Goal: Task Accomplishment & Management: Manage account settings

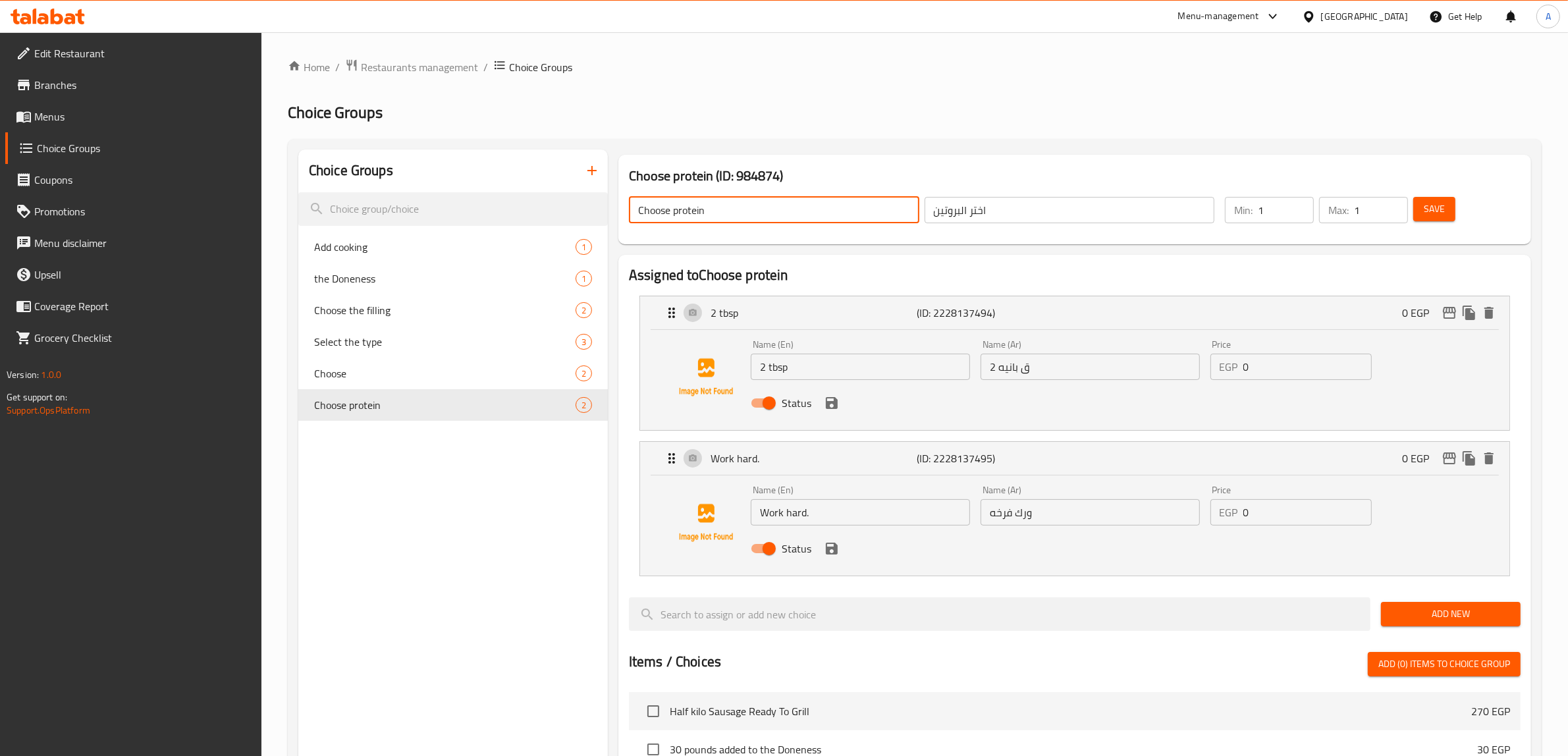
click at [87, 128] on link "Menus" at bounding box center [134, 116] width 257 height 31
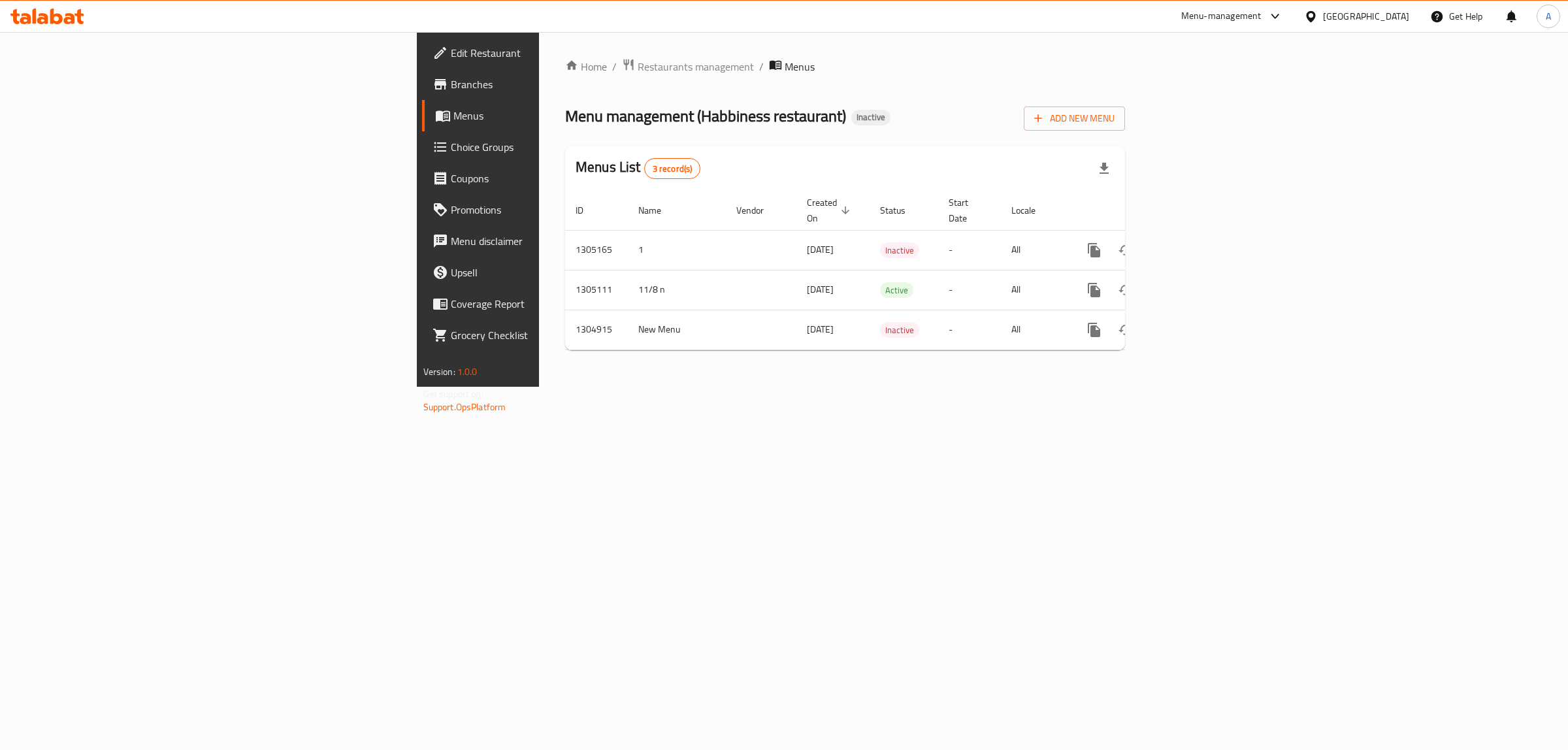
click at [1076, 166] on div "Menus List 3 record(s)" at bounding box center [845, 168] width 560 height 44
click at [1115, 114] on span "Add New Menu" at bounding box center [1075, 118] width 80 height 17
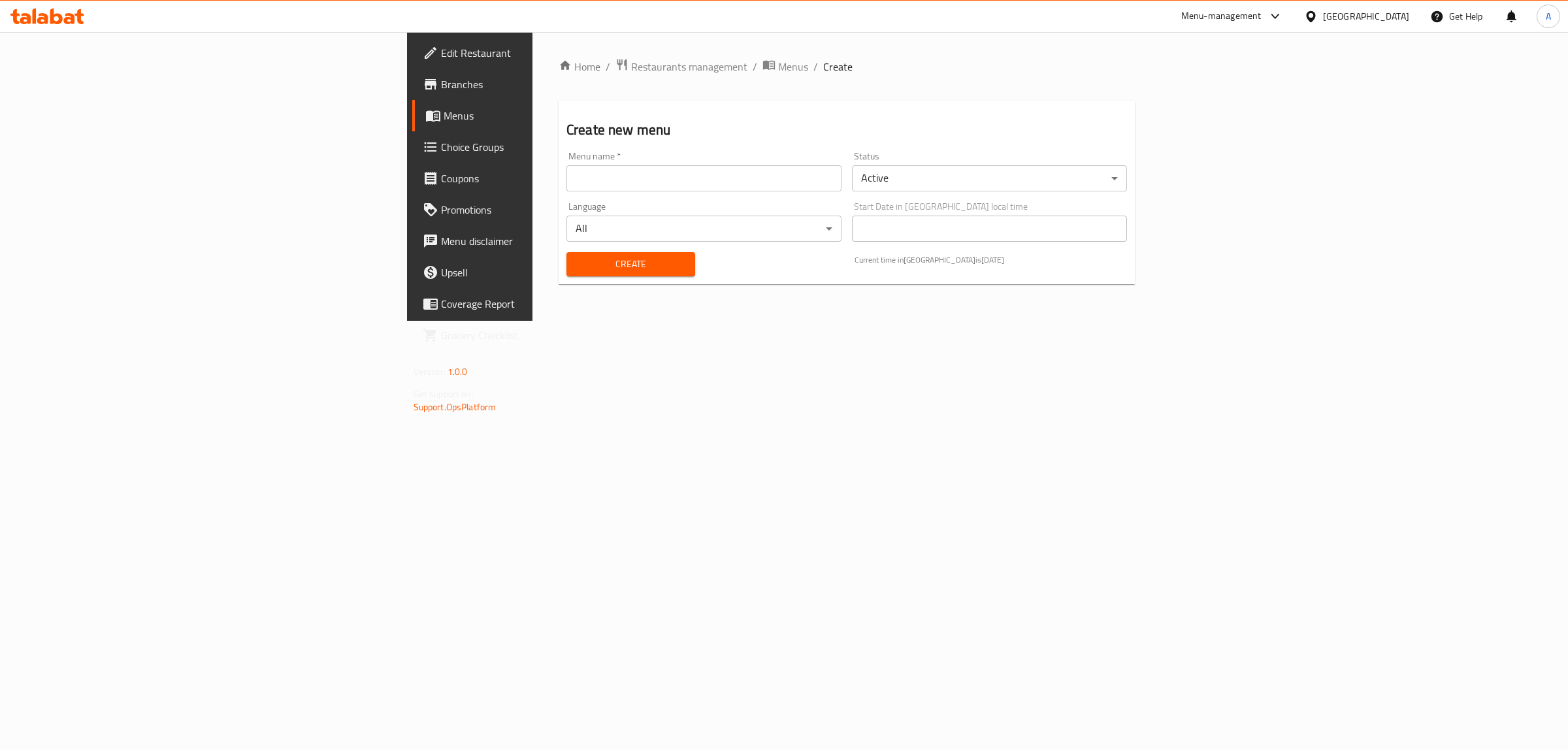
click at [667, 184] on input "text" at bounding box center [704, 179] width 275 height 26
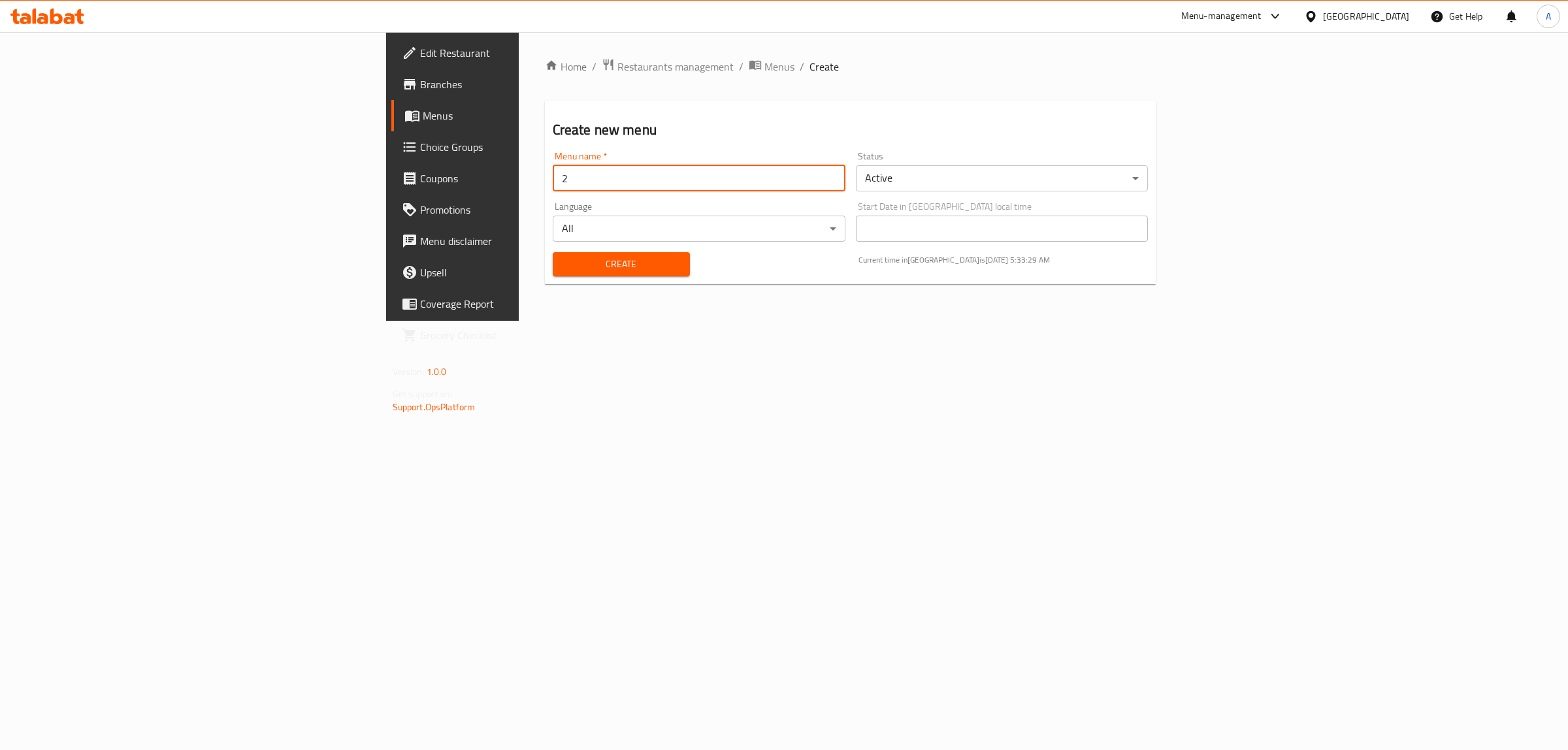
type input "2"
click at [553, 273] on button "Create" at bounding box center [622, 264] width 137 height 24
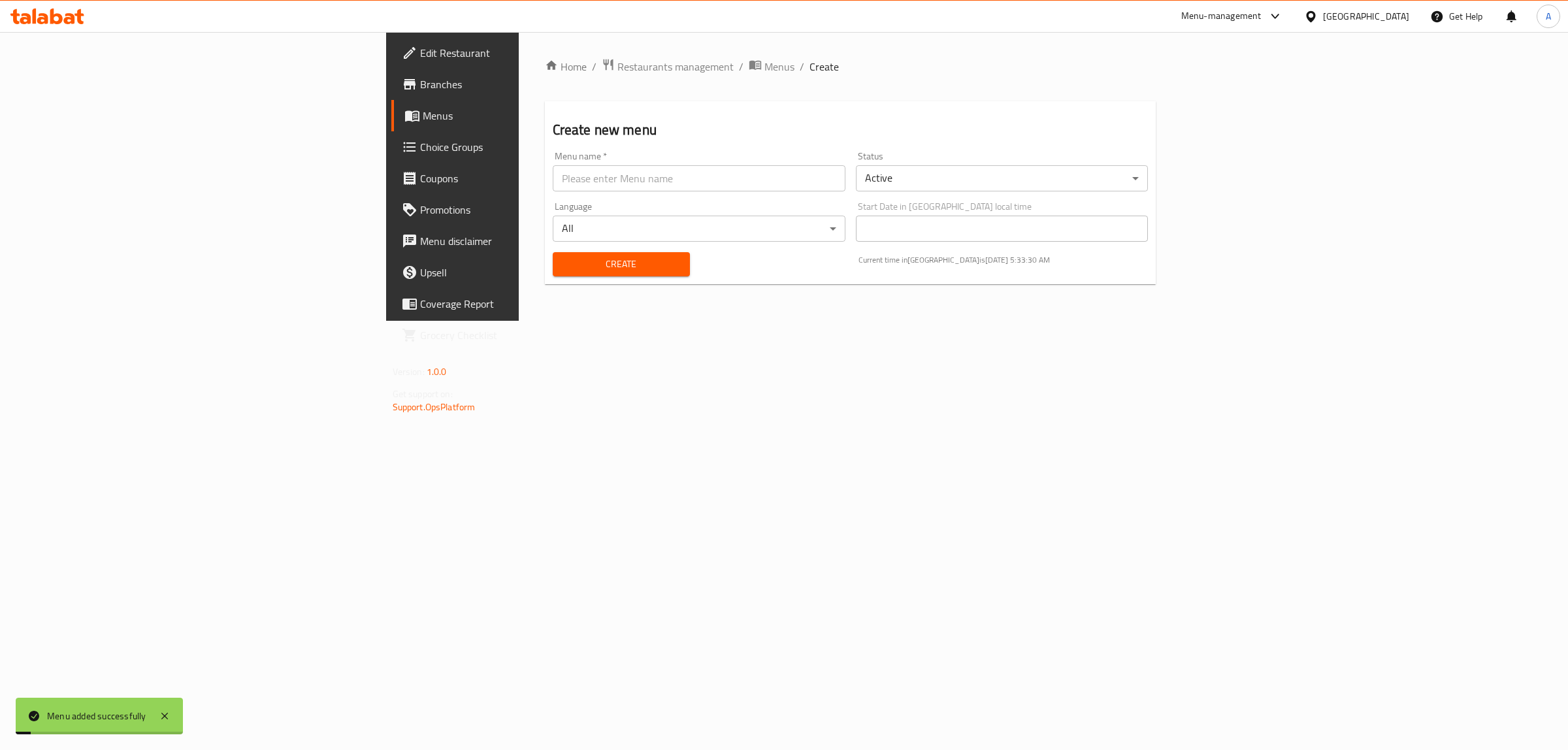
click at [423, 109] on span "Menus" at bounding box center [530, 116] width 215 height 16
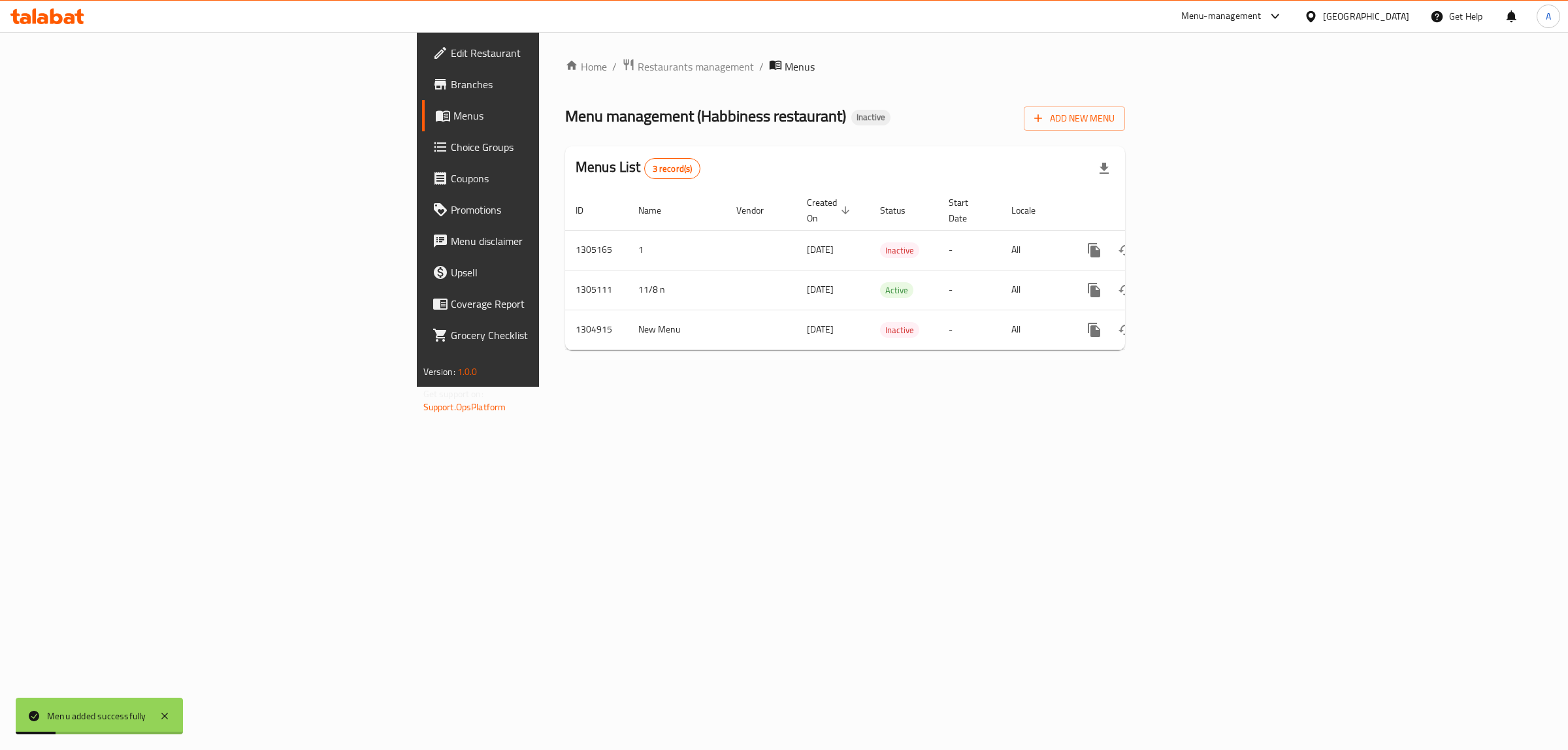
click at [818, 386] on div "Home / Restaurants management / Menus Menu management ( Habbiness restaurant ) …" at bounding box center [845, 209] width 613 height 355
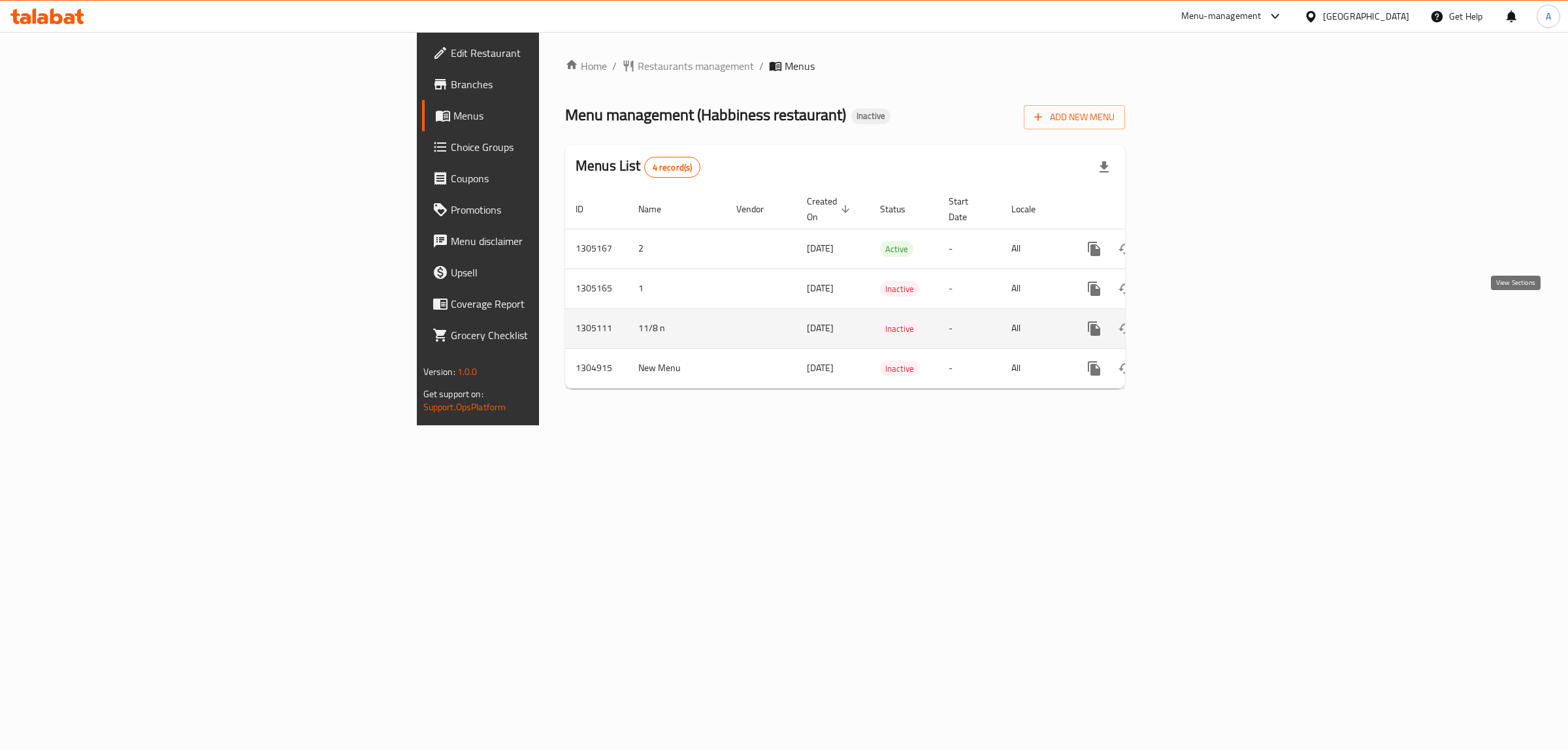
click at [1195, 323] on icon "enhanced table" at bounding box center [1188, 328] width 12 height 12
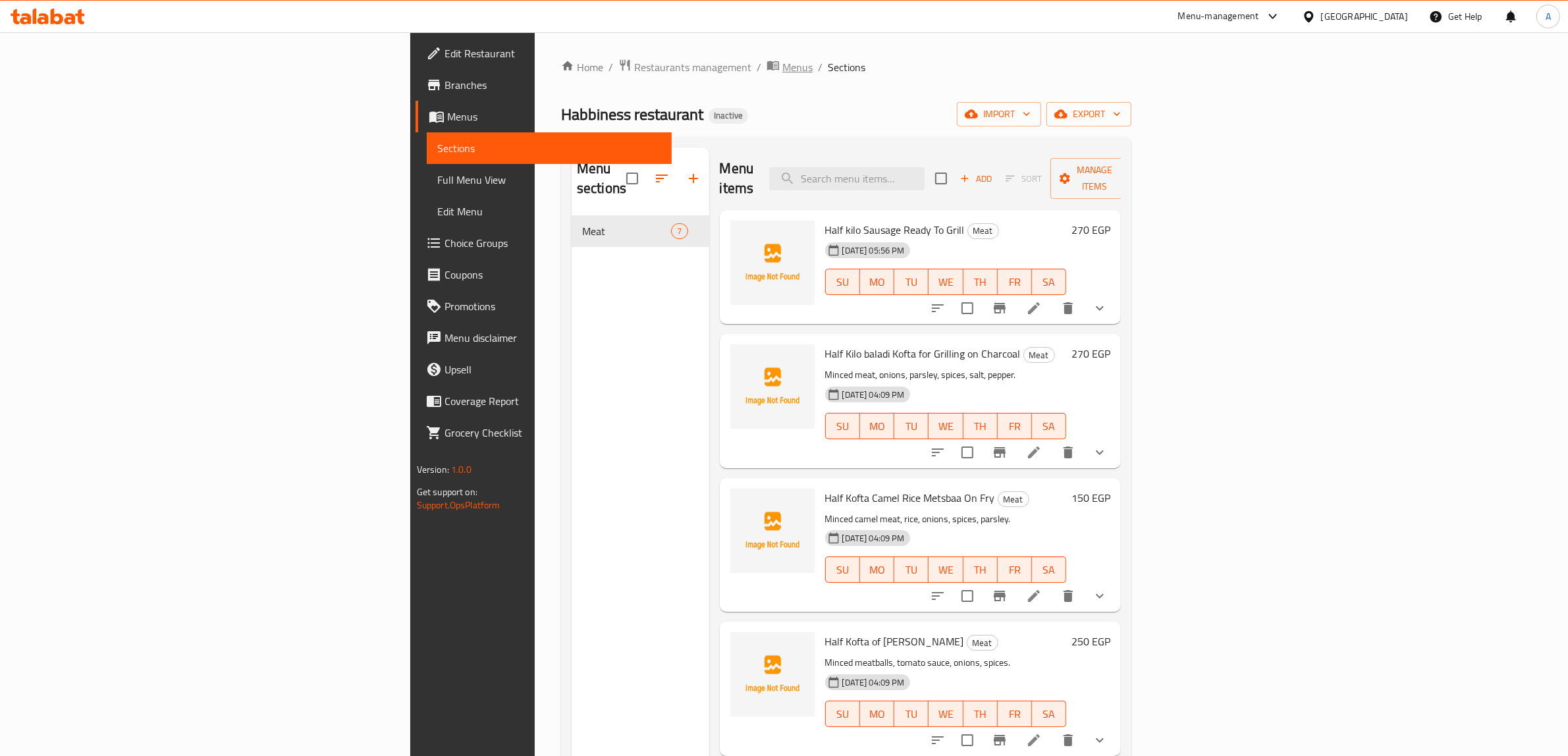
click at [782, 59] on span "Menus" at bounding box center [797, 67] width 30 height 16
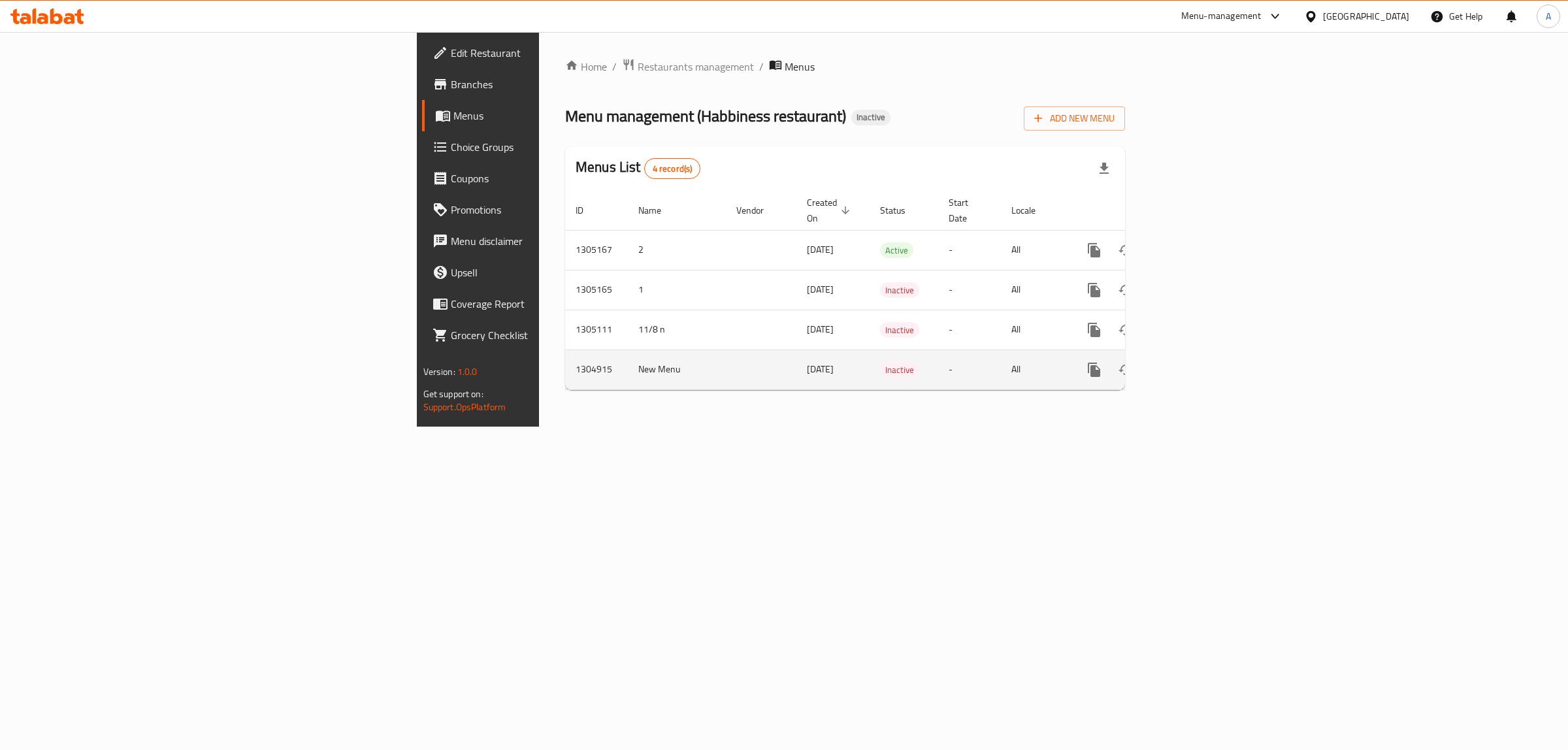
click at [1197, 361] on icon "enhanced table" at bounding box center [1188, 369] width 16 height 16
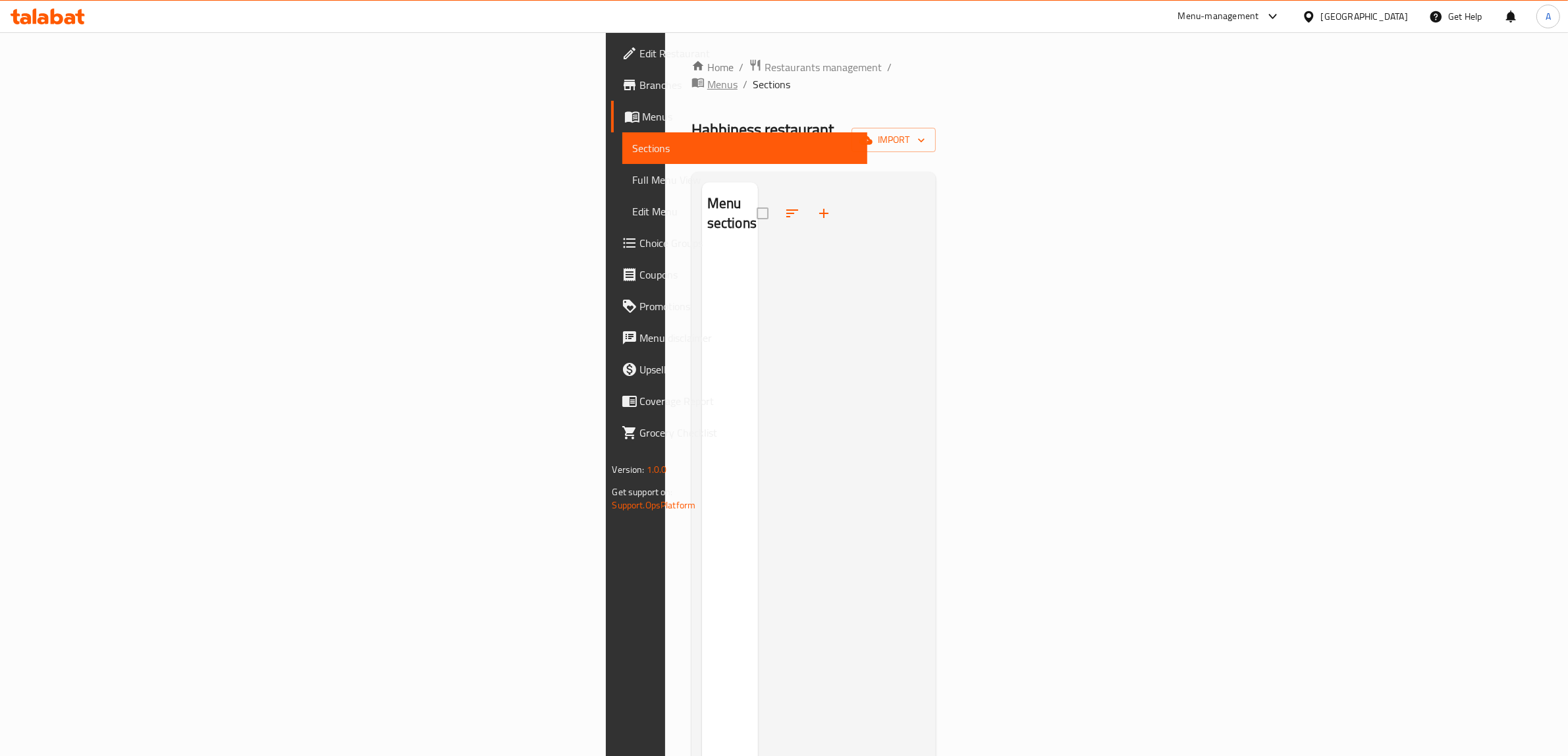
click at [707, 76] on span "Menus" at bounding box center [722, 84] width 30 height 16
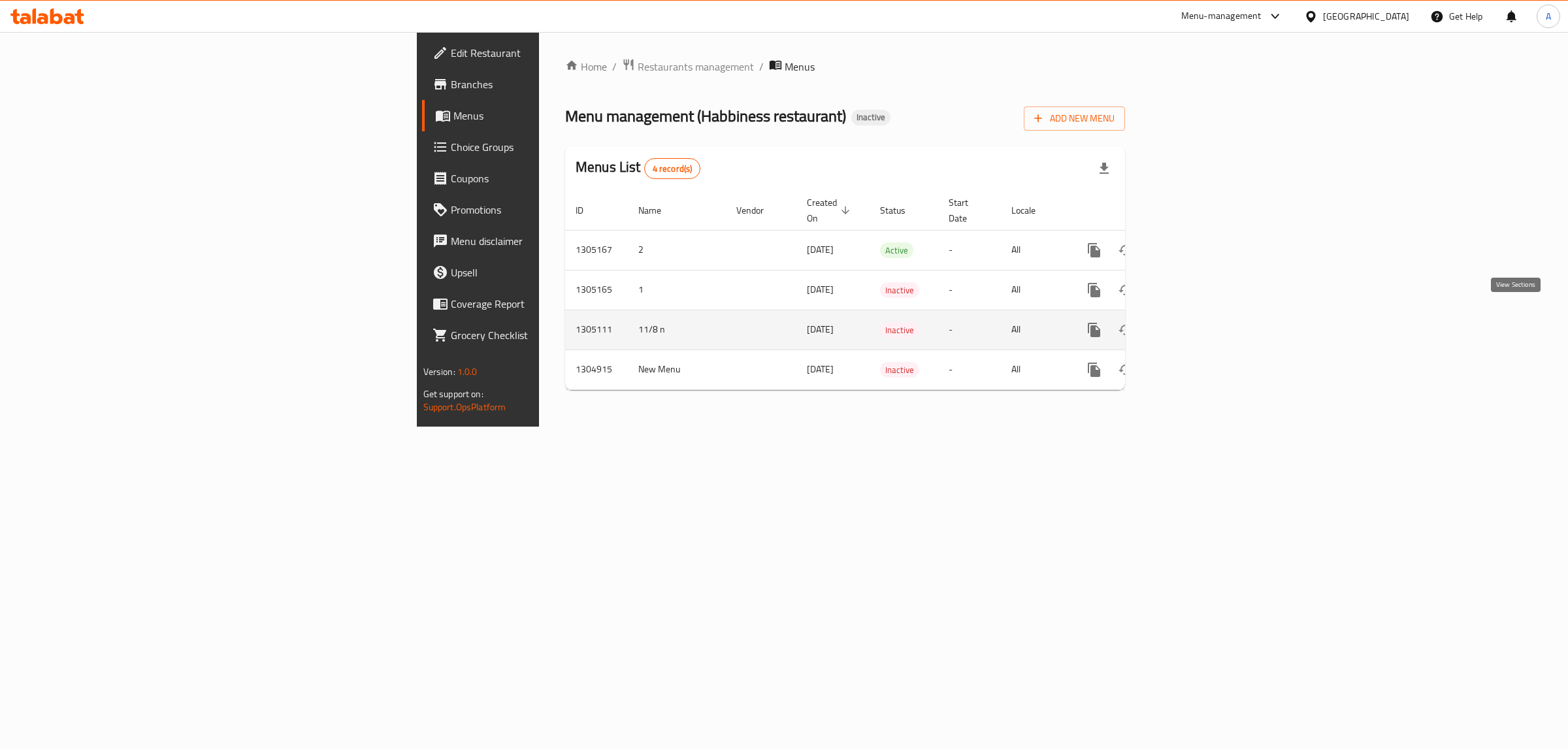
click at [1195, 324] on icon "enhanced table" at bounding box center [1188, 330] width 12 height 12
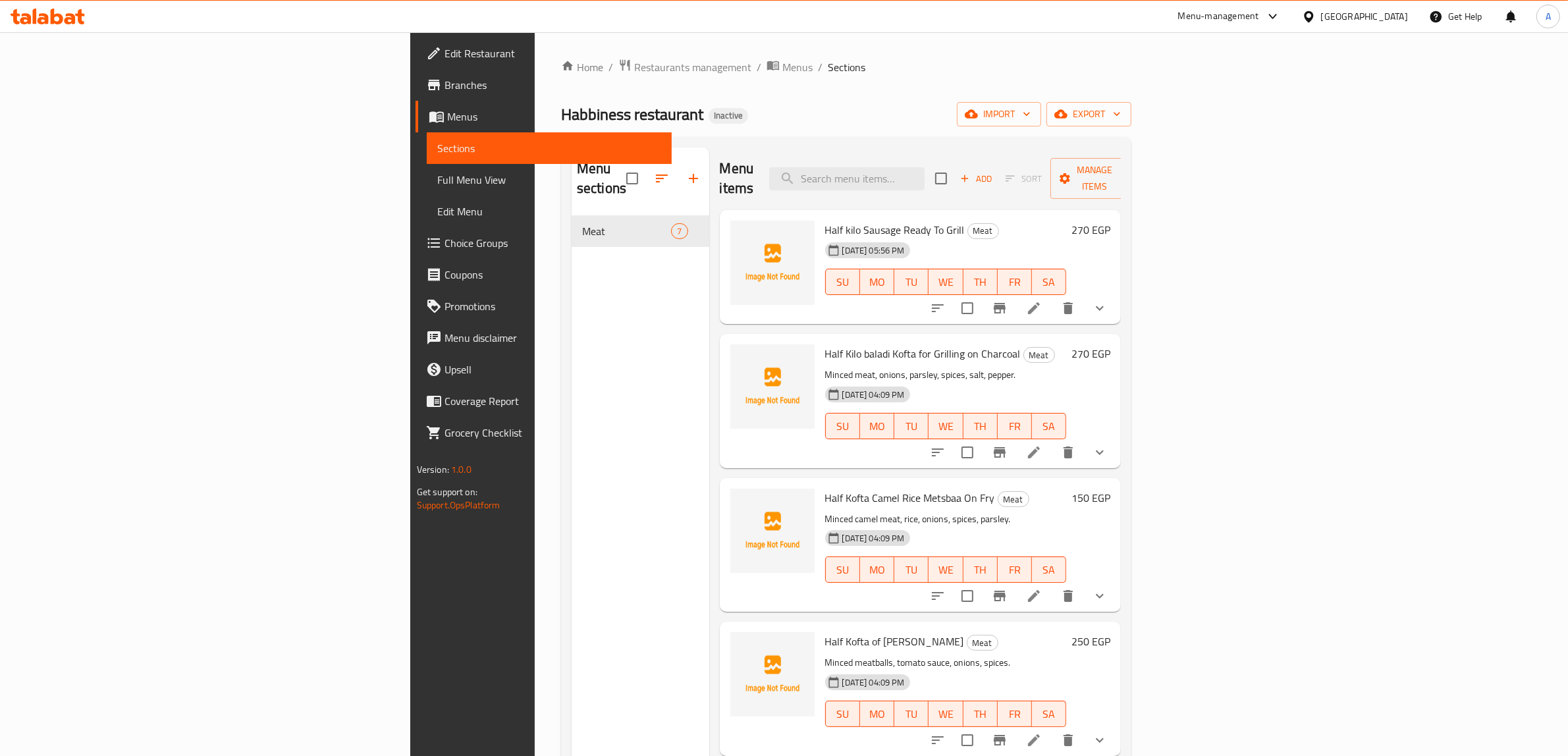
click at [427, 219] on link "Edit Menu" at bounding box center [549, 211] width 246 height 31
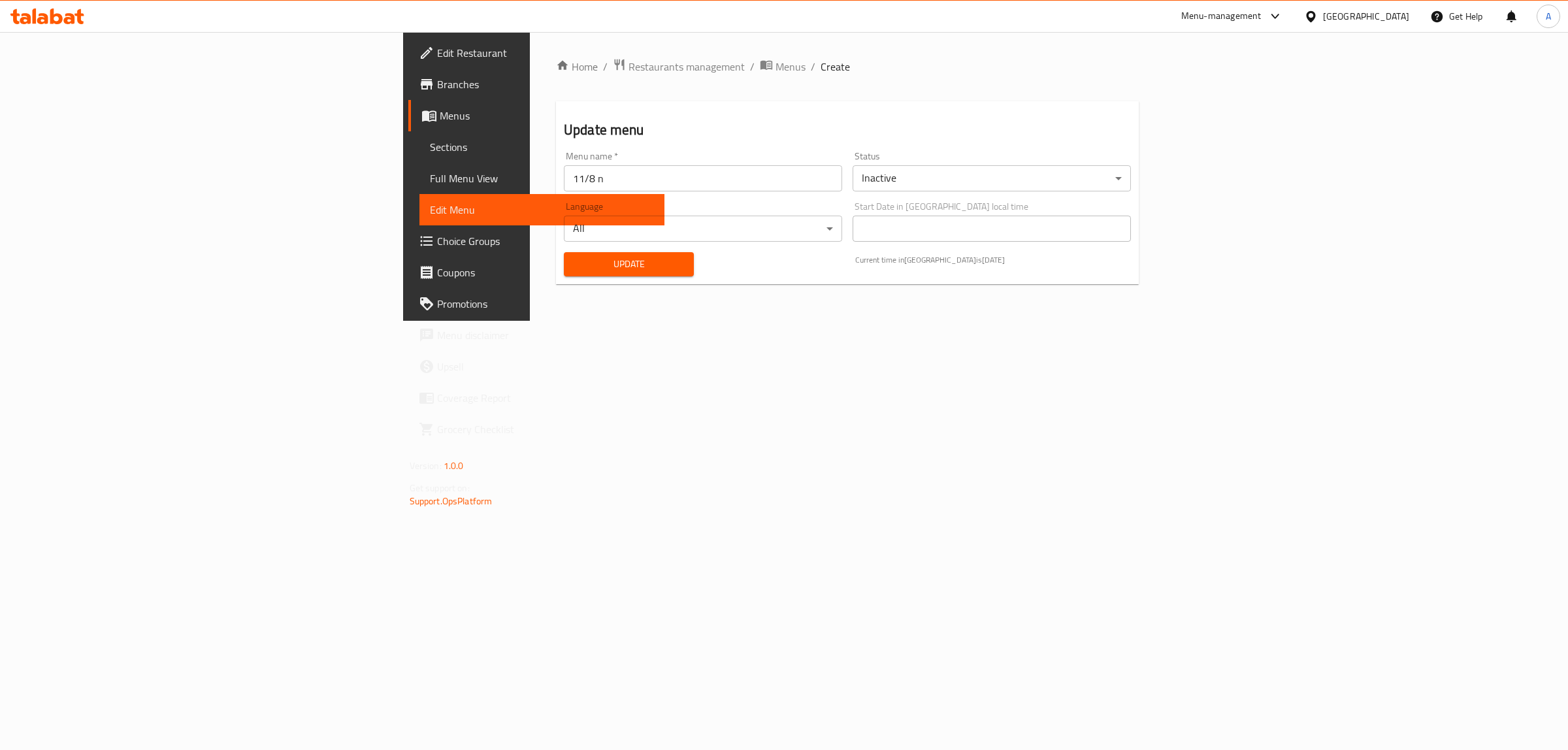
click at [994, 188] on body "​ Menu-management Egypt Get Help A Edit Restaurant Branches Menus Sections Full…" at bounding box center [784, 391] width 1568 height 717
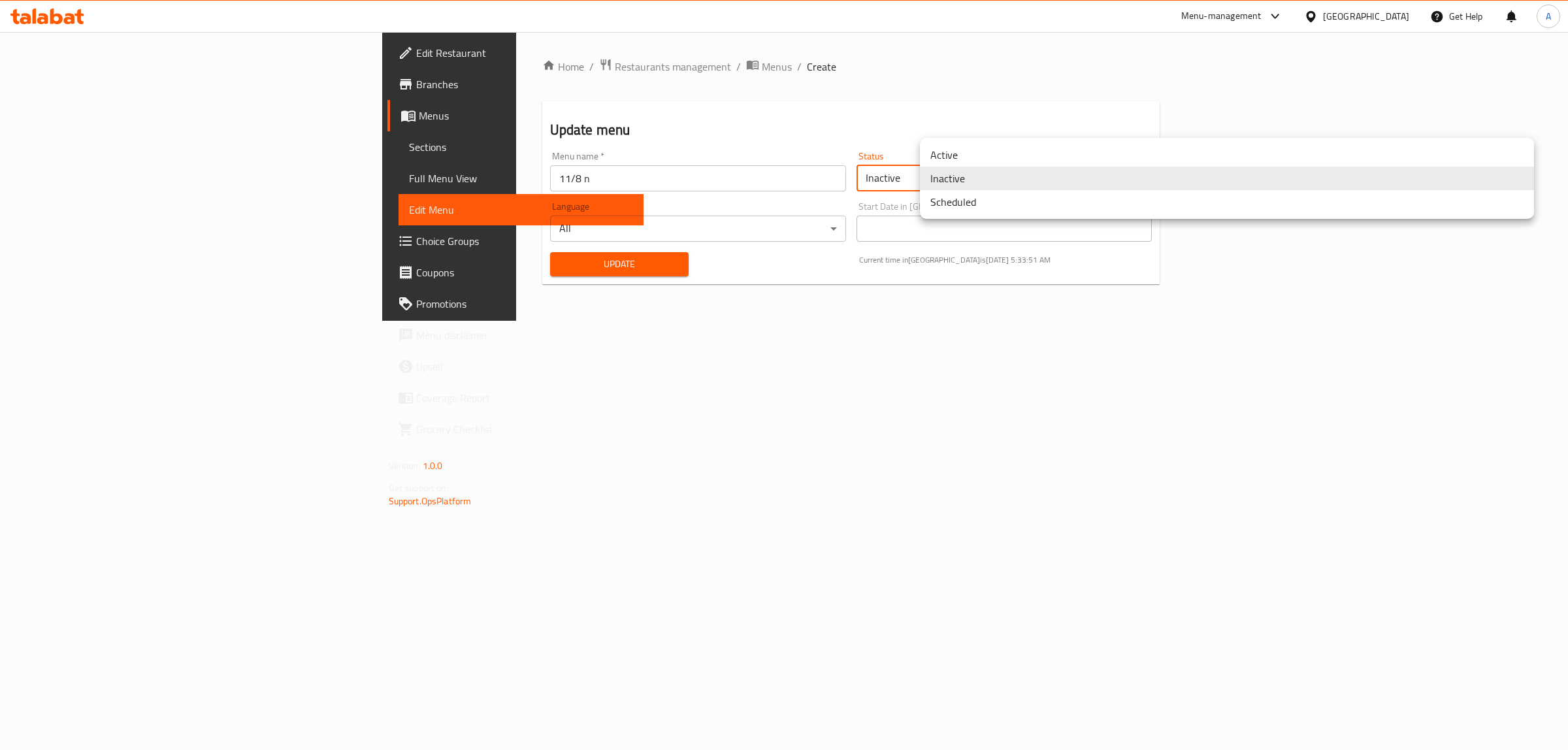
click at [959, 159] on li "Active" at bounding box center [1227, 155] width 615 height 24
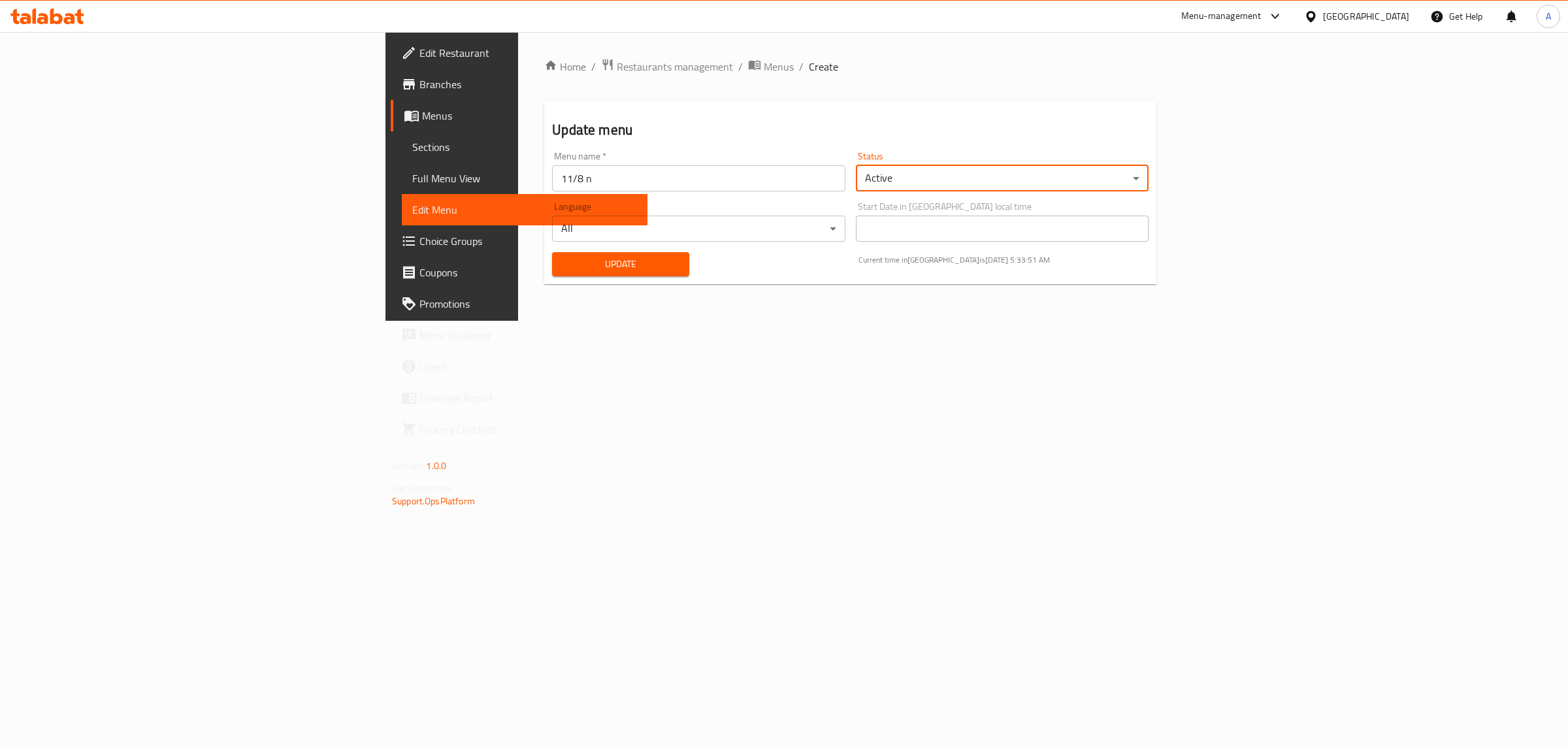
click at [563, 265] on span "Update" at bounding box center [621, 265] width 116 height 17
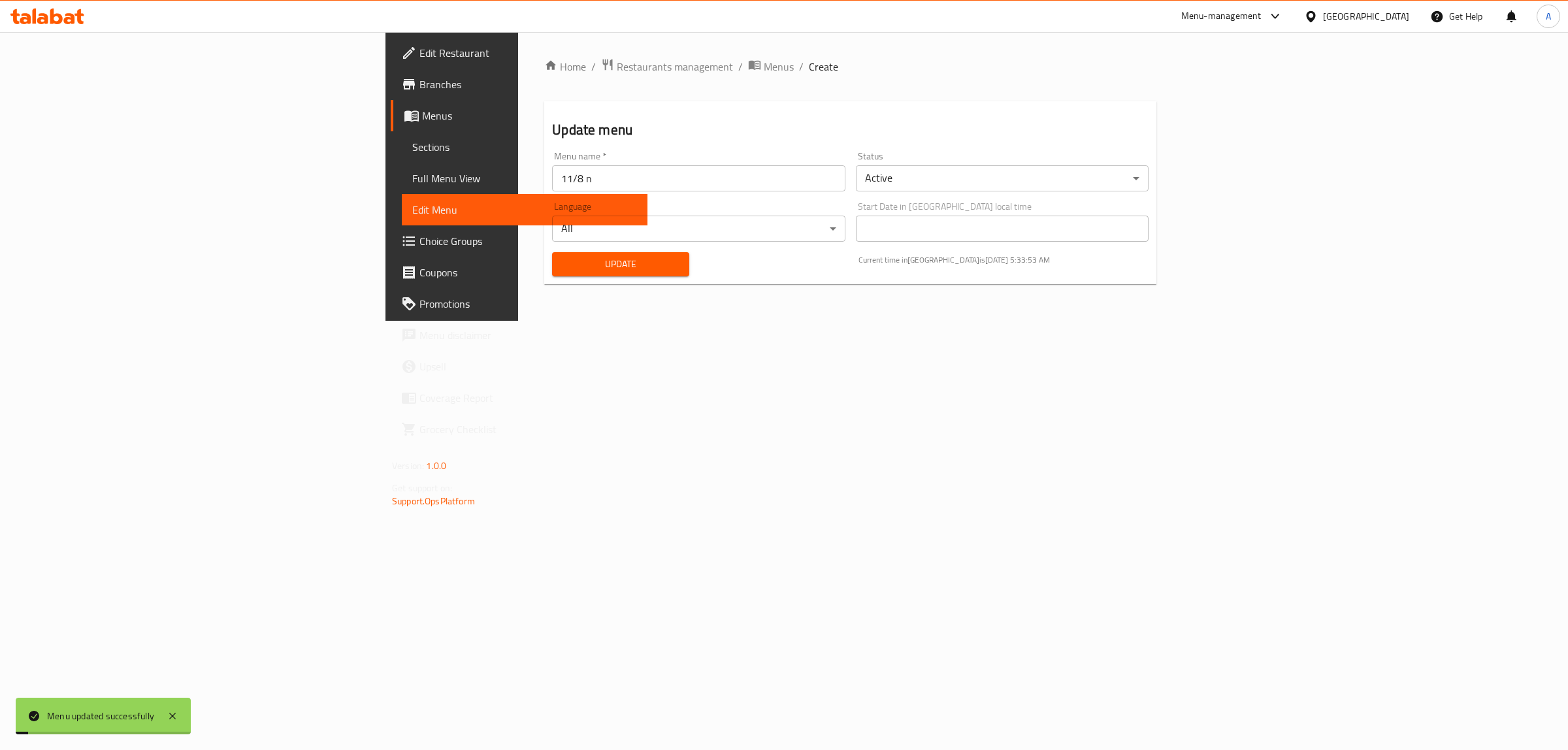
click at [412, 172] on span "Full Menu View" at bounding box center [525, 178] width 224 height 16
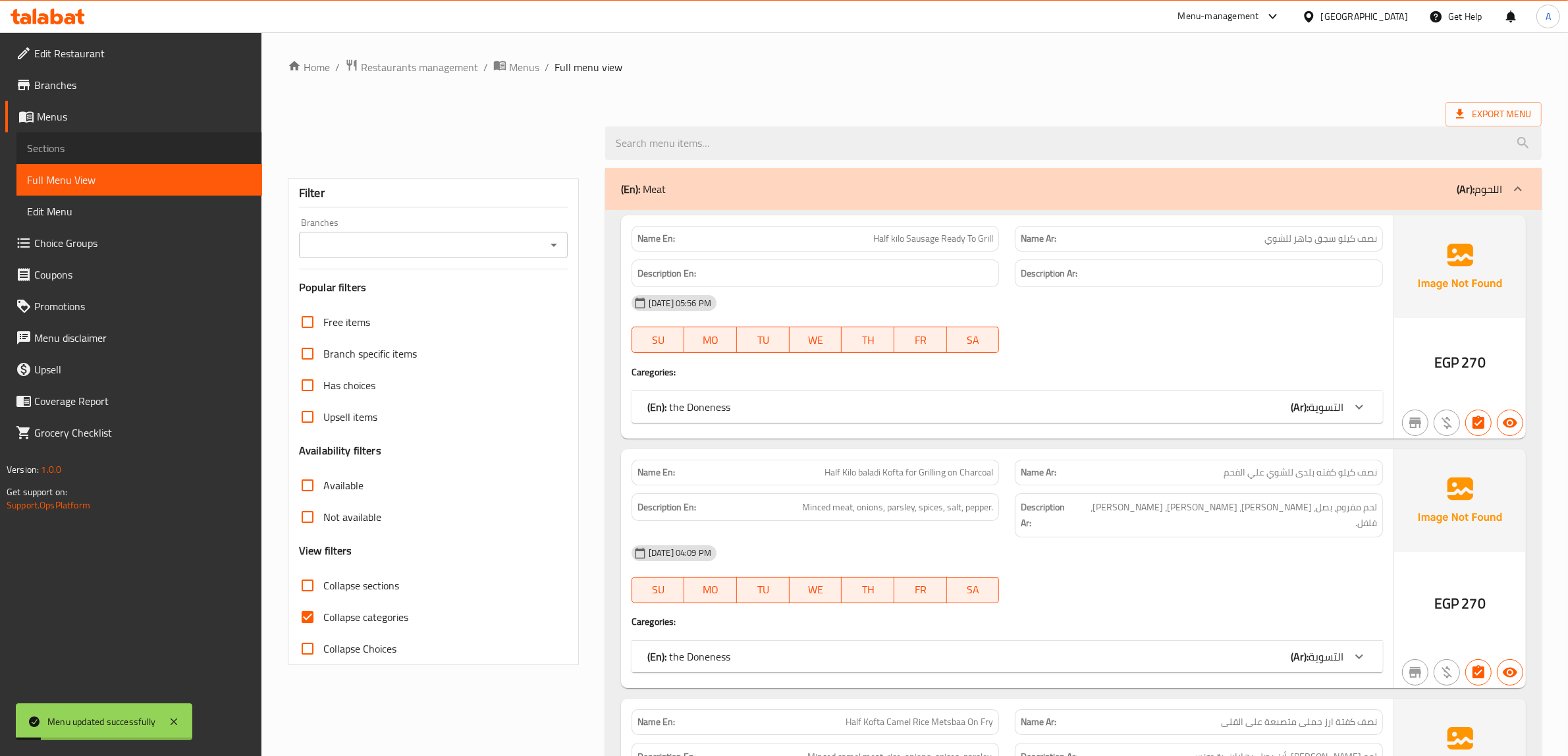
click at [70, 148] on span "Sections" at bounding box center [140, 148] width 225 height 16
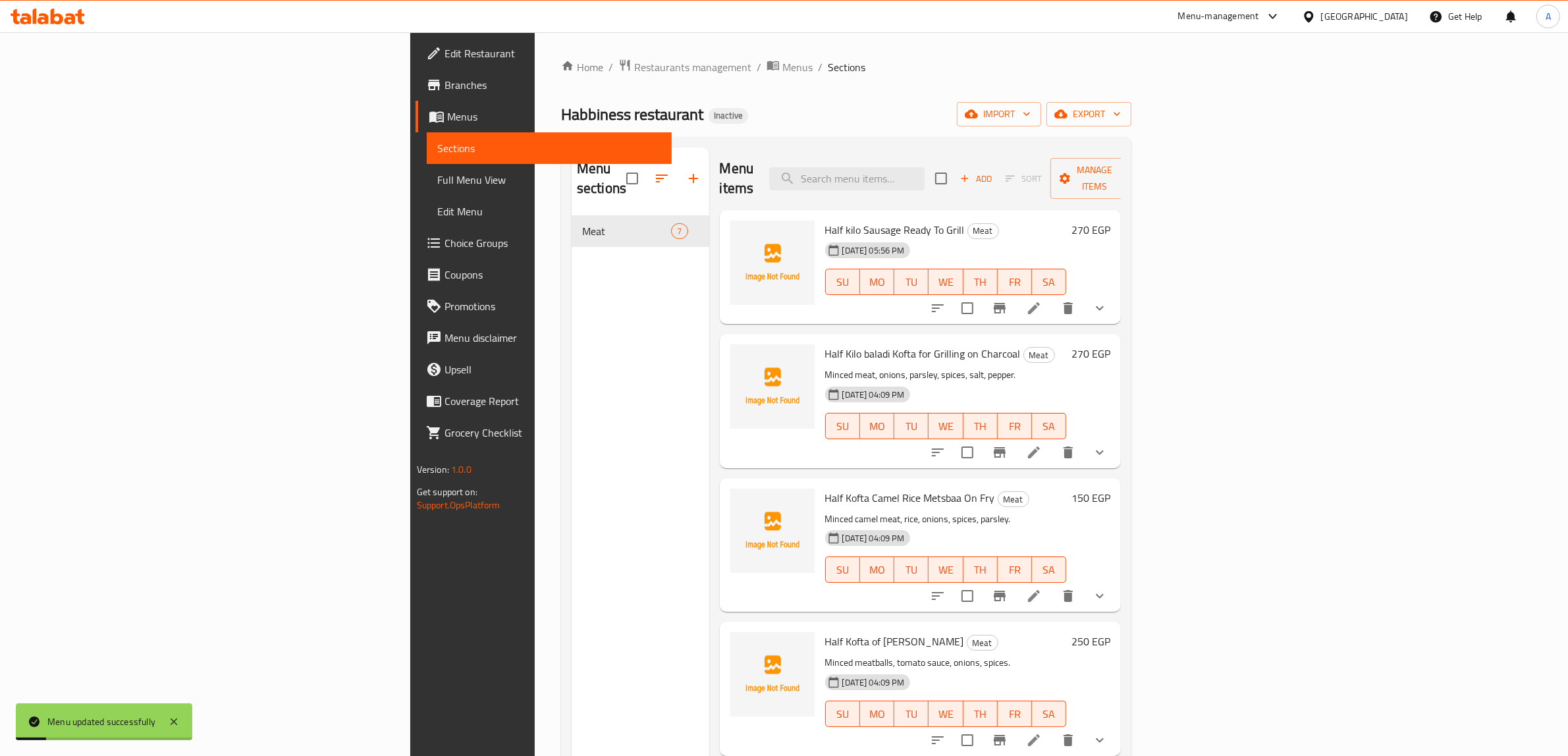
click at [437, 216] on span "Edit Menu" at bounding box center [549, 211] width 225 height 16
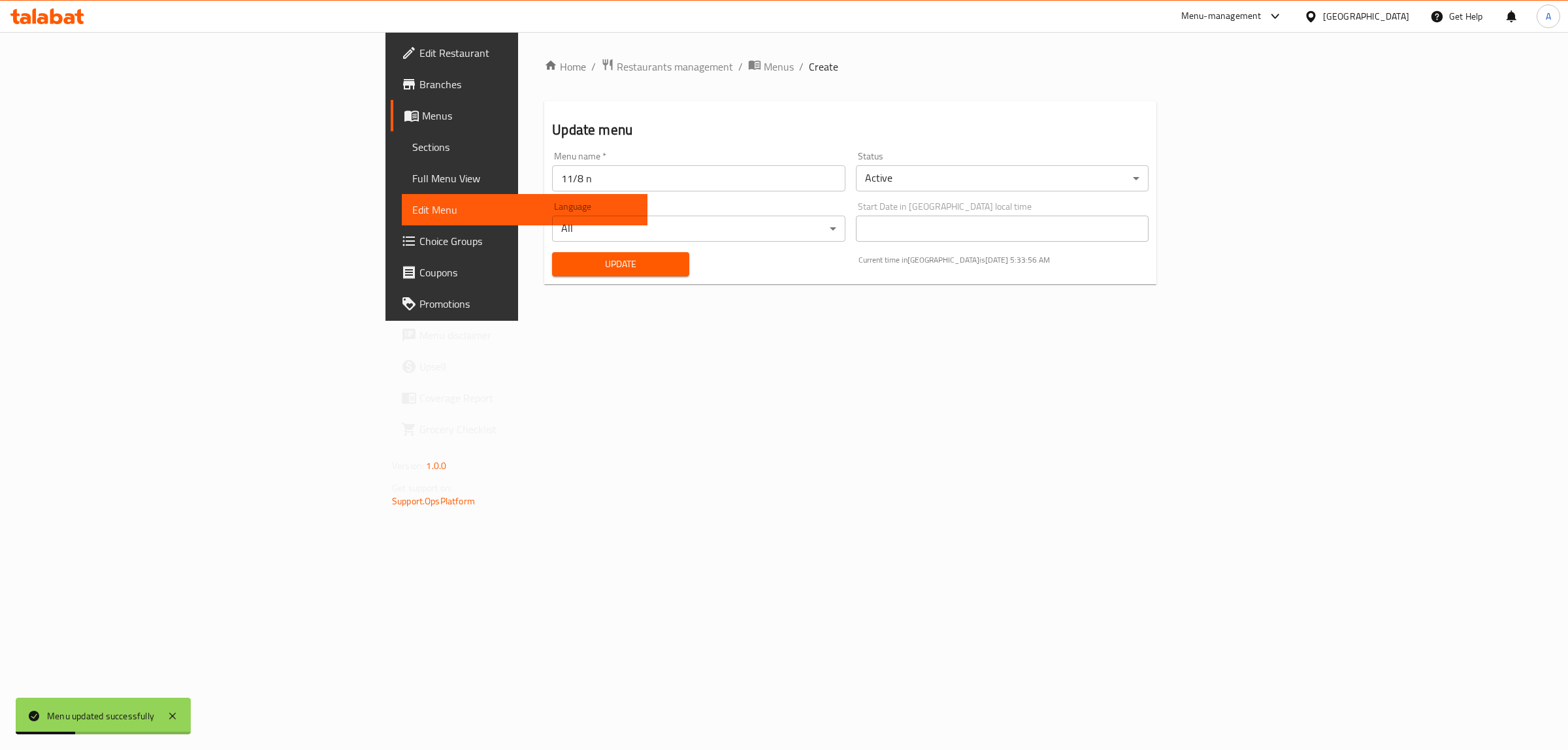
click at [422, 122] on span "Menus" at bounding box center [529, 116] width 215 height 16
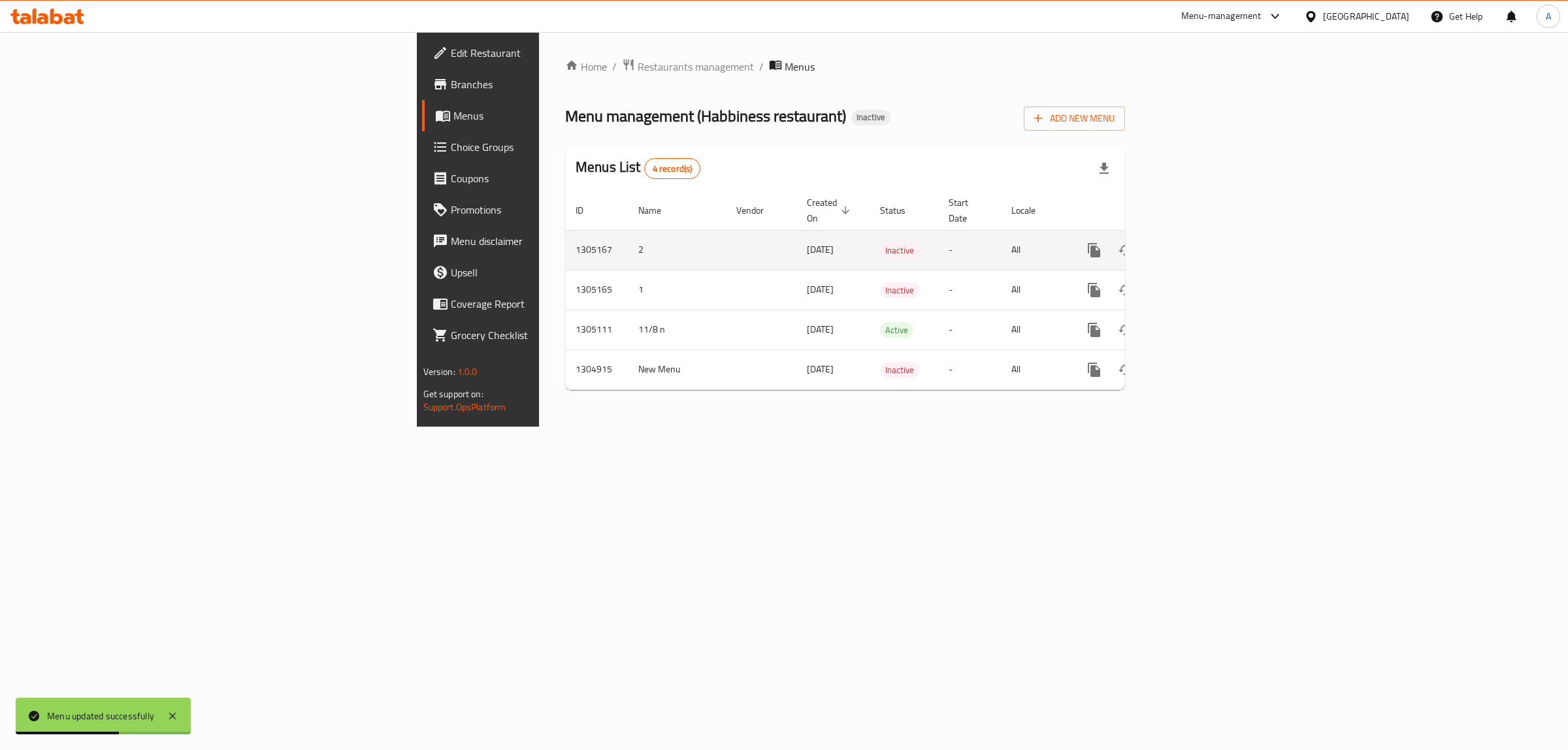
click at [1197, 242] on icon "enhanced table" at bounding box center [1188, 250] width 16 height 16
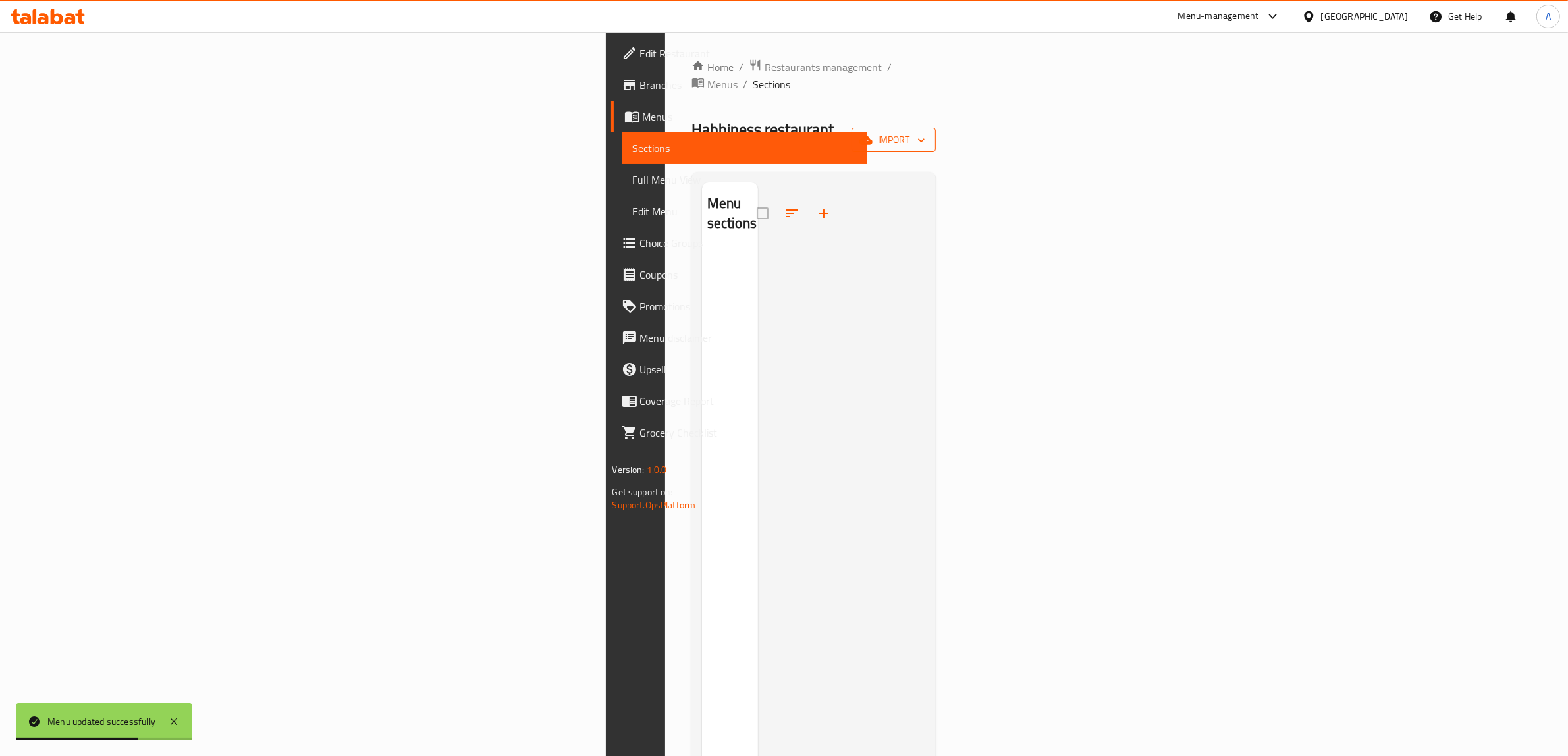
click at [925, 132] on span "import" at bounding box center [894, 140] width 64 height 17
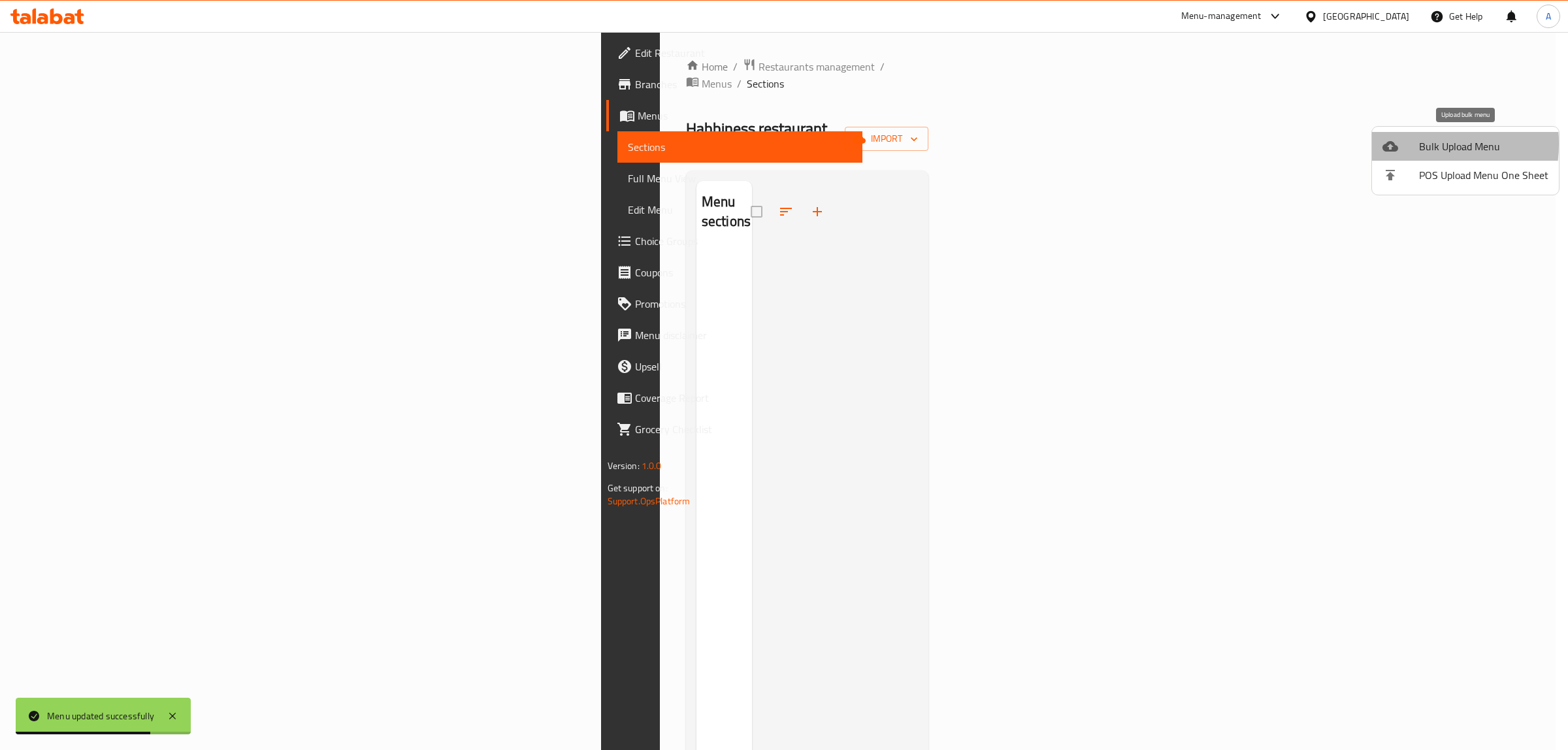
click at [1405, 143] on div at bounding box center [1401, 146] width 37 height 16
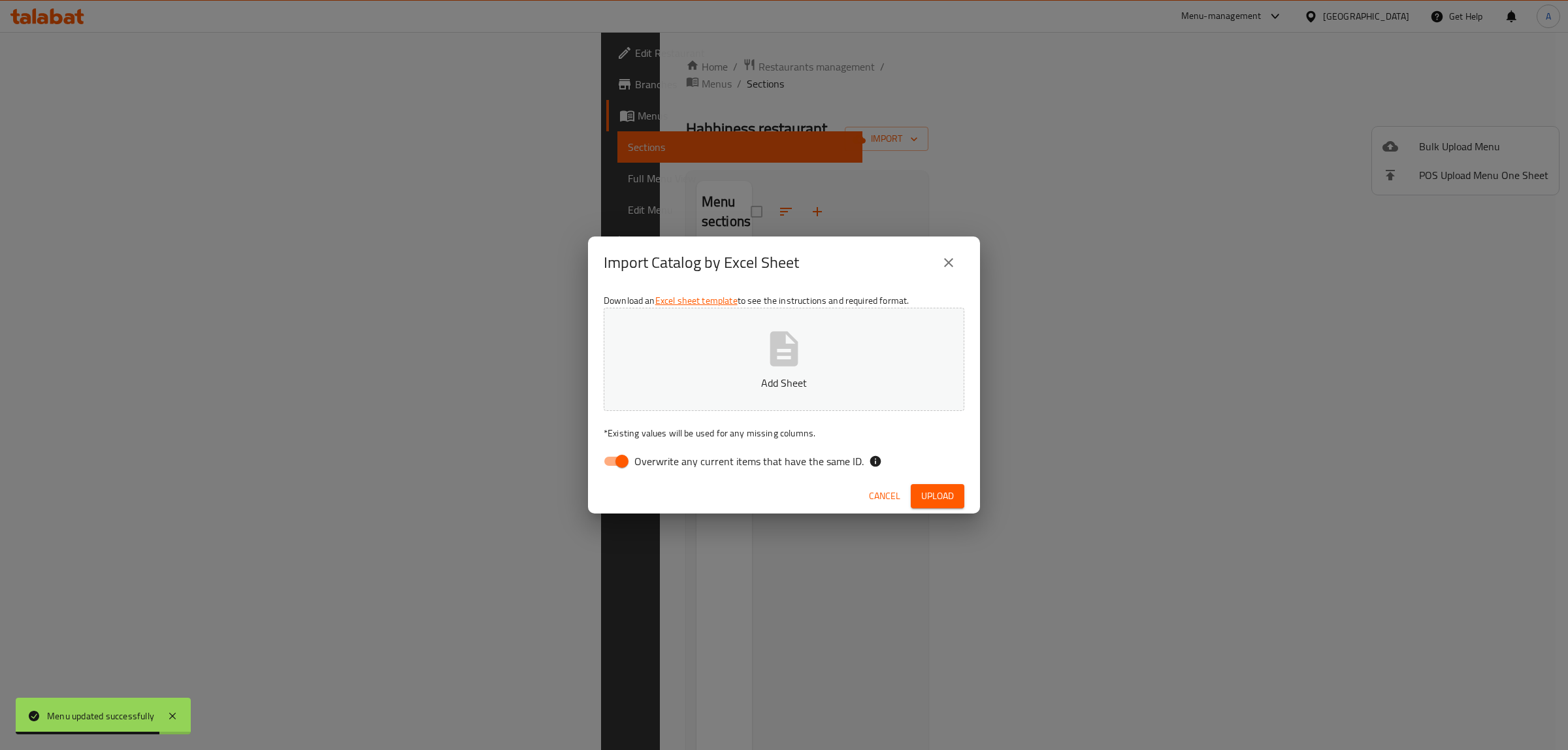
click at [694, 457] on span "Overwrite any current items that have the same ID." at bounding box center [749, 461] width 229 height 16
click at [660, 457] on input "Overwrite any current items that have the same ID." at bounding box center [622, 461] width 75 height 25
checkbox input "false"
click at [689, 373] on button "Add Sheet" at bounding box center [784, 359] width 361 height 103
click at [946, 474] on div "Download an Excel sheet template to see the instructions and required format. m…" at bounding box center [784, 383] width 392 height 189
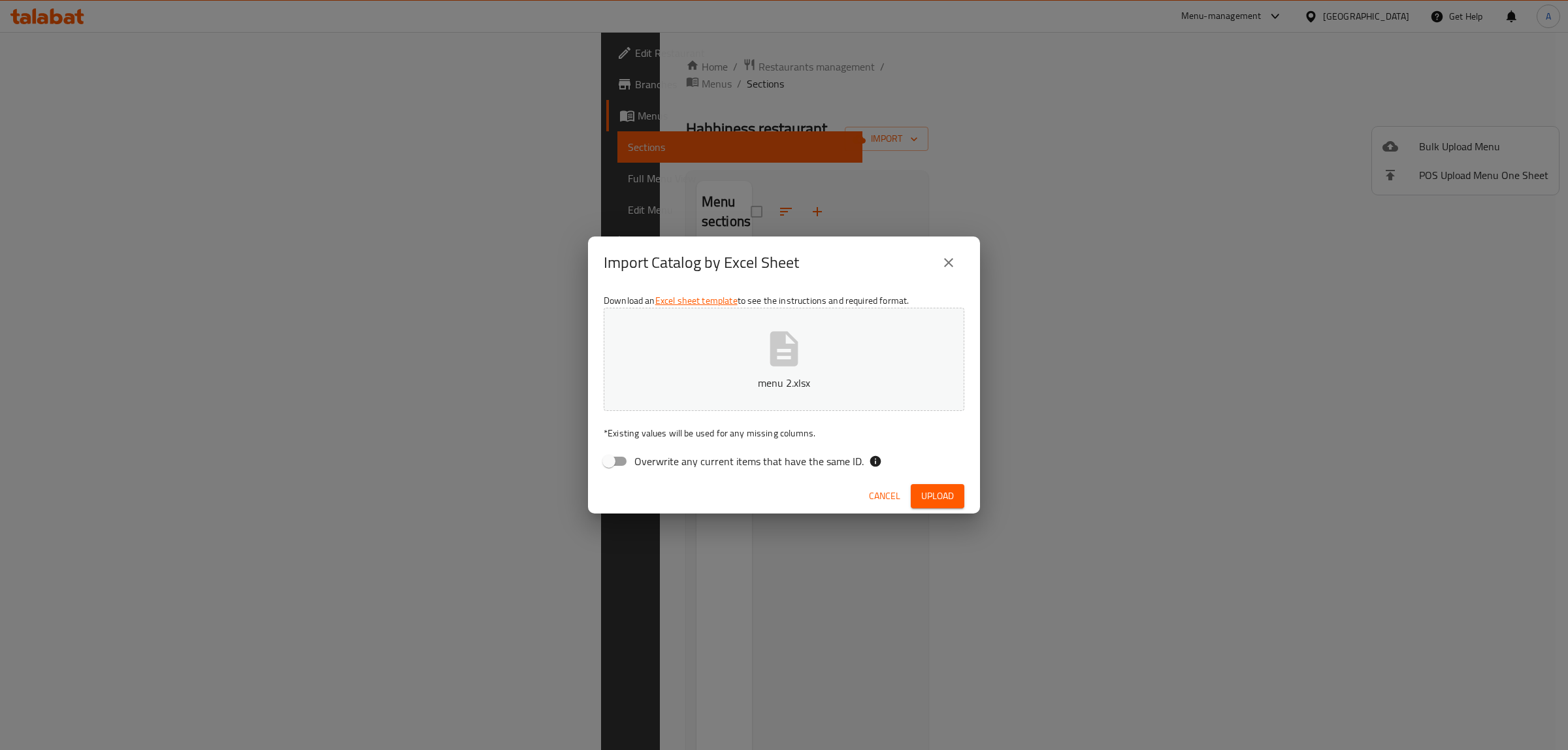
click at [946, 485] on button "Upload" at bounding box center [937, 496] width 53 height 24
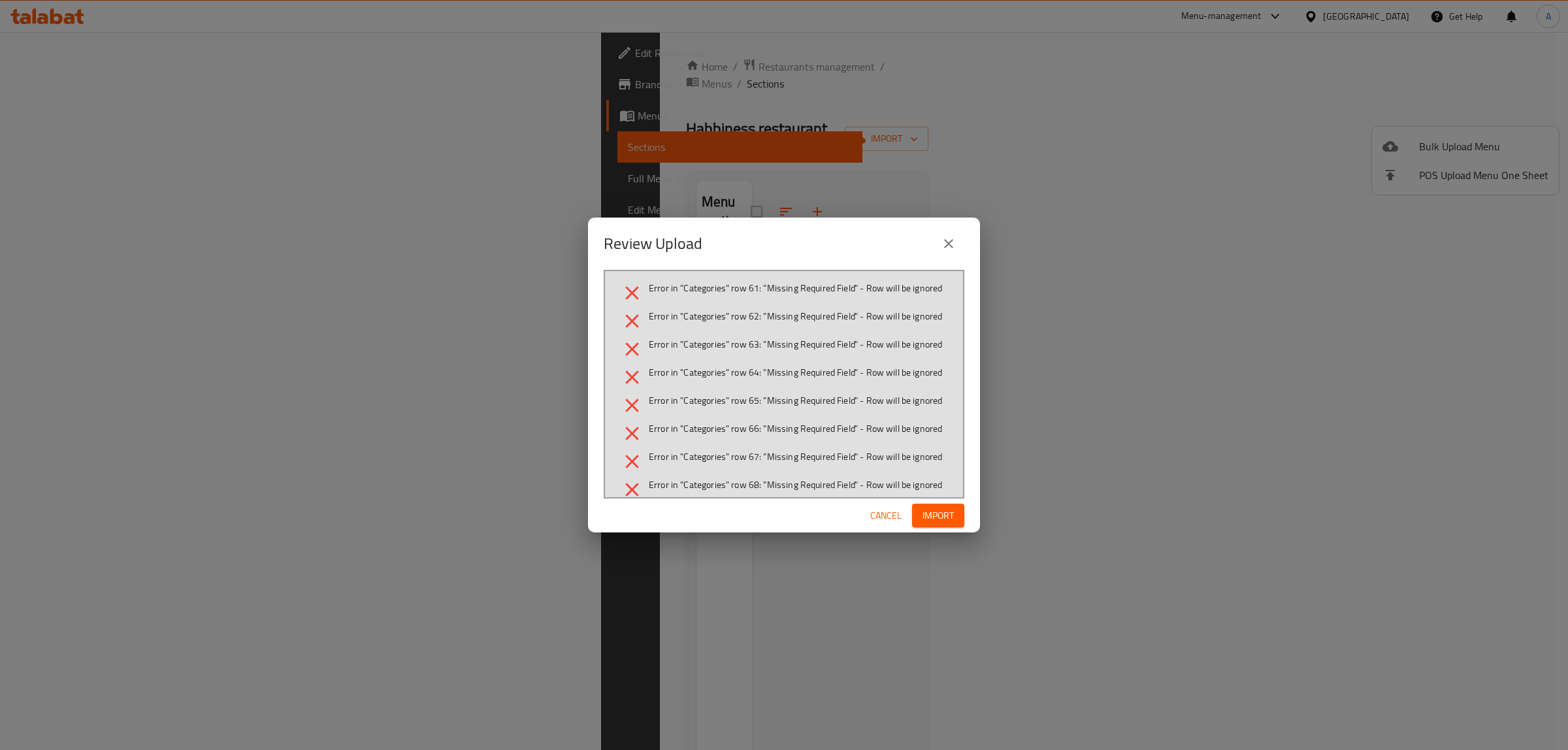
click at [878, 511] on span "Cancel" at bounding box center [886, 516] width 31 height 17
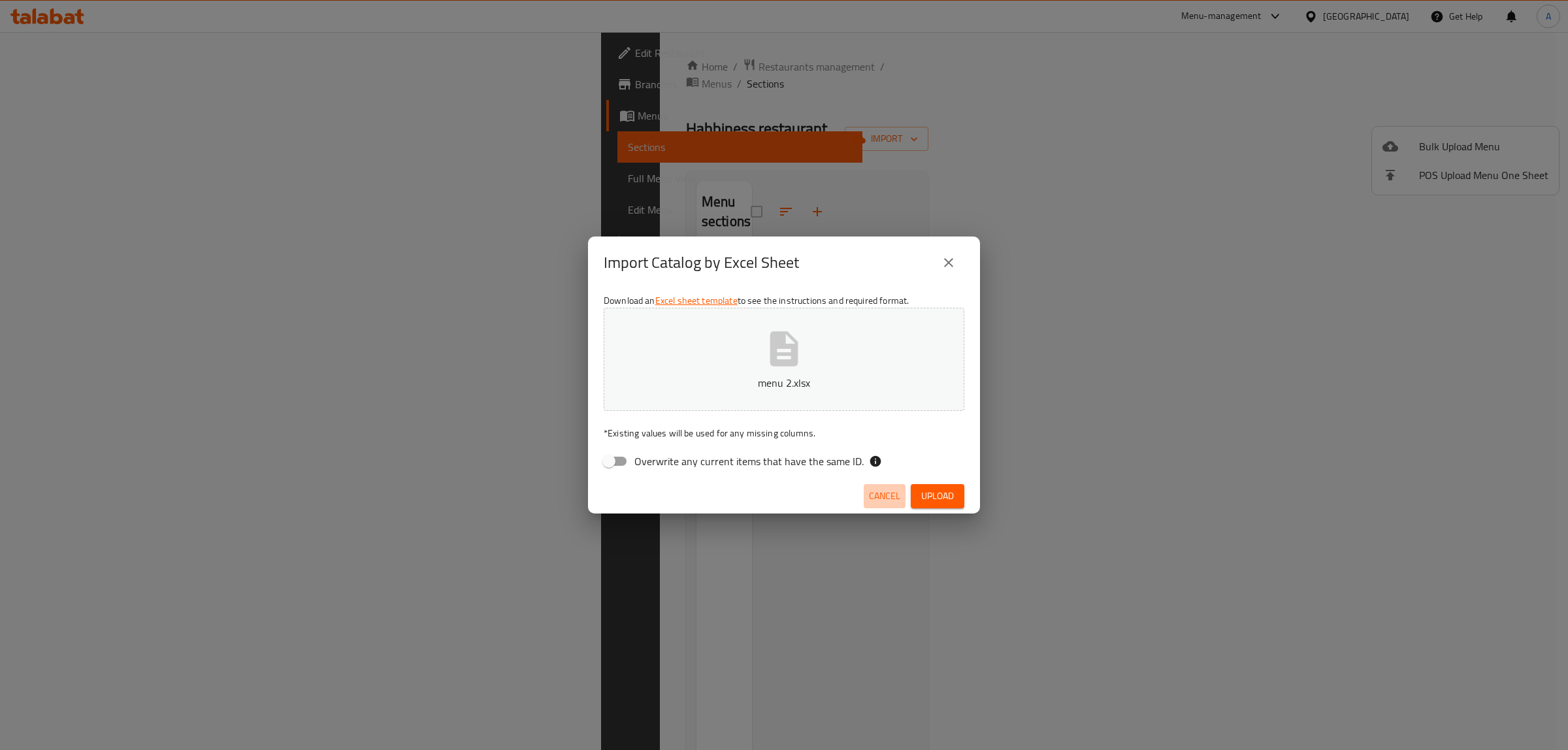
click at [874, 497] on span "Cancel" at bounding box center [884, 496] width 31 height 17
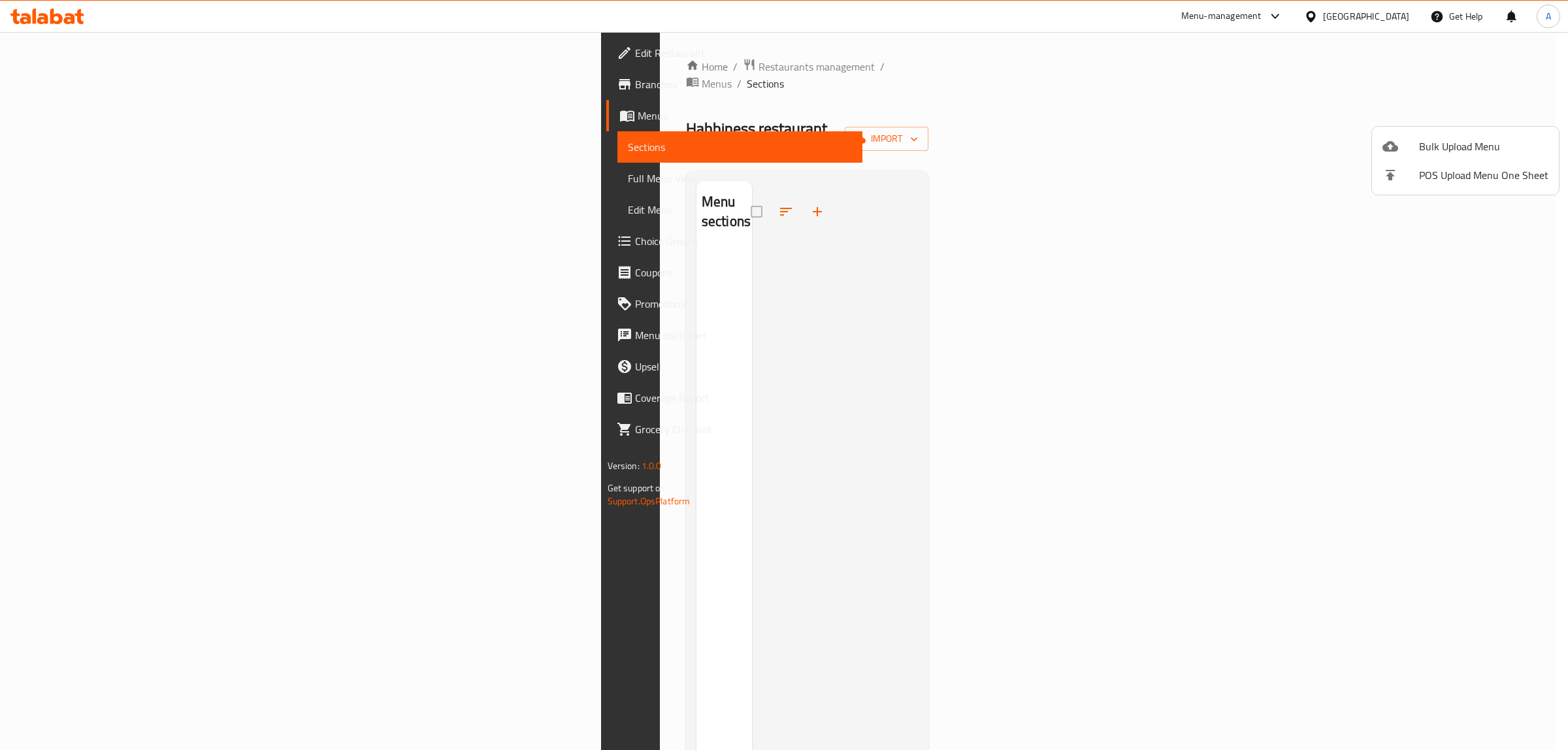
click at [955, 287] on div at bounding box center [784, 375] width 1568 height 750
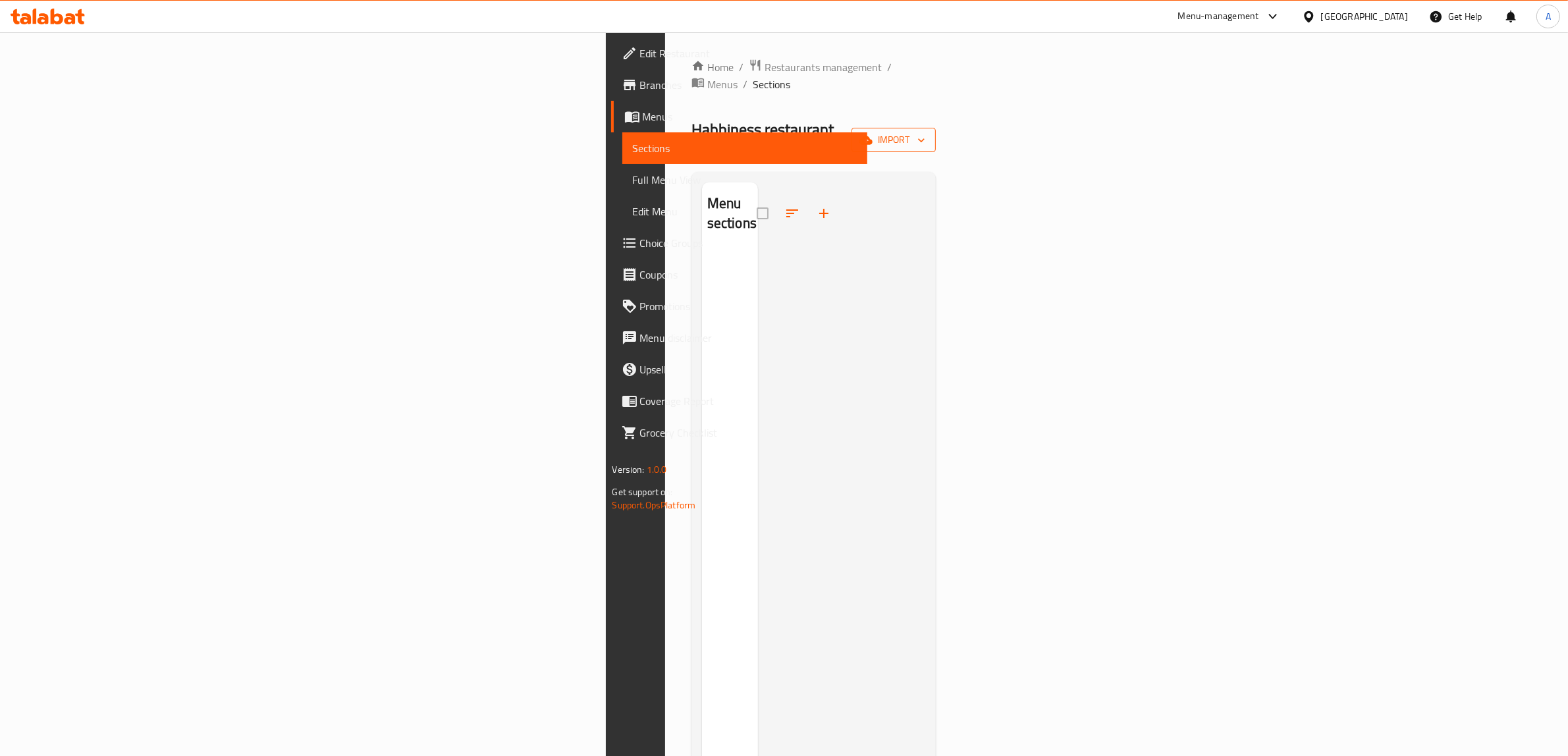
click at [935, 128] on button "import" at bounding box center [893, 140] width 84 height 24
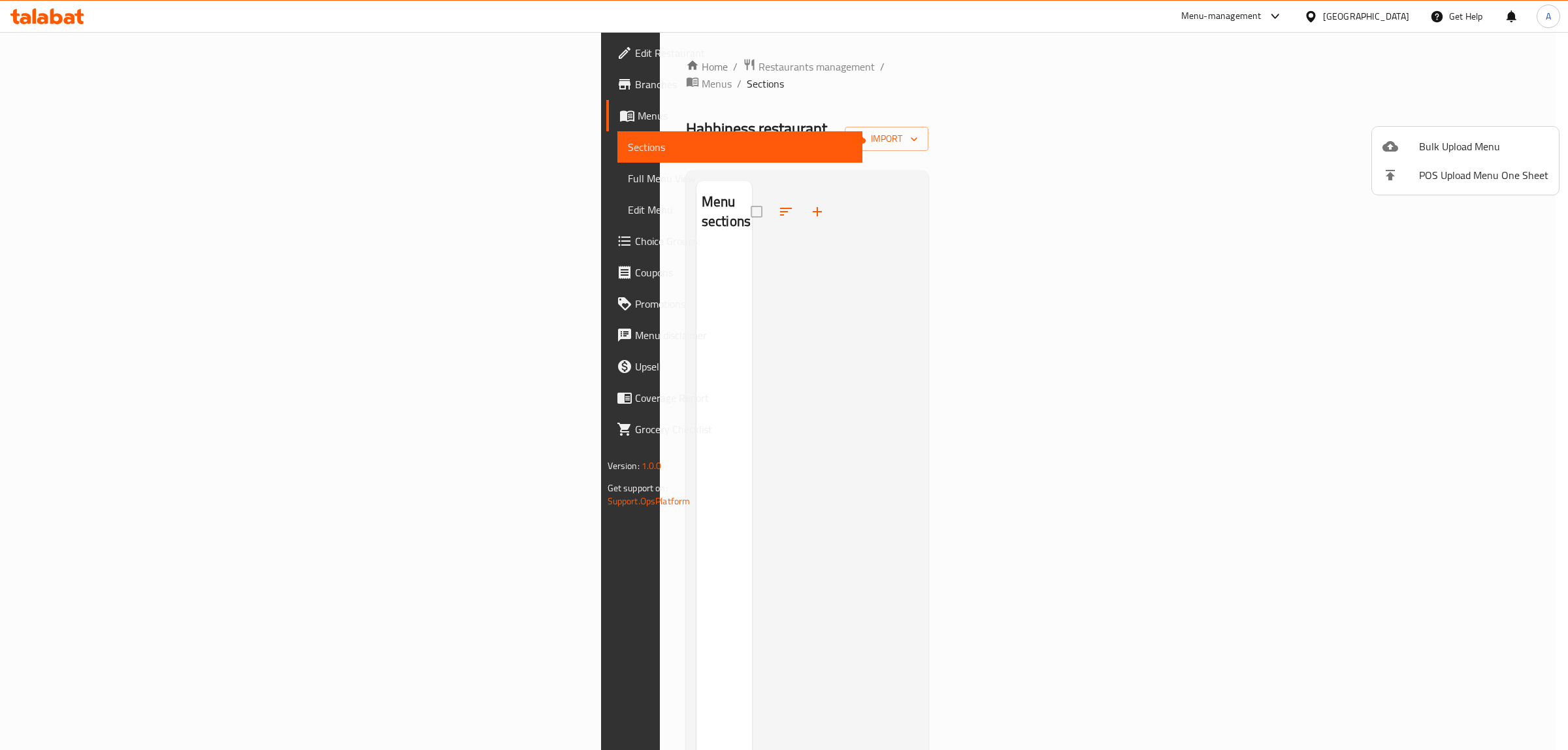
click at [1457, 147] on span "Bulk Upload Menu" at bounding box center [1483, 146] width 130 height 16
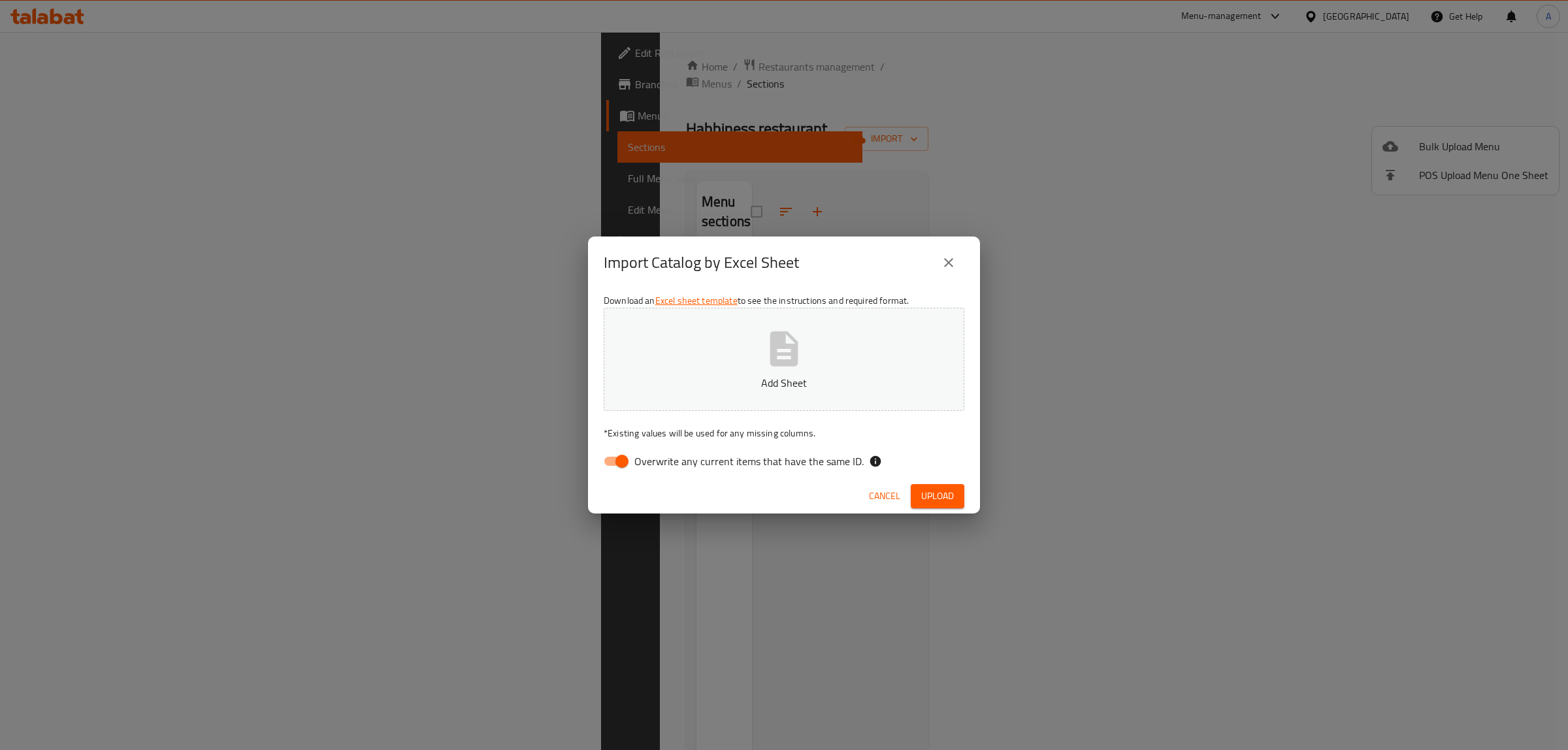
click at [652, 449] on label "Overwrite any current items that have the same ID." at bounding box center [730, 461] width 267 height 25
click at [652, 449] on input "Overwrite any current items that have the same ID." at bounding box center [622, 461] width 75 height 25
checkbox input "false"
click at [727, 345] on button "Add Sheet" at bounding box center [784, 359] width 361 height 103
click at [936, 501] on span "Upload" at bounding box center [937, 496] width 33 height 17
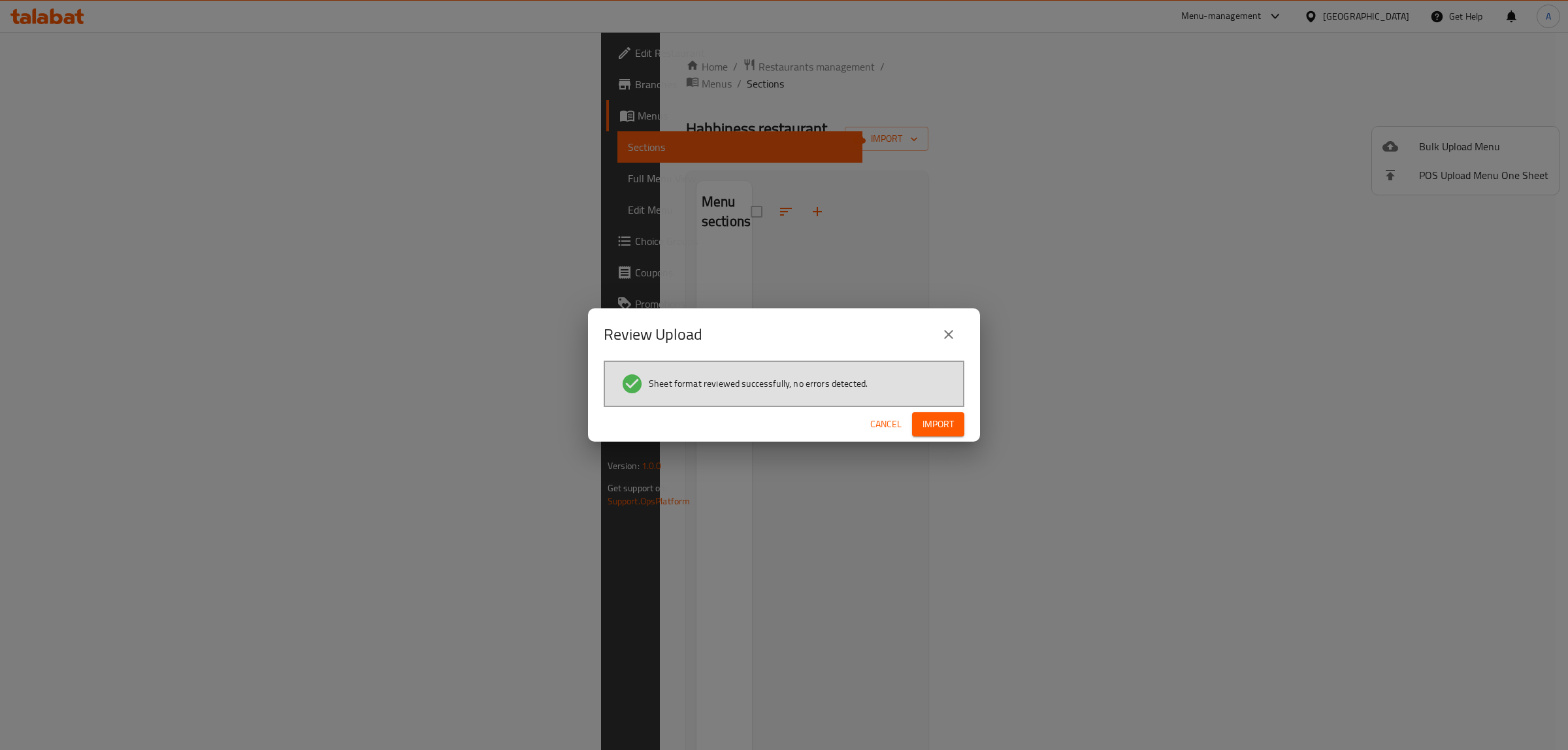
click at [888, 427] on span "Cancel" at bounding box center [886, 425] width 31 height 17
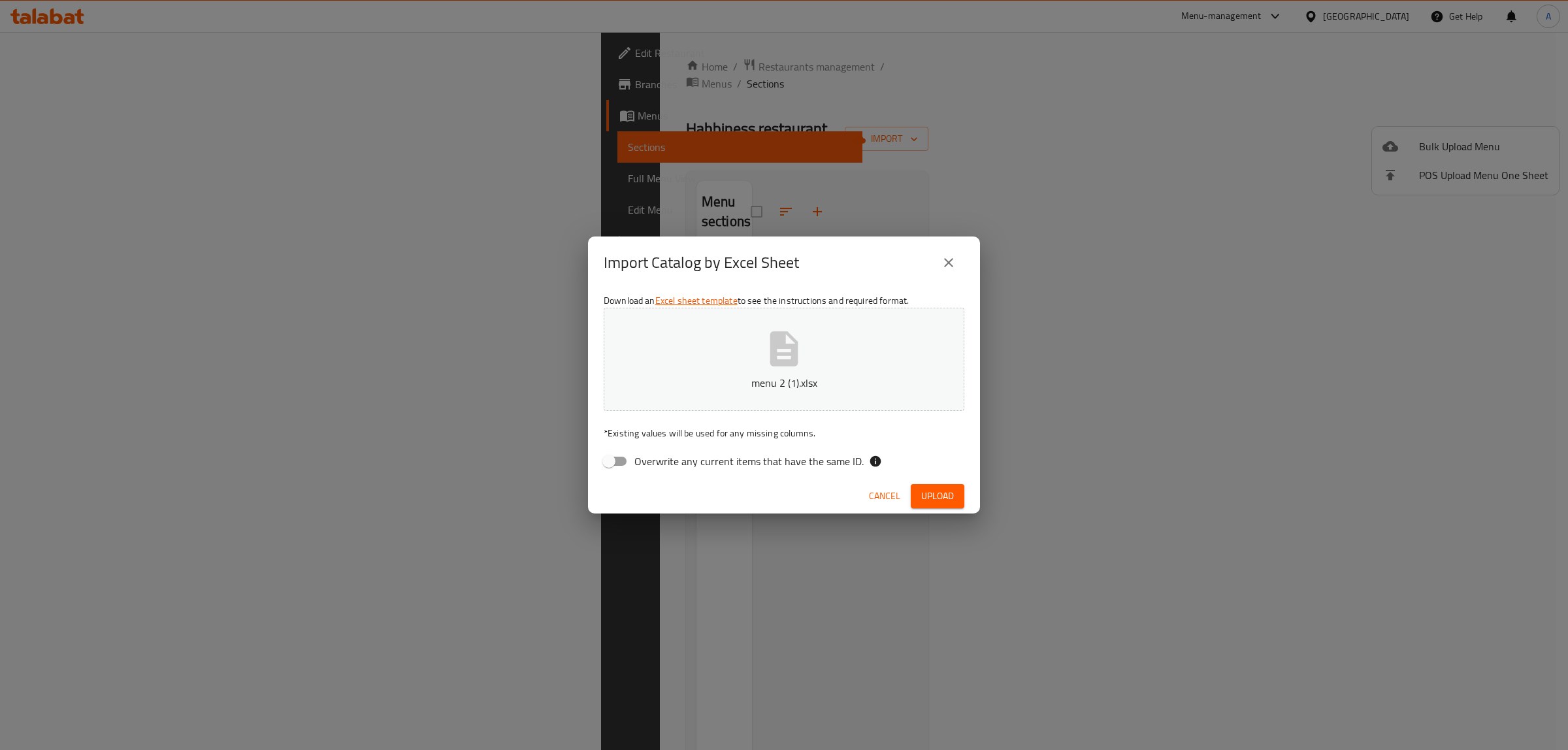
click at [893, 494] on span "Cancel" at bounding box center [884, 496] width 31 height 17
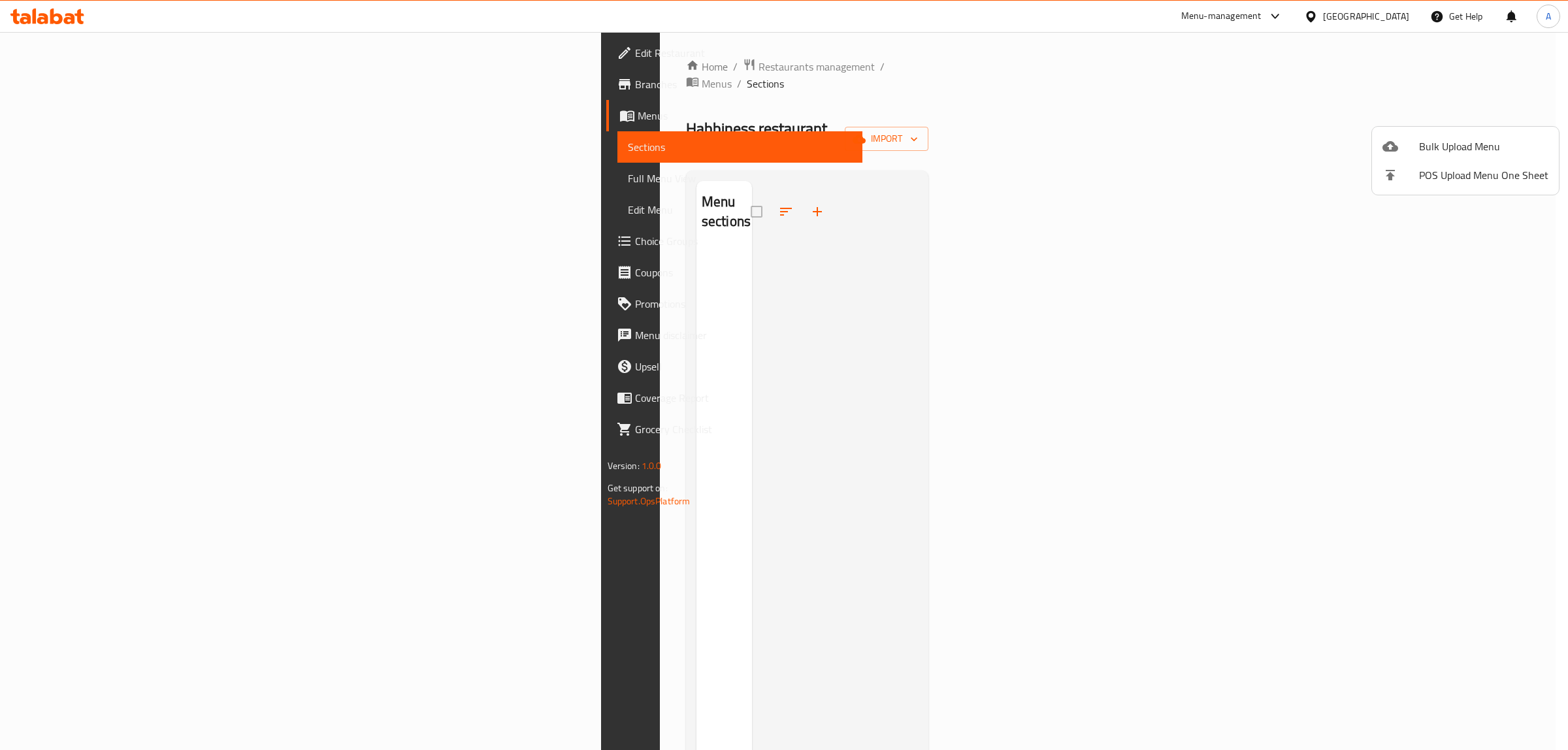
click at [57, 116] on div at bounding box center [784, 375] width 1568 height 750
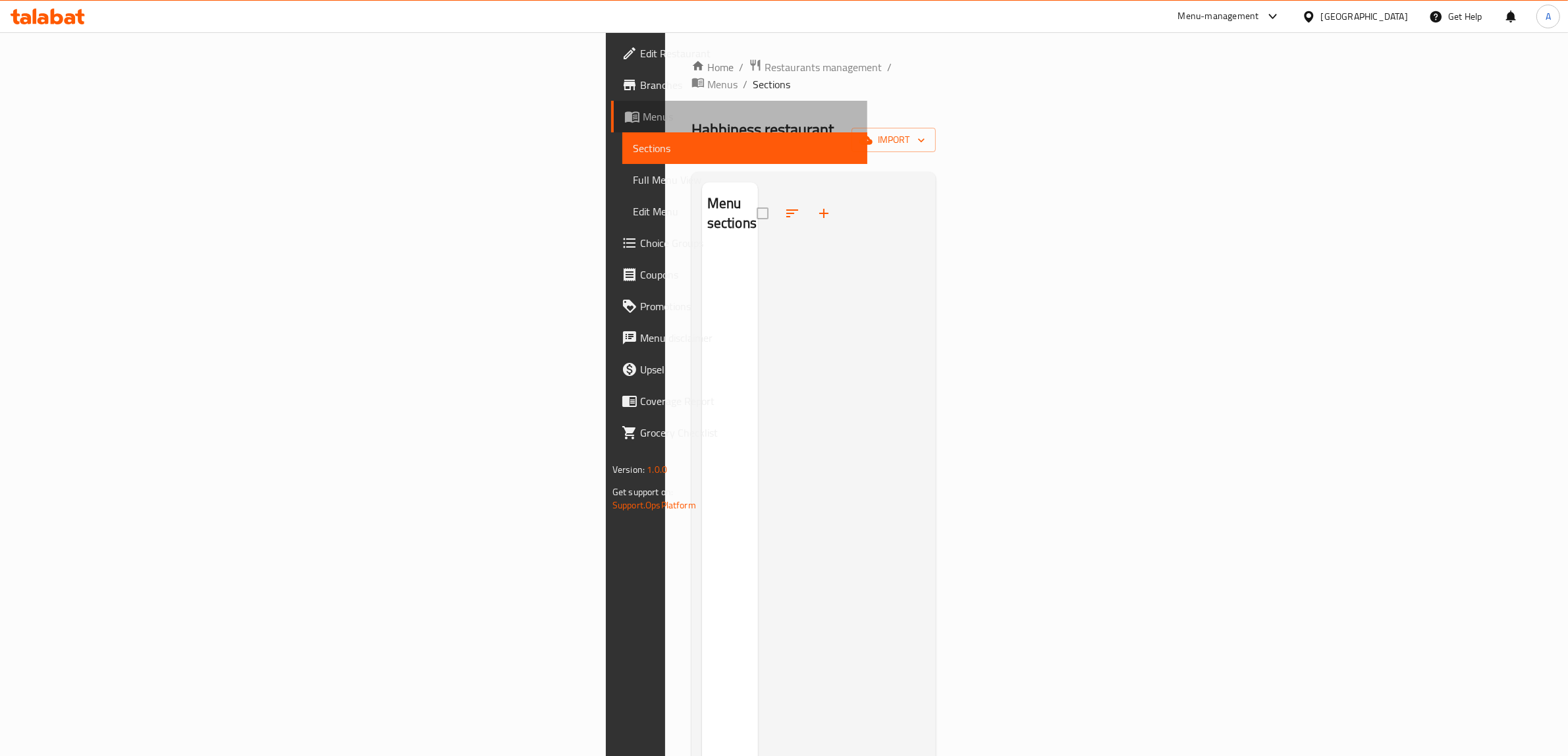
click at [642, 117] on span "Menus" at bounding box center [749, 117] width 214 height 16
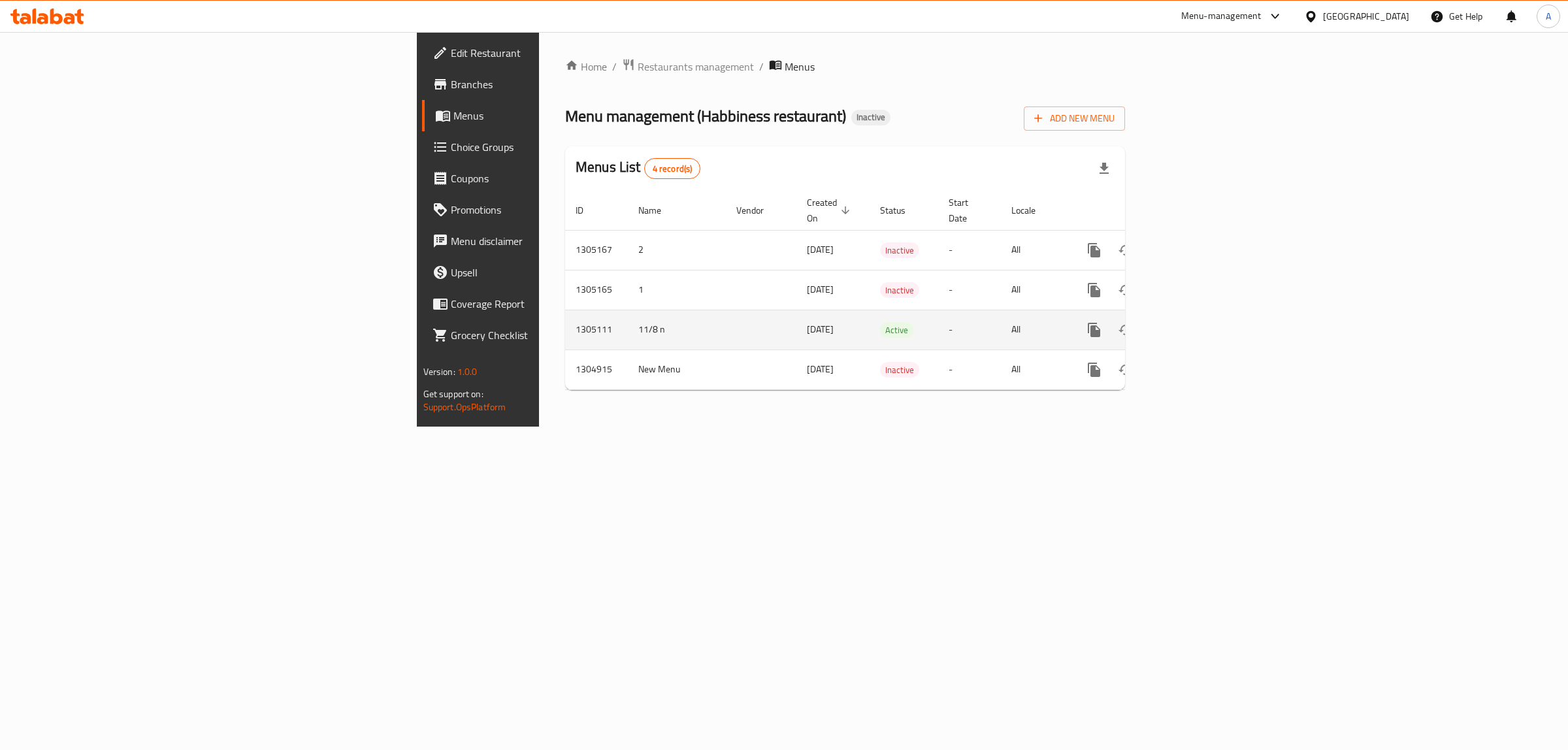
click at [1197, 322] on icon "enhanced table" at bounding box center [1188, 330] width 16 height 16
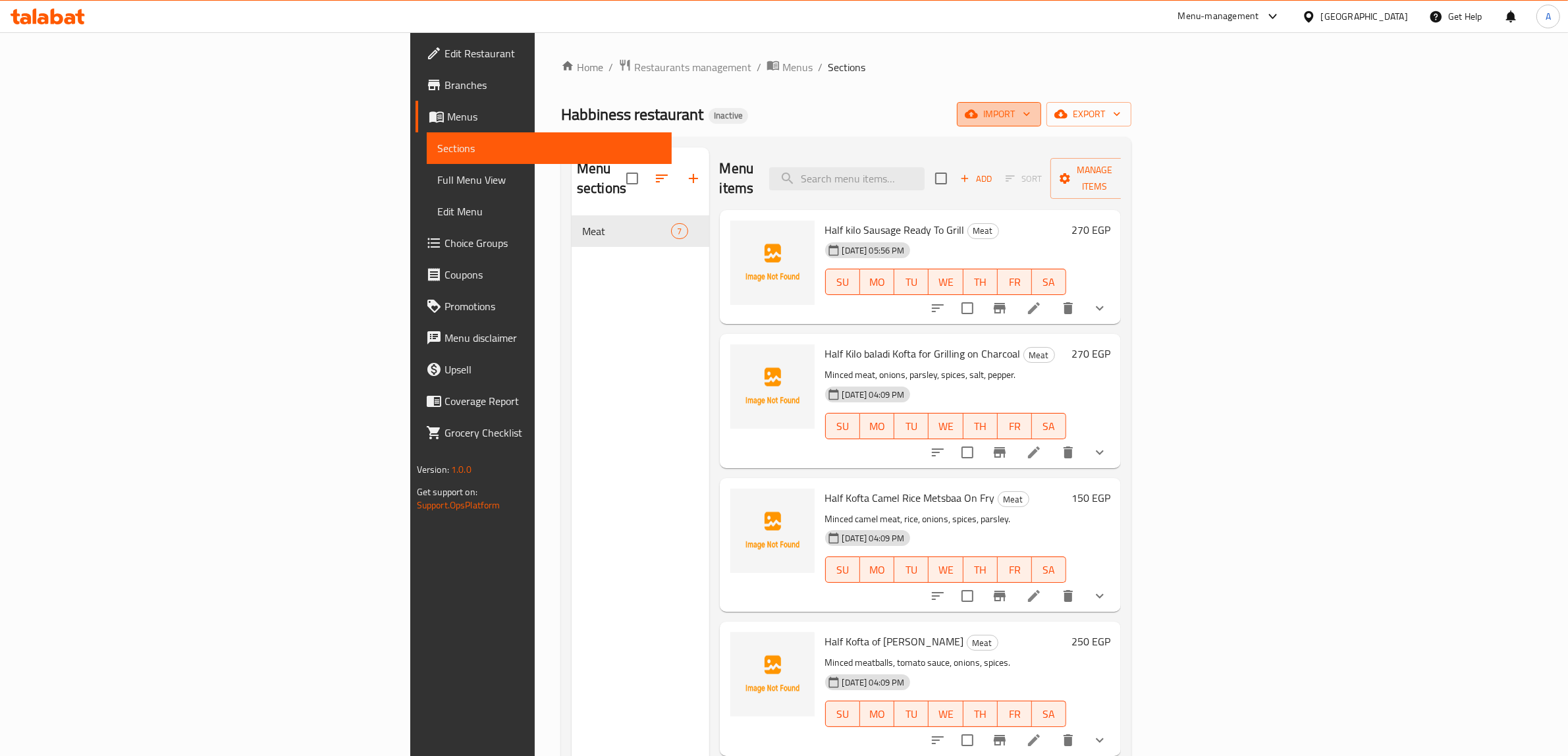
click at [1030, 117] on span "import" at bounding box center [998, 114] width 64 height 17
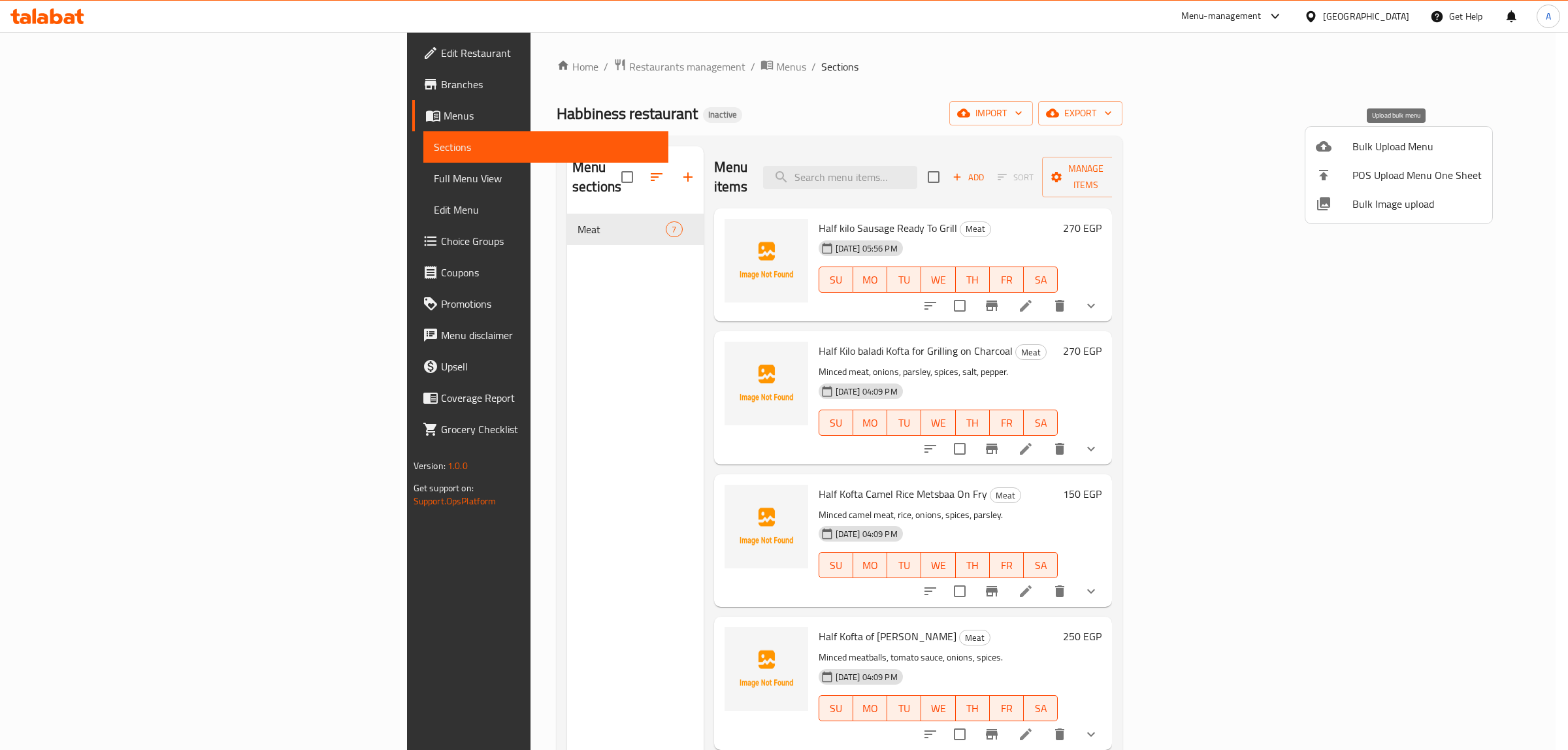
click at [1367, 143] on span "Bulk Upload Menu" at bounding box center [1417, 146] width 130 height 16
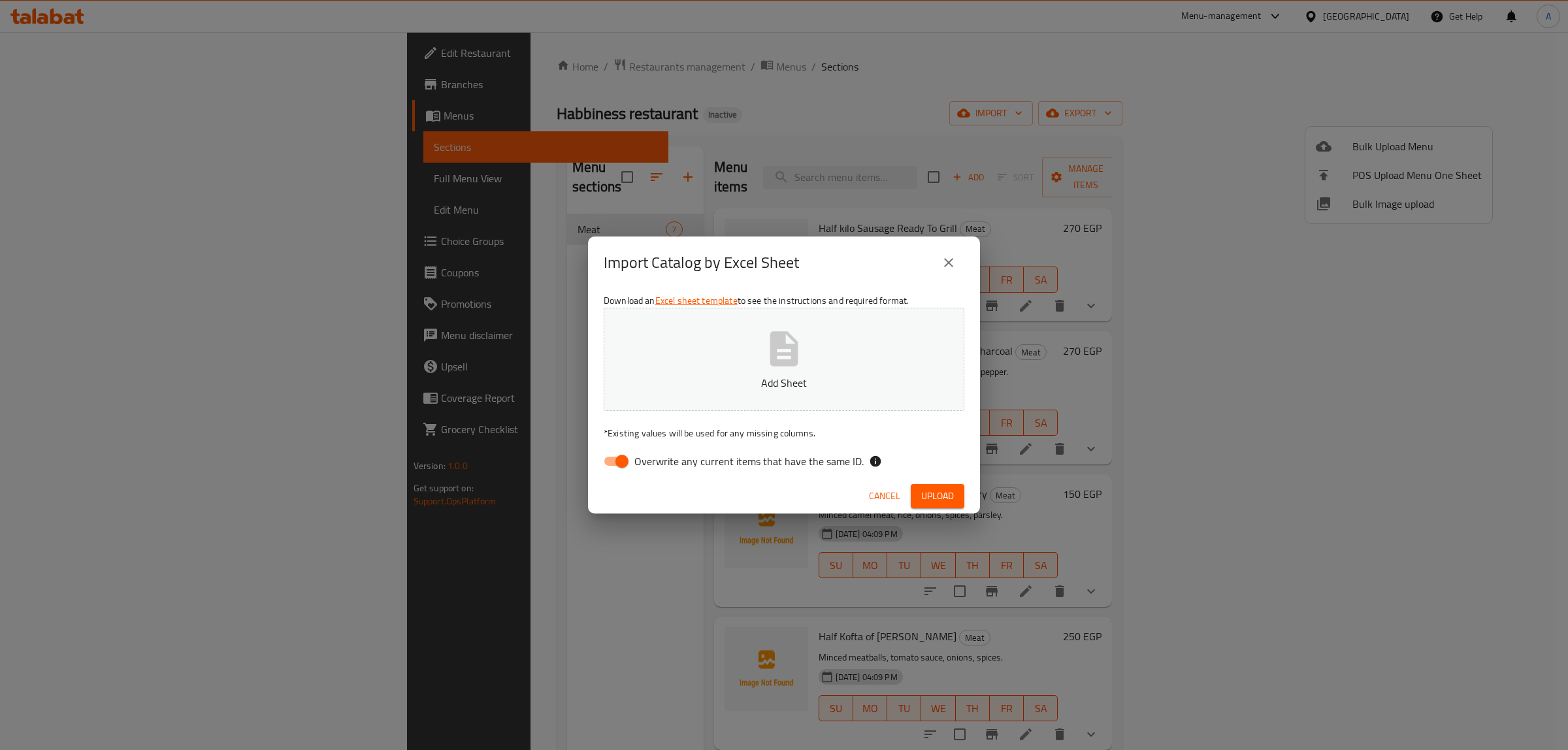
click at [648, 462] on span "Overwrite any current items that have the same ID." at bounding box center [749, 461] width 229 height 16
click at [648, 462] on input "Overwrite any current items that have the same ID." at bounding box center [622, 461] width 75 height 25
checkbox input "false"
click at [729, 370] on button "Add Sheet" at bounding box center [784, 359] width 361 height 103
click at [955, 488] on button "Upload" at bounding box center [937, 496] width 53 height 24
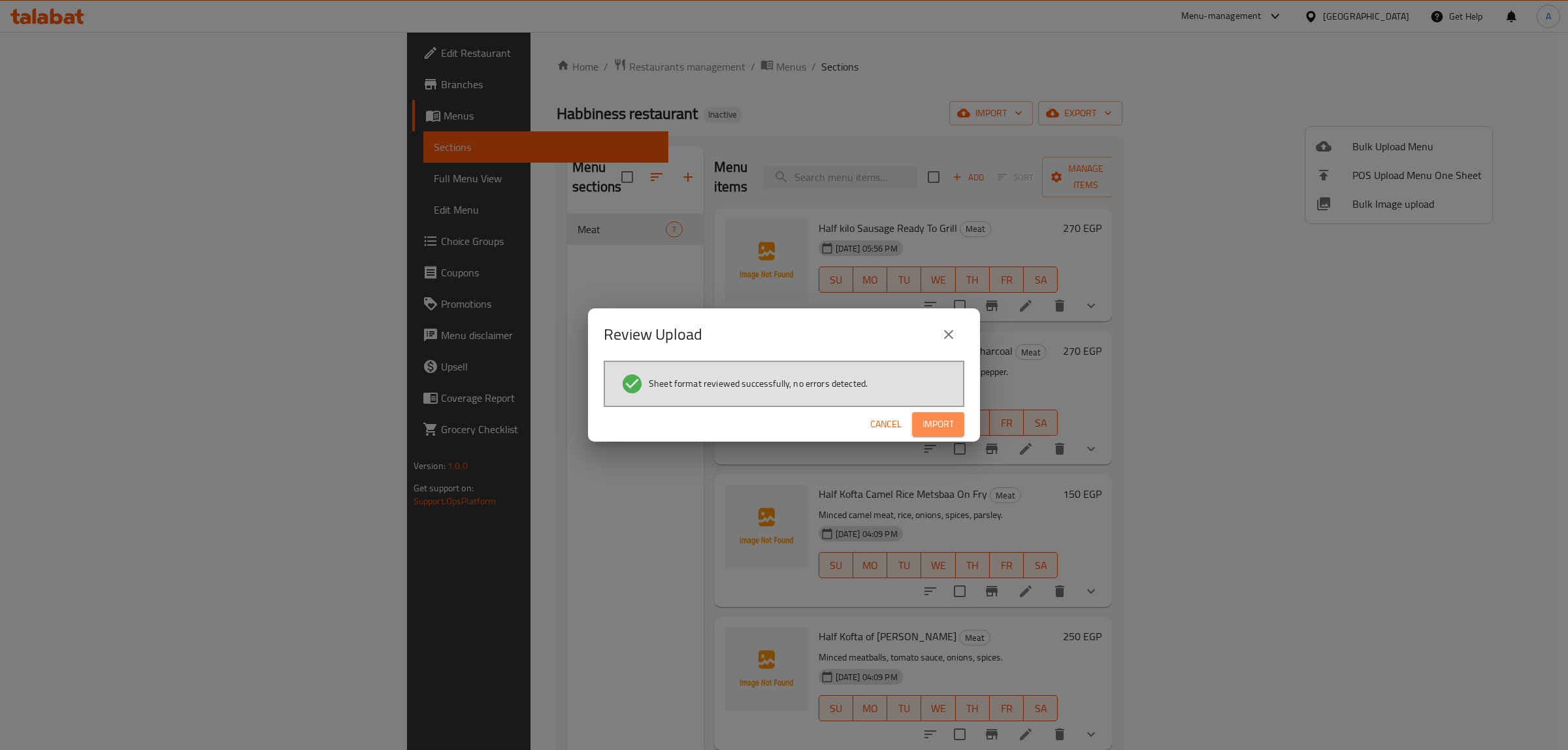
click at [926, 429] on span "Import" at bounding box center [938, 425] width 31 height 17
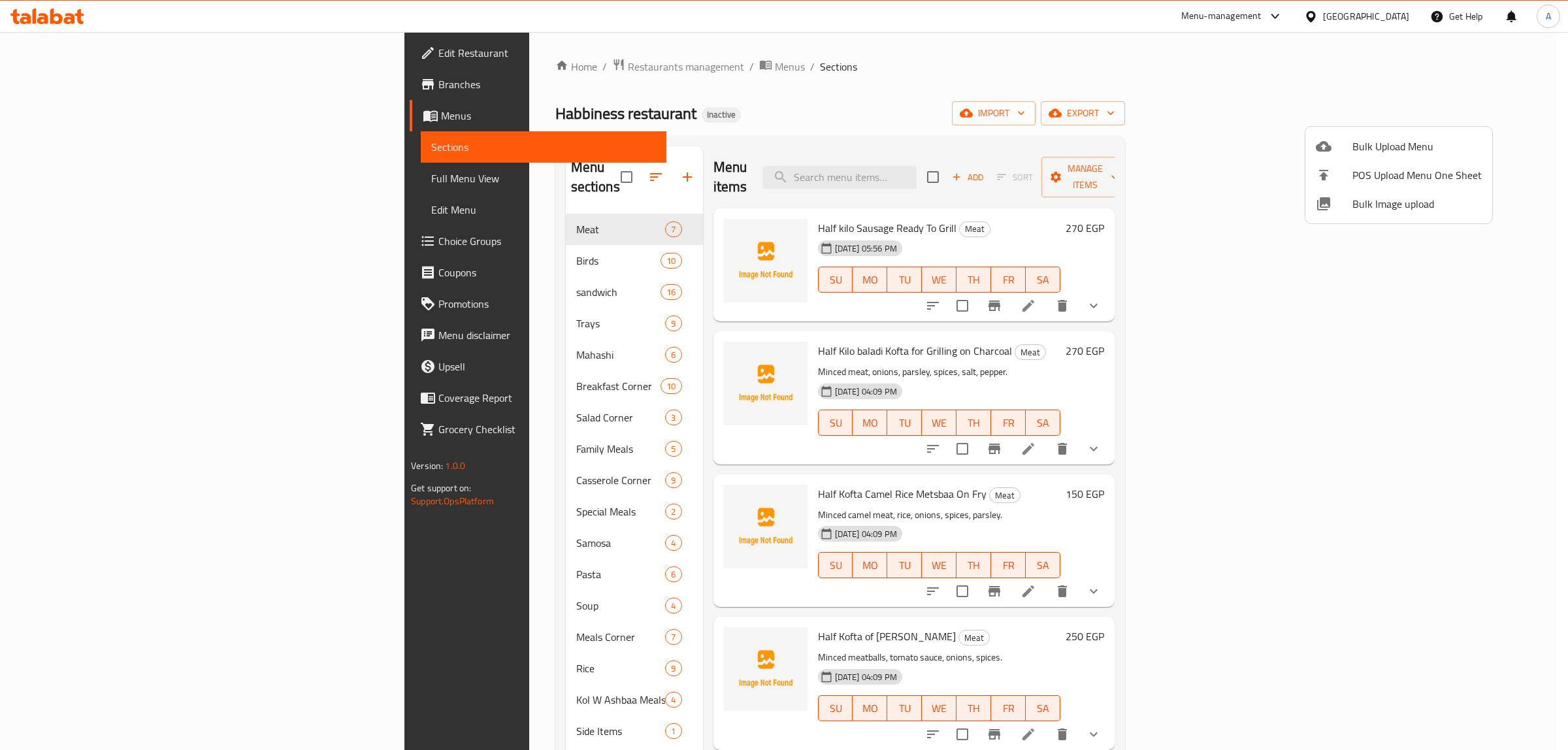
click at [867, 102] on div at bounding box center [784, 375] width 1568 height 750
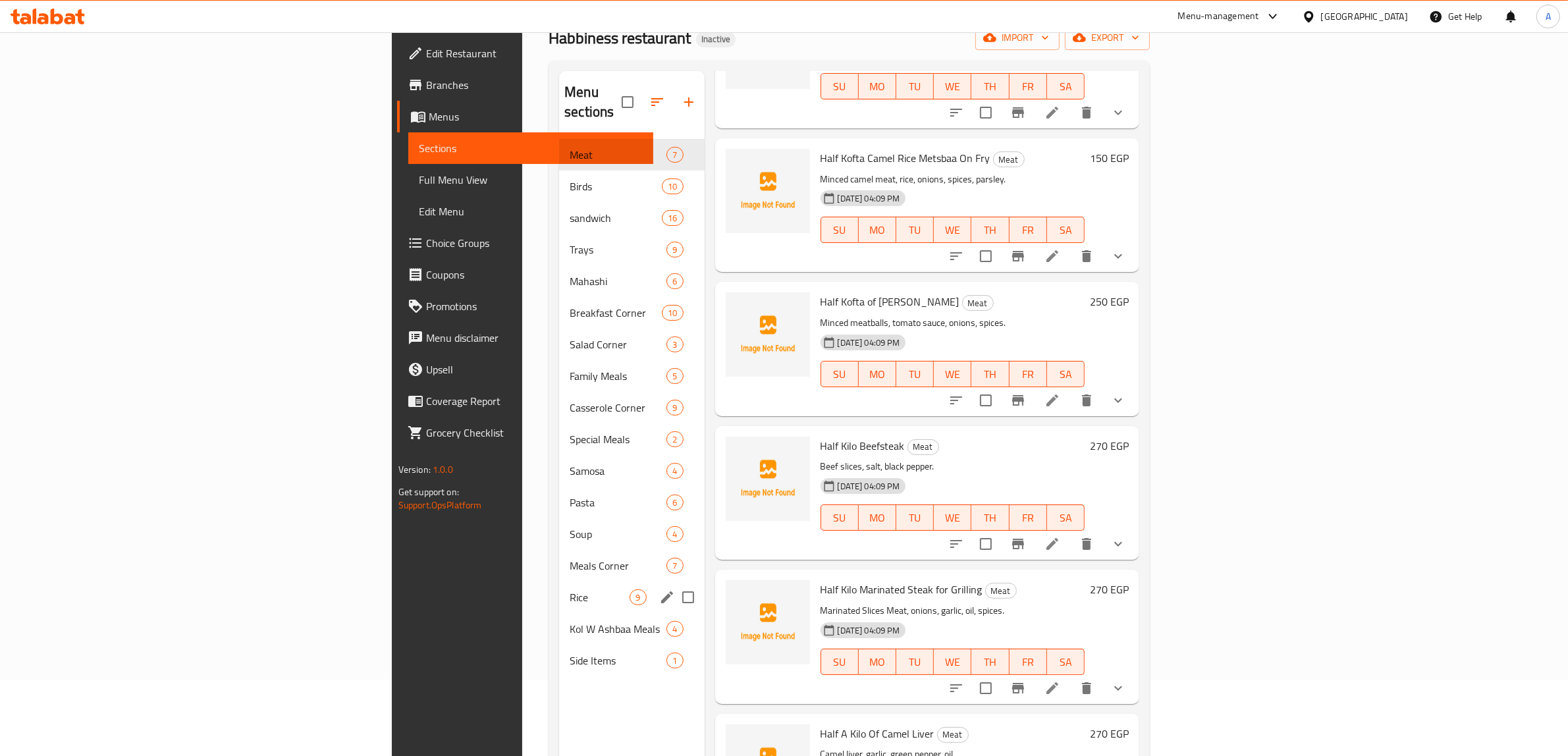
scroll to position [82, 0]
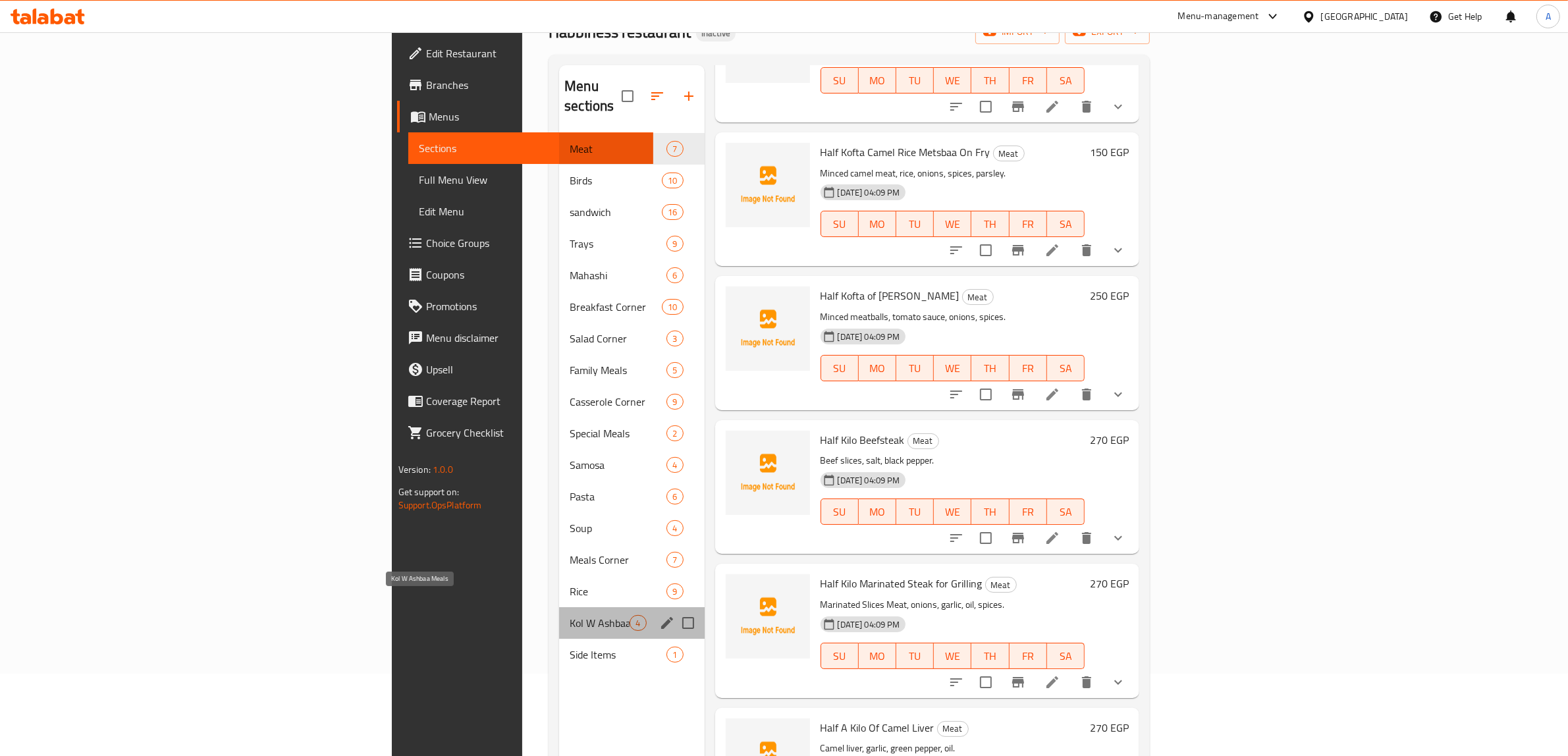
click at [570, 615] on span "Kol W Ashbaa Meals" at bounding box center [600, 623] width 60 height 16
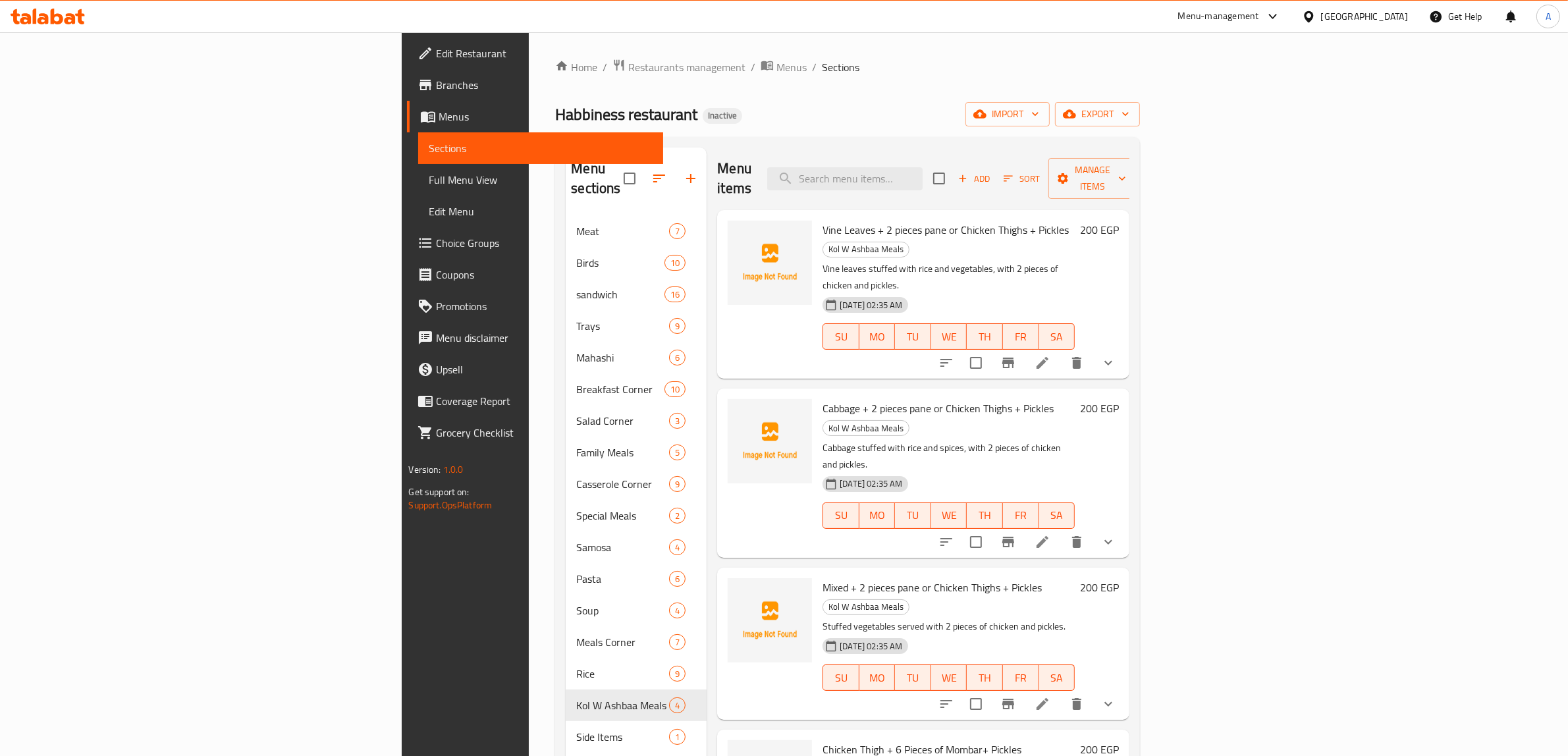
click at [429, 178] on span "Full Menu View" at bounding box center [541, 179] width 225 height 16
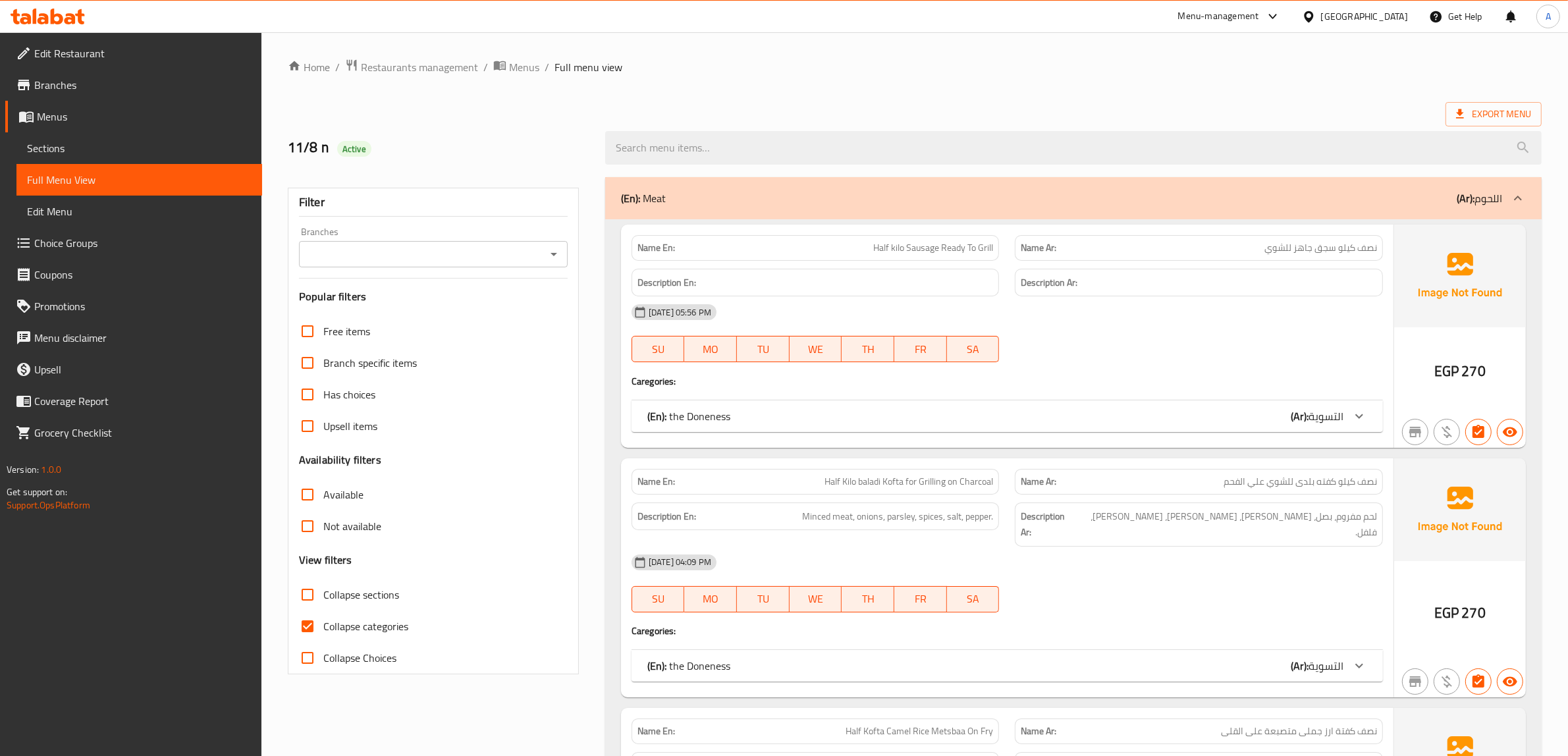
click at [336, 629] on span "Collapse categories" at bounding box center [366, 626] width 85 height 16
click at [323, 629] on input "Collapse categories" at bounding box center [307, 625] width 31 height 31
checkbox input "false"
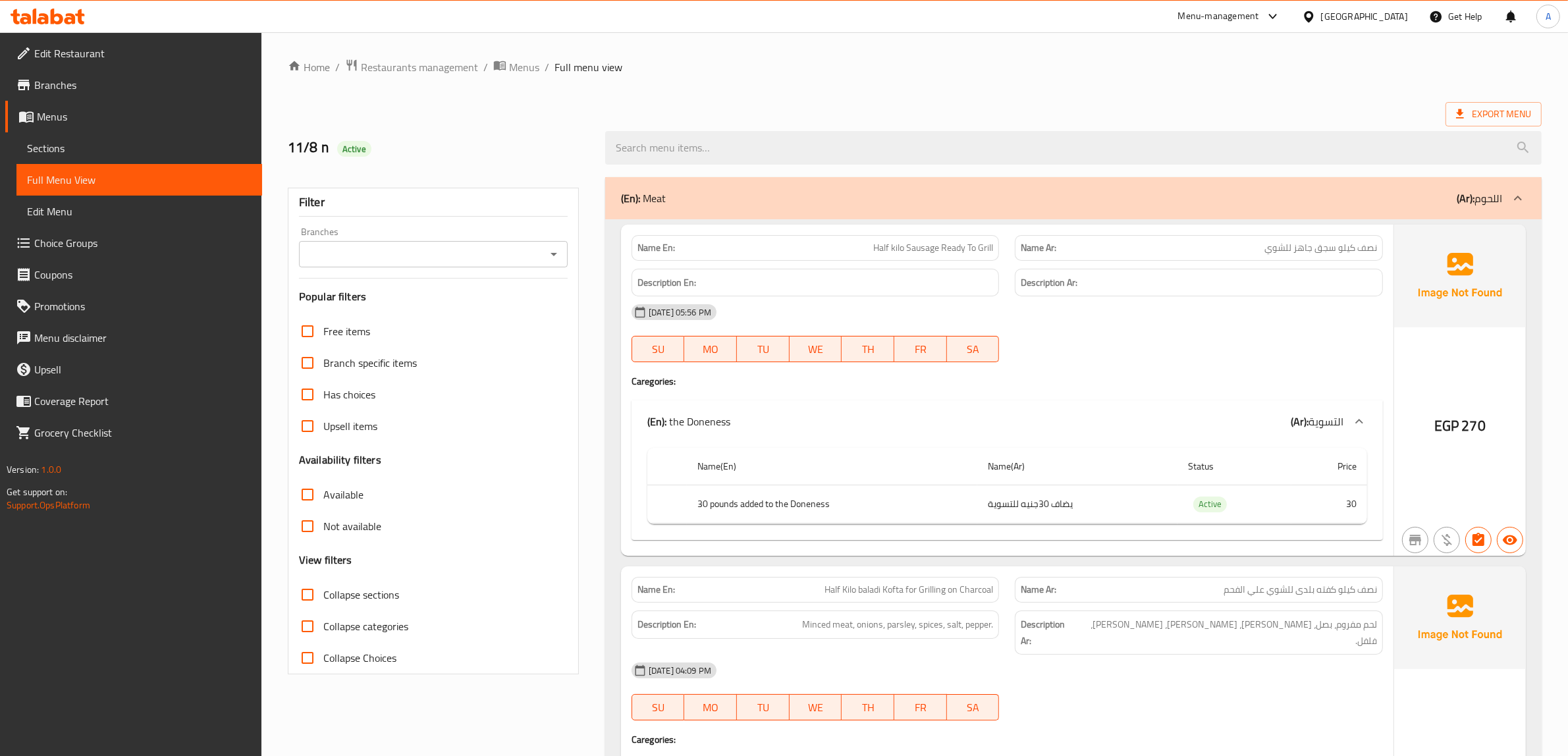
click at [679, 202] on div "(En): Meat (Ar): اللحوم" at bounding box center [1061, 198] width 881 height 16
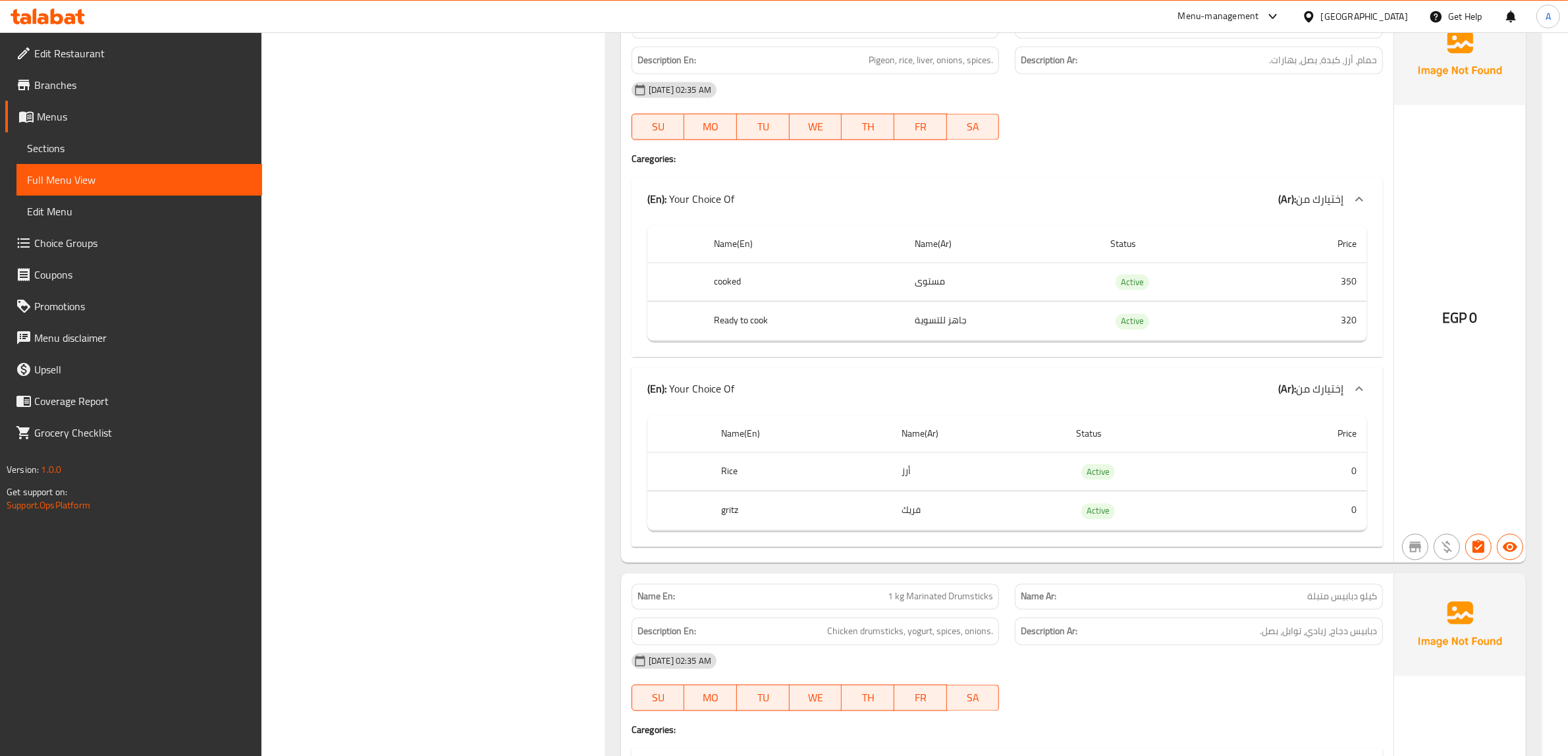
scroll to position [3127, 0]
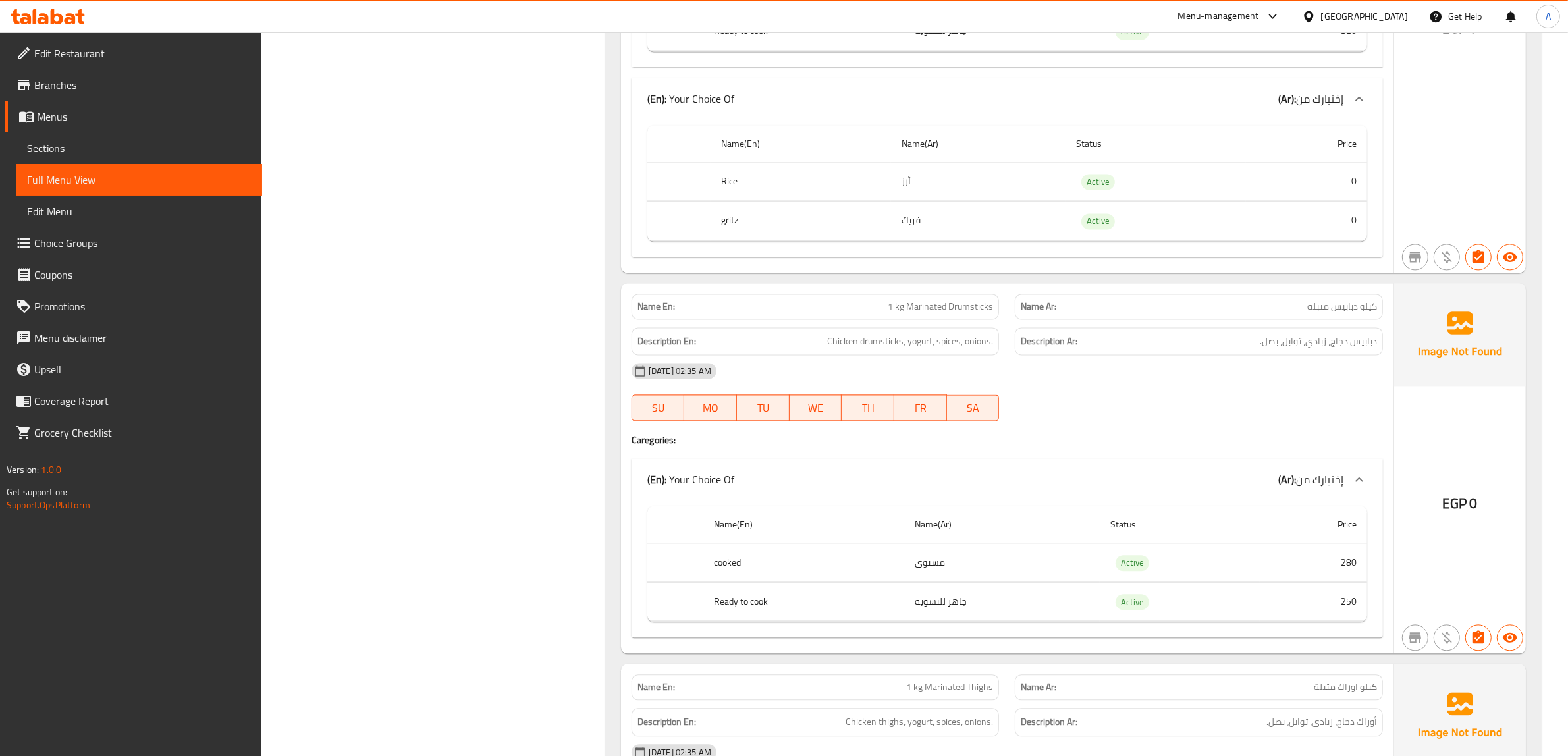
scroll to position [3456, 0]
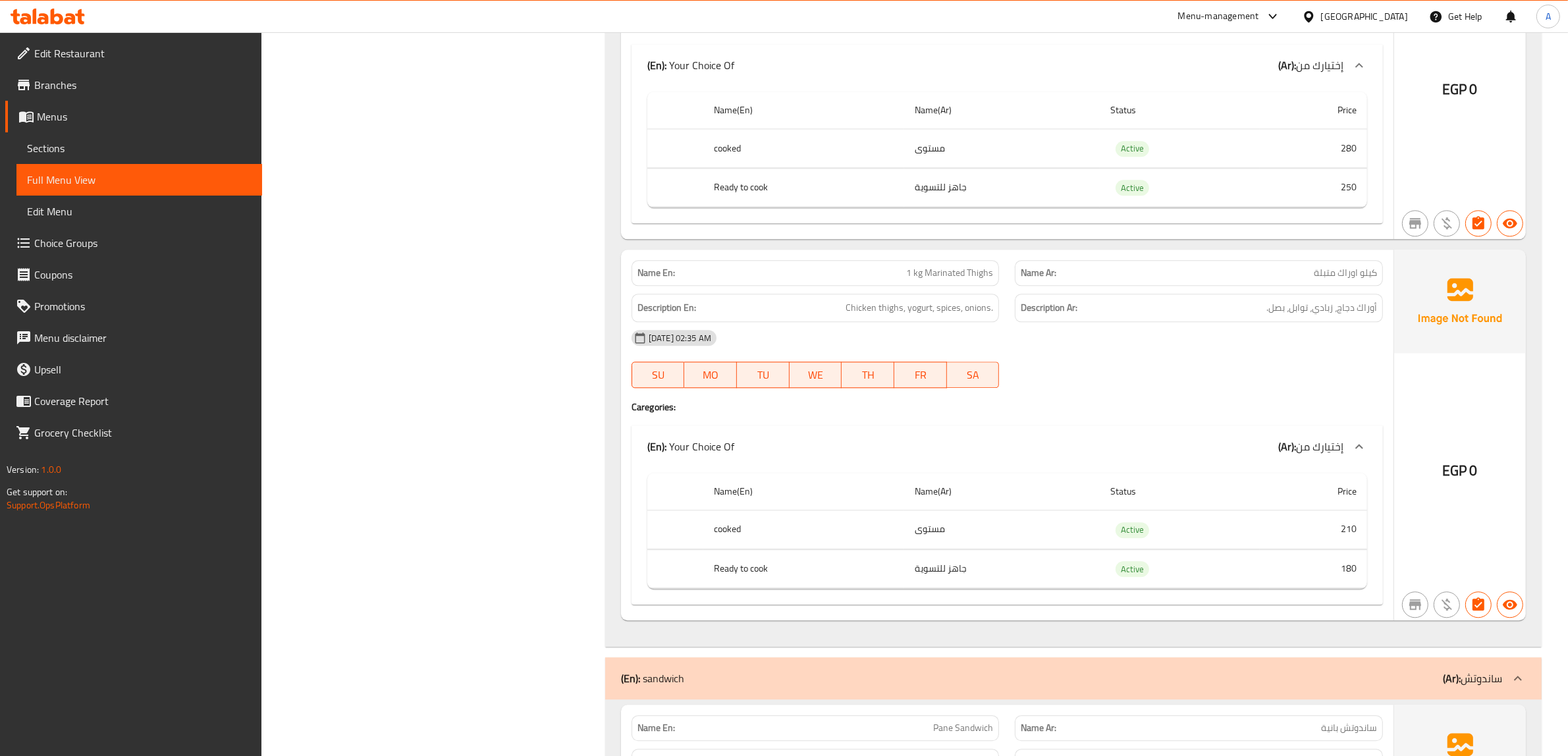
scroll to position [3868, 0]
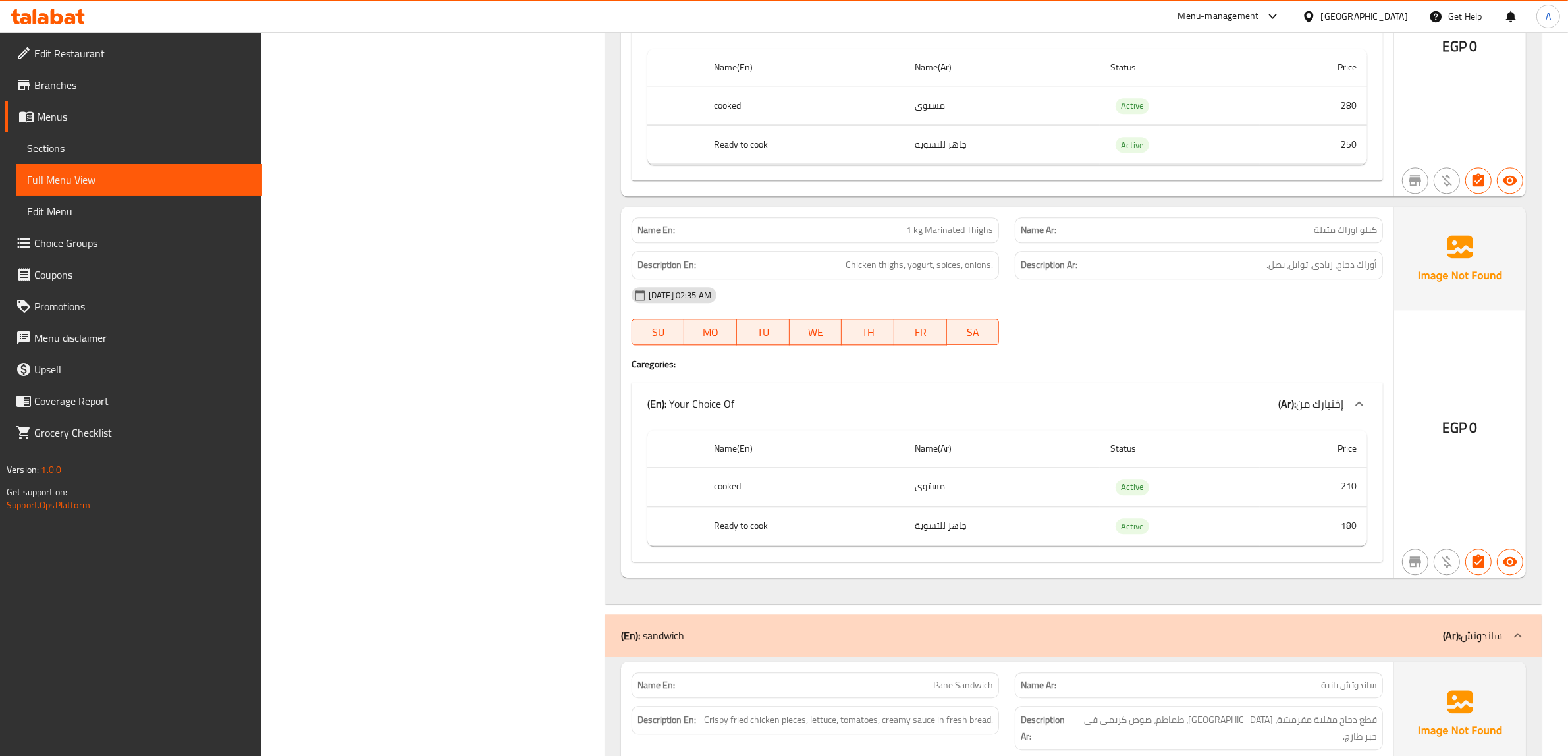
click at [982, 237] on span "1 kg Marinated Thighs" at bounding box center [949, 230] width 87 height 14
copy span "Thighs"
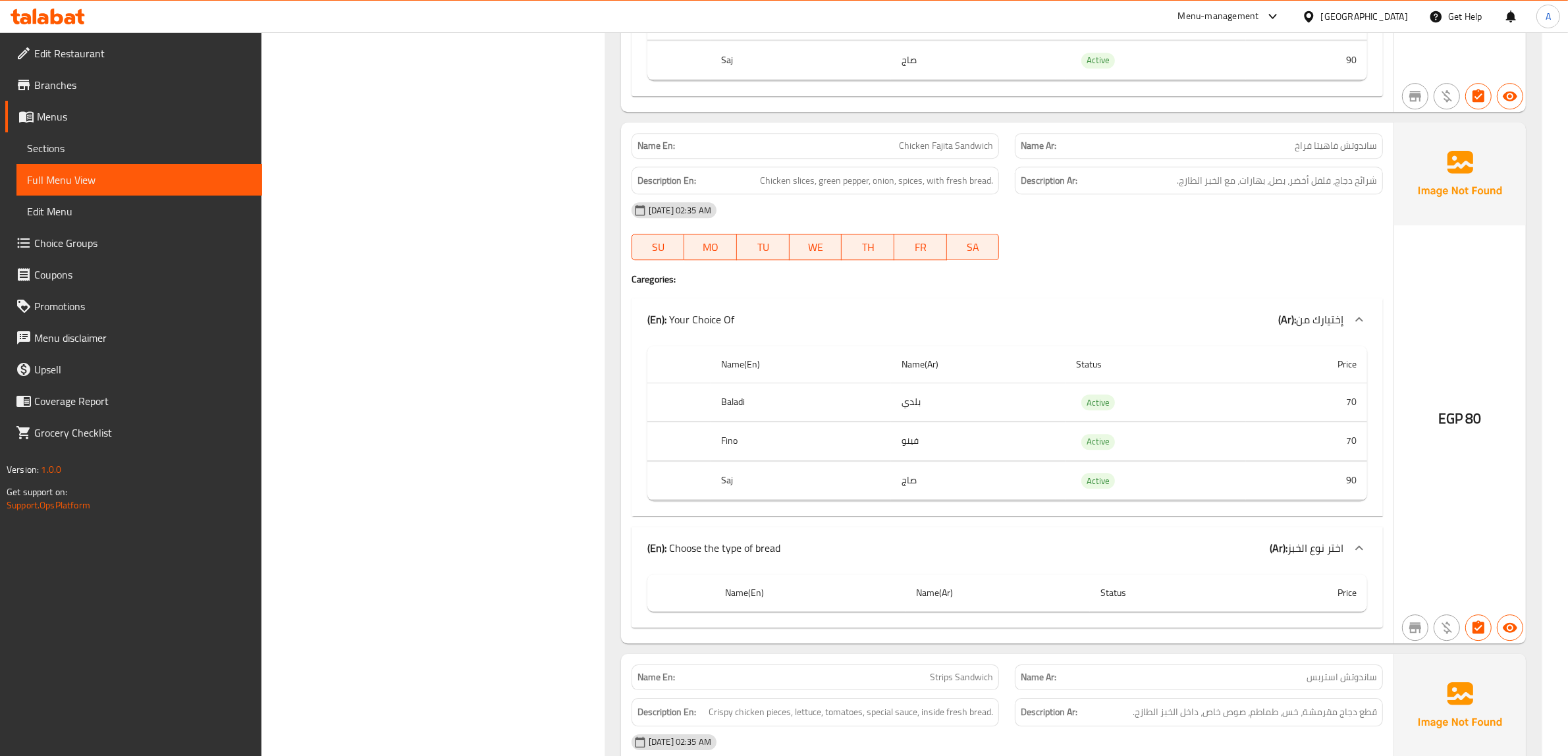
scroll to position [4855, 0]
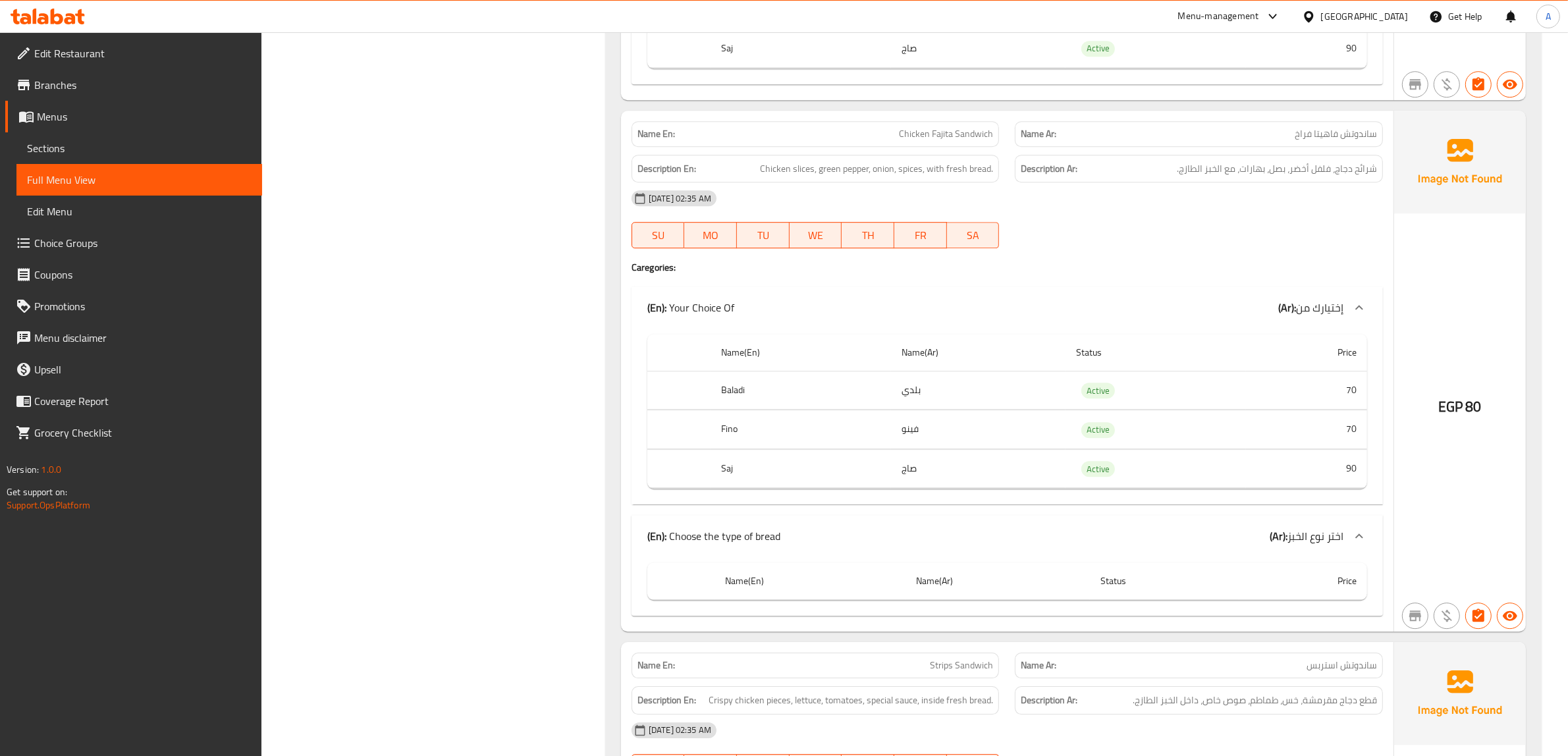
copy span "Chicken Fajita Sandwich"
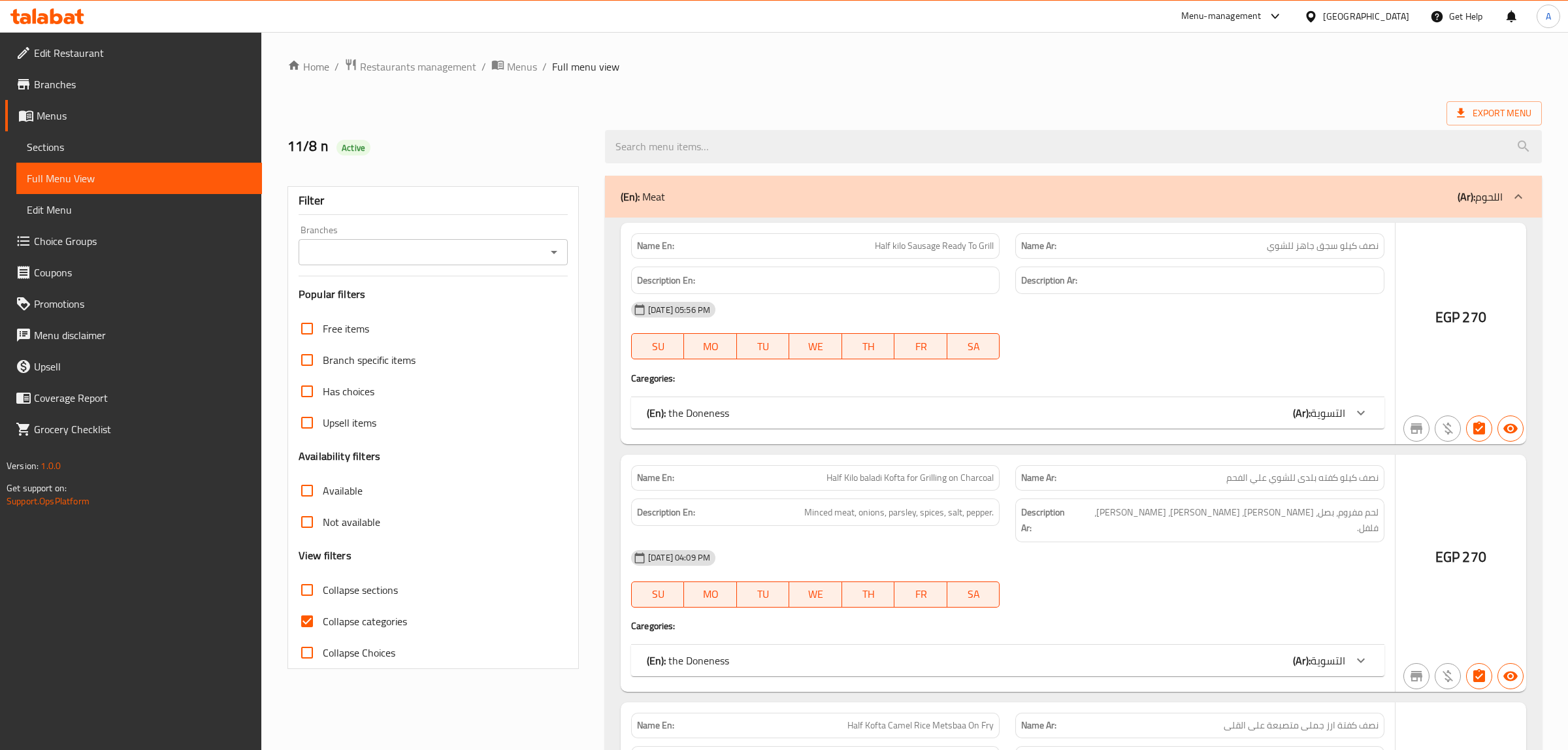
click at [56, 149] on div at bounding box center [784, 375] width 1568 height 750
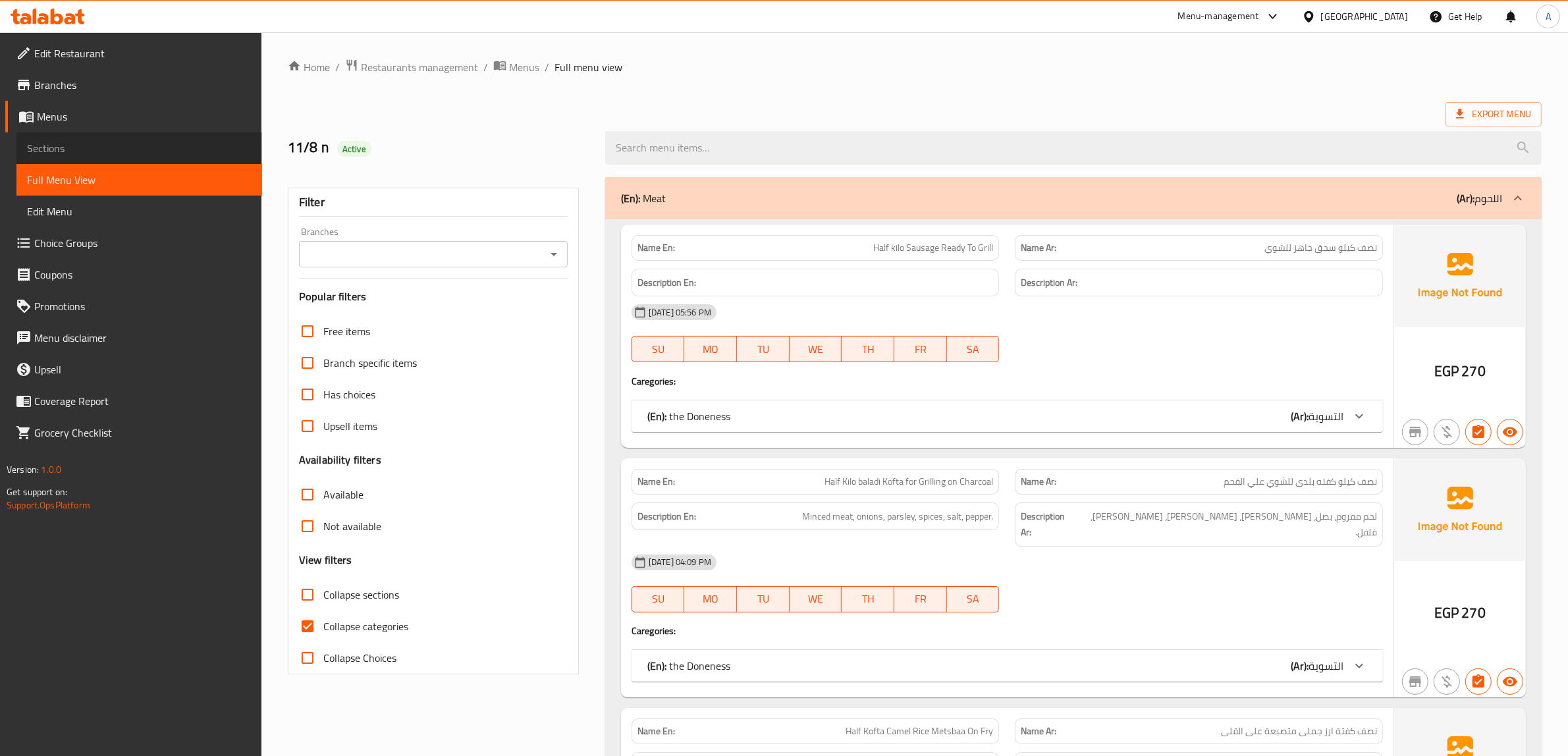
click at [57, 150] on span "Sections" at bounding box center [140, 148] width 225 height 16
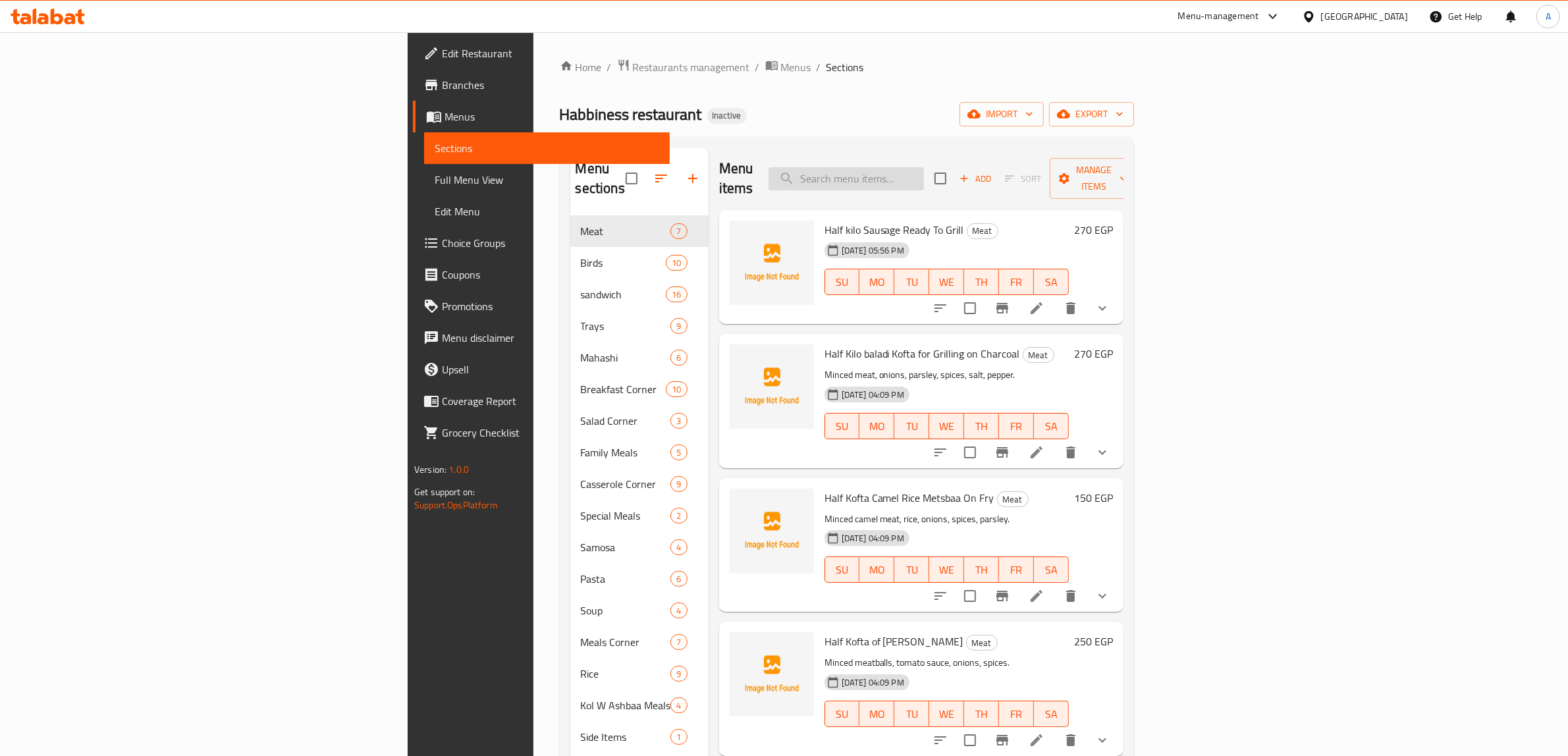
click at [924, 168] on input "search" at bounding box center [846, 179] width 156 height 23
paste input "Chicken Fajita Sandwich"
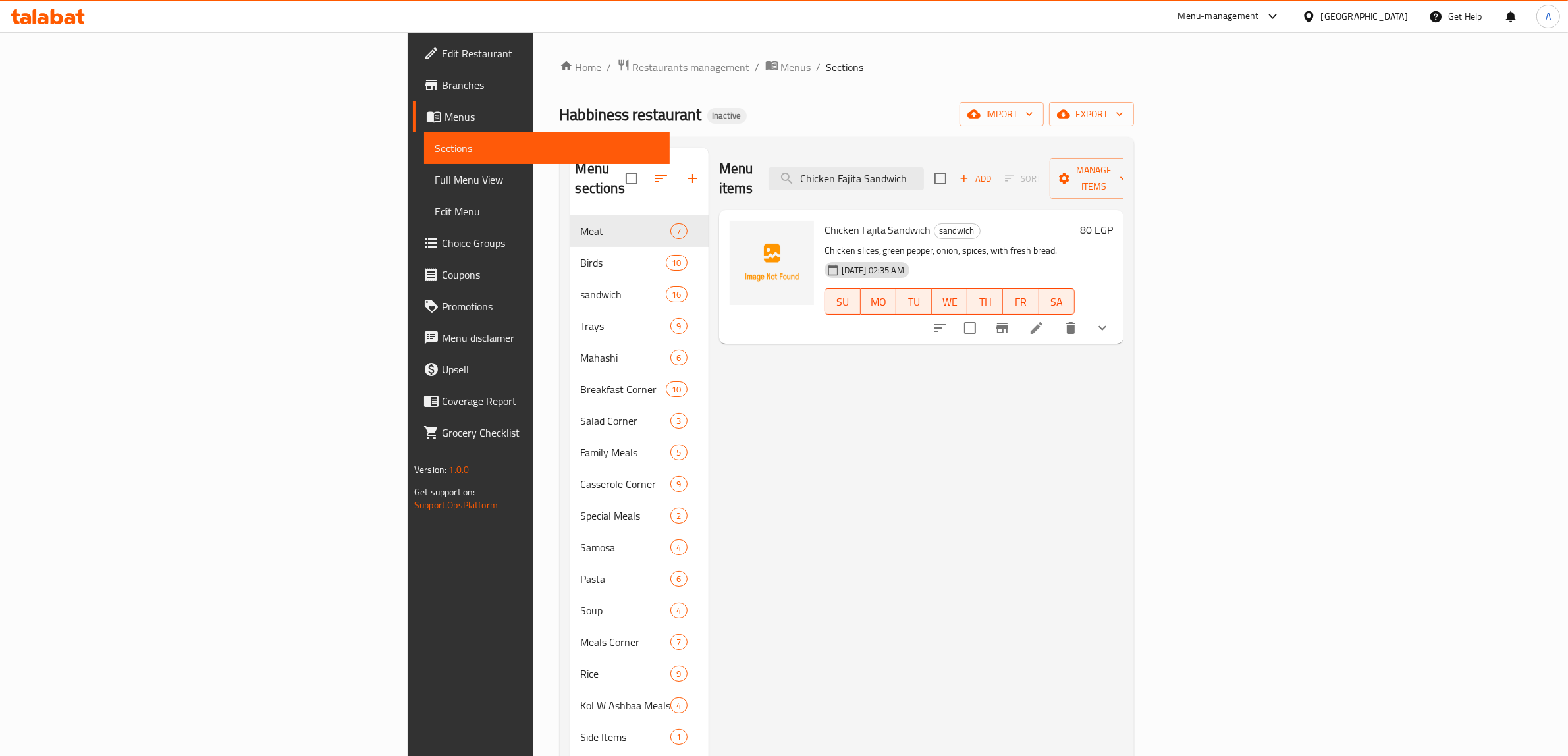
type input "Chicken Fajita Sandwich"
click at [1042, 322] on icon at bounding box center [1036, 327] width 12 height 12
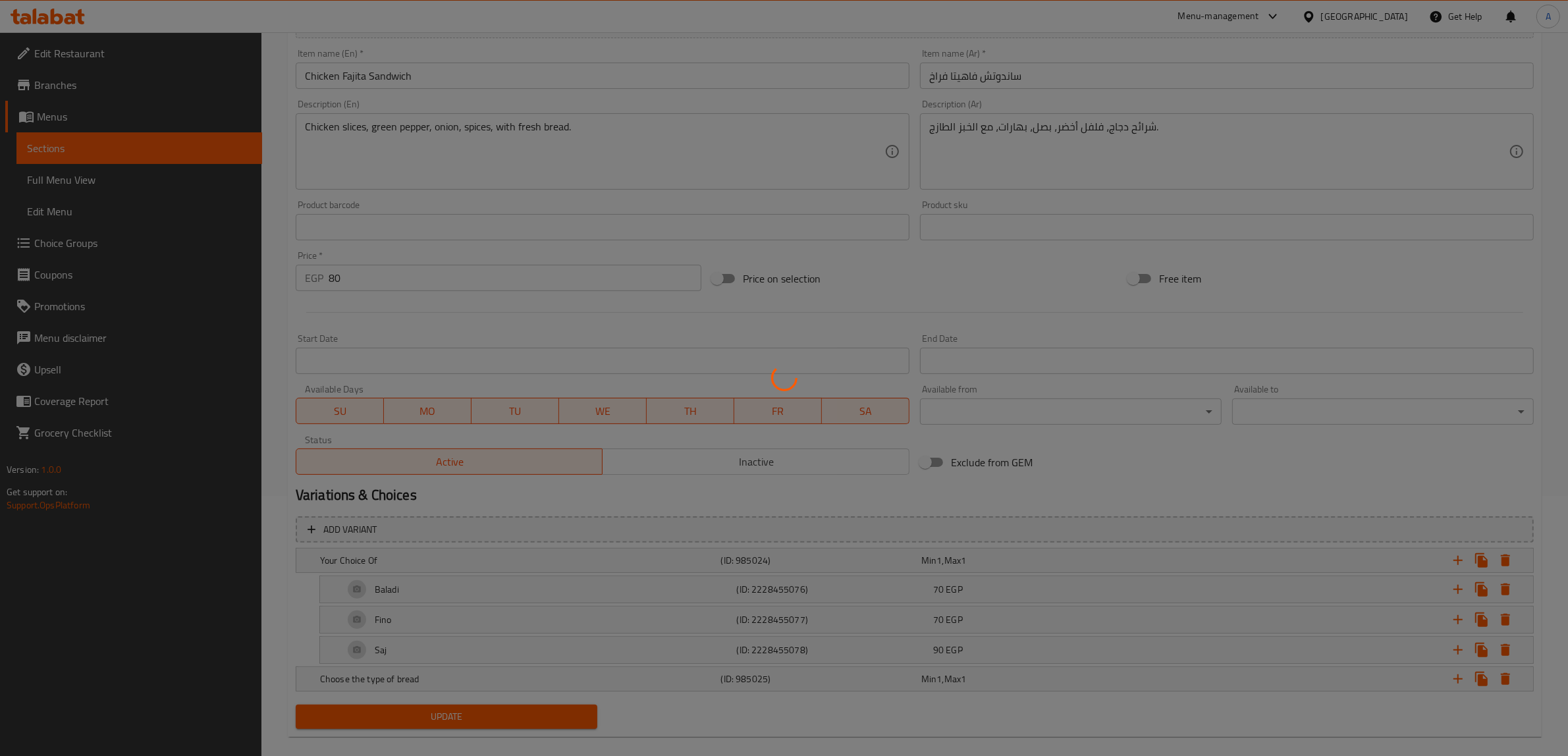
scroll to position [250, 0]
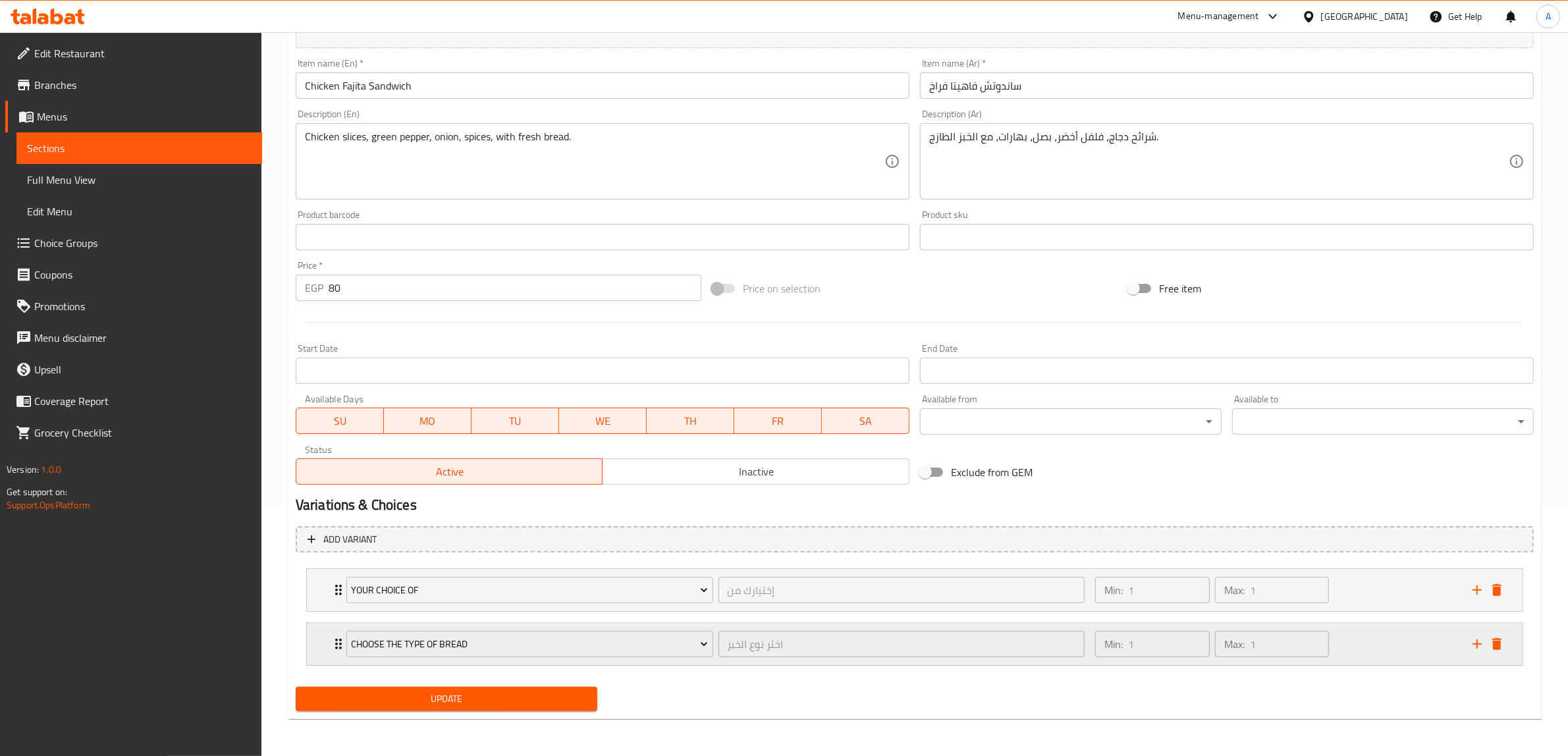
click at [1396, 647] on div "Min: 1 ​ Max: 1 ​" at bounding box center [1275, 644] width 377 height 42
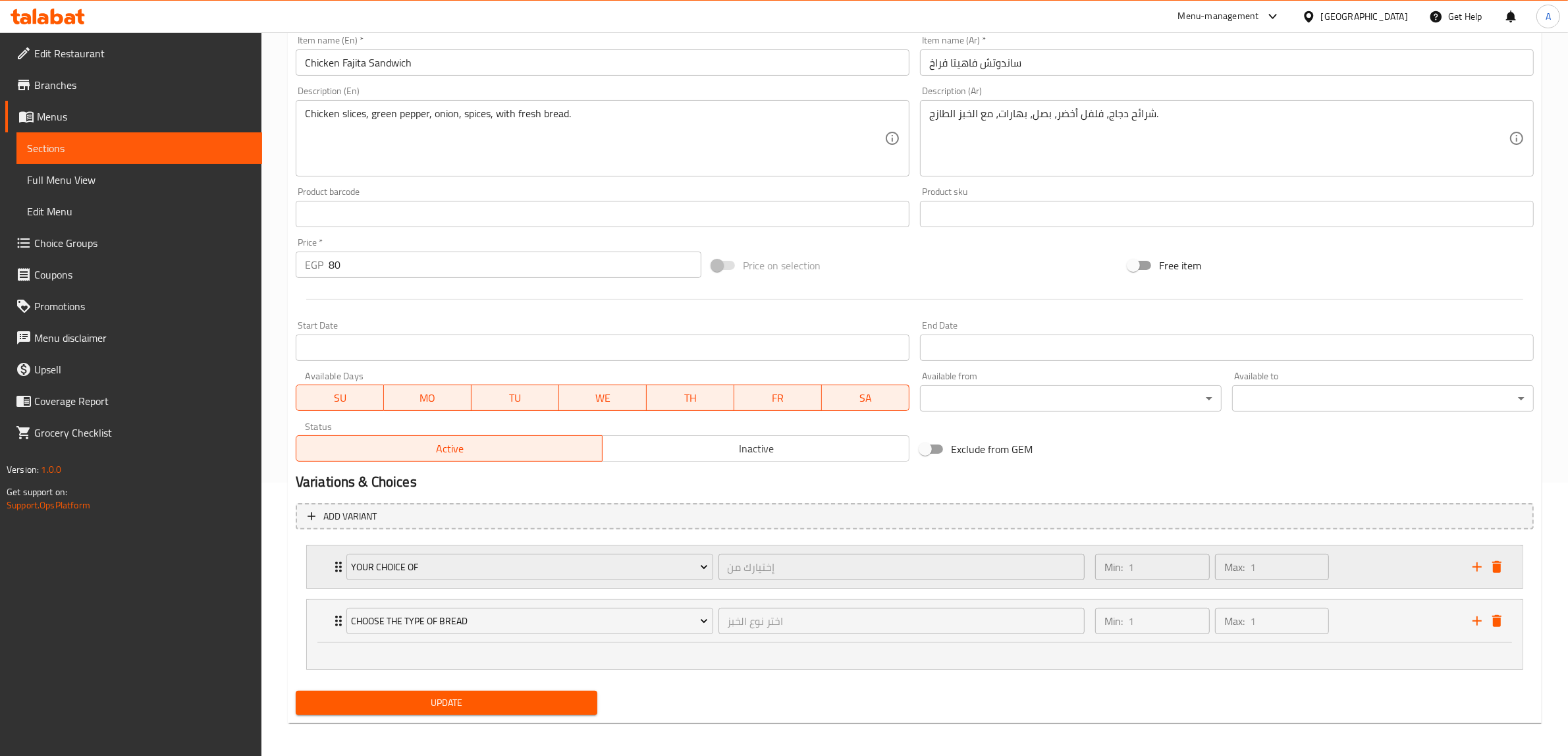
click at [1360, 564] on div "Min: 1 ​ Max: 1 ​" at bounding box center [1275, 567] width 377 height 42
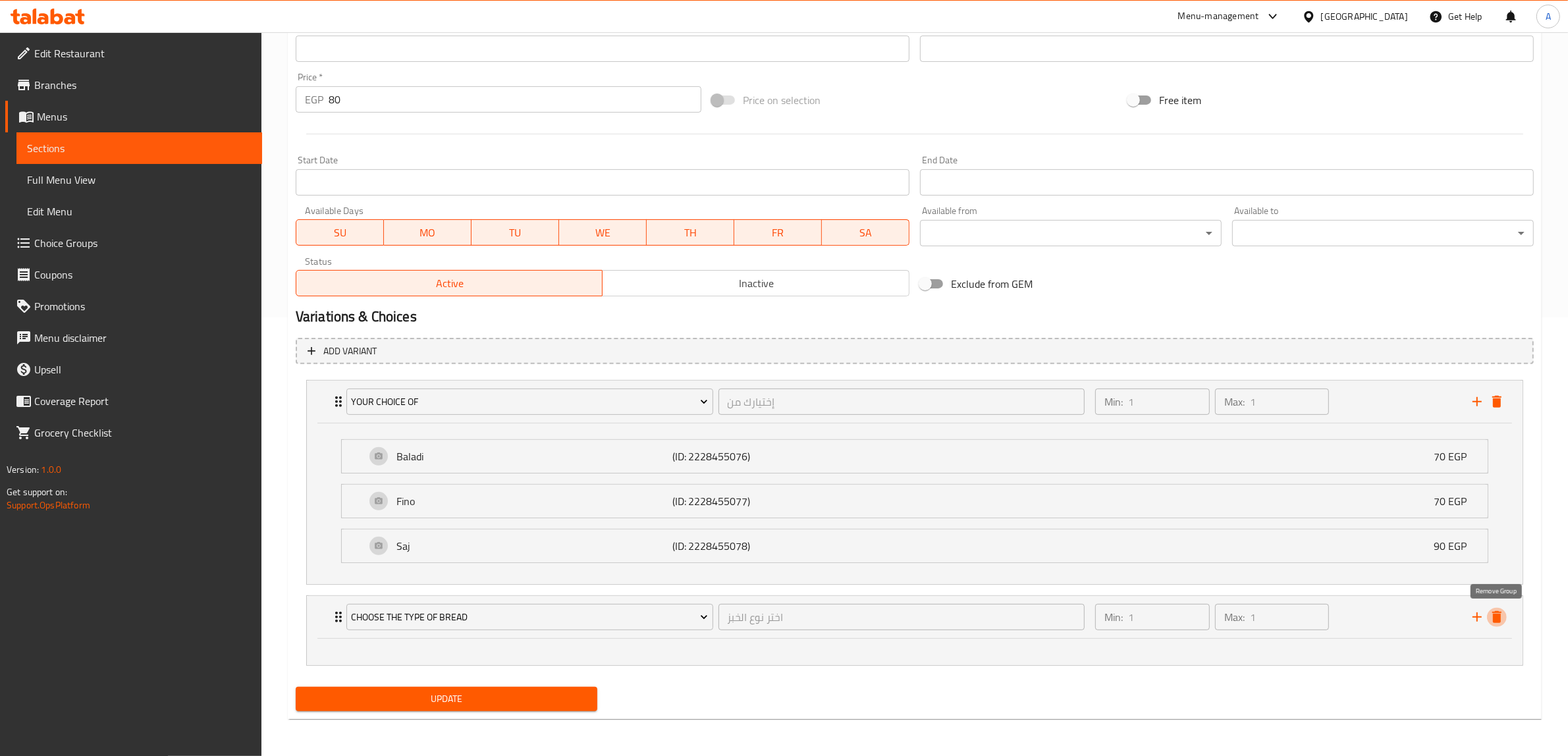
click at [1504, 614] on button "delete" at bounding box center [1497, 617] width 20 height 20
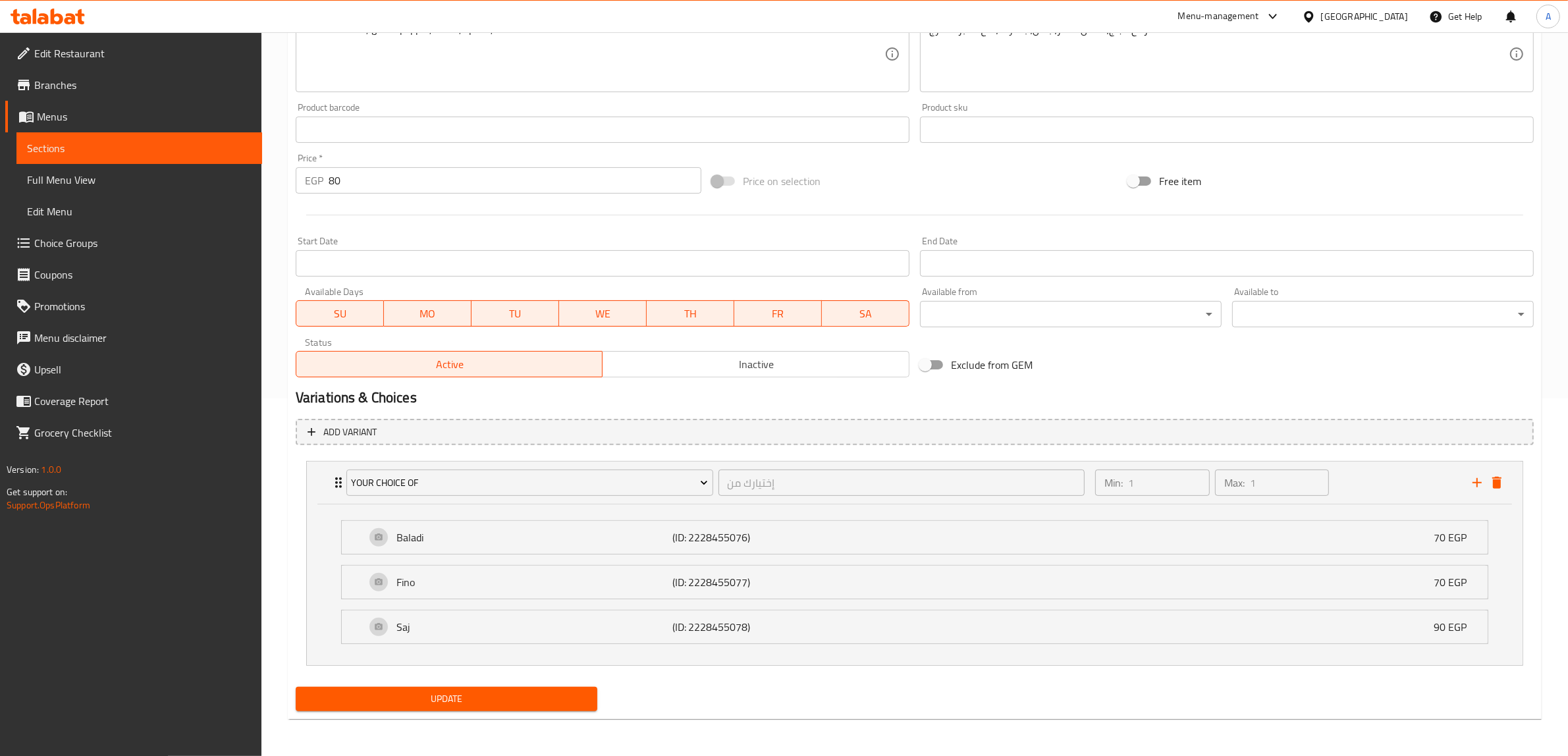
click at [502, 702] on span "Update" at bounding box center [447, 699] width 281 height 17
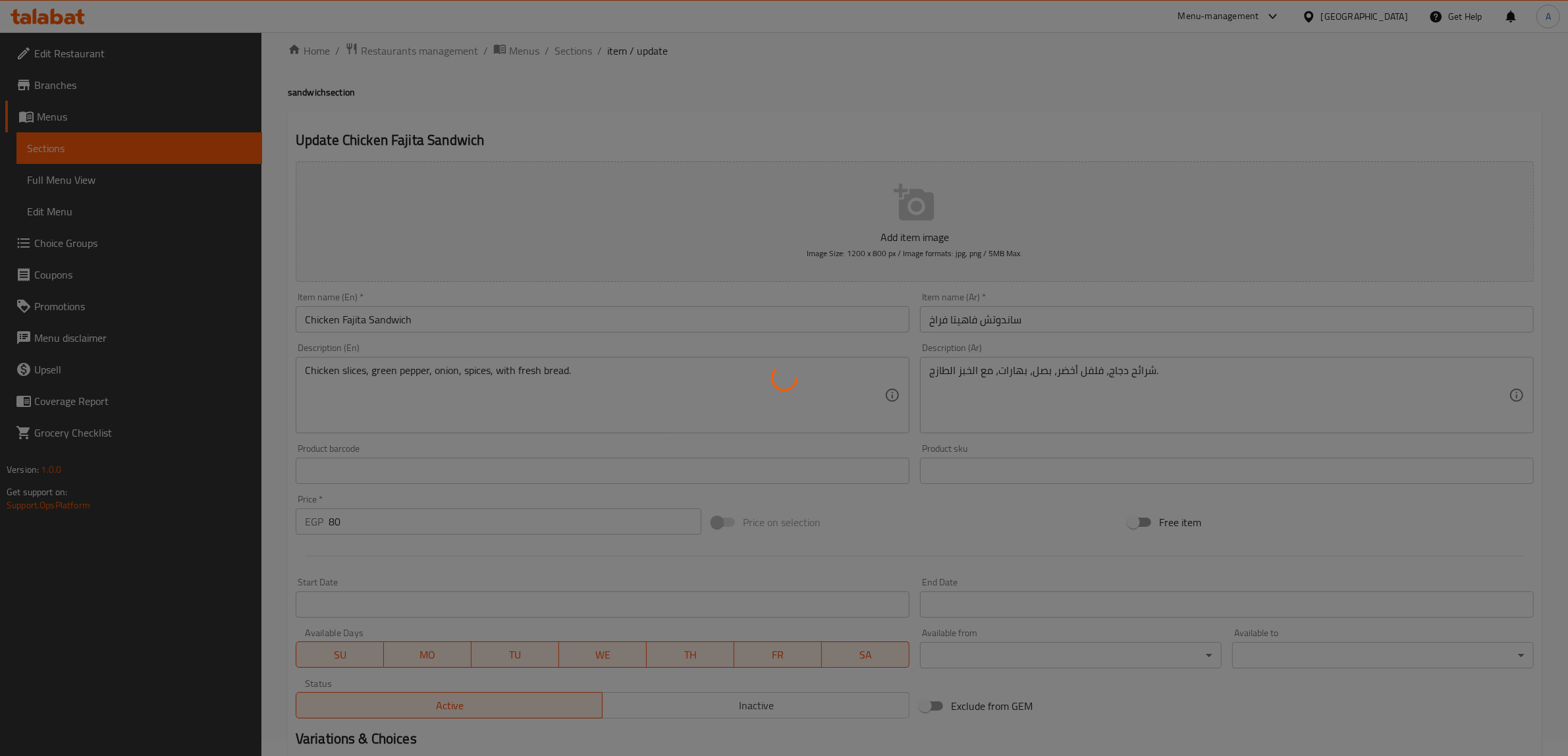
scroll to position [0, 0]
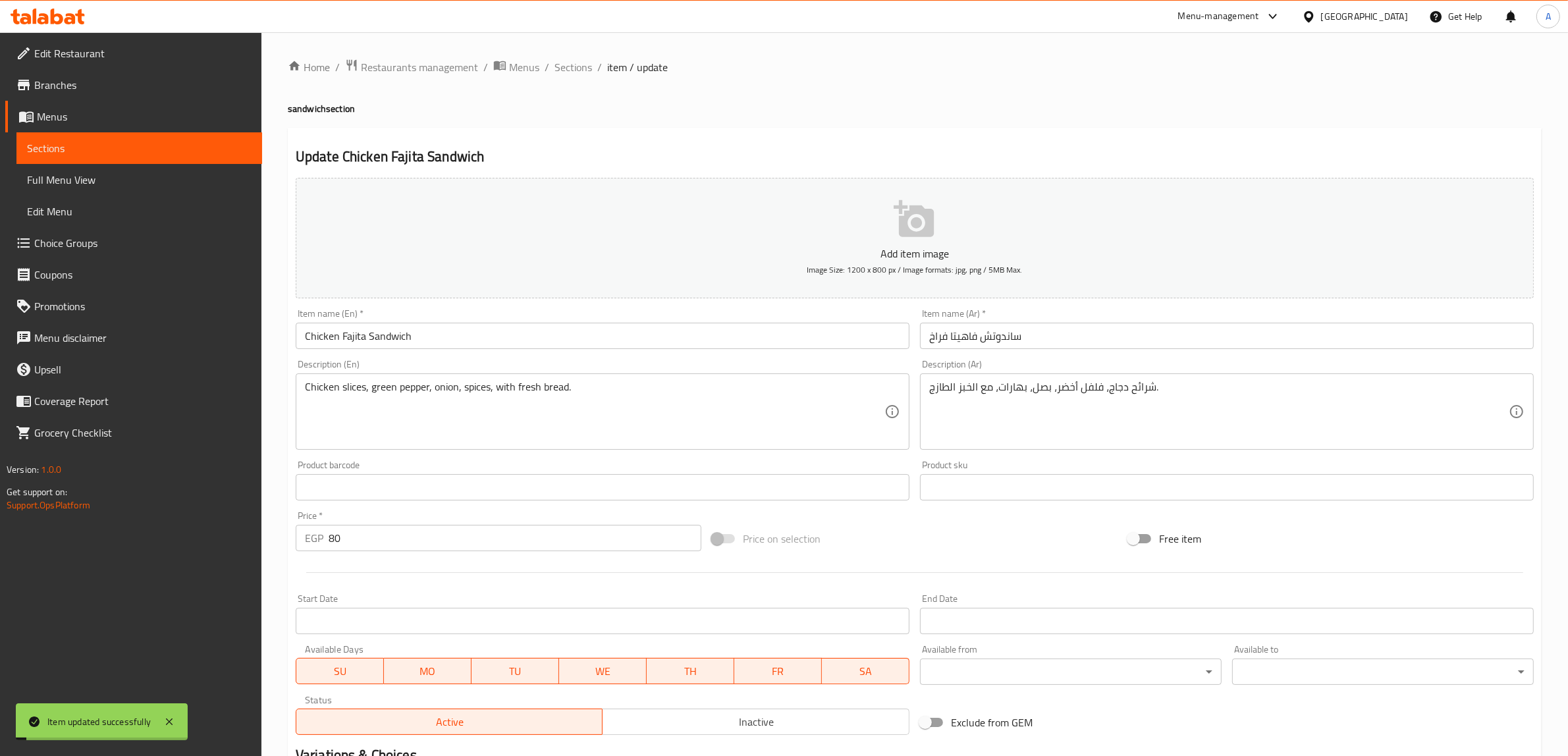
click at [755, 115] on h4 "sandwich section" at bounding box center [915, 108] width 1254 height 13
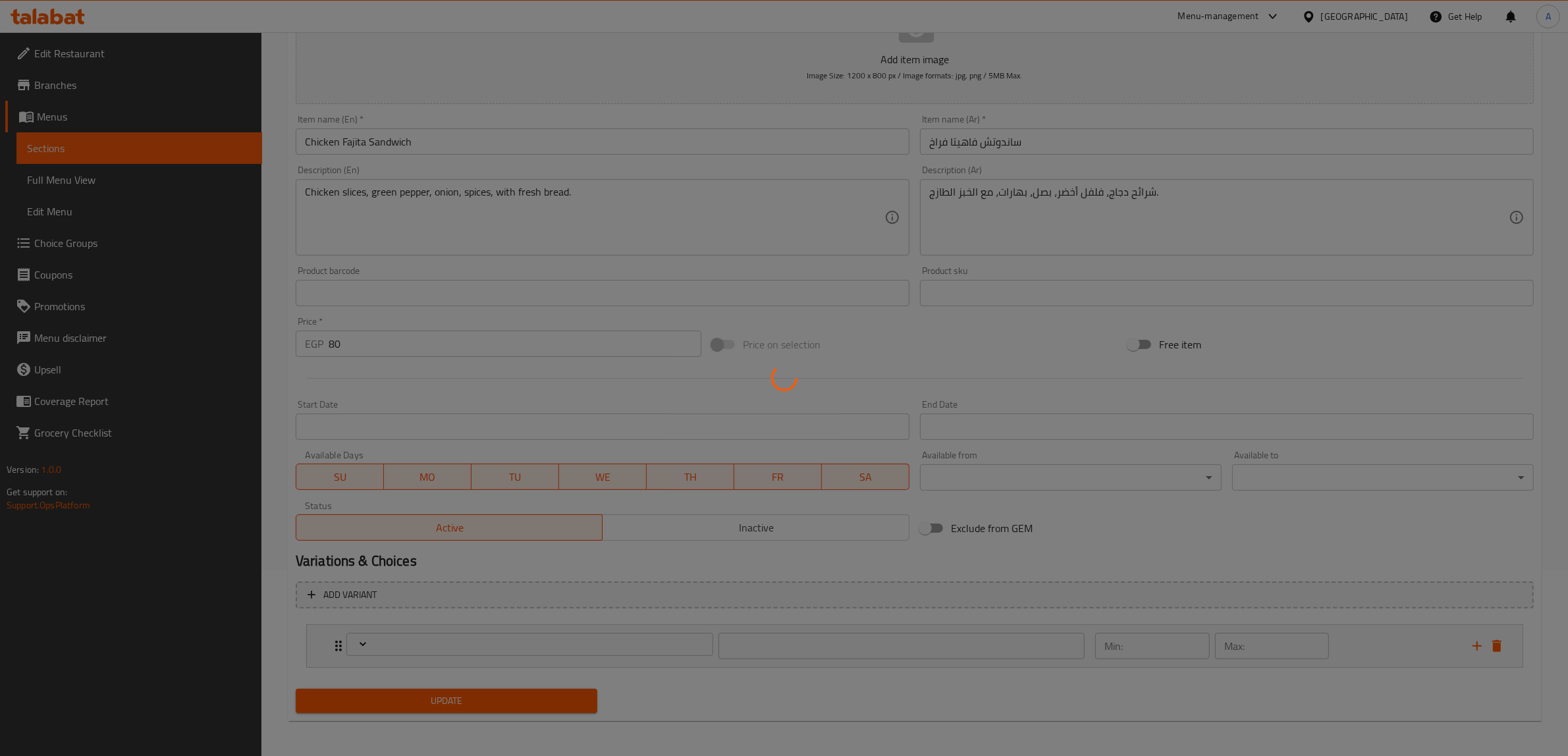
type input "إختيارك من"
type input "1"
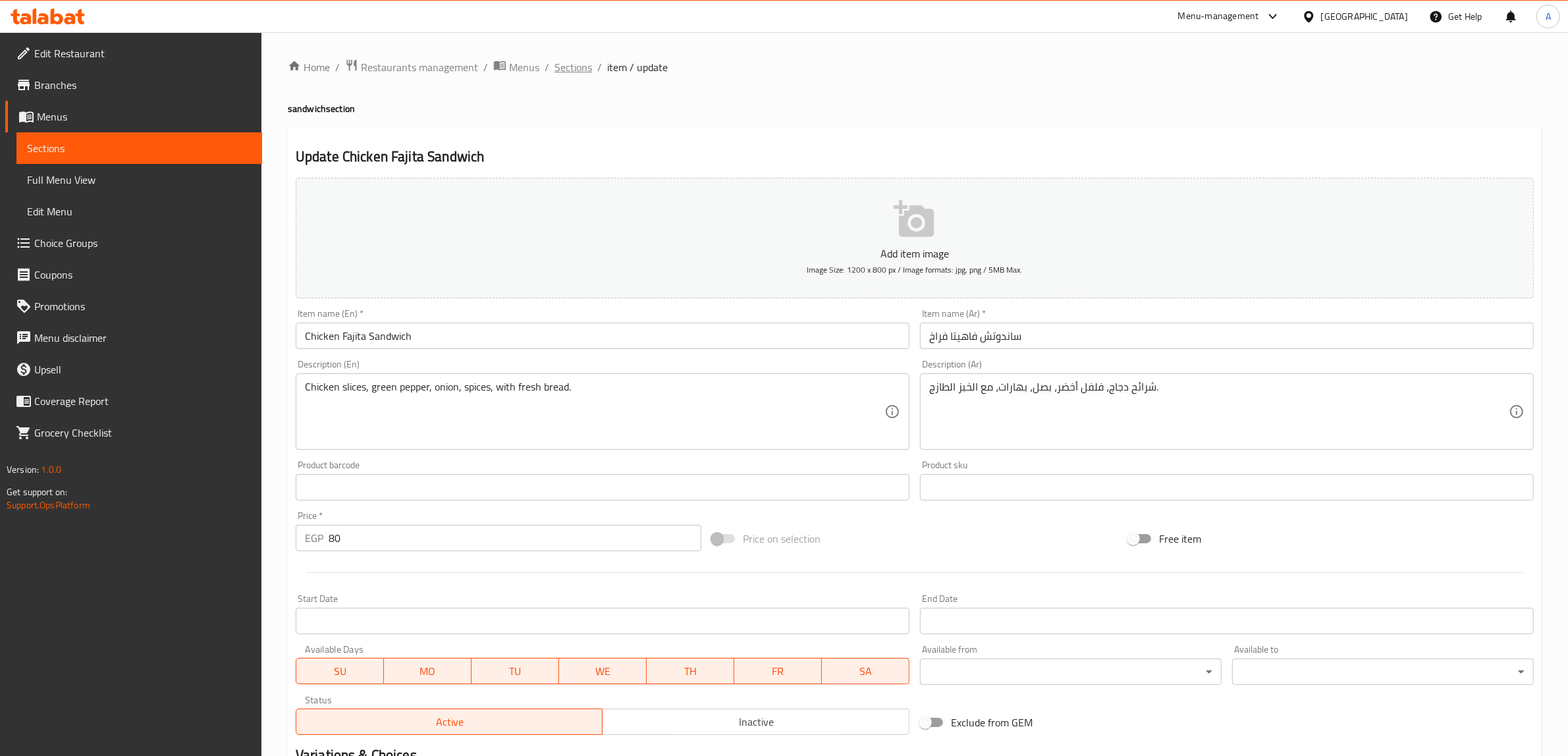
click at [584, 61] on span "Sections" at bounding box center [573, 67] width 38 height 16
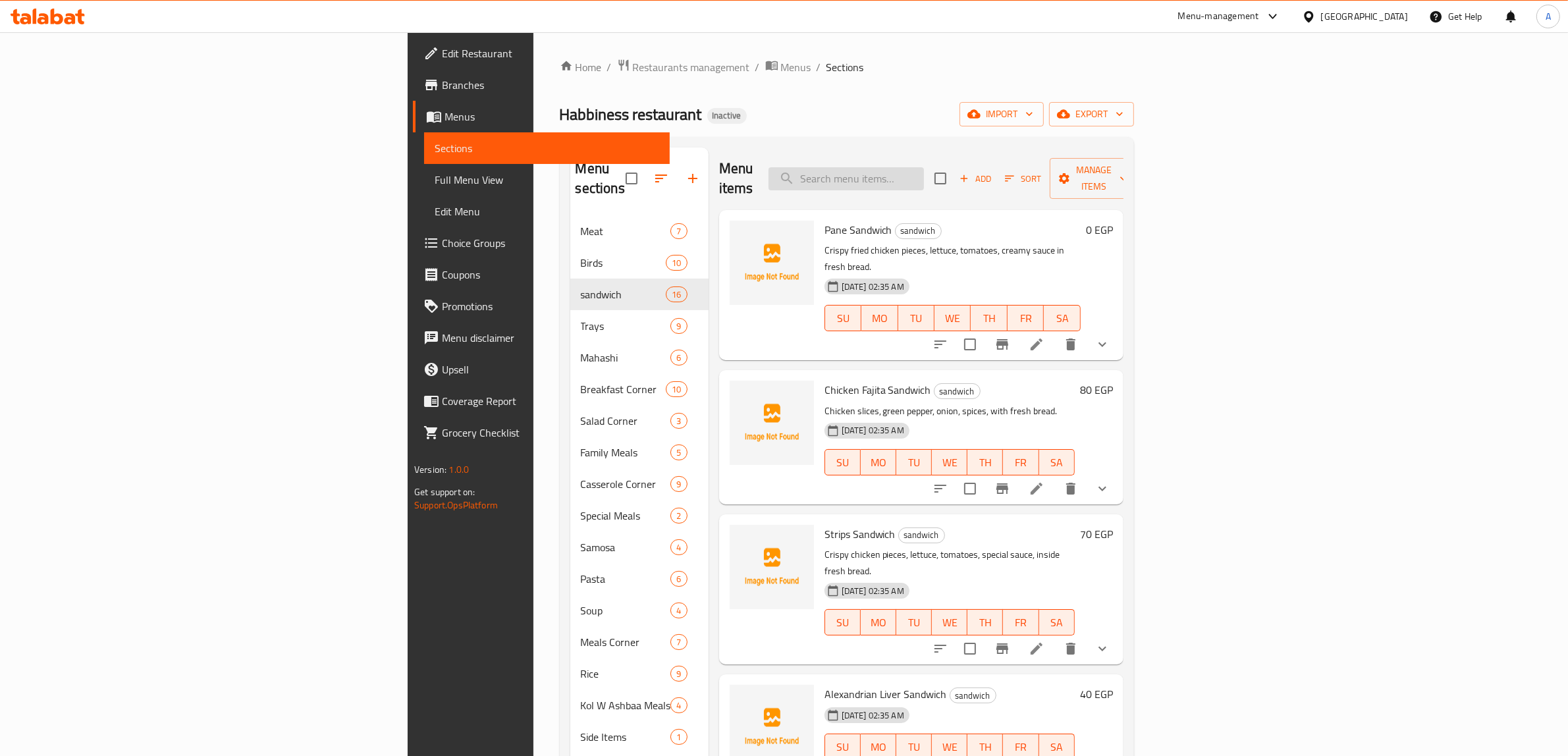
click at [924, 168] on input "search" at bounding box center [846, 179] width 156 height 23
paste input "Half a kilo of pane chicken + a large tray of macaroni with bechamel + salad"
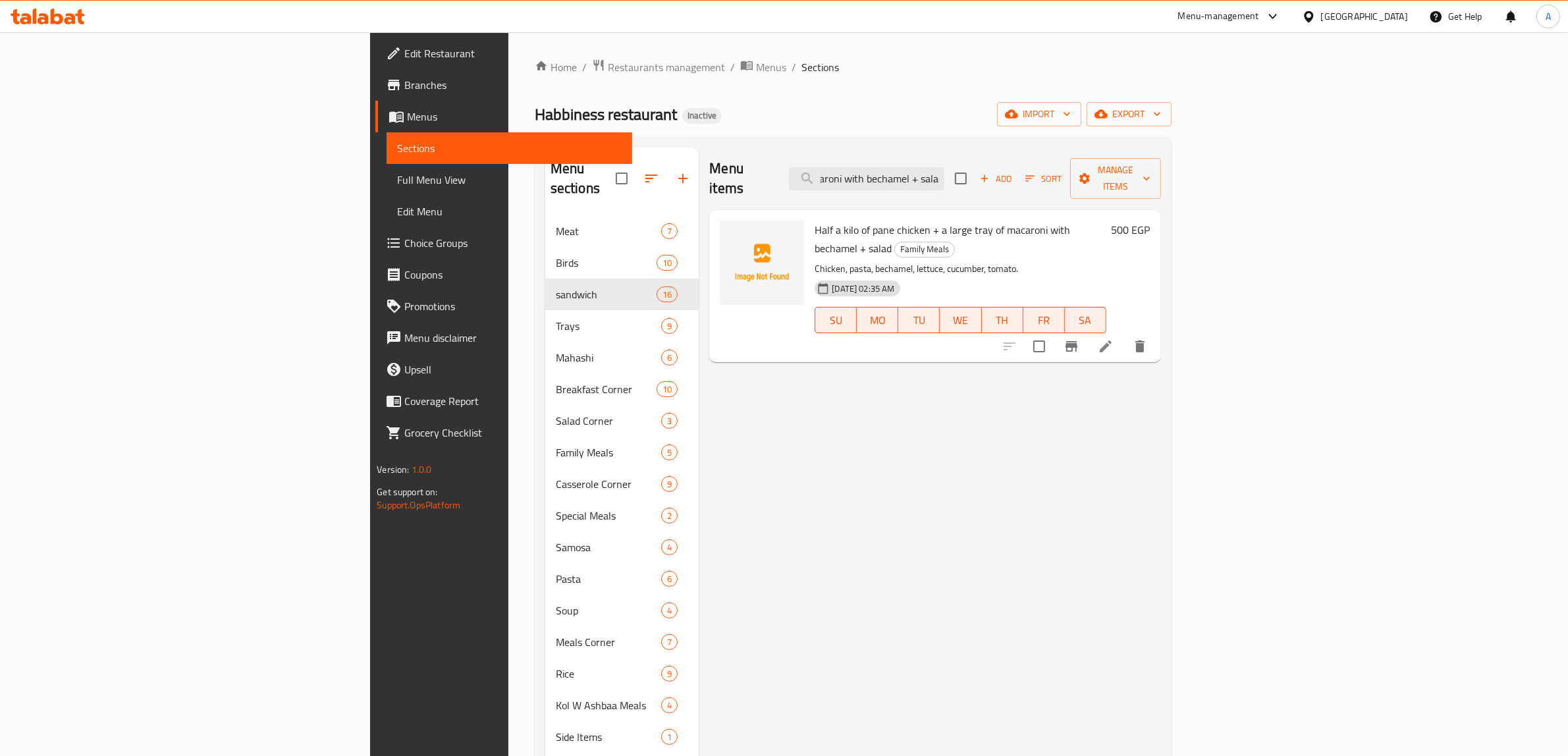
type input "Half a kilo of pane chicken + a large tray of macaroni with bechamel + salad"
click at [1111, 341] on icon at bounding box center [1105, 346] width 12 height 12
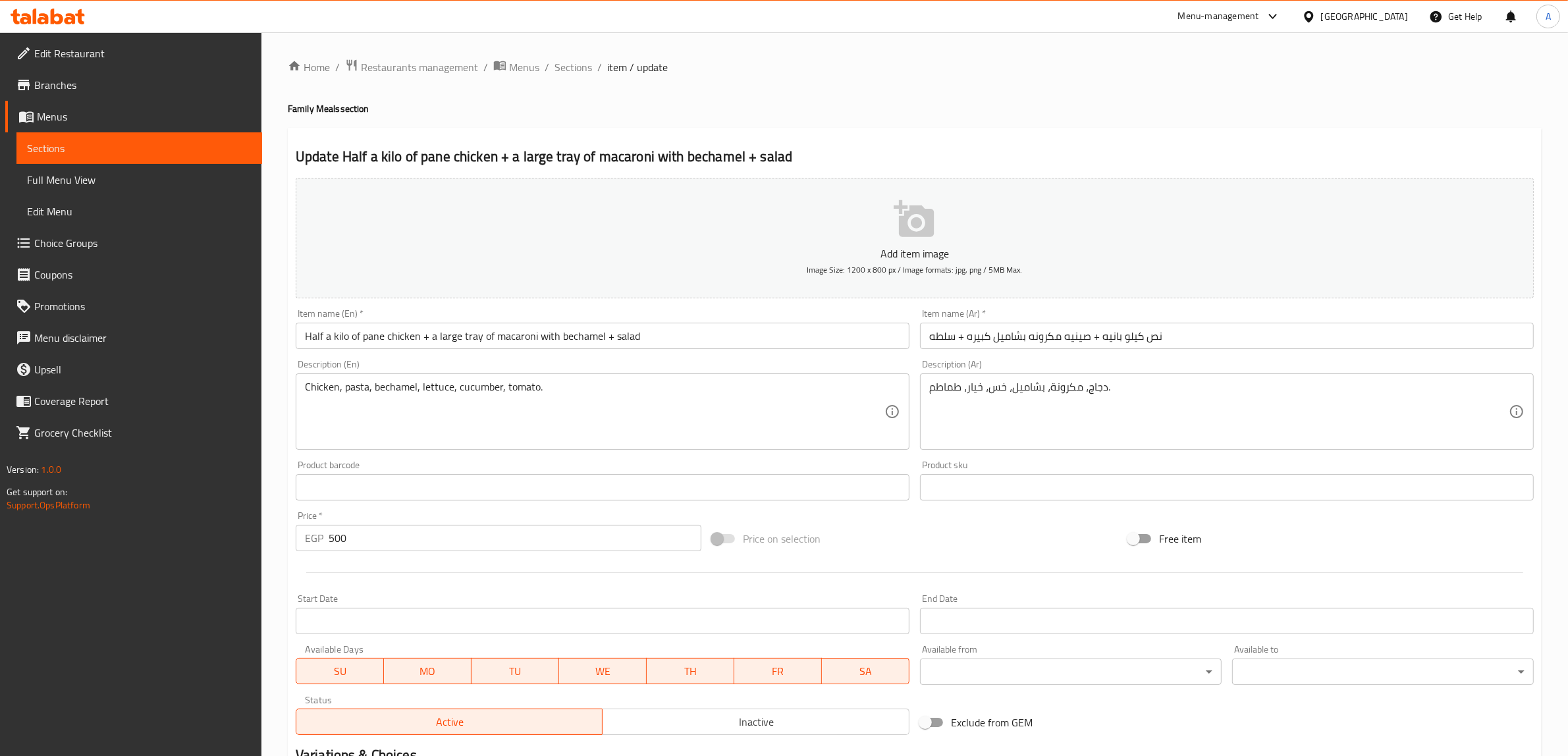
click at [399, 341] on input "Half a kilo of pane chicken + a large tray of macaroni with bechamel + salad" at bounding box center [602, 336] width 614 height 27
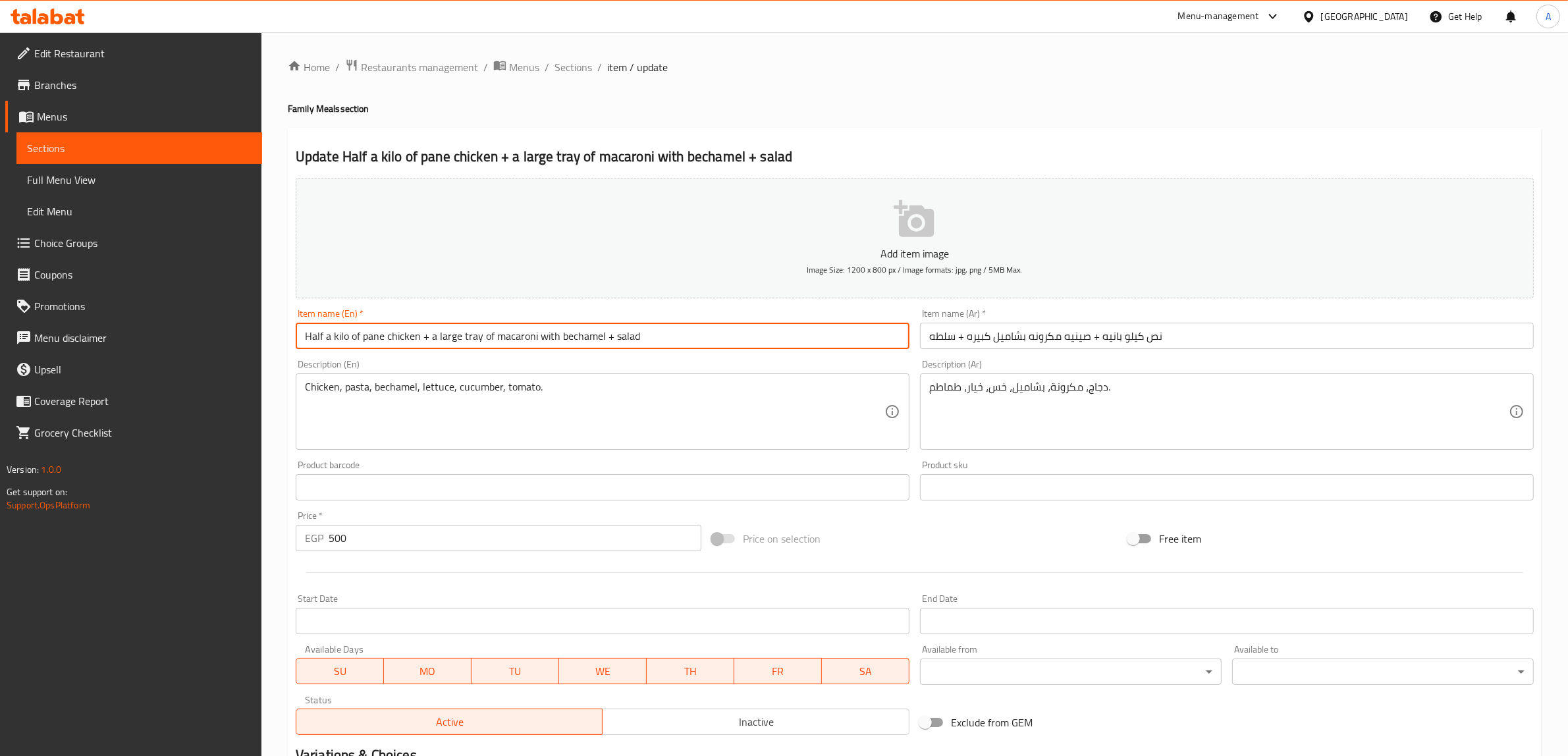
click at [399, 341] on input "Half a kilo of pane chicken + a large tray of macaroni with bechamel + salad" at bounding box center [602, 336] width 614 height 27
click at [831, 144] on div "Update Half a kilo of pane + a large tray of macaroni with bechamel + salad Add…" at bounding box center [915, 511] width 1254 height 766
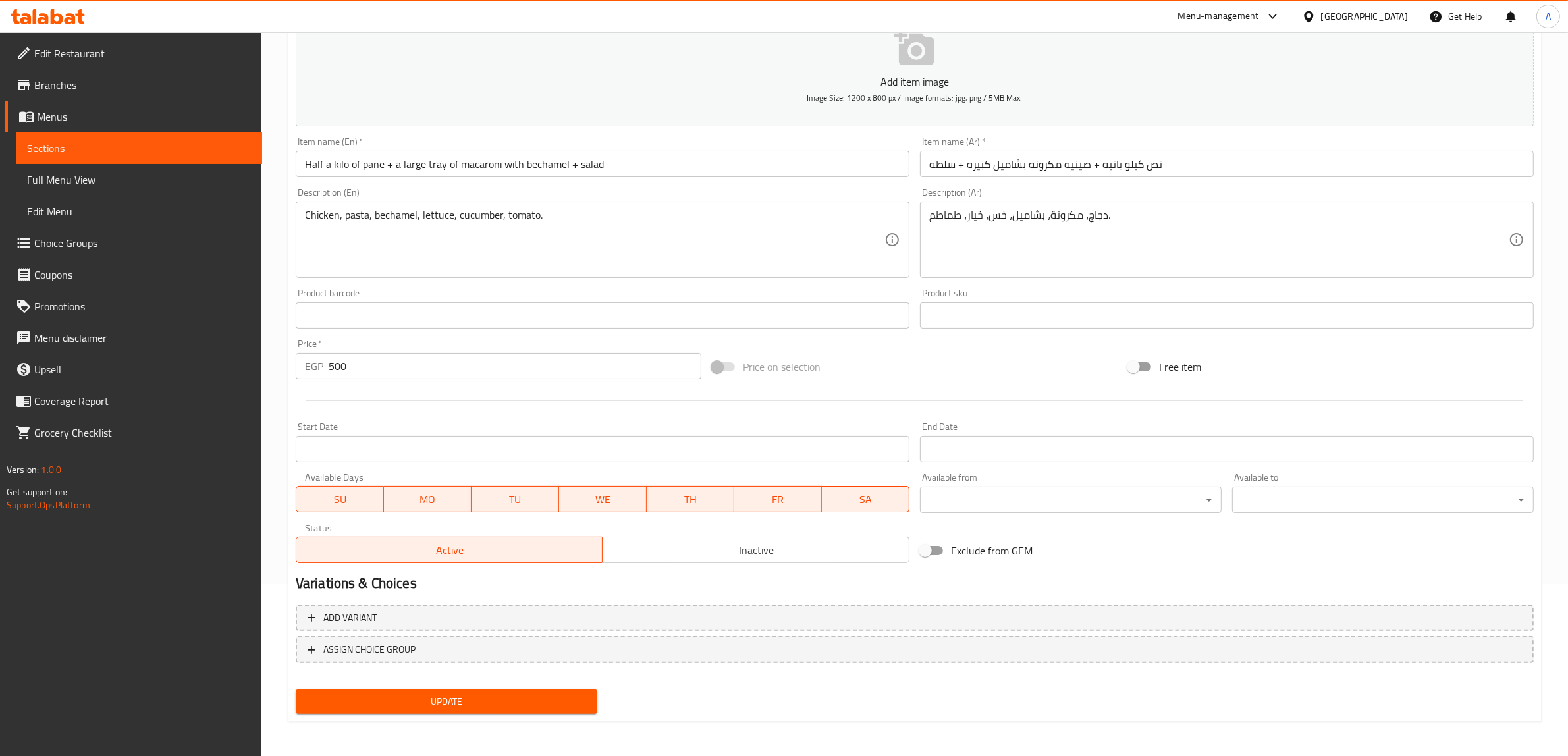
click at [554, 698] on span "Update" at bounding box center [447, 702] width 281 height 17
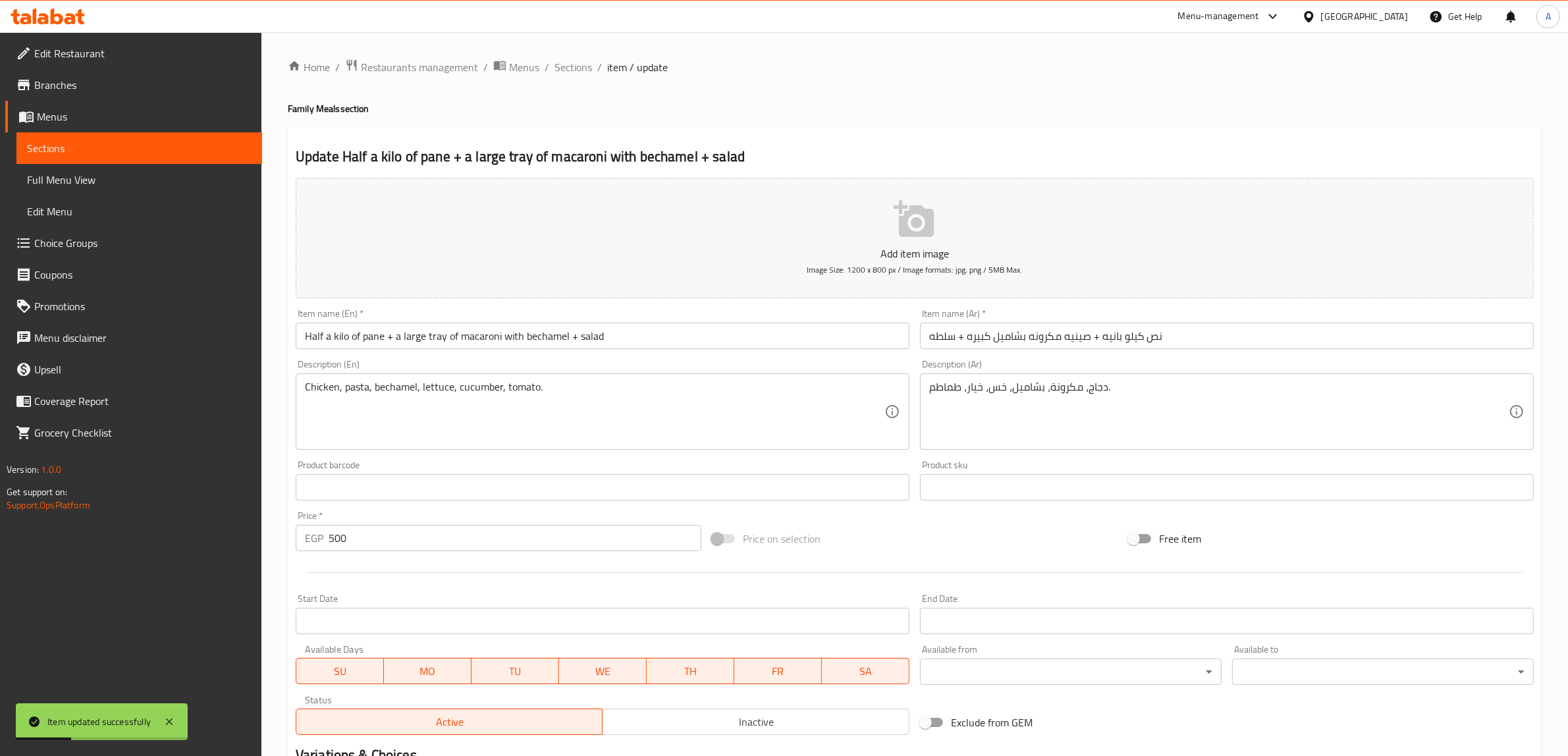
click at [468, 336] on input "Half a kilo of pane + a large tray of macaroni with bechamel + salad" at bounding box center [602, 336] width 614 height 27
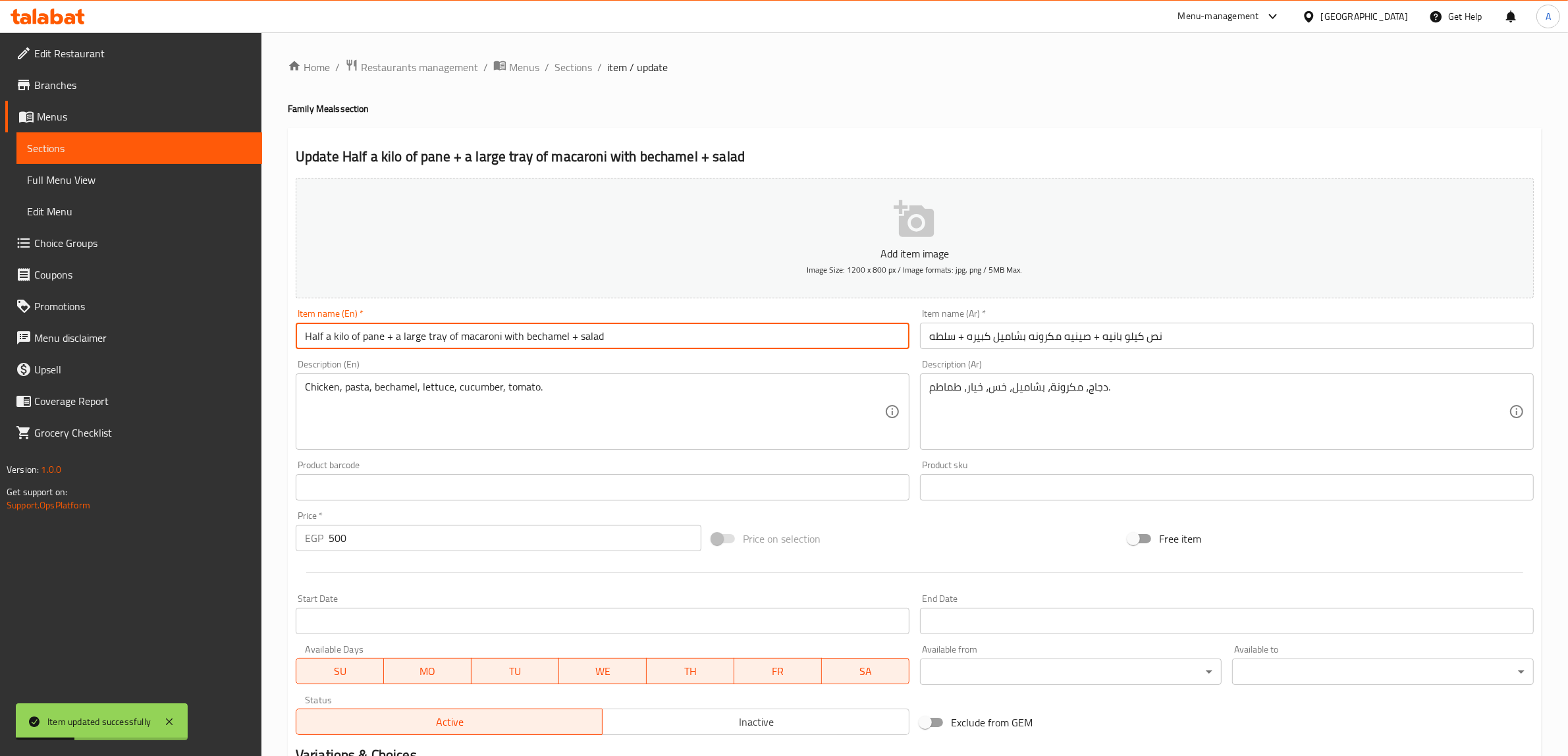
click at [468, 336] on input "Half a kilo of pane + a large tray of macaroni with bechamel + salad" at bounding box center [602, 336] width 614 height 27
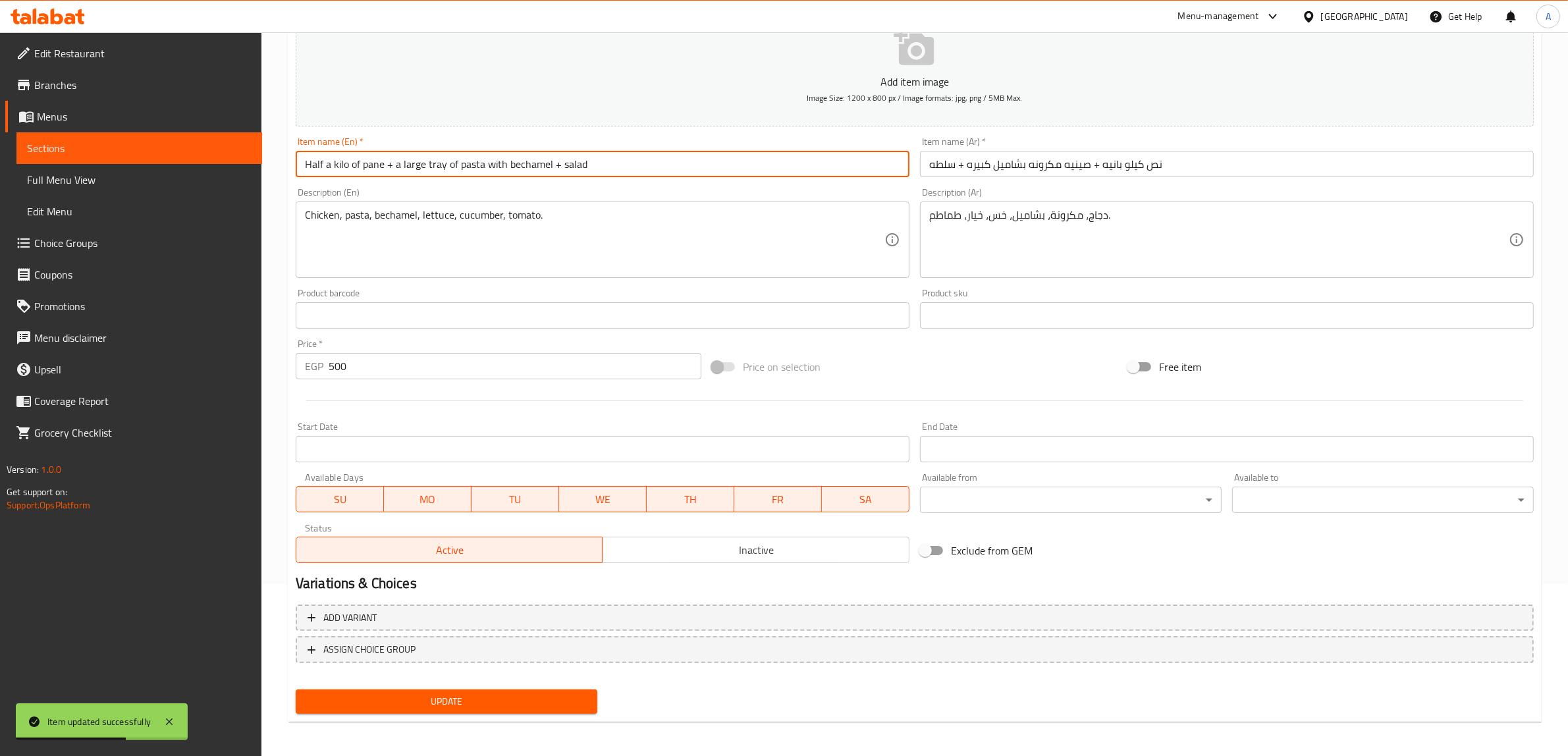
type input "Half a kilo of pane + a large tray of pasta with bechamel + salad"
click at [554, 693] on span "Update" at bounding box center [447, 702] width 281 height 17
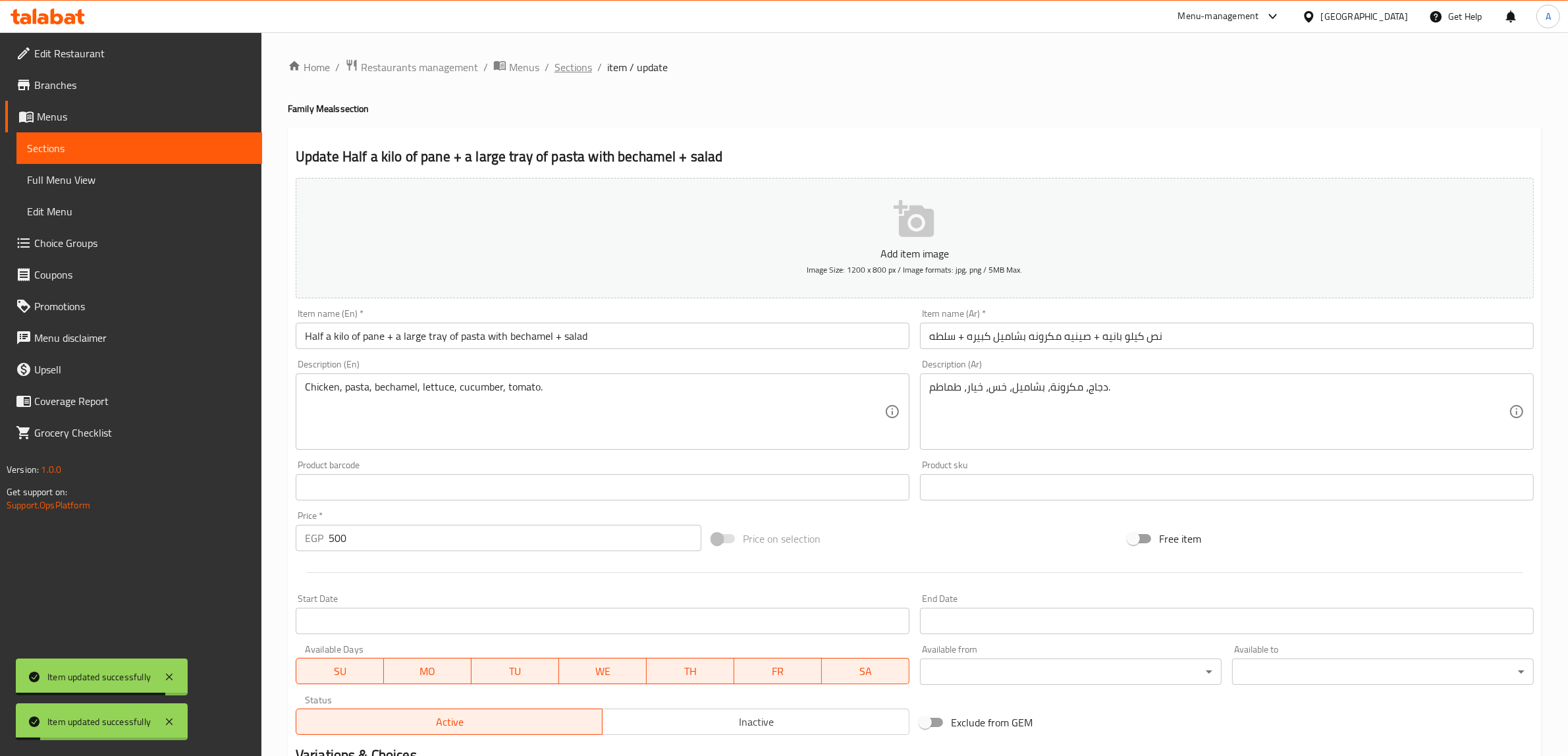
click at [580, 61] on span "Sections" at bounding box center [573, 67] width 38 height 16
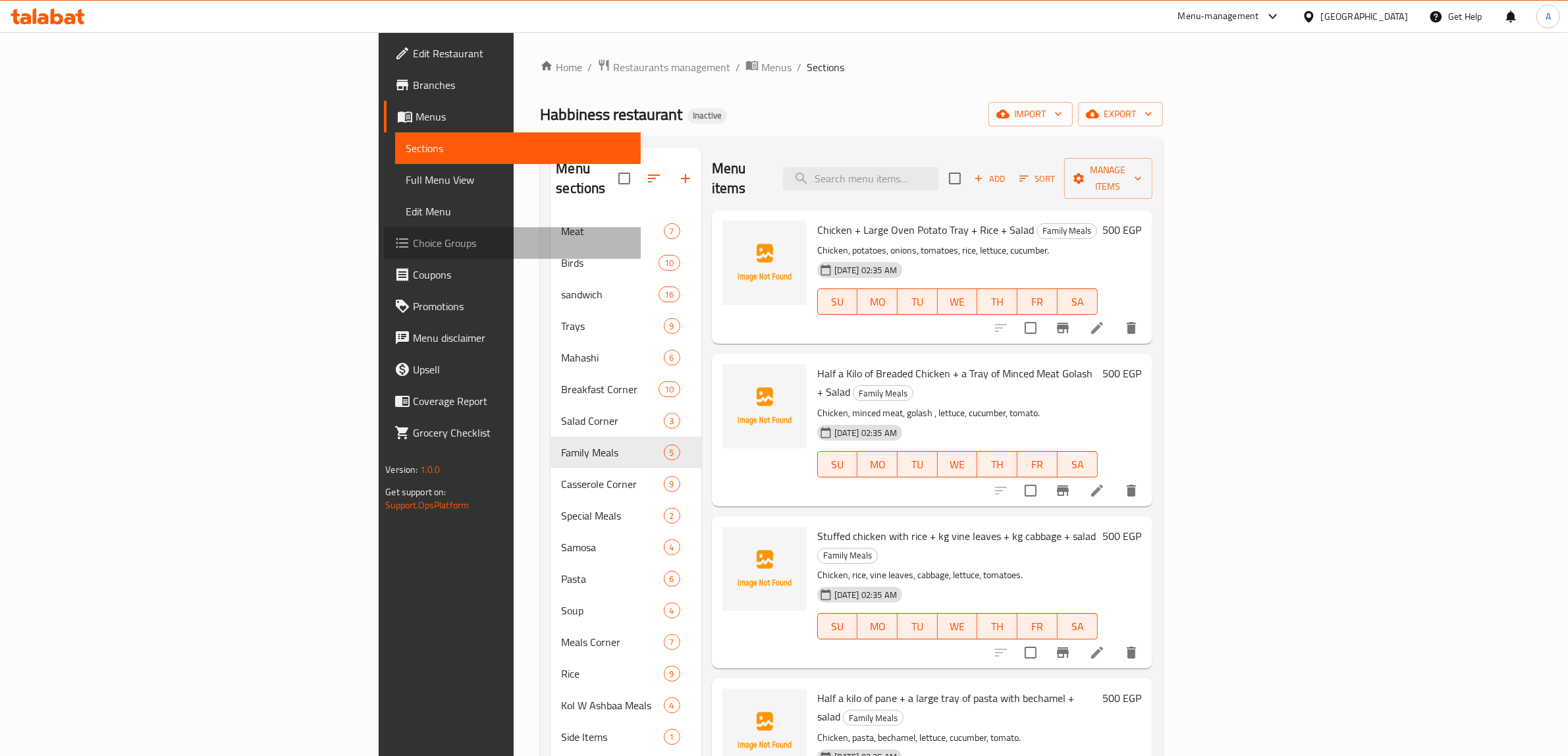
click at [413, 244] on span "Choice Groups" at bounding box center [521, 243] width 217 height 16
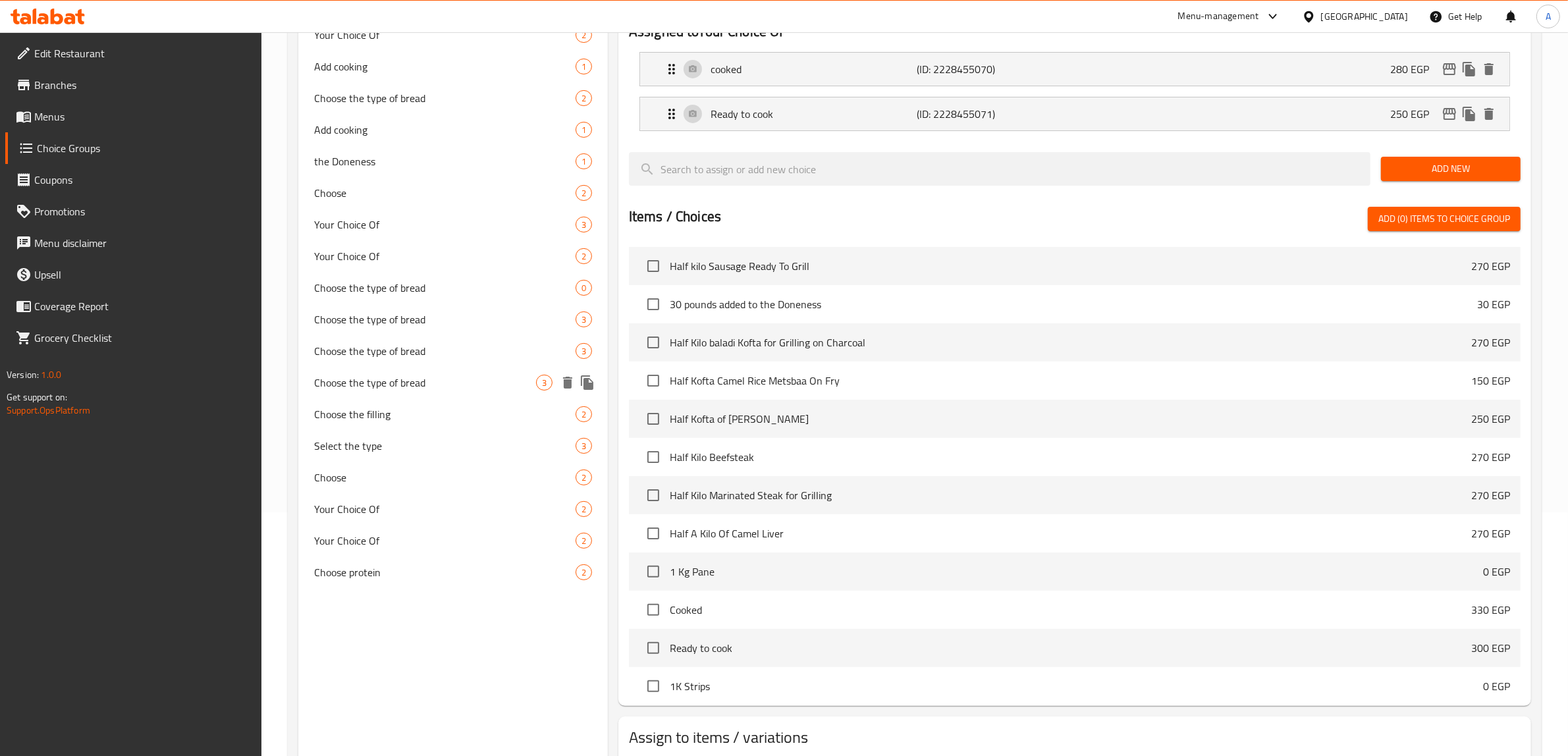
scroll to position [247, 0]
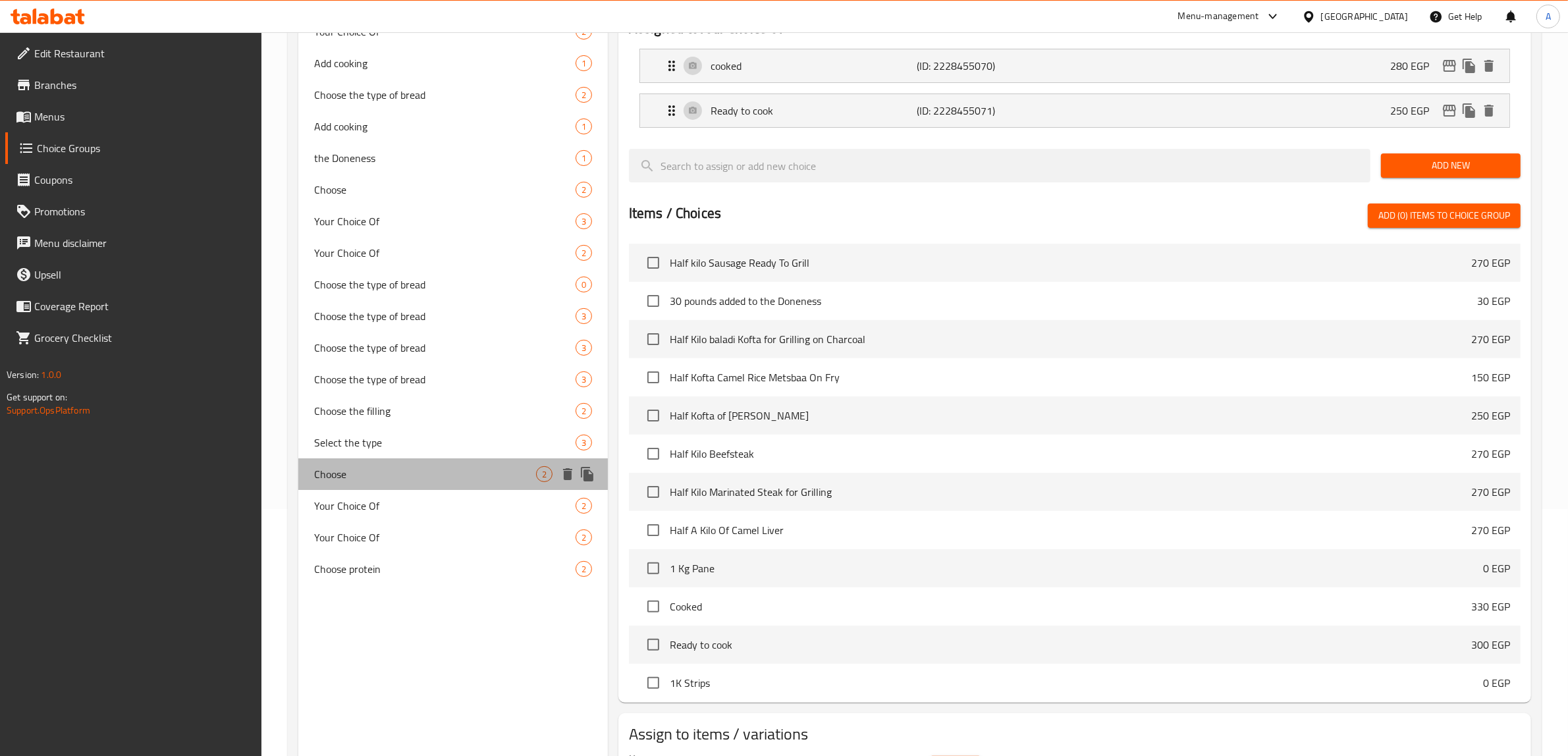
click at [371, 468] on span "Choose" at bounding box center [425, 474] width 222 height 16
type input "Choose"
type input "اختر"
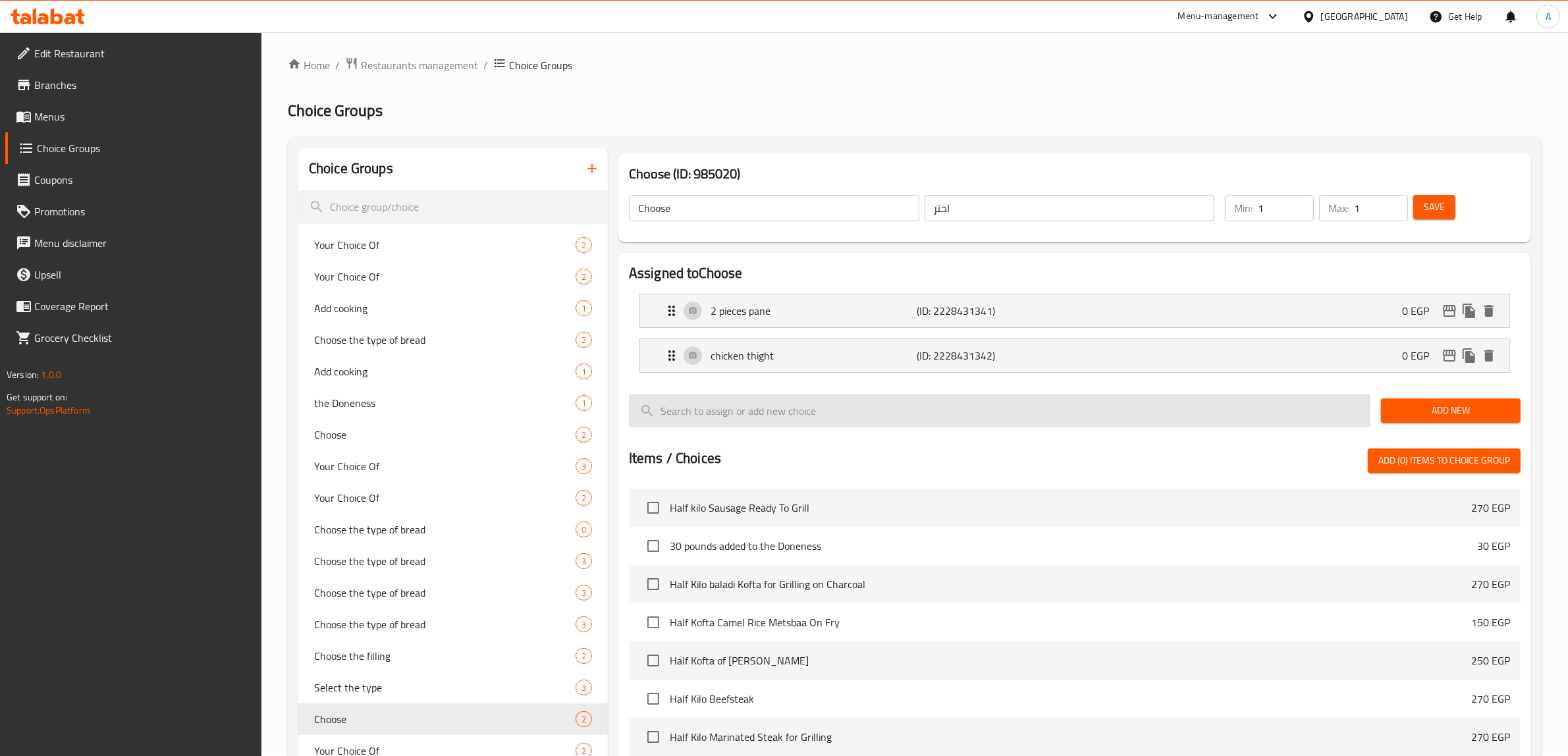
scroll to position [0, 0]
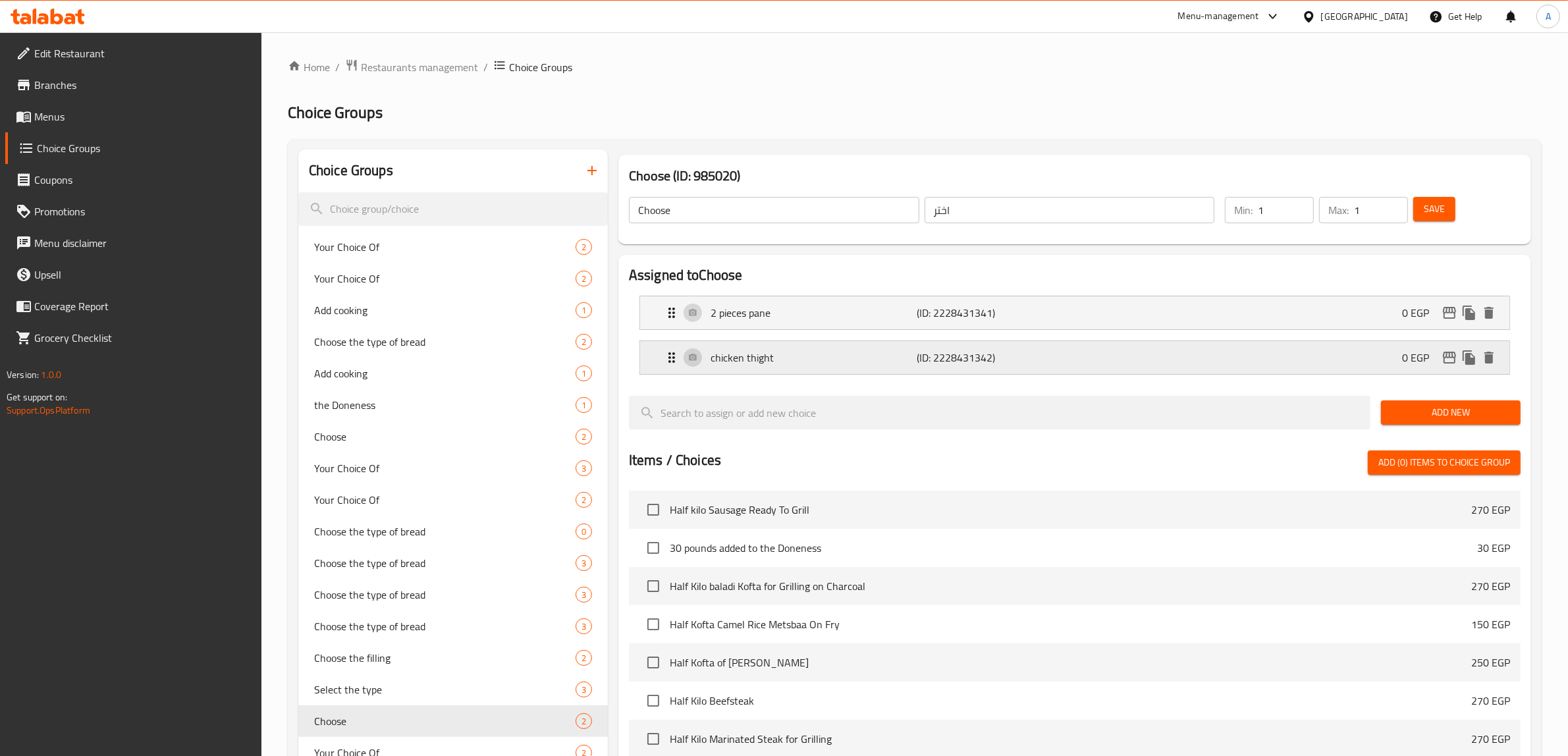
click at [798, 366] on div "chicken thight (ID: 2228431342) 0 EGP" at bounding box center [1079, 357] width 829 height 33
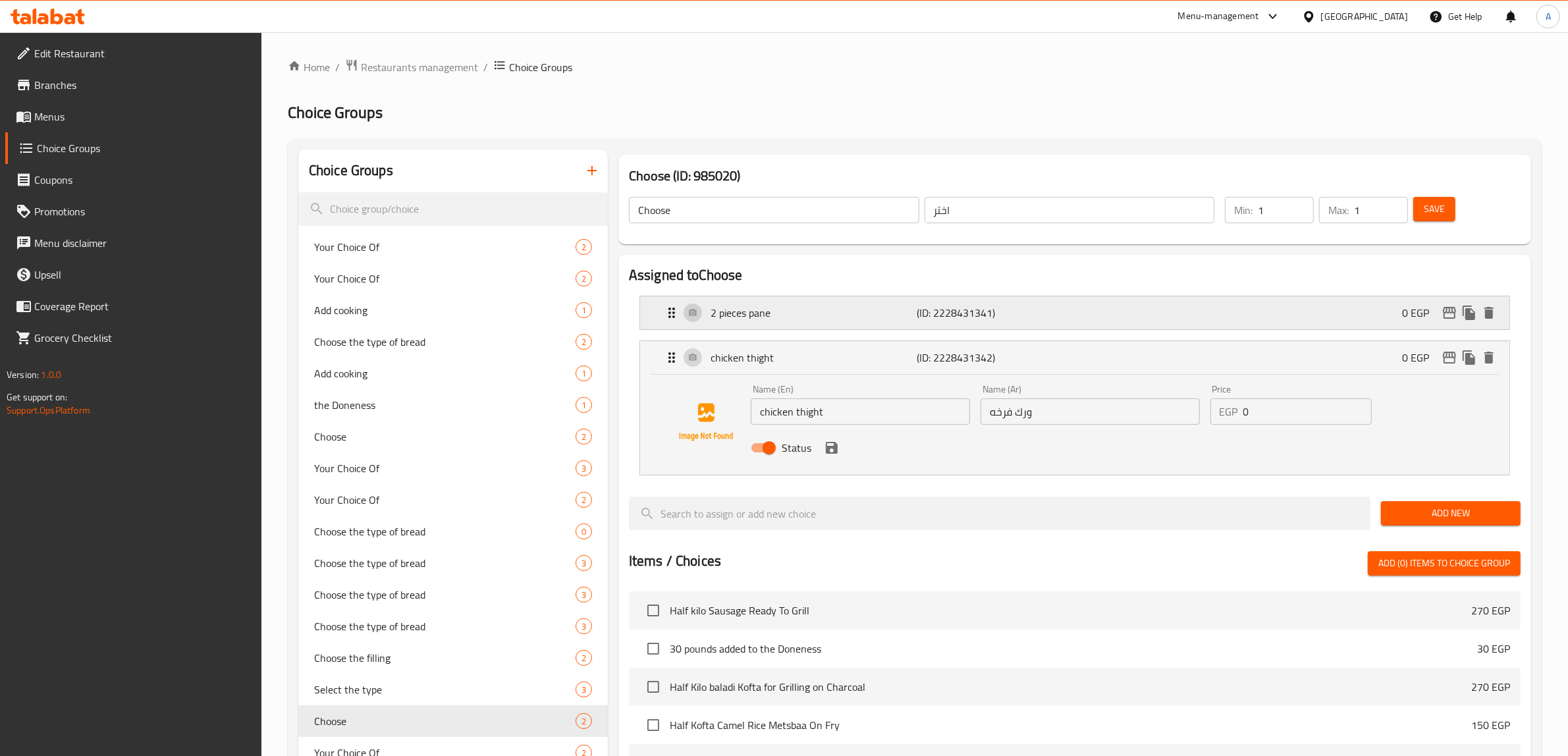
click at [781, 313] on p "2 pieces pane" at bounding box center [814, 313] width 207 height 16
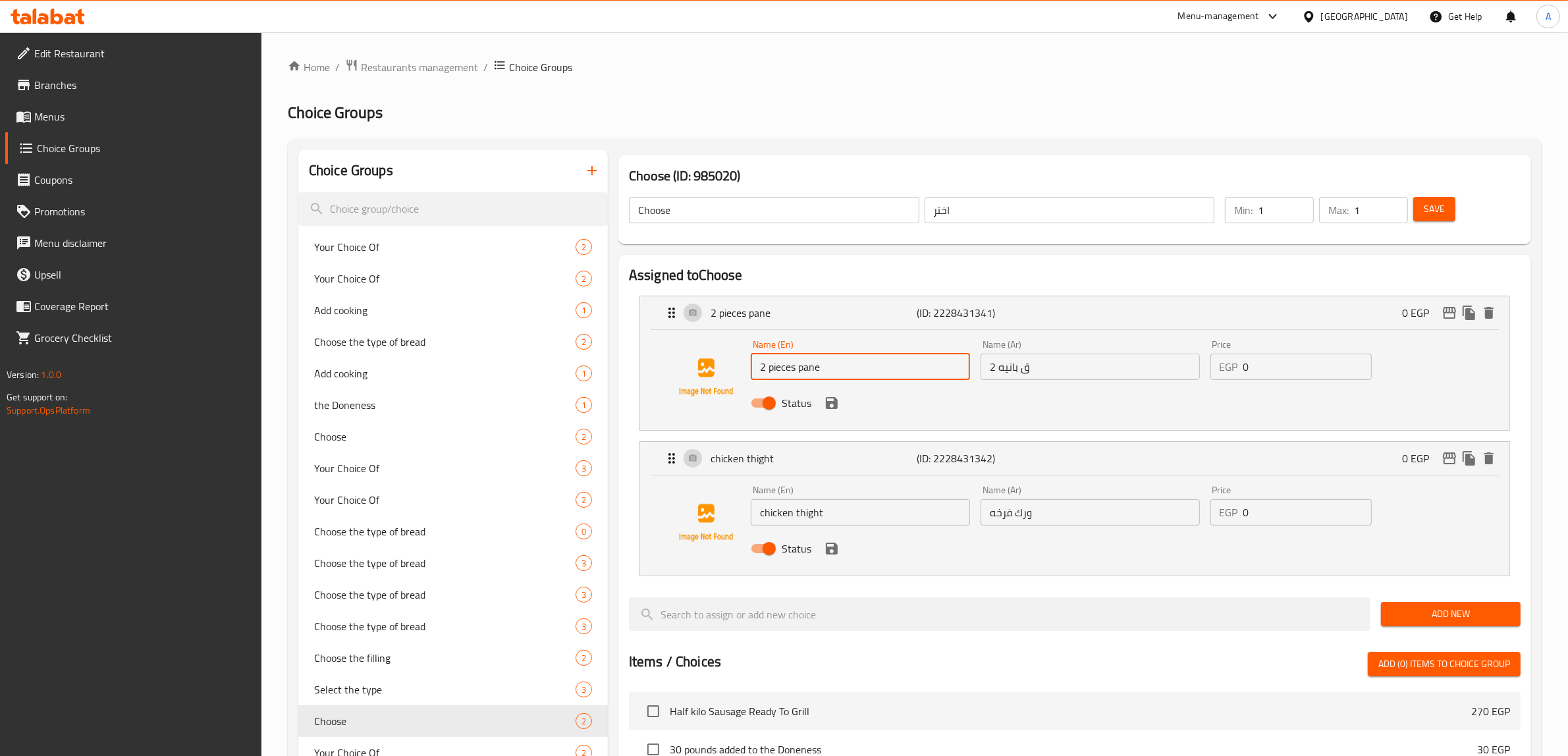
drag, startPoint x: 767, startPoint y: 367, endPoint x: 753, endPoint y: 363, distance: 14.6
click at [753, 363] on input "2 pieces pane" at bounding box center [860, 366] width 219 height 27
type input "pieces pane"
drag, startPoint x: 998, startPoint y: 366, endPoint x: 966, endPoint y: 364, distance: 32.1
click at [966, 364] on div "Name (En) pieces pane Name (En) Name (Ar) 2 ق بانيه Name (Ar) Price EGP 0 Price…" at bounding box center [1090, 378] width 689 height 87
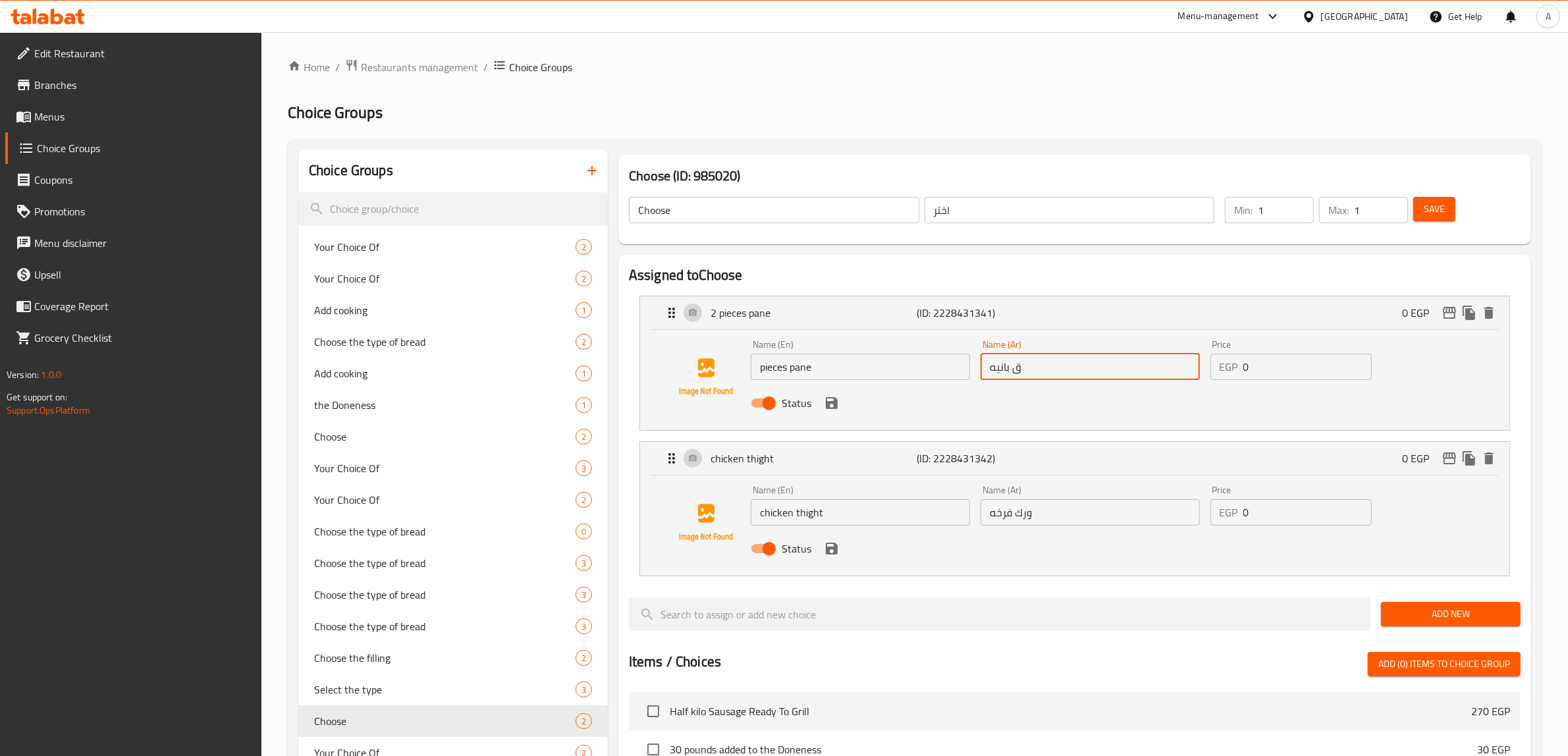
drag, startPoint x: 1011, startPoint y: 369, endPoint x: 1044, endPoint y: 367, distance: 33.1
click at [1044, 367] on input "ق بانيه" at bounding box center [1090, 366] width 219 height 27
drag, startPoint x: 993, startPoint y: 367, endPoint x: 952, endPoint y: 365, distance: 41.0
click at [952, 365] on div "Name (En) pieces pane Name (En) Name (Ar) بانيه Name (Ar) Price EGP 0 Price Sta…" at bounding box center [1090, 378] width 689 height 87
type input "بانيه"
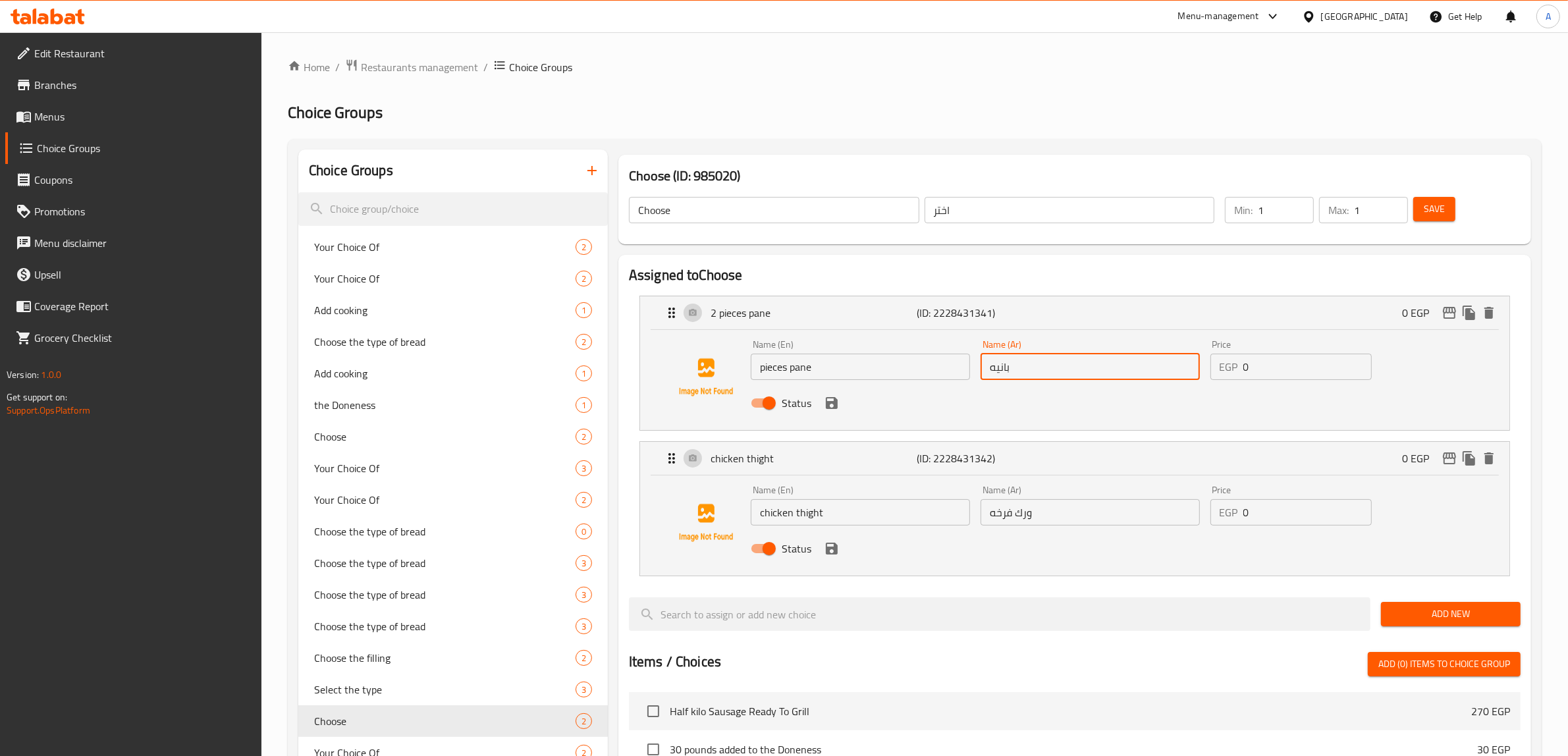
click at [847, 374] on input "pieces pane" at bounding box center [860, 366] width 219 height 27
click at [847, 372] on input "pieces pane" at bounding box center [860, 366] width 219 height 27
click at [767, 365] on input "Pieces Pane" at bounding box center [860, 366] width 219 height 27
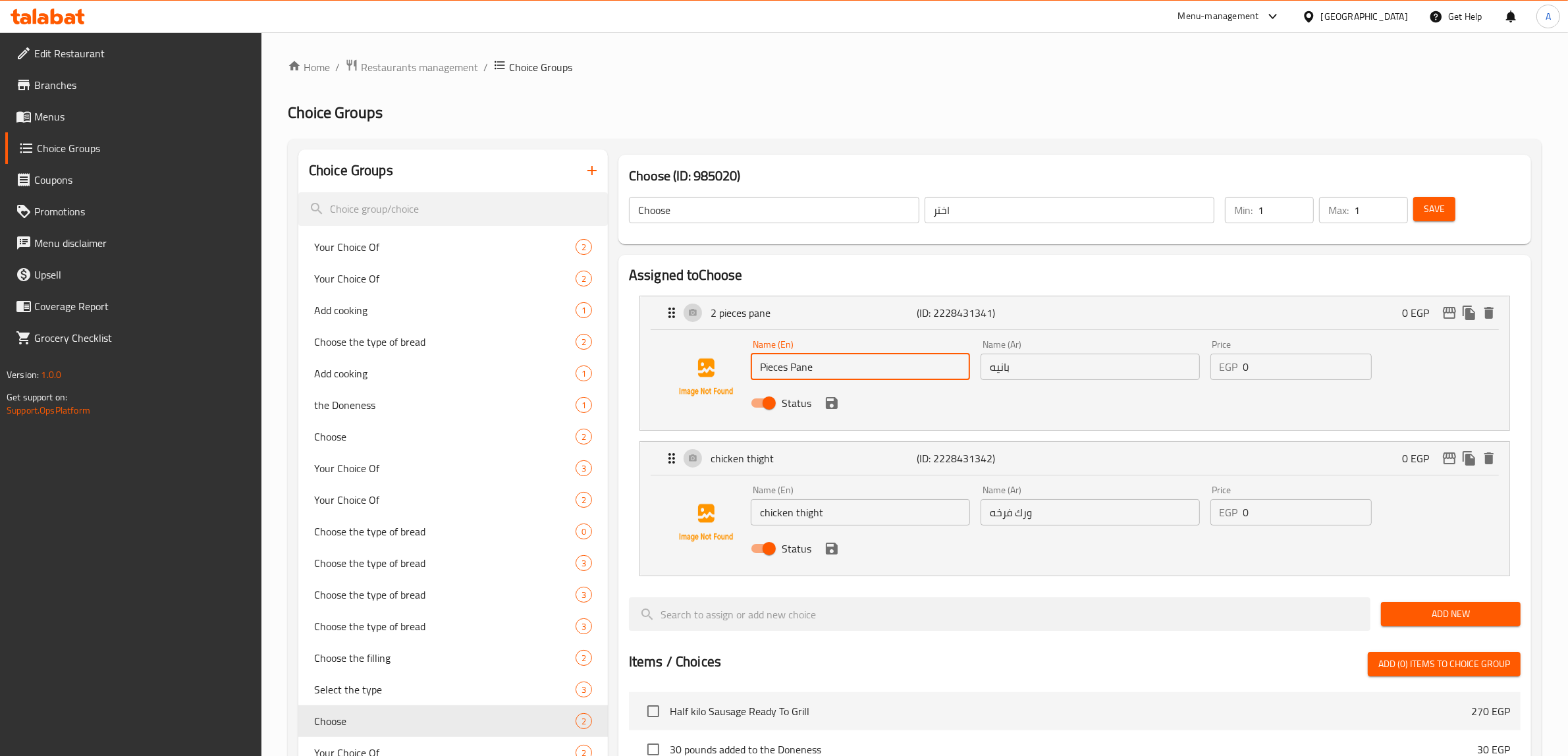
click at [767, 365] on input "Pieces Pane" at bounding box center [860, 366] width 219 height 27
type input "Pane"
click at [864, 511] on input "chicken thight" at bounding box center [860, 512] width 219 height 27
click at [1088, 522] on input "ورك فرخه" at bounding box center [1090, 512] width 219 height 27
click at [831, 549] on icon "save" at bounding box center [831, 548] width 16 height 16
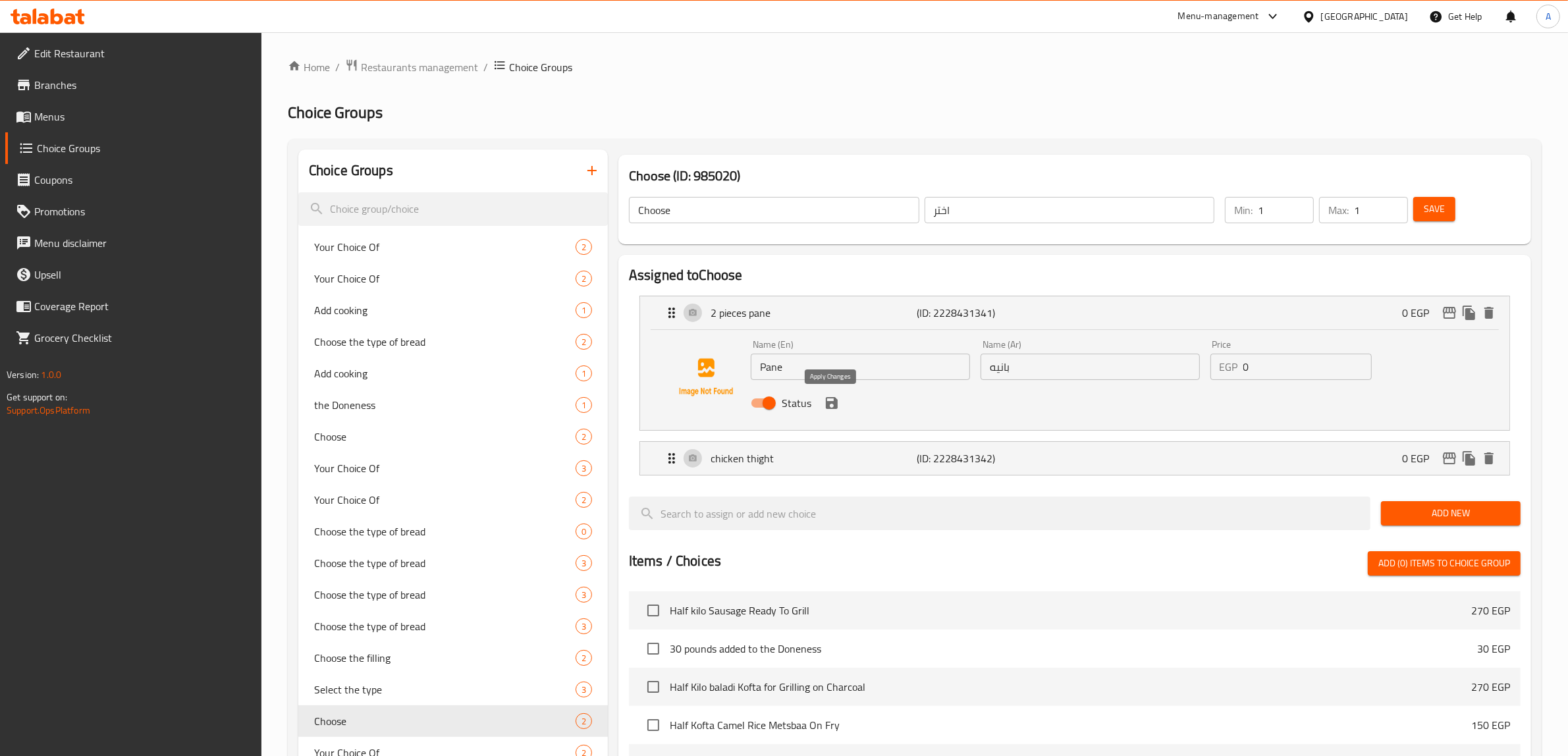
click at [837, 410] on icon "save" at bounding box center [831, 403] width 16 height 16
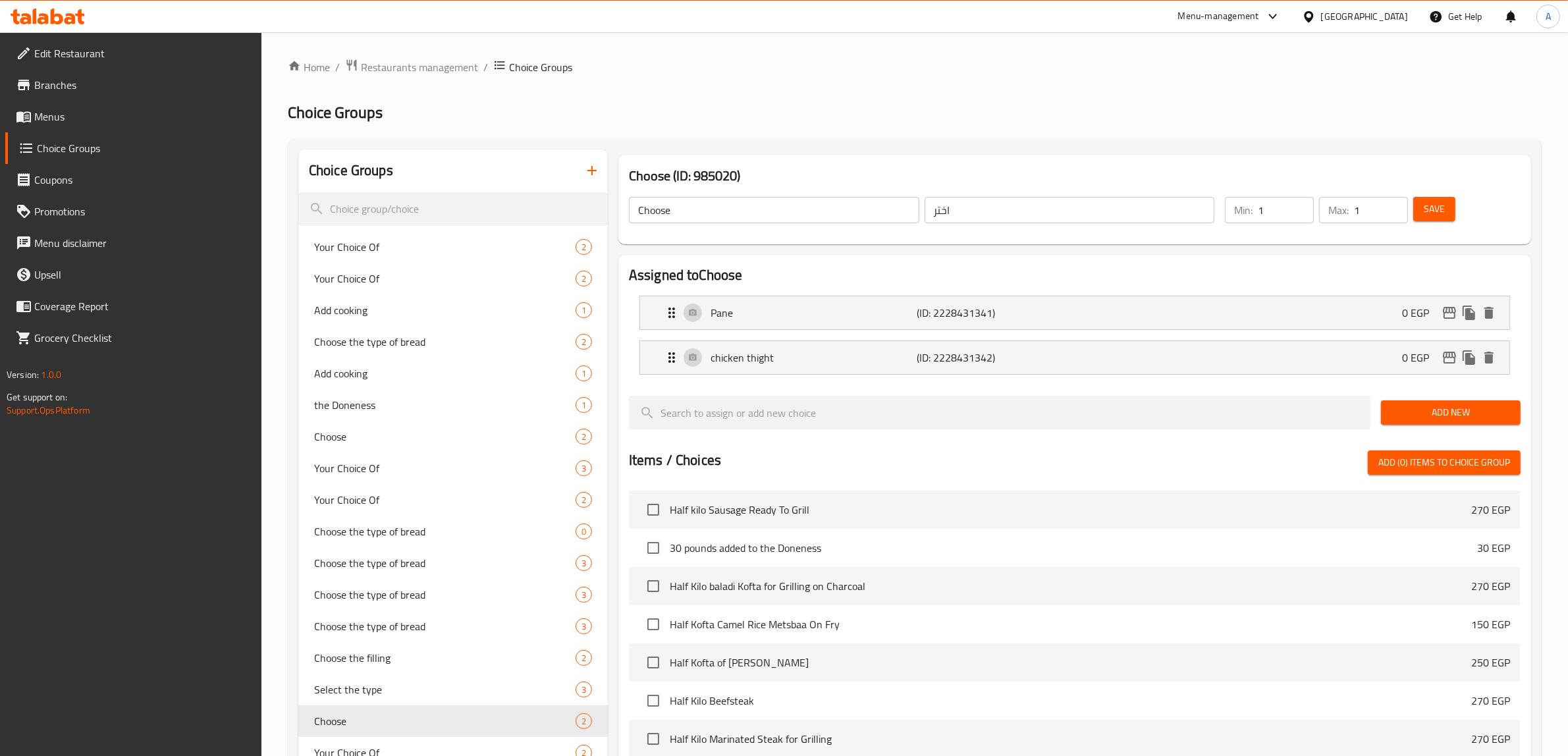
click at [1429, 216] on span "Save" at bounding box center [1434, 209] width 21 height 17
click at [860, 311] on p "Pane" at bounding box center [814, 313] width 207 height 16
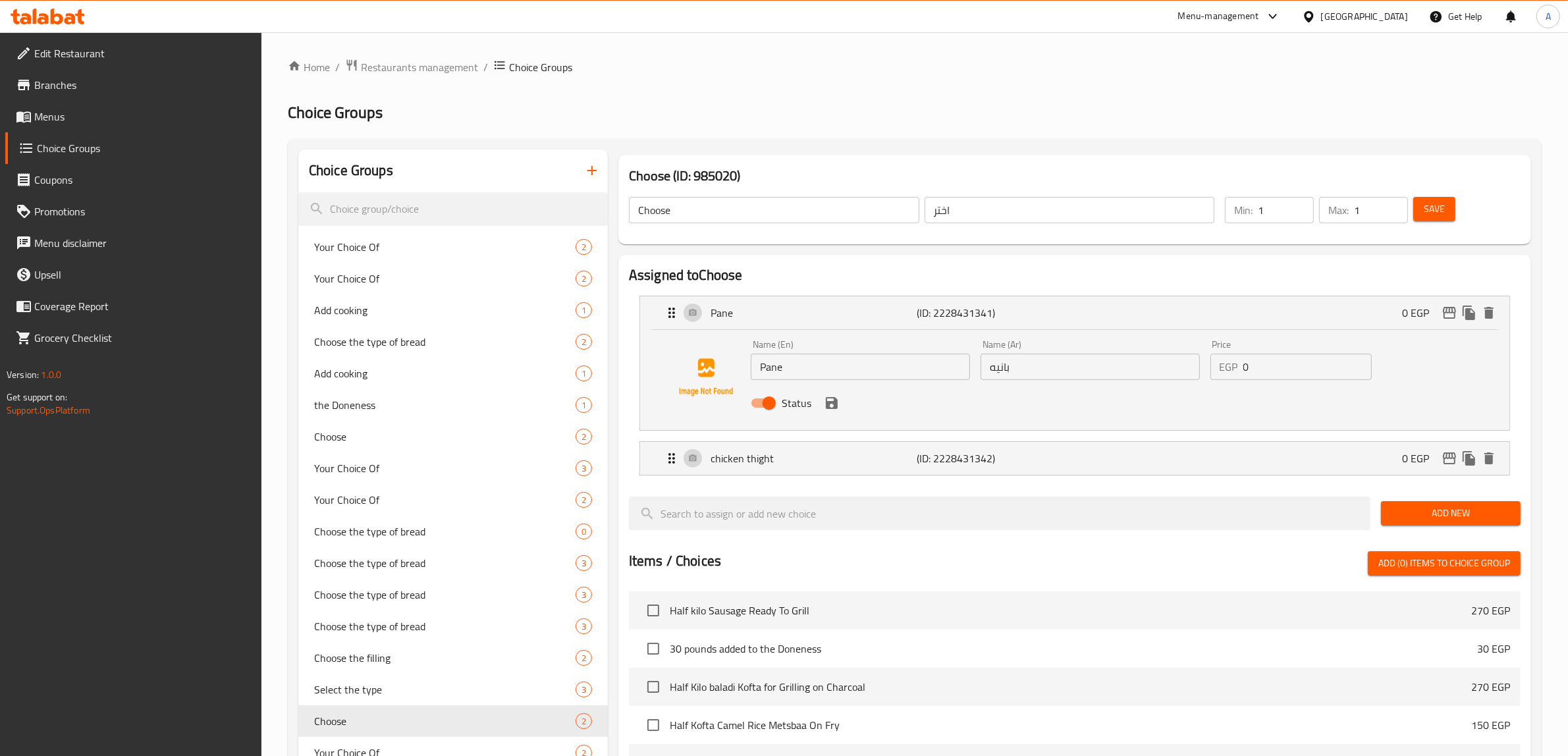
click at [1006, 370] on input "بانيه" at bounding box center [1090, 366] width 219 height 27
click at [920, 457] on p "(ID: 2228431342)" at bounding box center [986, 458] width 138 height 16
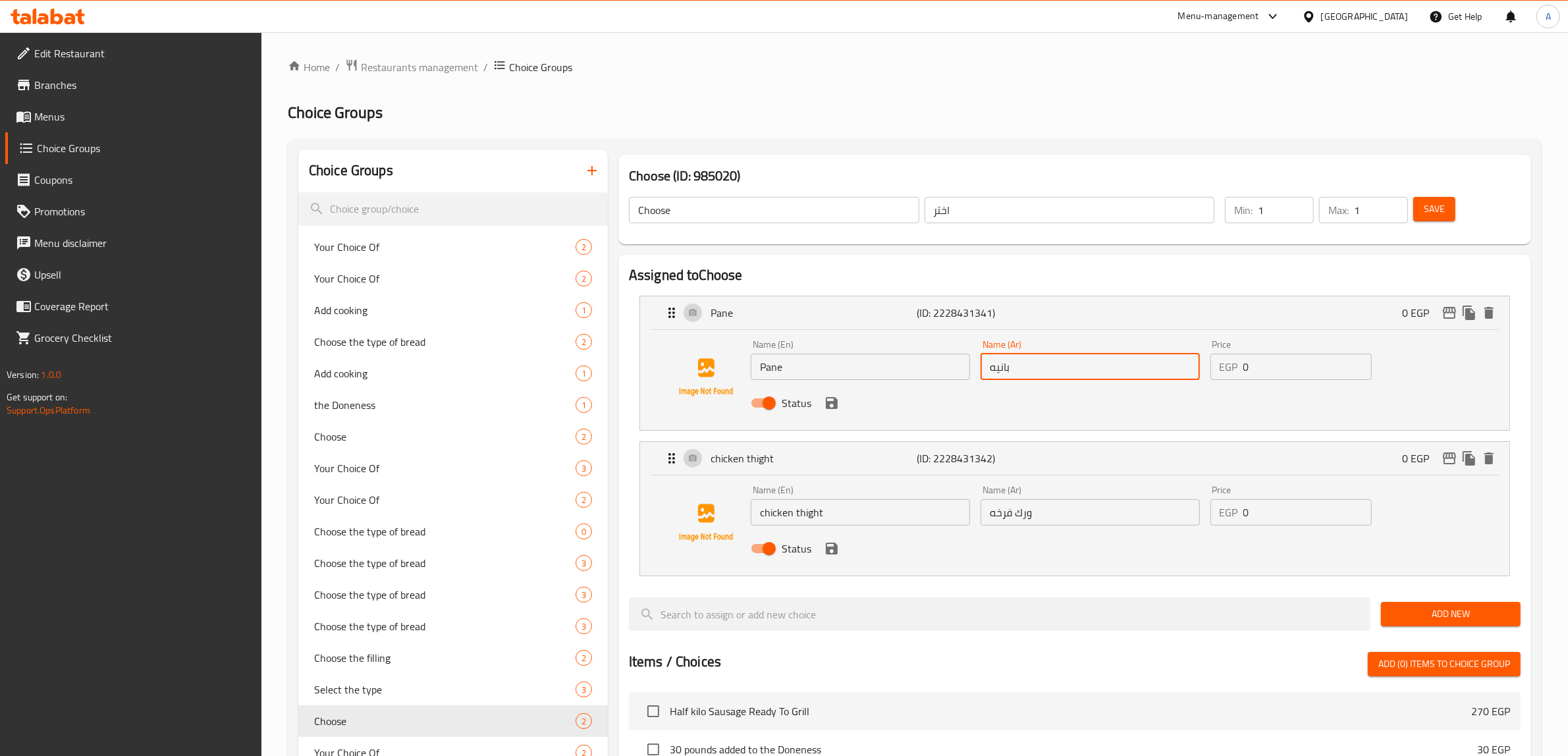
click at [839, 515] on input "chicken thight" at bounding box center [860, 512] width 219 height 27
click at [683, 215] on input "Choose" at bounding box center [774, 210] width 290 height 27
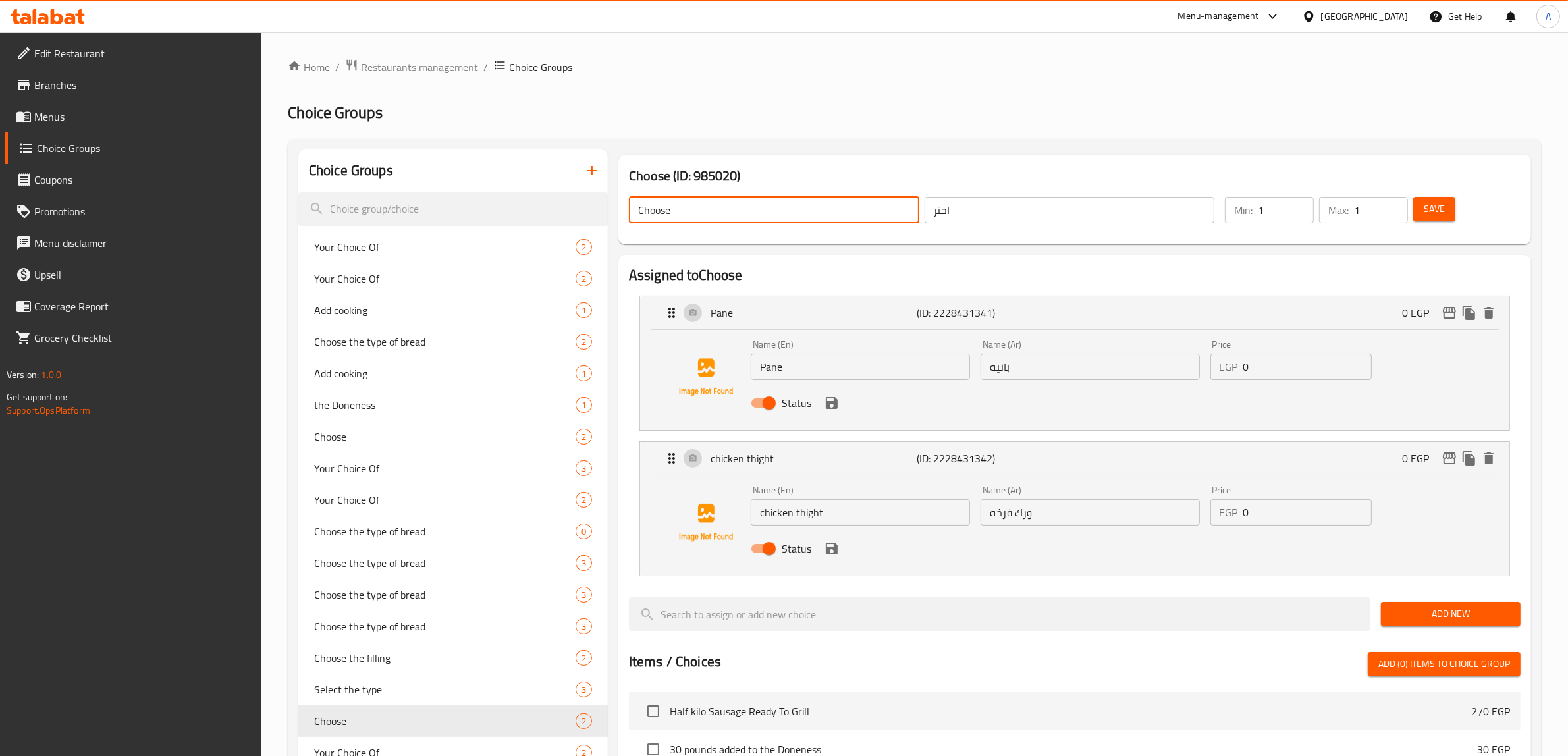
click at [683, 215] on input "Choose" at bounding box center [774, 210] width 290 height 27
click at [1437, 209] on span "Save" at bounding box center [1434, 209] width 21 height 17
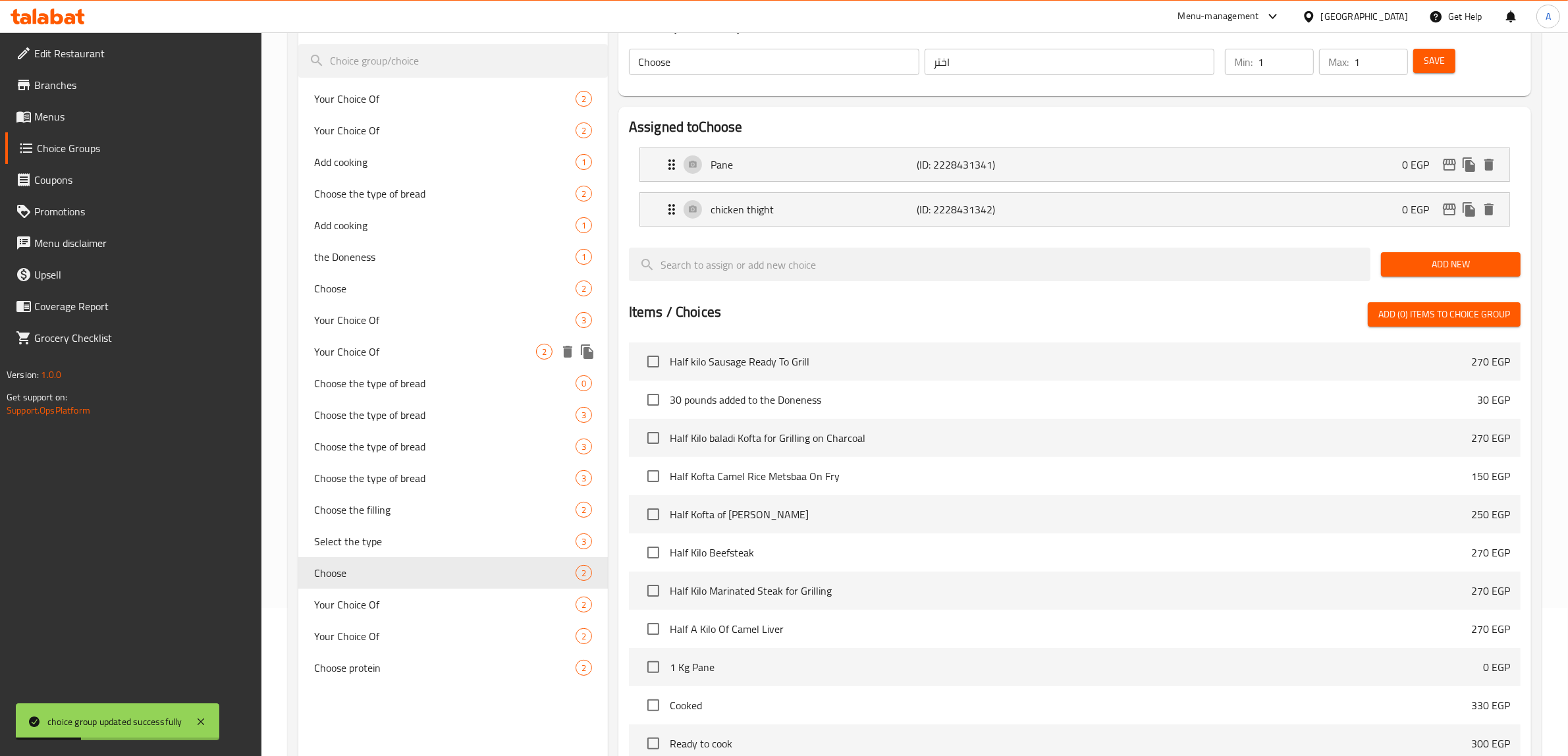
scroll to position [165, 0]
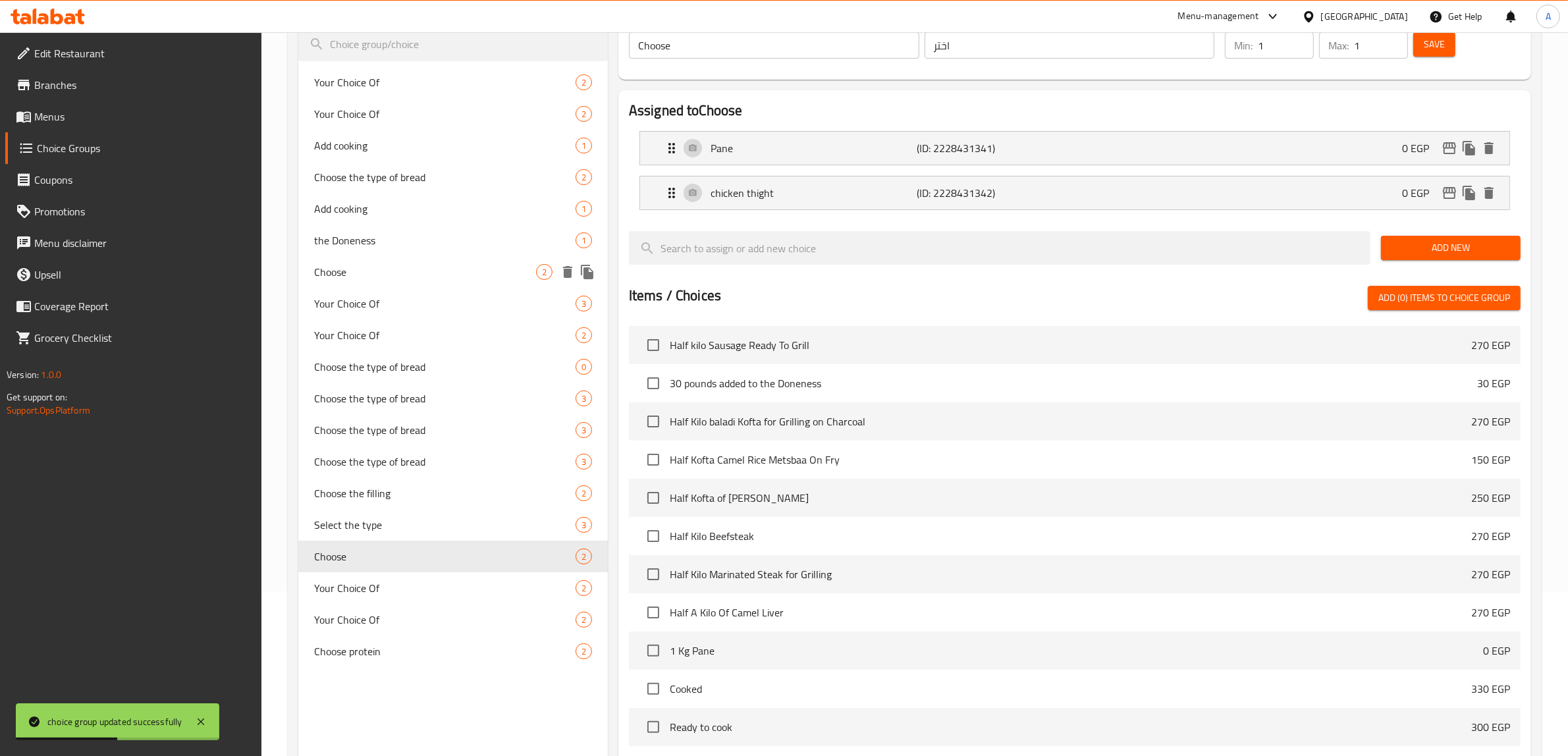
click at [355, 271] on span "Choose" at bounding box center [425, 272] width 222 height 16
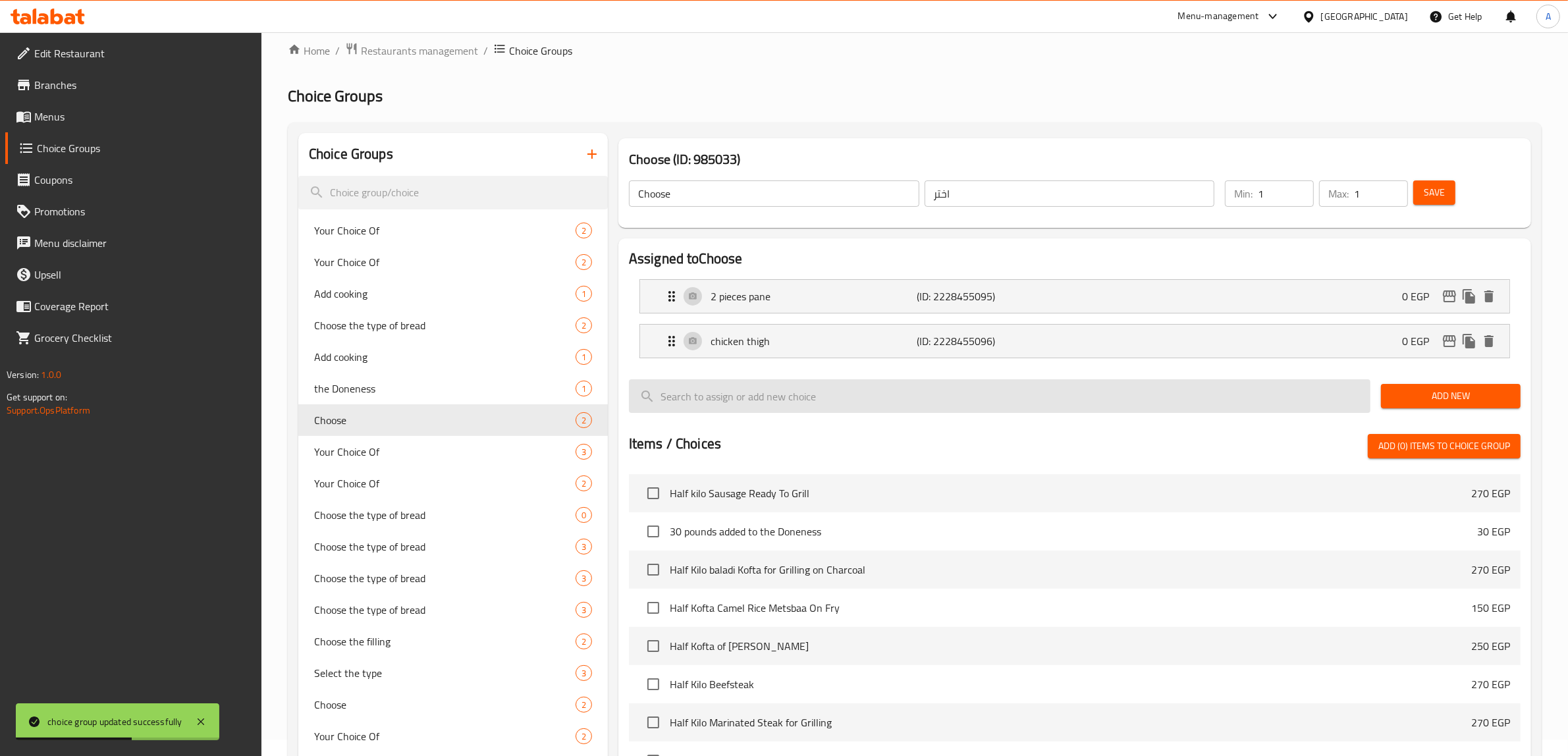
scroll to position [0, 0]
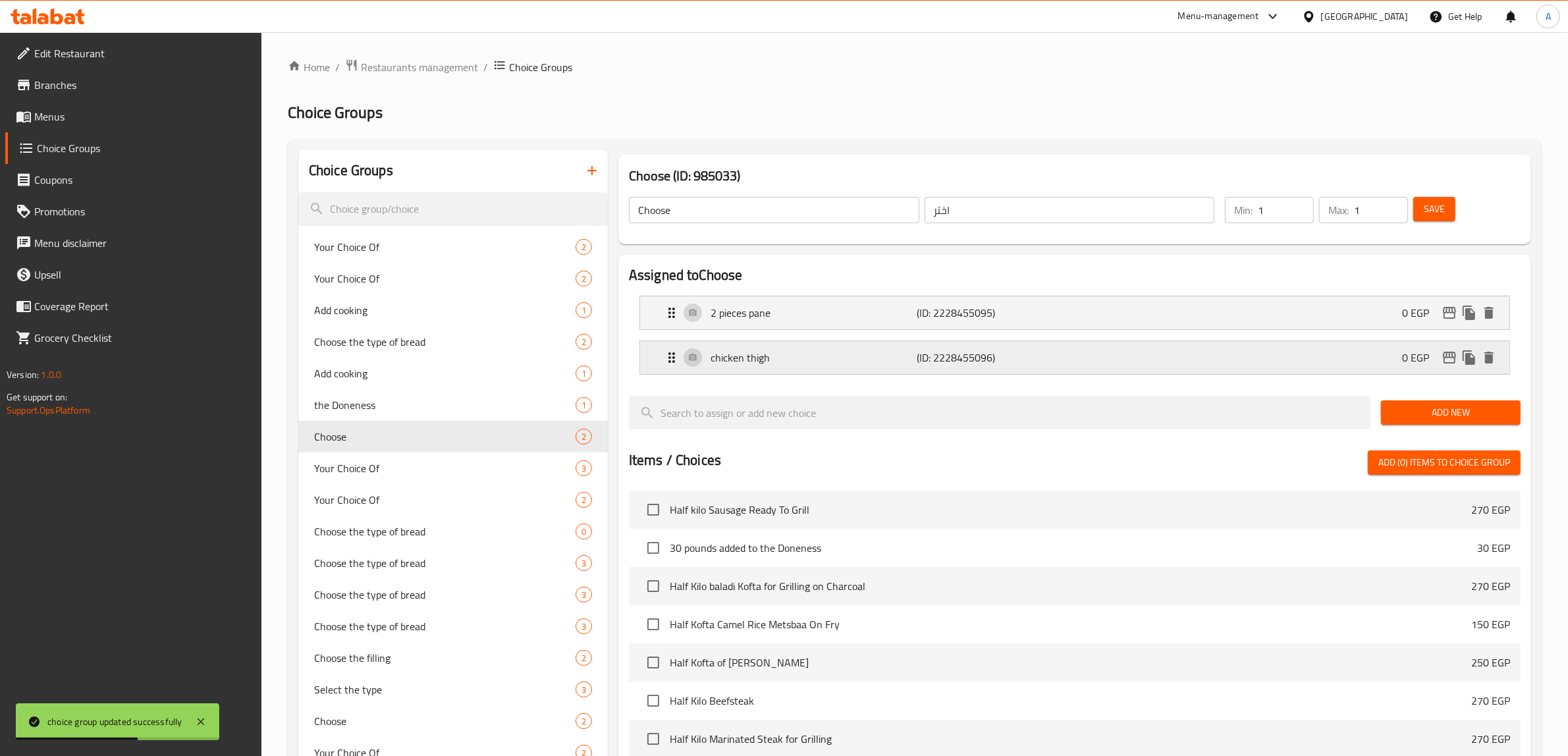
click at [753, 367] on div "chicken thigh (ID: 2228455096) 0 EGP" at bounding box center [1079, 357] width 829 height 33
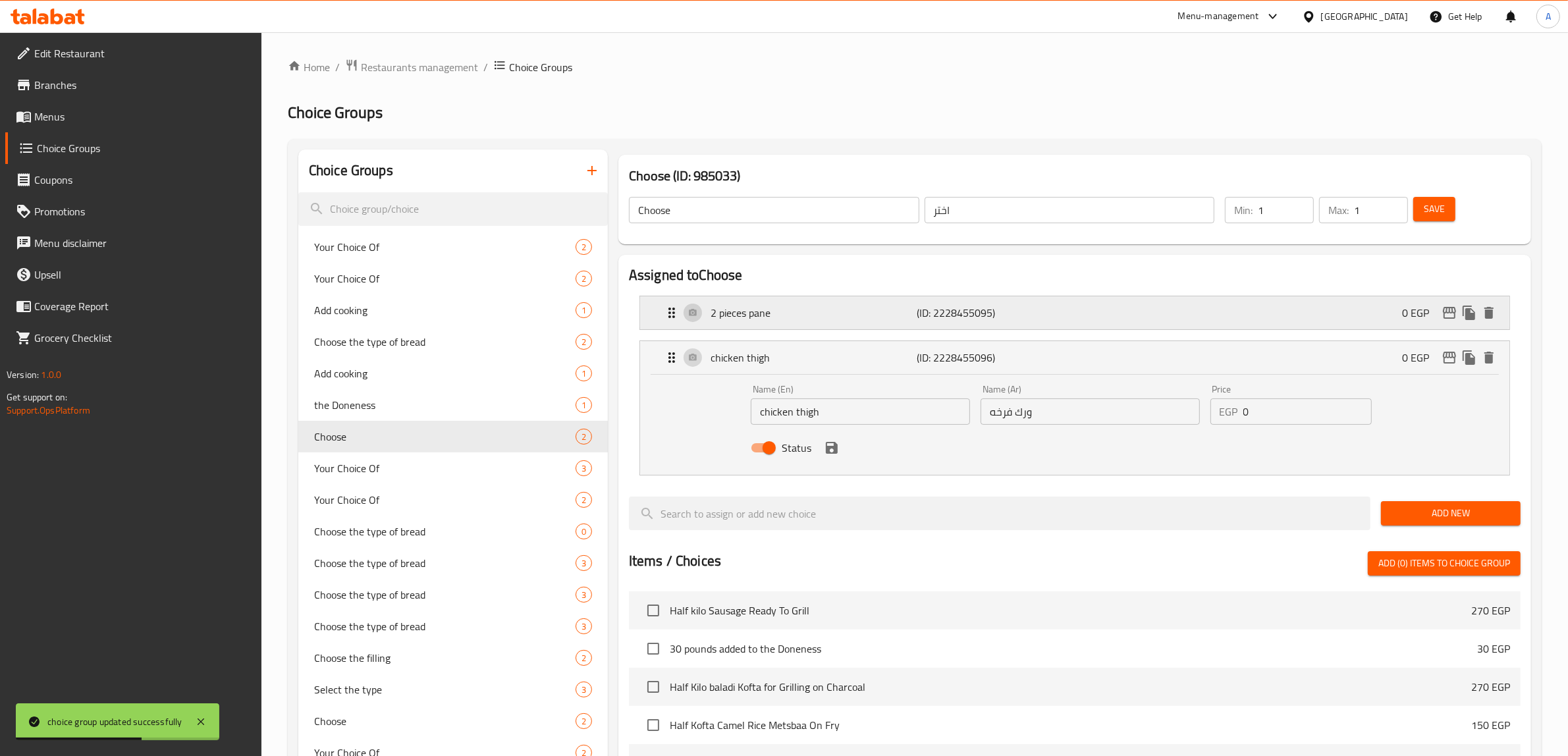
click at [755, 305] on p "2 pieces pane" at bounding box center [814, 313] width 207 height 16
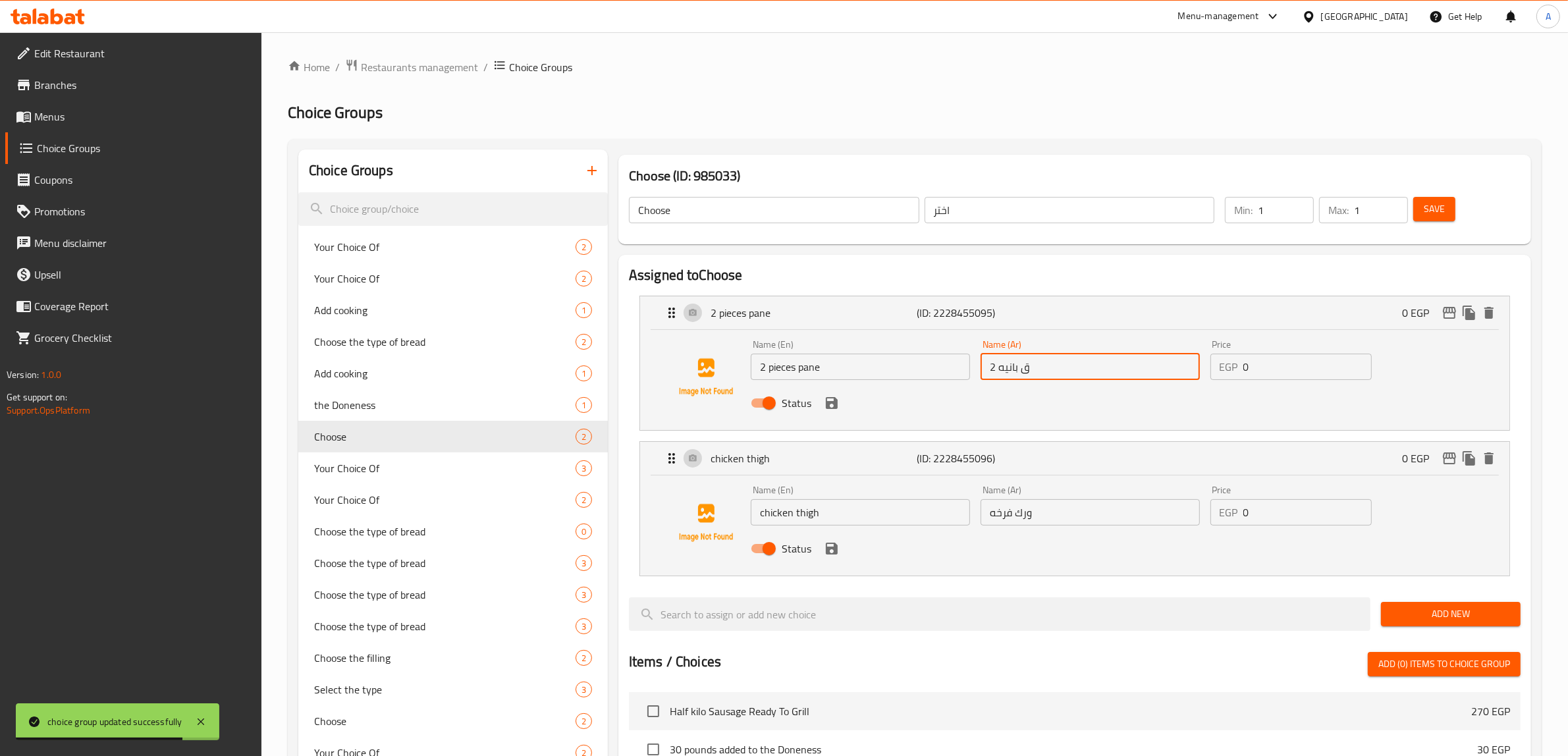
drag, startPoint x: 998, startPoint y: 370, endPoint x: 956, endPoint y: 361, distance: 43.0
click at [956, 361] on div "Name (En) 2 pieces pane Name (En) Name (Ar) 2 ق بانيه Name (Ar) Price EGP 0 Pri…" at bounding box center [1090, 378] width 689 height 87
click at [1035, 369] on input "ق بانيه" at bounding box center [1090, 366] width 219 height 27
click at [1012, 369] on input "ق بانيه" at bounding box center [1090, 366] width 219 height 27
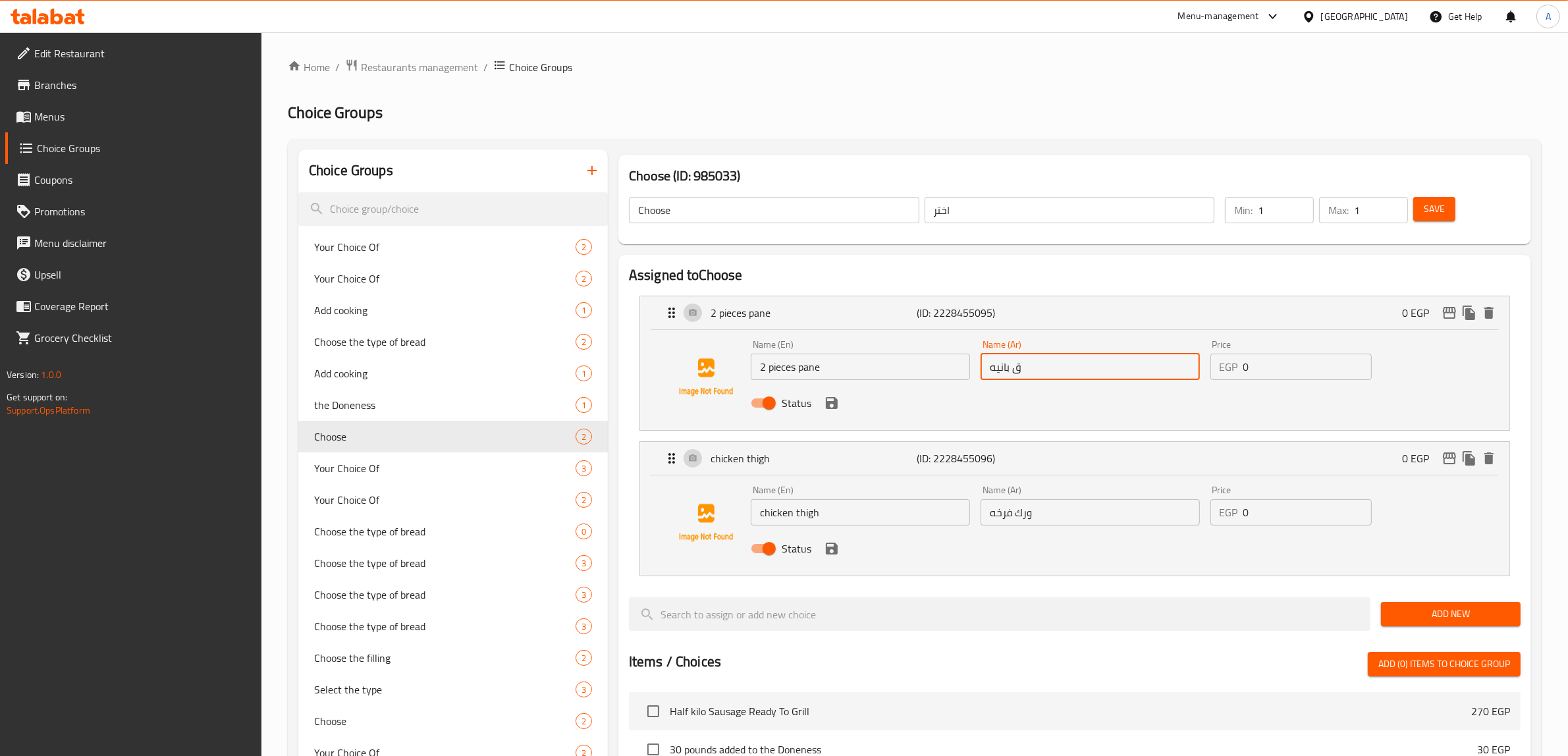
drag, startPoint x: 1012, startPoint y: 367, endPoint x: 1044, endPoint y: 366, distance: 32.0
click at [1044, 366] on input "ق بانيه" at bounding box center [1090, 366] width 219 height 27
drag, startPoint x: 991, startPoint y: 373, endPoint x: 937, endPoint y: 369, distance: 54.1
click at [937, 369] on div "Name (En) 2 pieces pane Name (En) Name (Ar) بانيه Name (Ar) Price EGP 0 Price S…" at bounding box center [1090, 378] width 689 height 87
type input "بانيه"
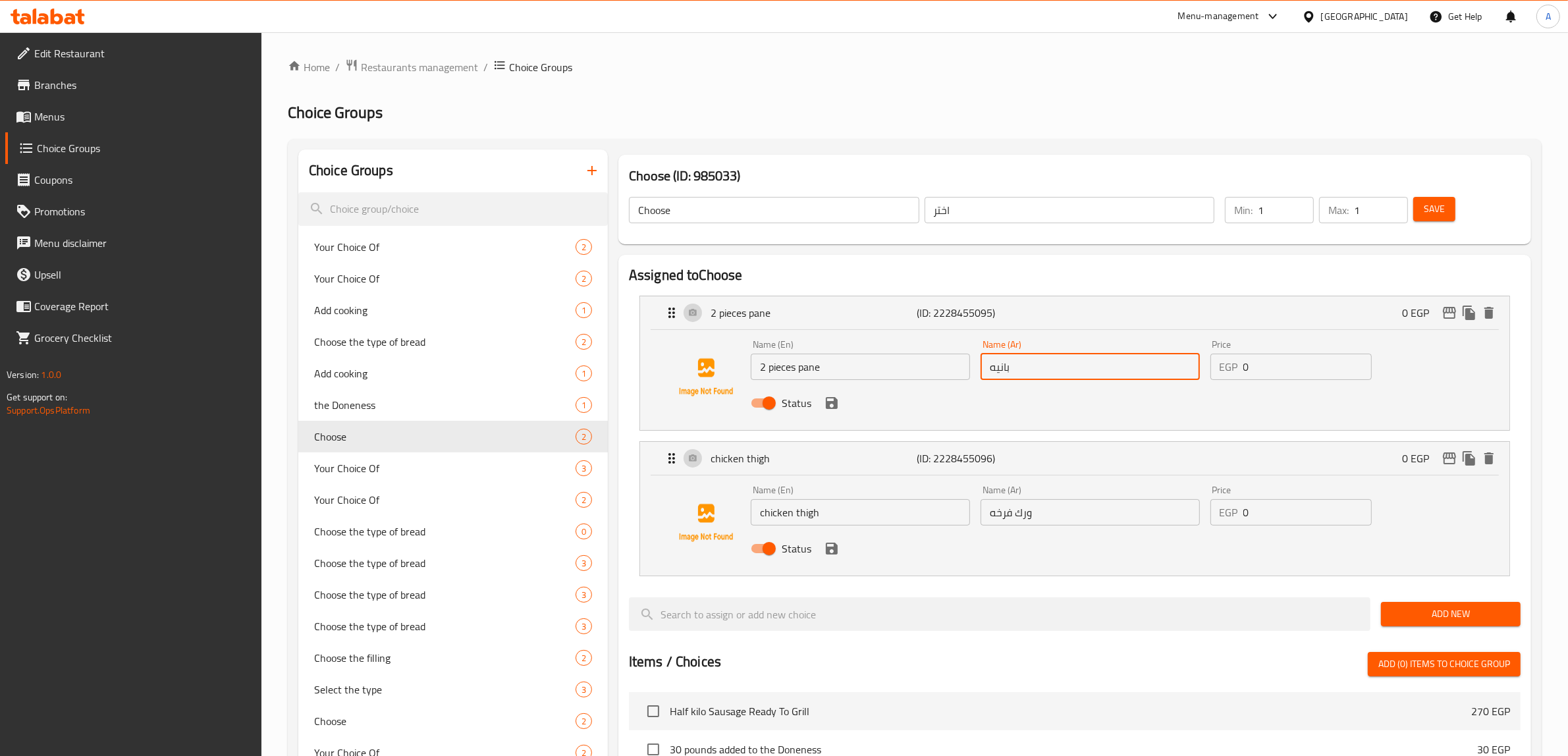
click at [792, 370] on input "2 pieces pane" at bounding box center [860, 366] width 219 height 27
click at [781, 371] on input "2 pieces pane" at bounding box center [860, 366] width 219 height 27
drag, startPoint x: 781, startPoint y: 371, endPoint x: 716, endPoint y: 371, distance: 65.0
click at [716, 371] on div "Name (En) 2 pieces pane Name (En) Name (Ar) بانيه Name (Ar) Price EGP 0 Price S…" at bounding box center [1074, 377] width 827 height 89
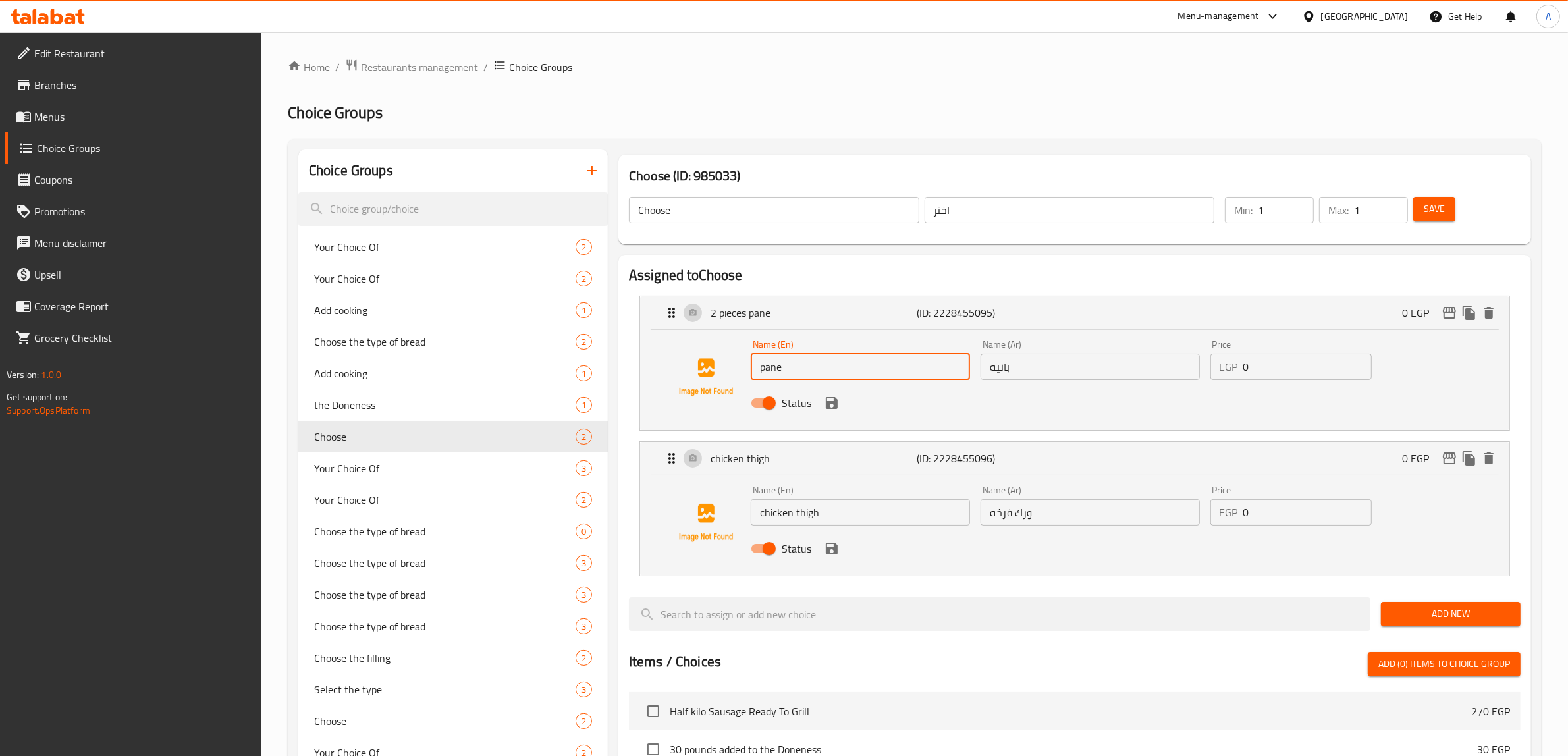
click at [762, 372] on input "pane" at bounding box center [860, 366] width 219 height 27
type input "Pane"
click at [805, 511] on input "chicken thigh" at bounding box center [860, 512] width 219 height 27
type input "Chicken Thigh"
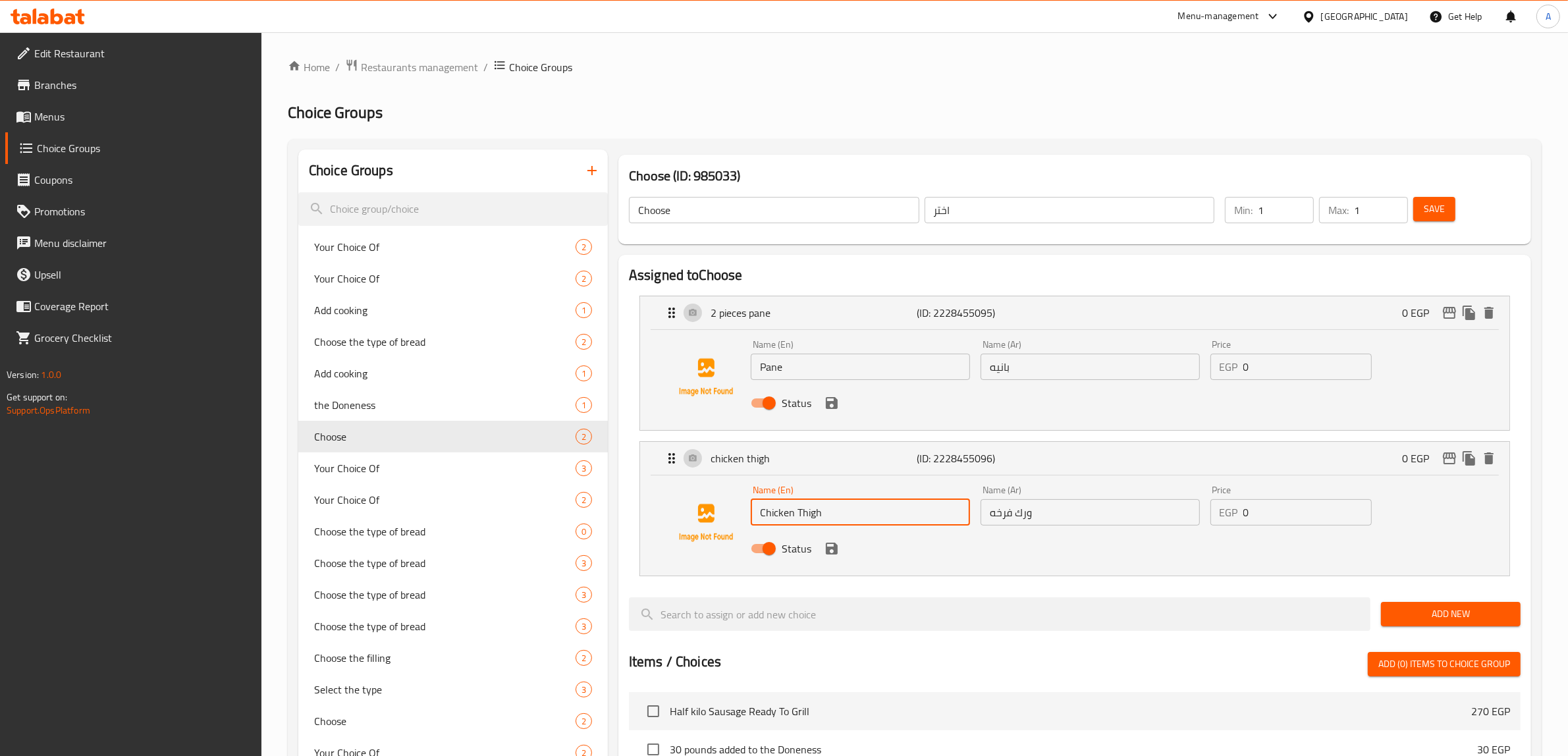
click at [1435, 206] on span "Save" at bounding box center [1434, 209] width 21 height 17
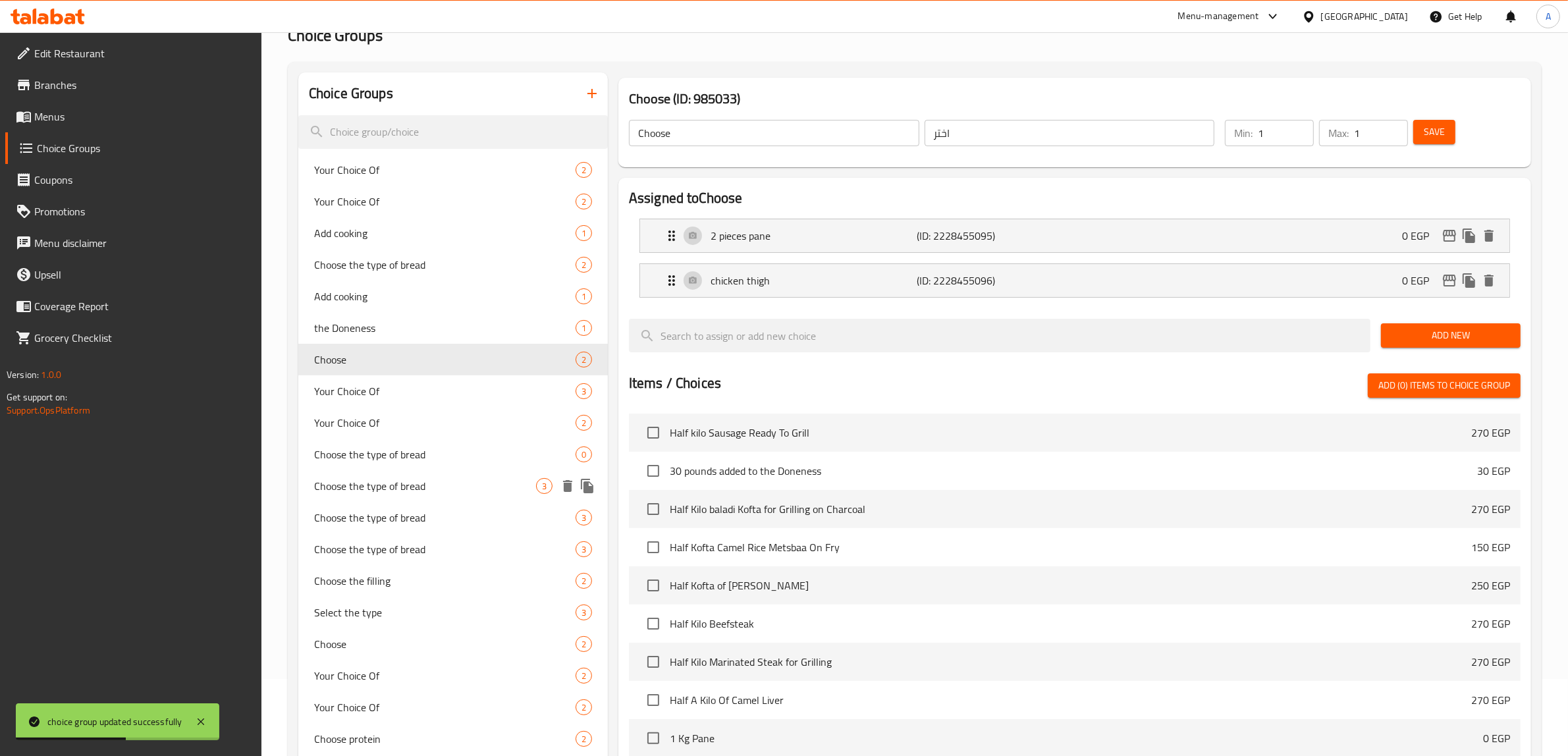
scroll to position [82, 0]
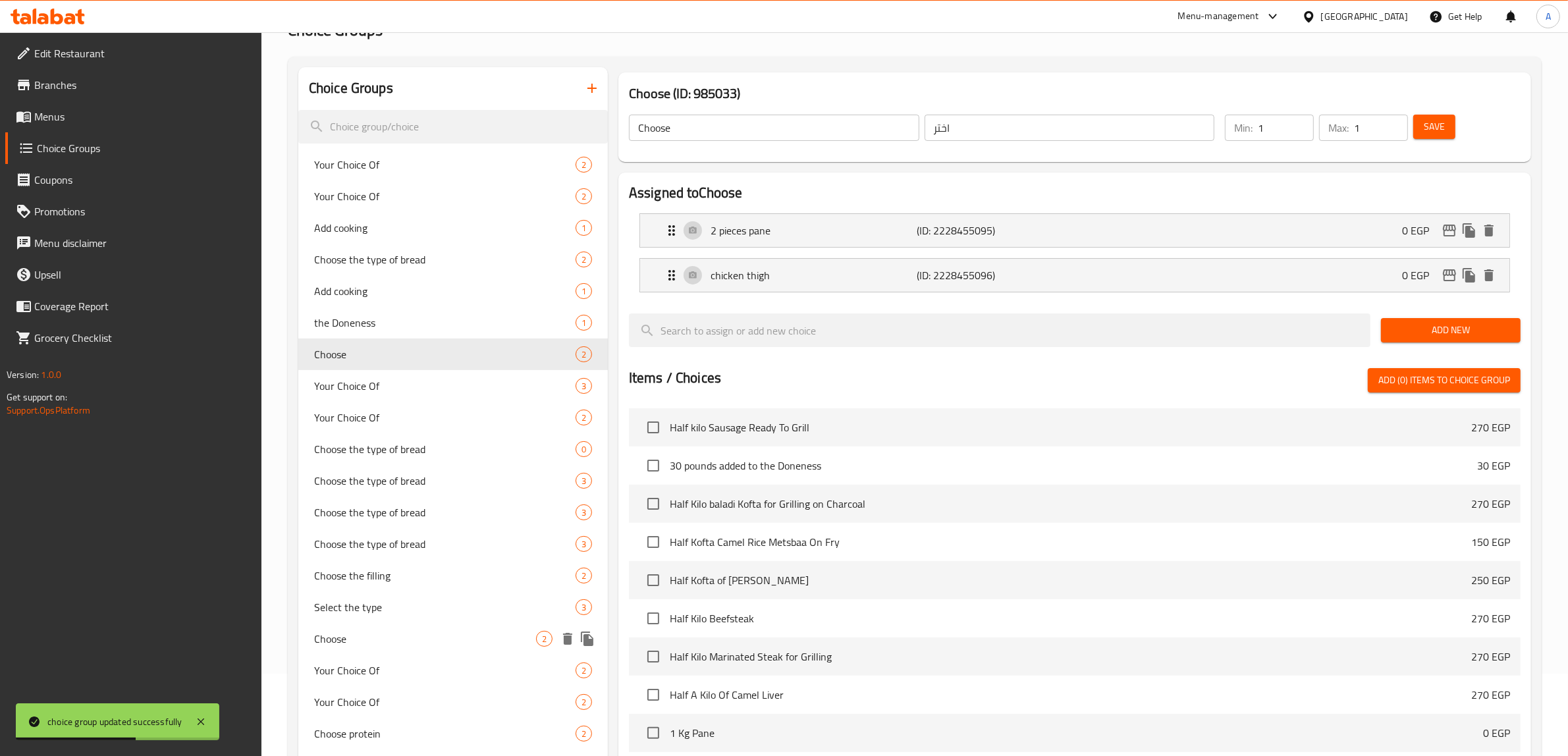
click at [367, 641] on span "Choose" at bounding box center [425, 638] width 222 height 16
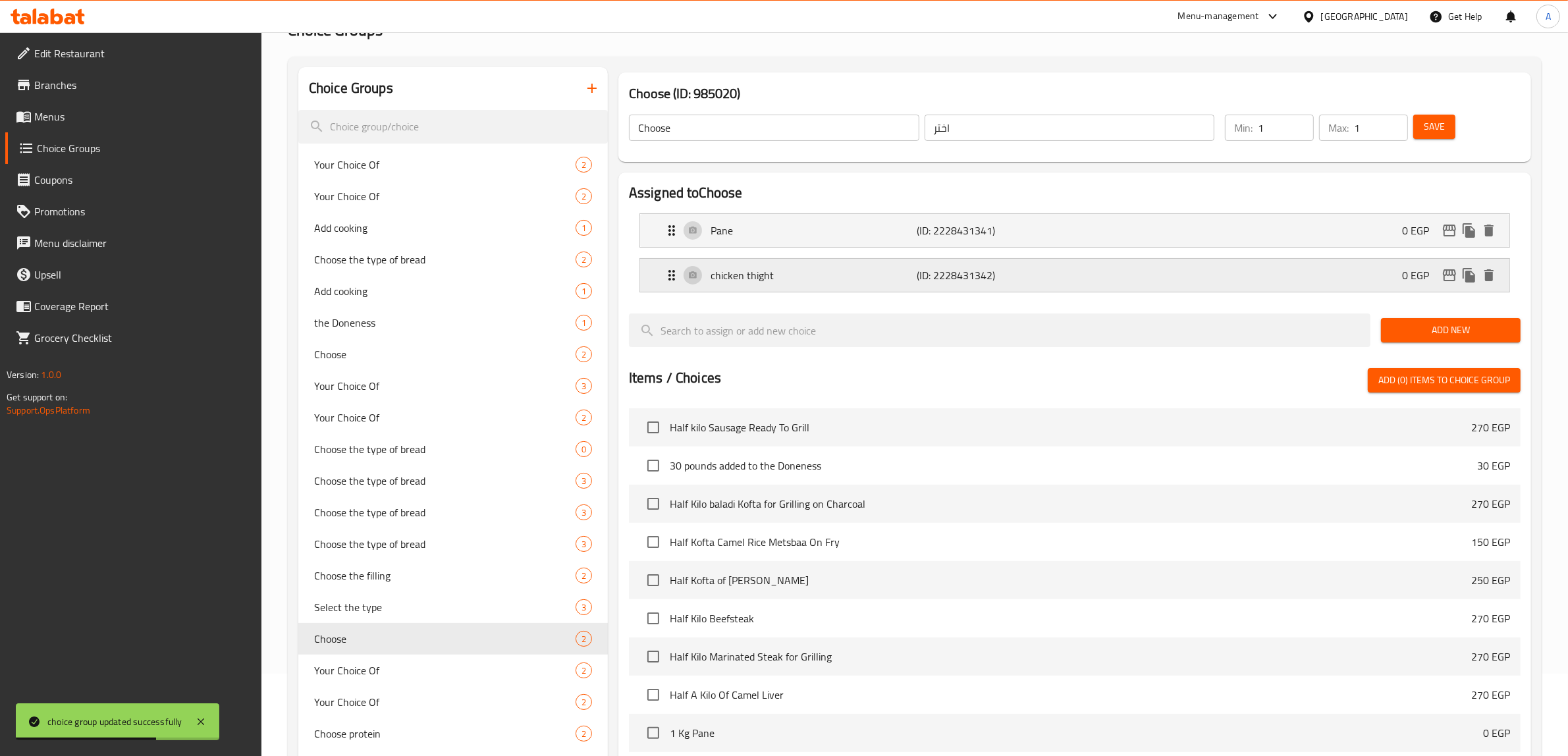
click at [783, 281] on p "chicken thight" at bounding box center [814, 275] width 207 height 16
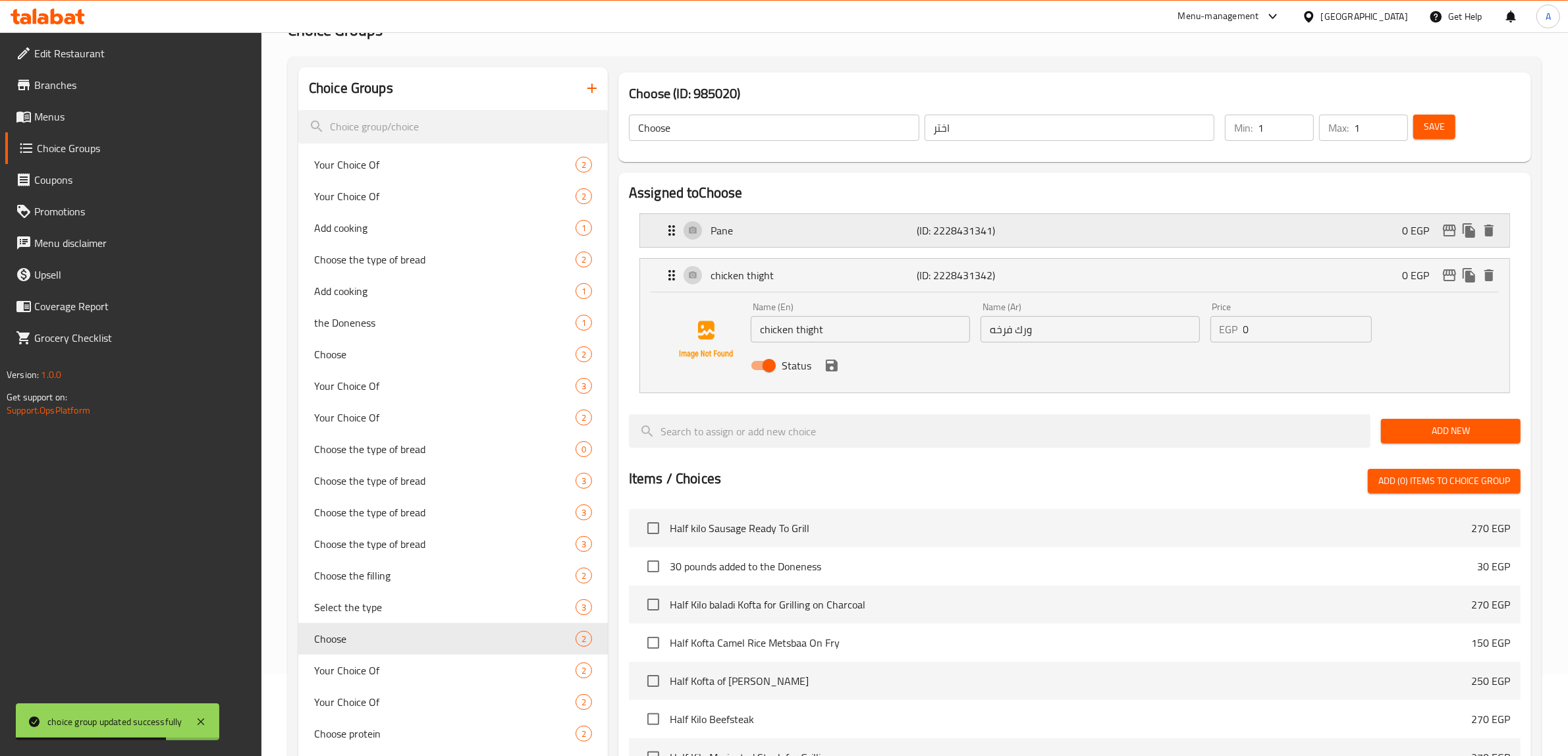
click at [771, 237] on p "Pane" at bounding box center [814, 230] width 207 height 16
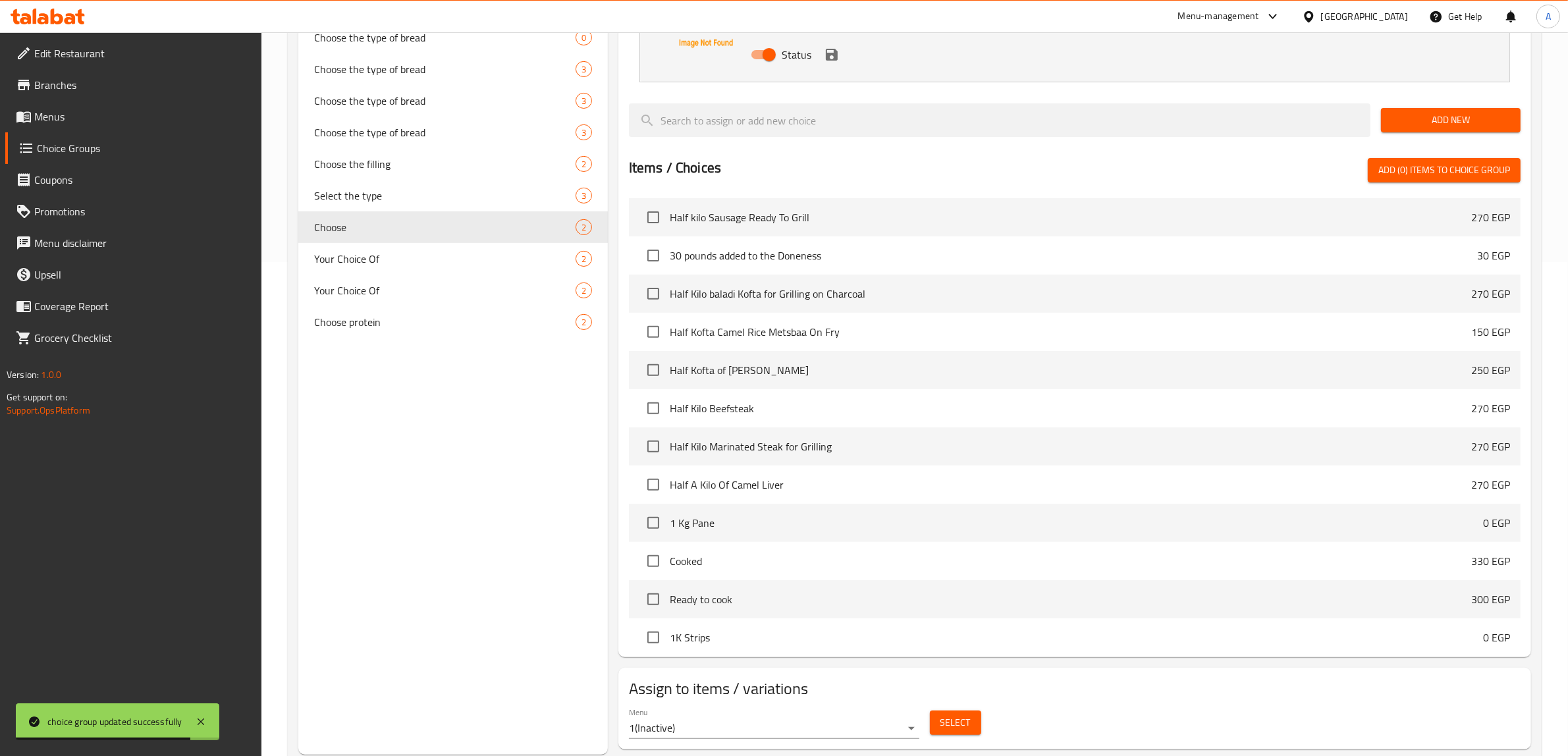
click at [376, 319] on span "Choose protein" at bounding box center [445, 322] width 261 height 16
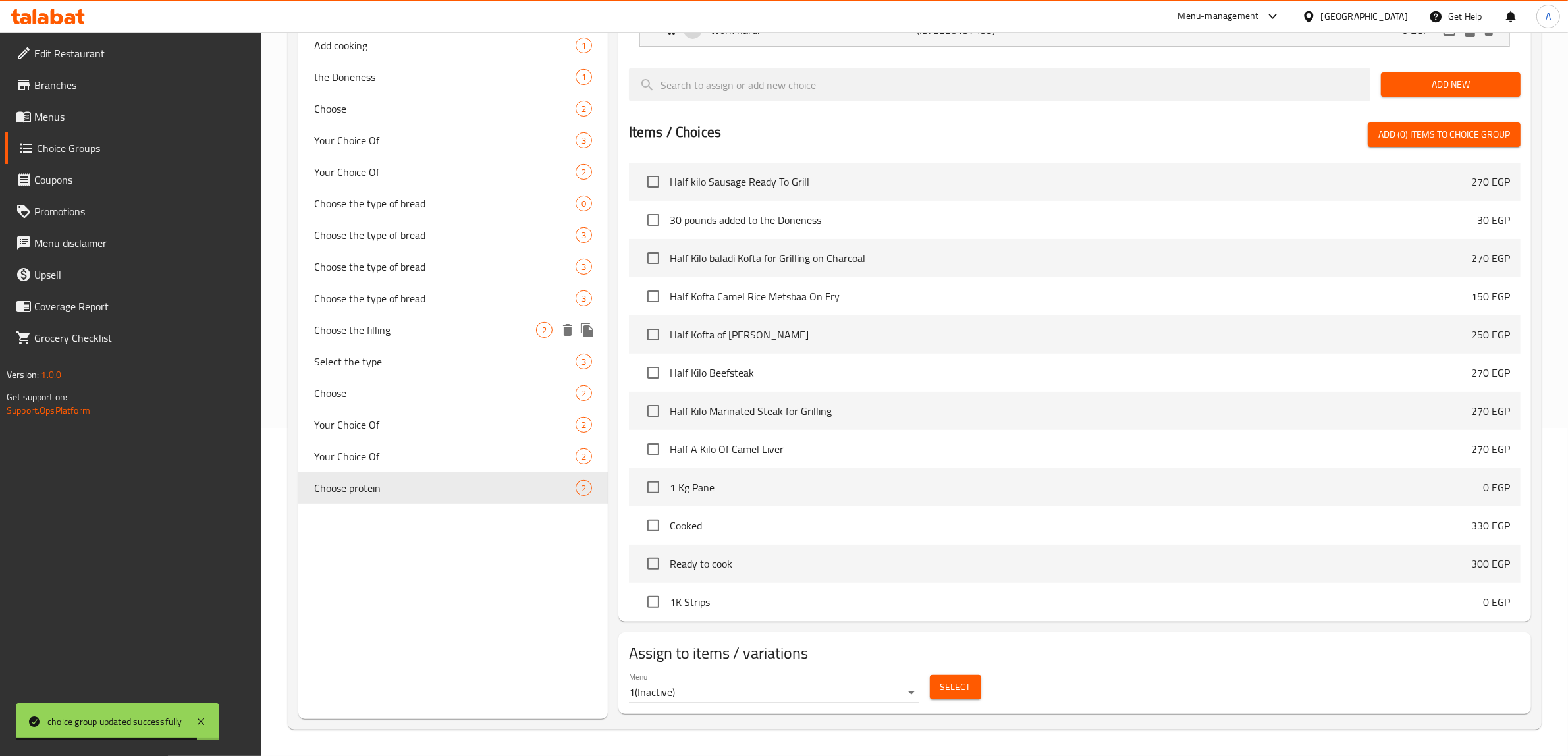
type input "Choose protein"
type input "اختر البروتين"
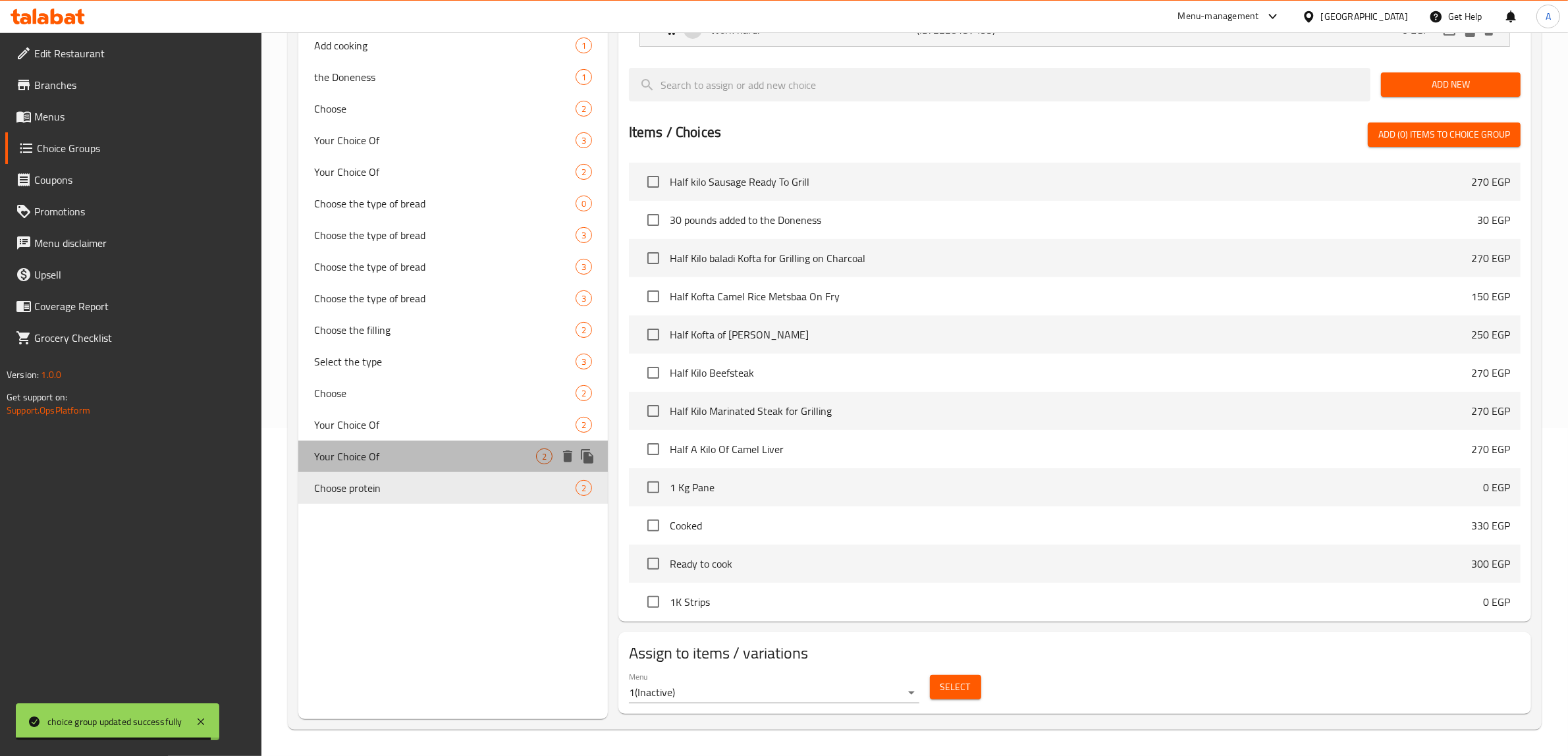
click at [376, 453] on span "Your Choice Of" at bounding box center [425, 456] width 222 height 16
type input "Your Choice Of"
type input "إختيارك من"
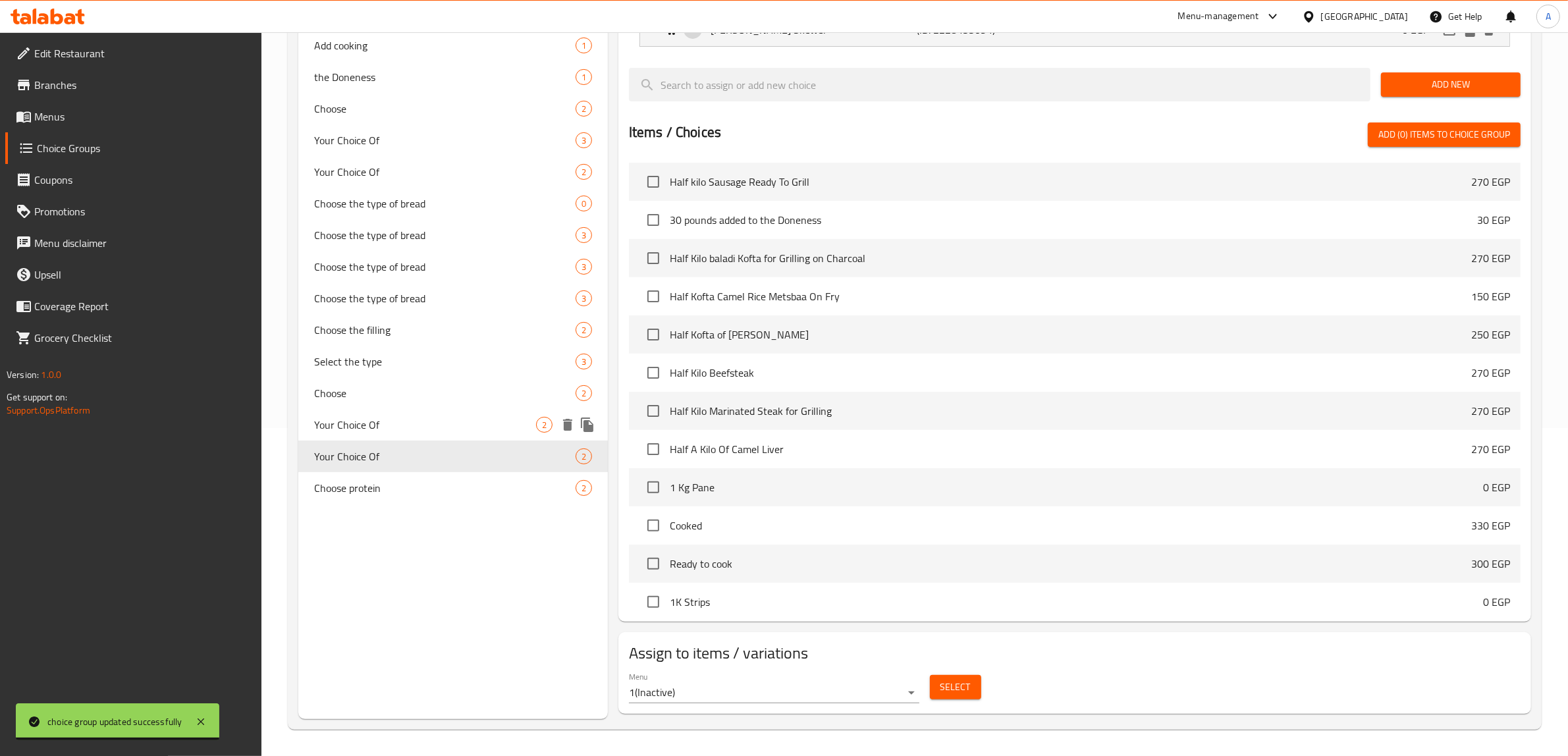
click at [384, 422] on span "Your Choice Of" at bounding box center [425, 424] width 222 height 16
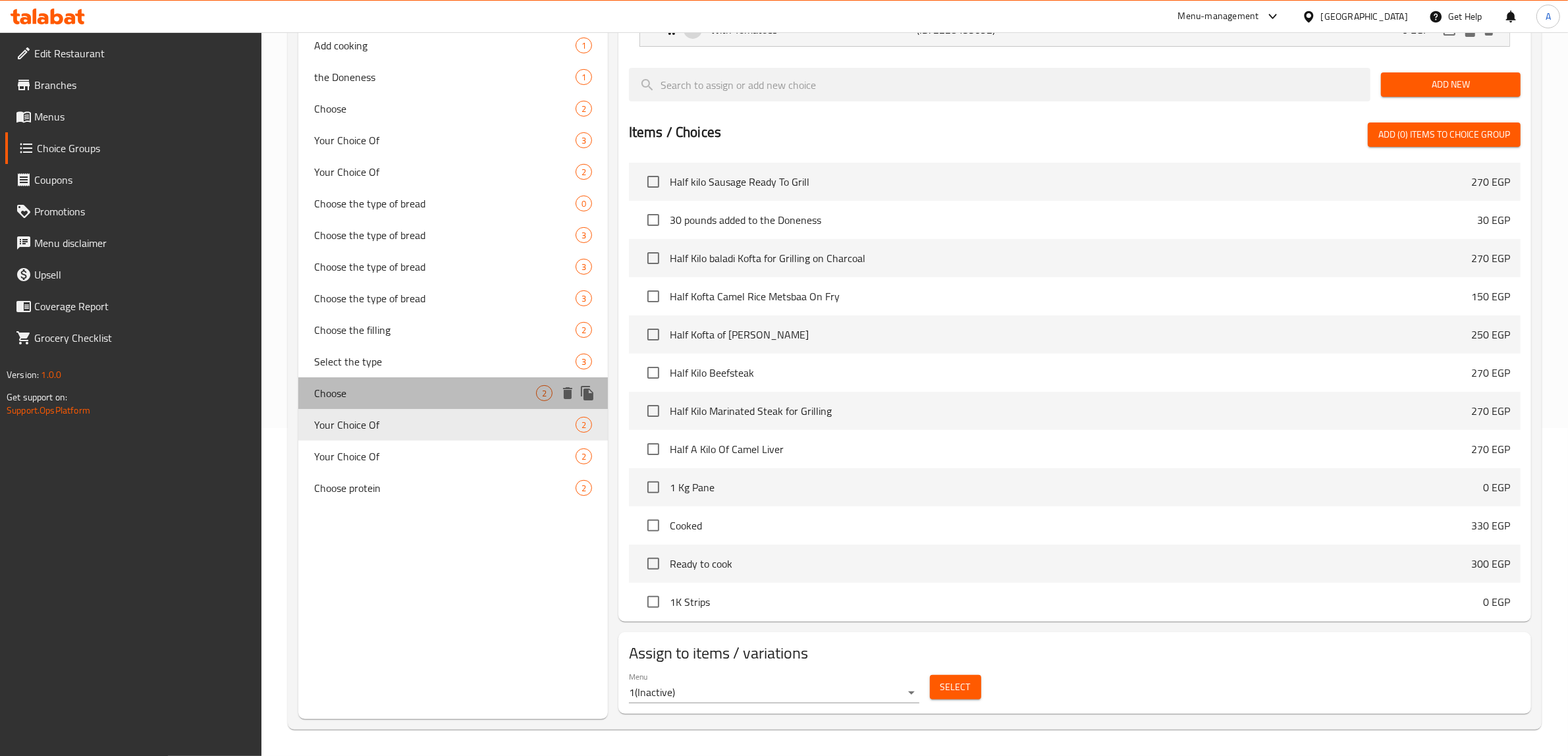
click at [393, 393] on span "Choose" at bounding box center [425, 393] width 222 height 16
type input "Choose"
type input "اختر"
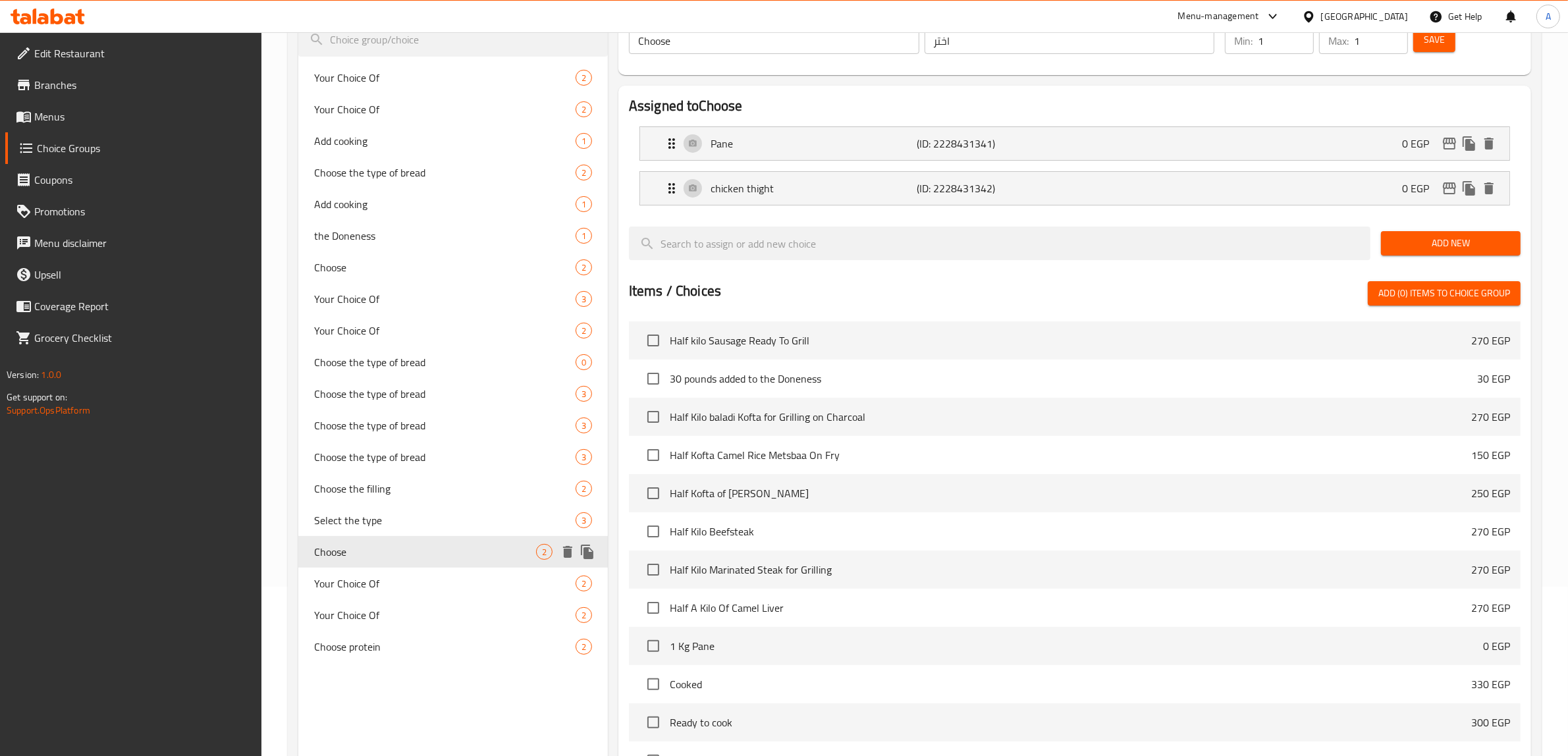
scroll to position [163, 0]
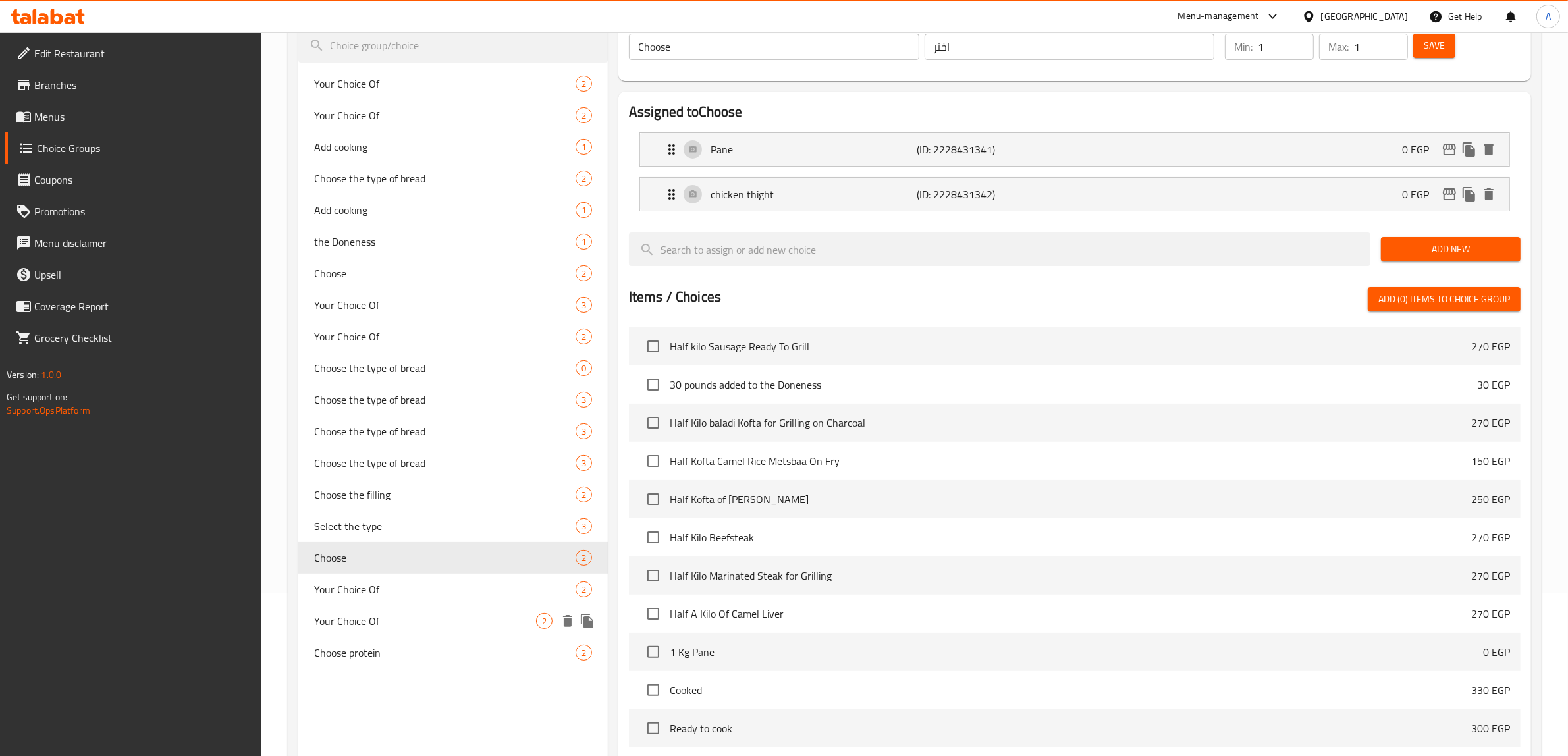
click at [360, 632] on div "Your Choice Of 2" at bounding box center [452, 621] width 309 height 31
type input "Your Choice Of"
type input "إختيارك من"
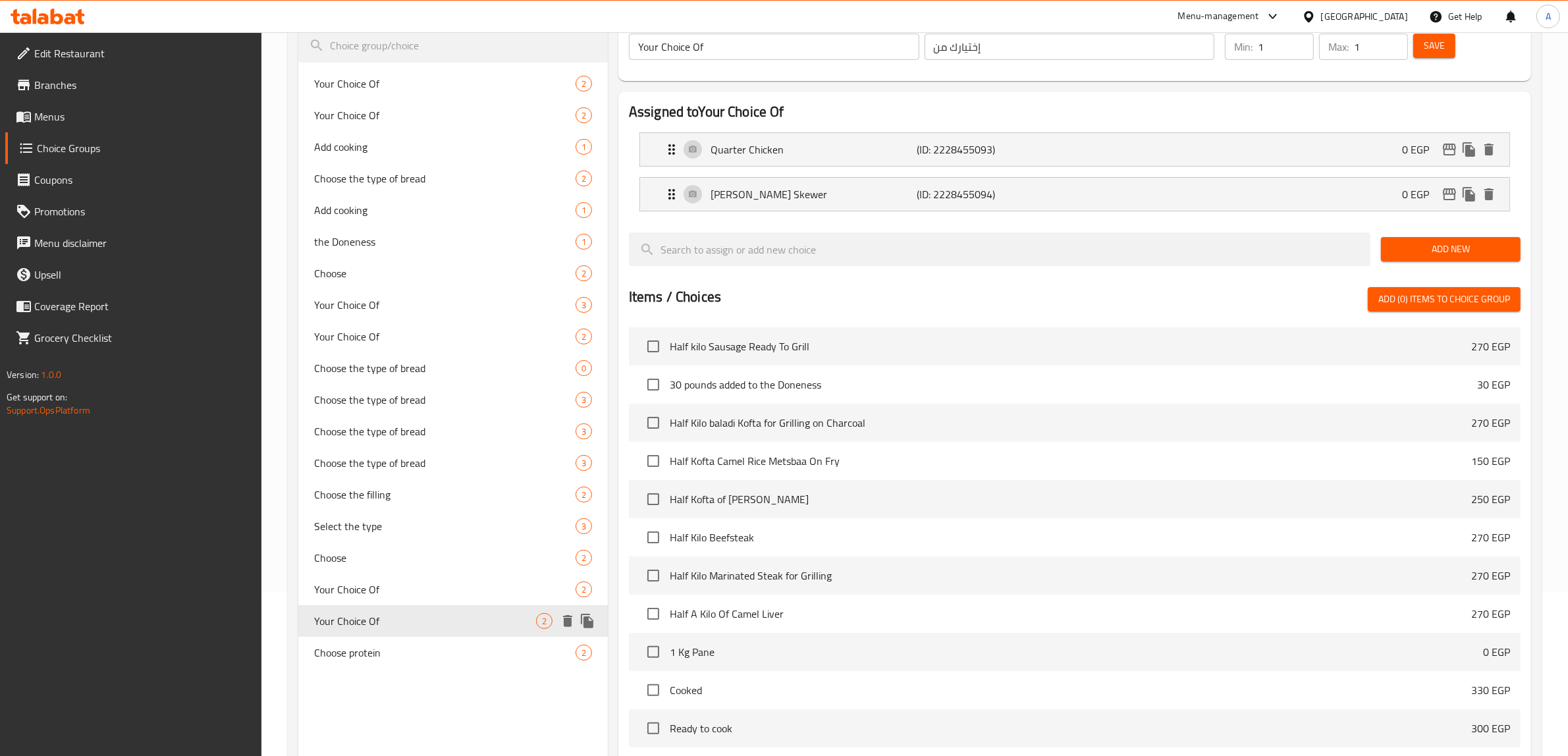
click at [376, 614] on span "Your Choice Of" at bounding box center [425, 621] width 222 height 16
click at [372, 653] on span "Choose protein" at bounding box center [425, 652] width 222 height 16
type input "Choose protein"
type input "اختر البروتين"
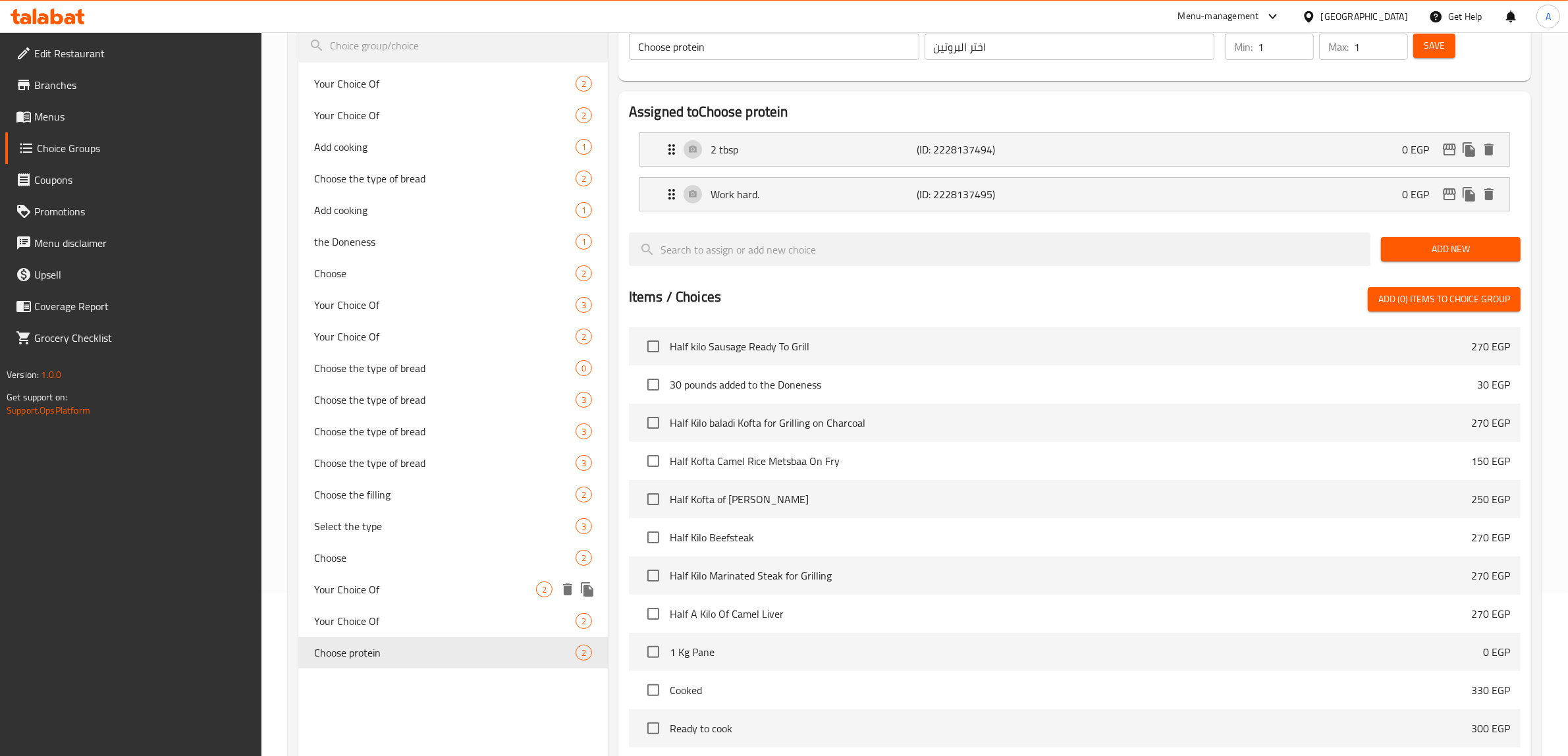
click at [383, 595] on span "Your Choice Of" at bounding box center [425, 589] width 222 height 16
type input "Your Choice Of"
type input "إختيارك من"
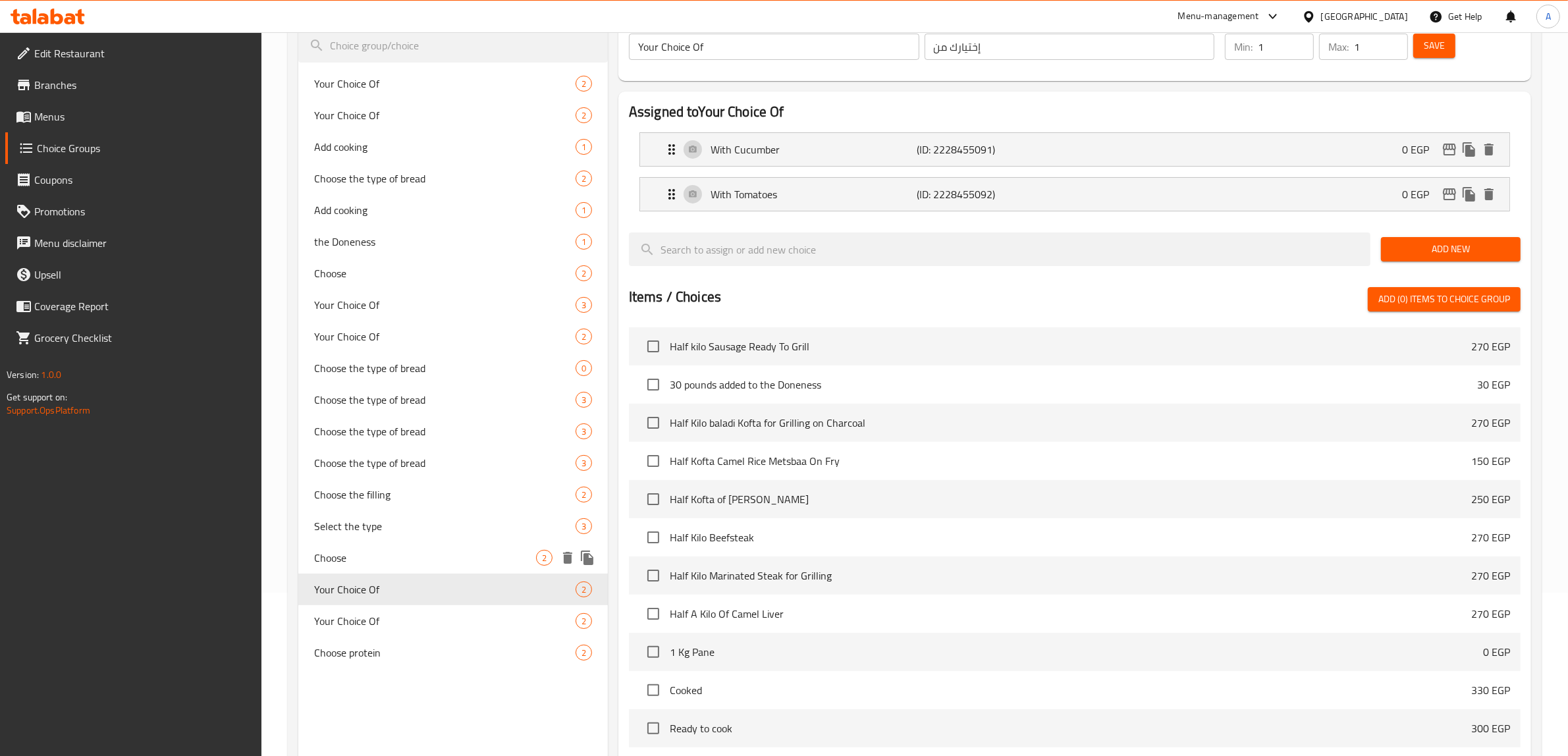
click at [379, 558] on span "Choose" at bounding box center [425, 557] width 222 height 16
type input "Choose"
type input "اختر"
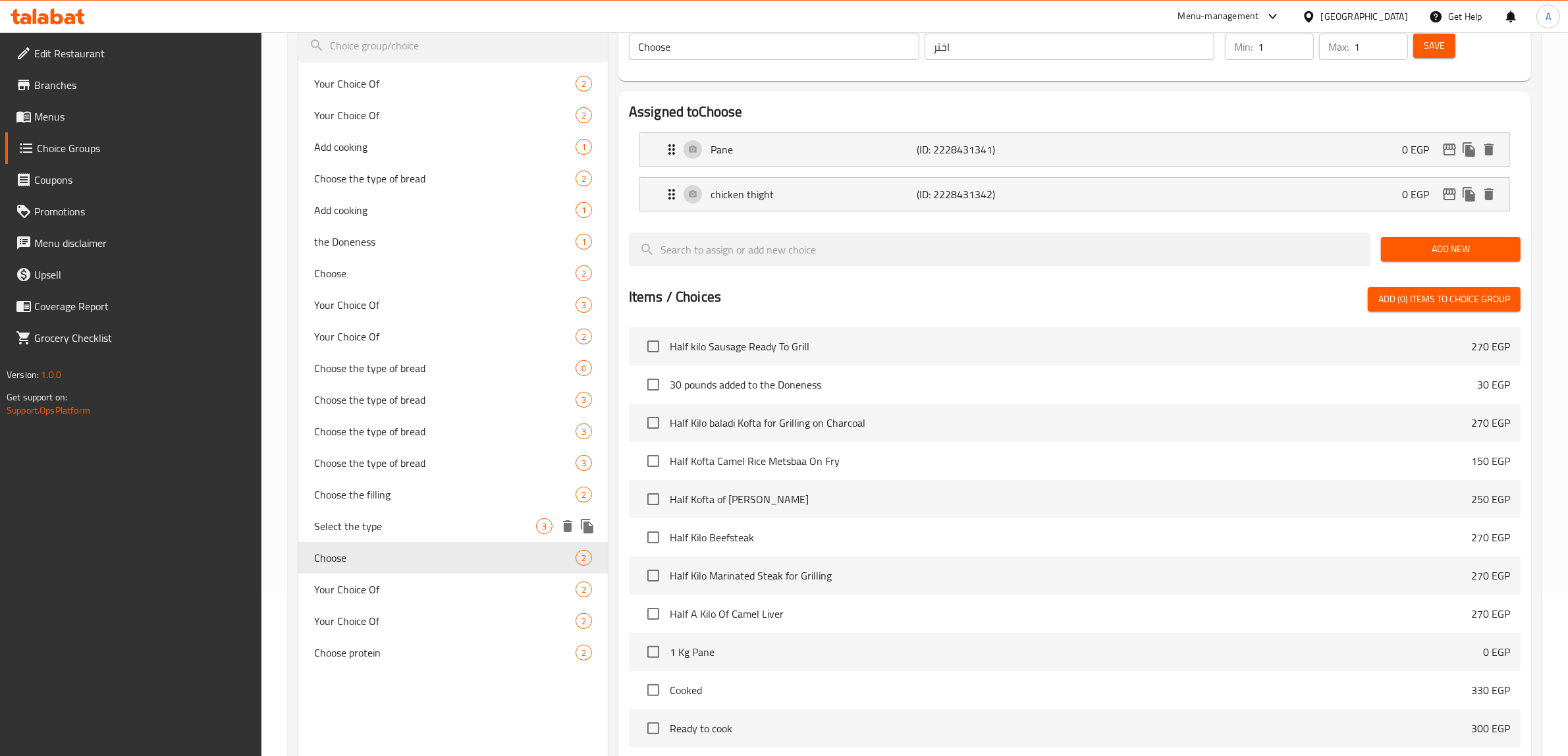
click at [376, 518] on span "Select the type" at bounding box center [425, 526] width 222 height 16
type input "Select the type"
type input "اختر النوع"
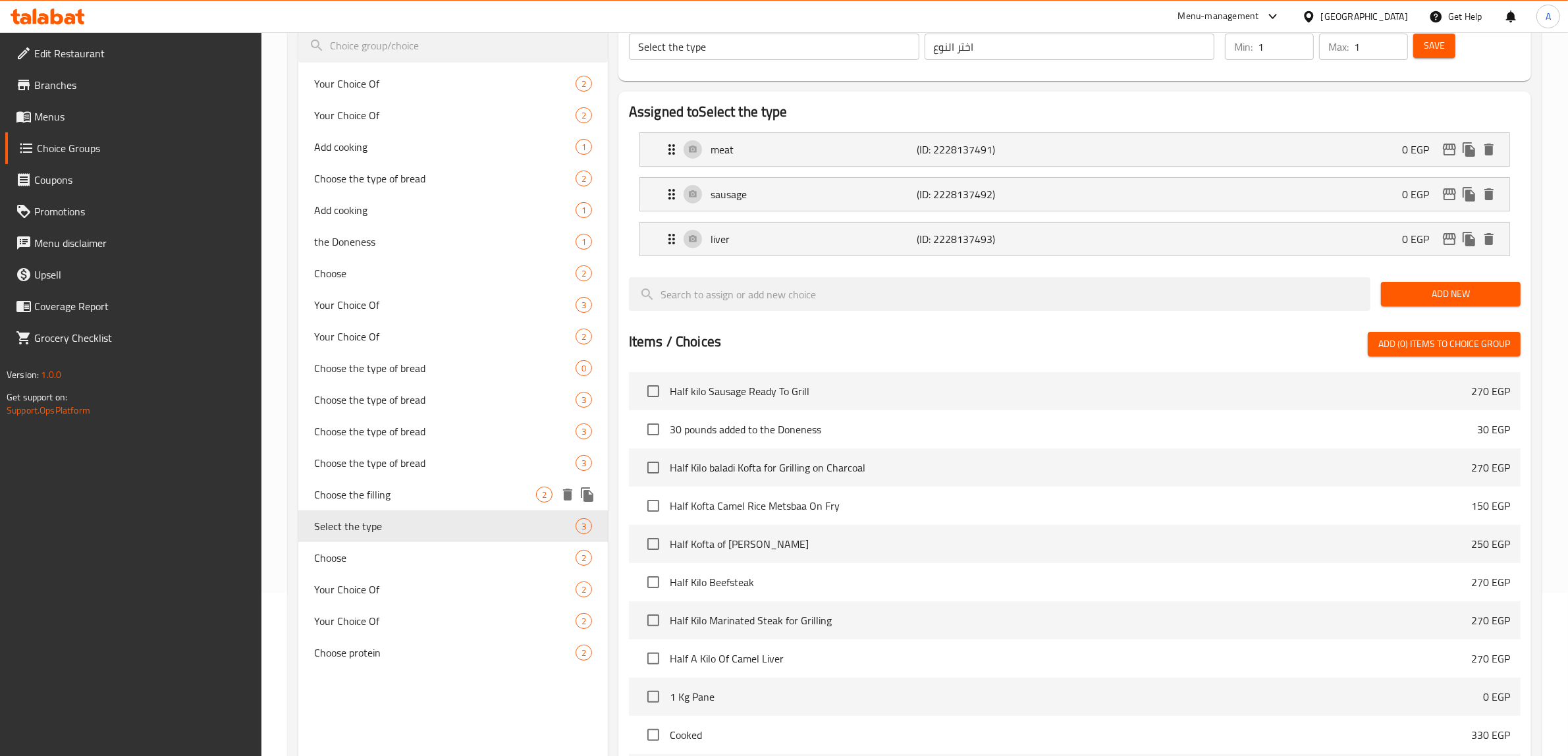
click at [383, 491] on span "Choose the filling" at bounding box center [425, 494] width 222 height 16
type input "Choose the filling"
type input "اختر الحشو"
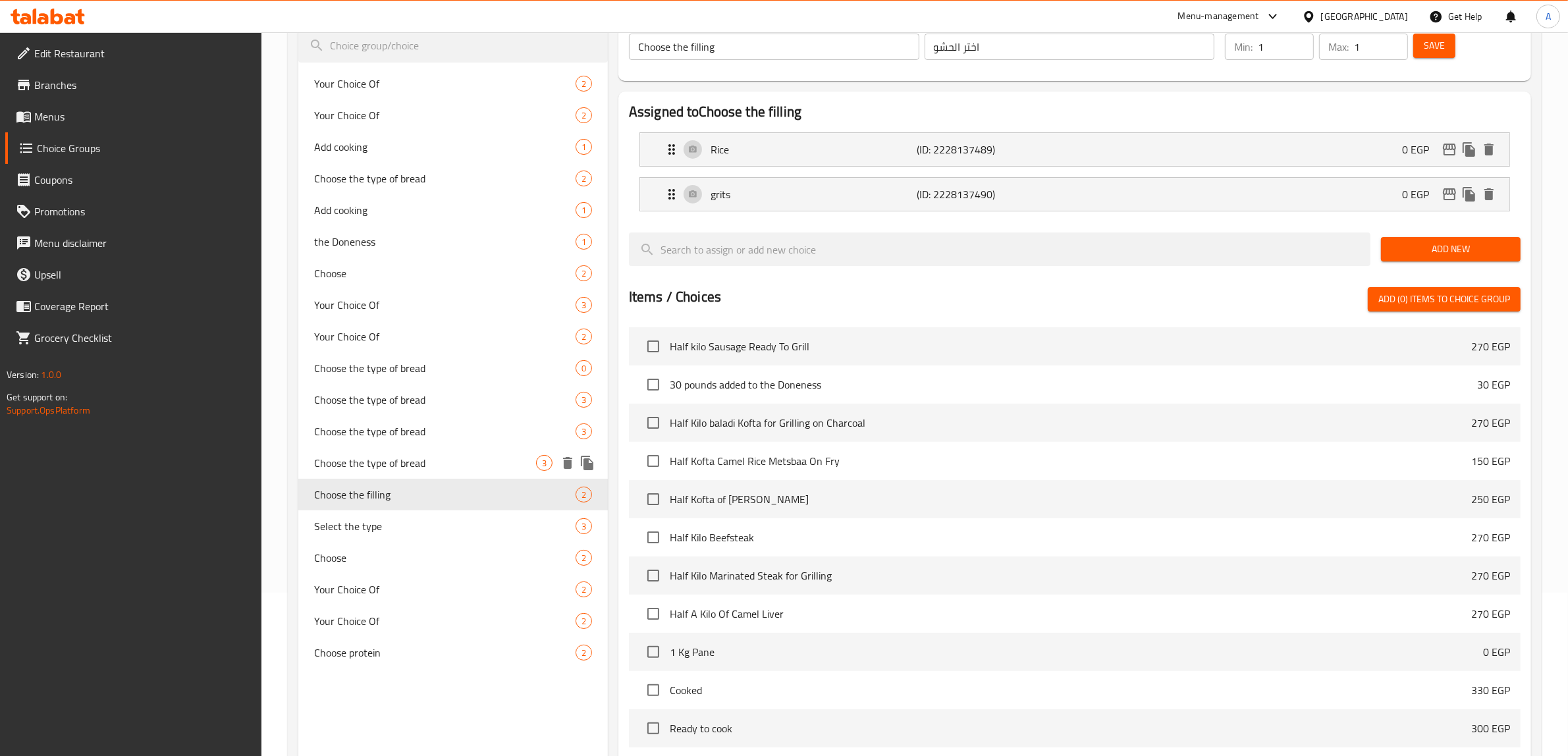
click at [395, 461] on span "Choose the type of bread" at bounding box center [425, 463] width 222 height 16
type input "Choose the type of bread"
type input "اختر نوع الخبز"
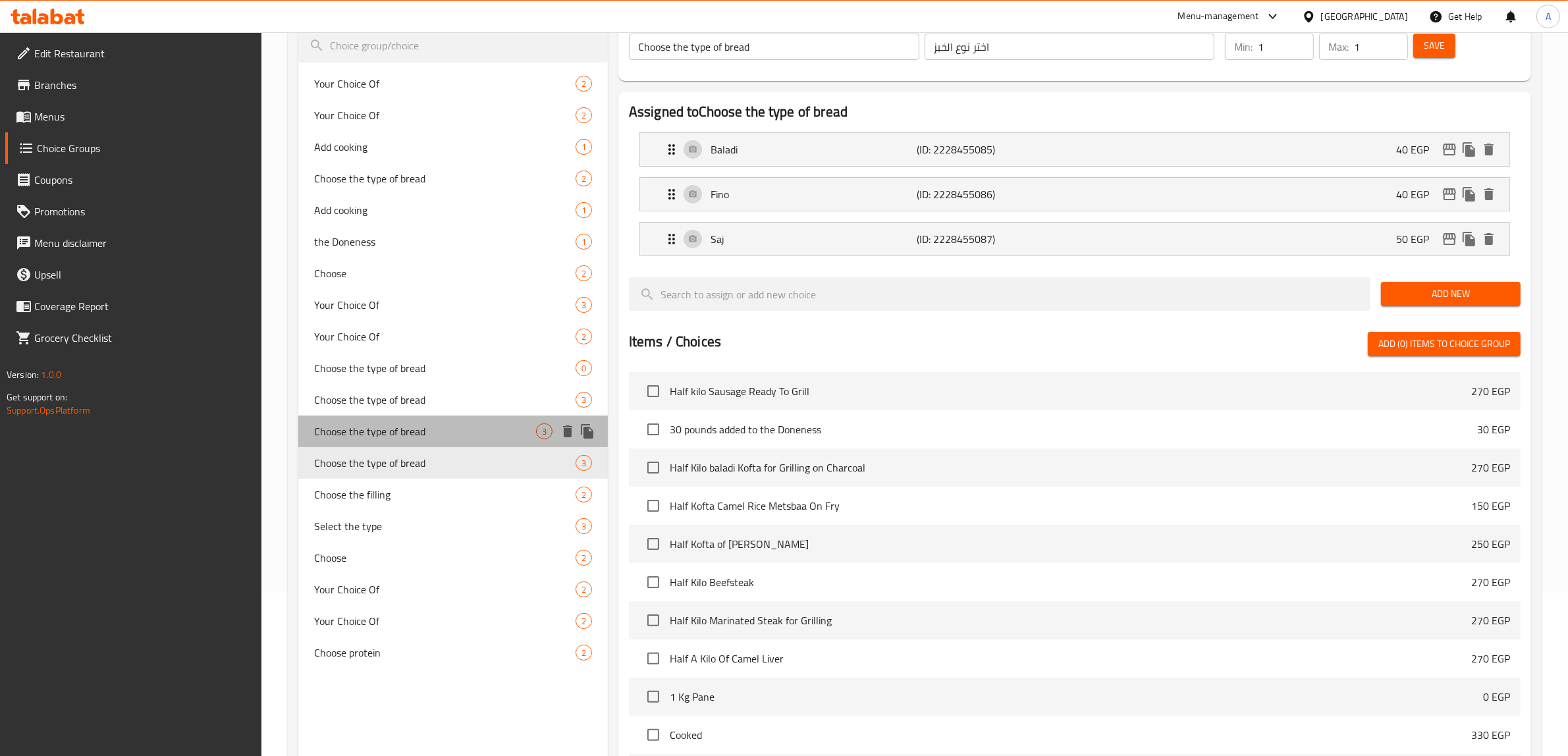
click at [395, 441] on div "Choose the type of bread 3" at bounding box center [452, 431] width 309 height 31
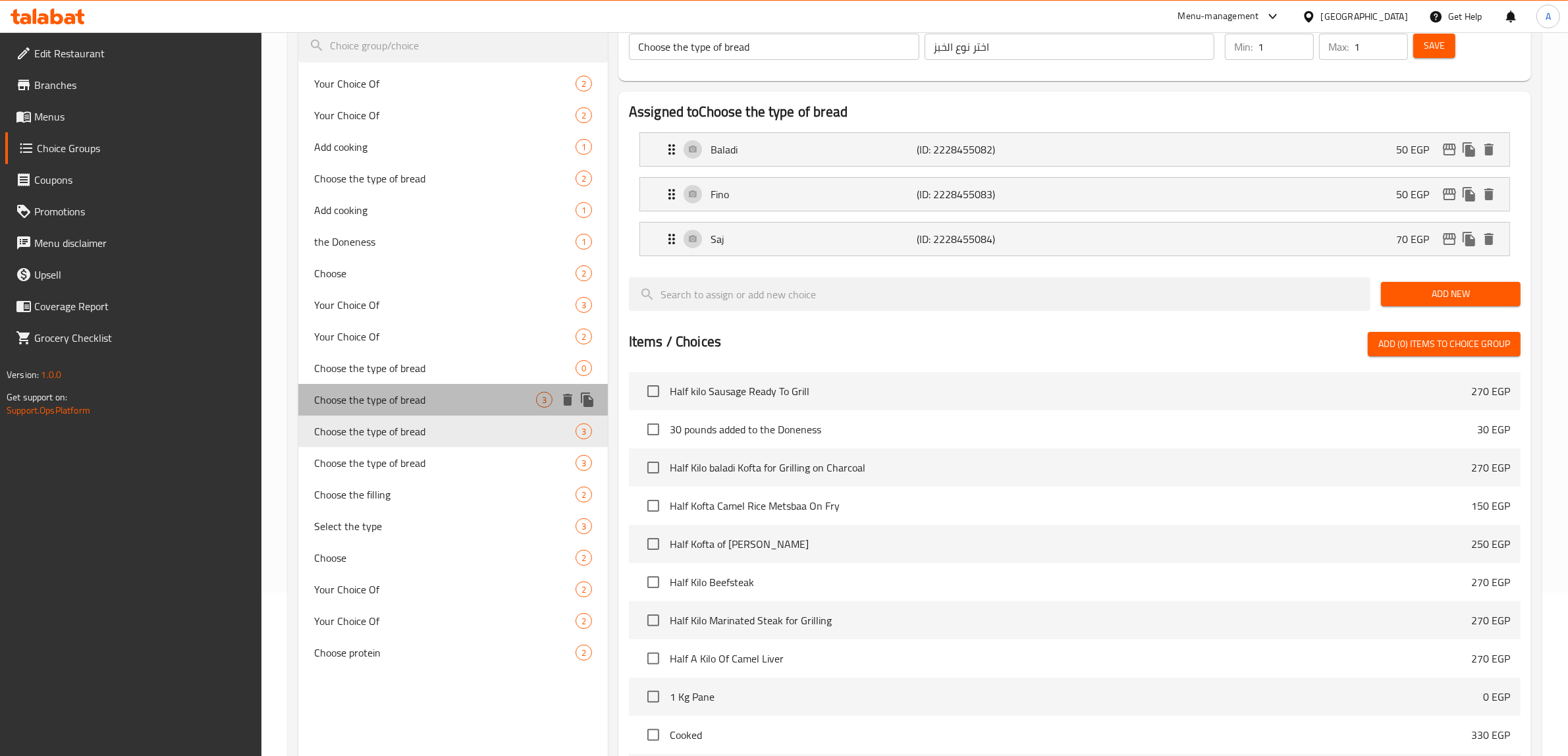
click at [394, 399] on span "Choose the type of bread" at bounding box center [425, 399] width 222 height 16
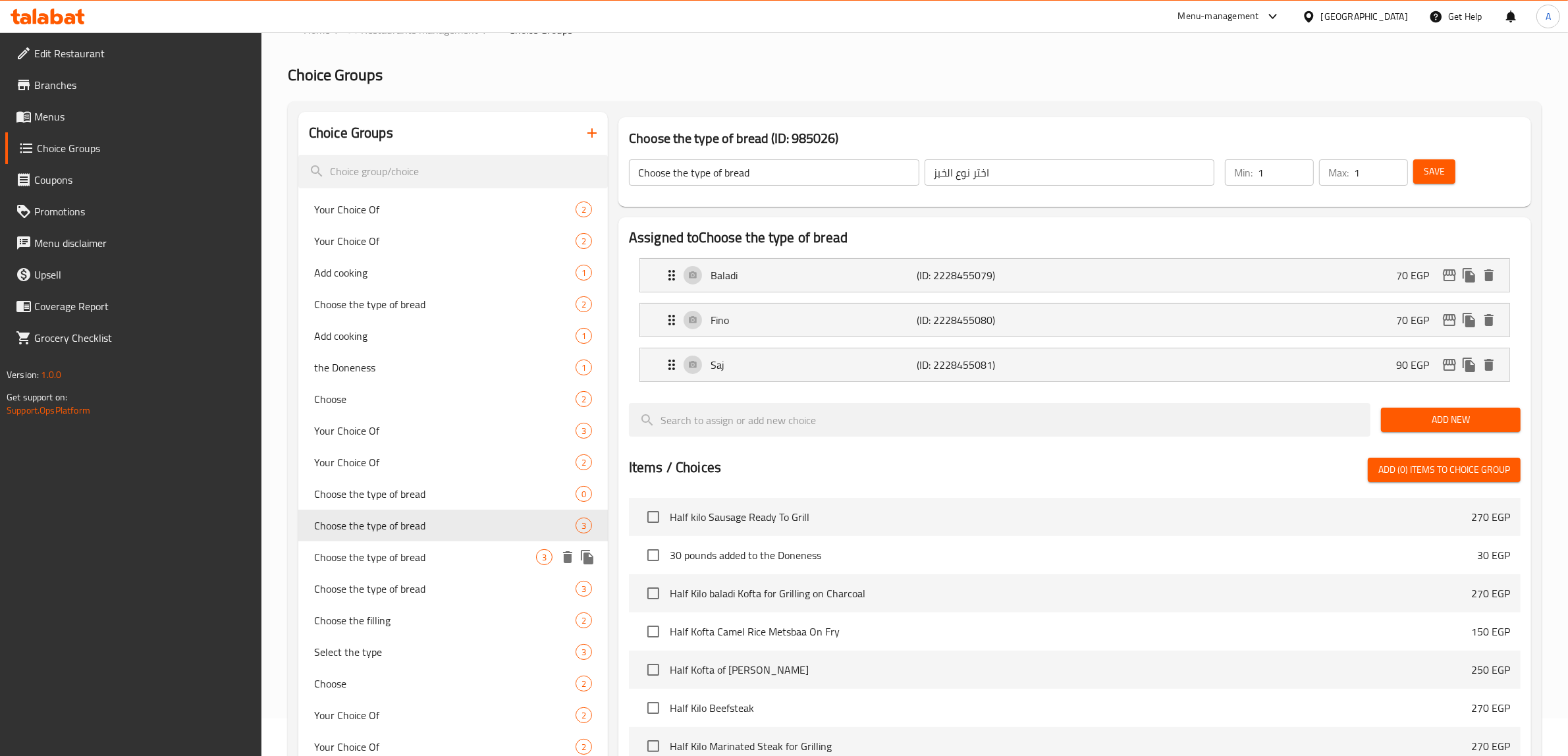
scroll to position [0, 0]
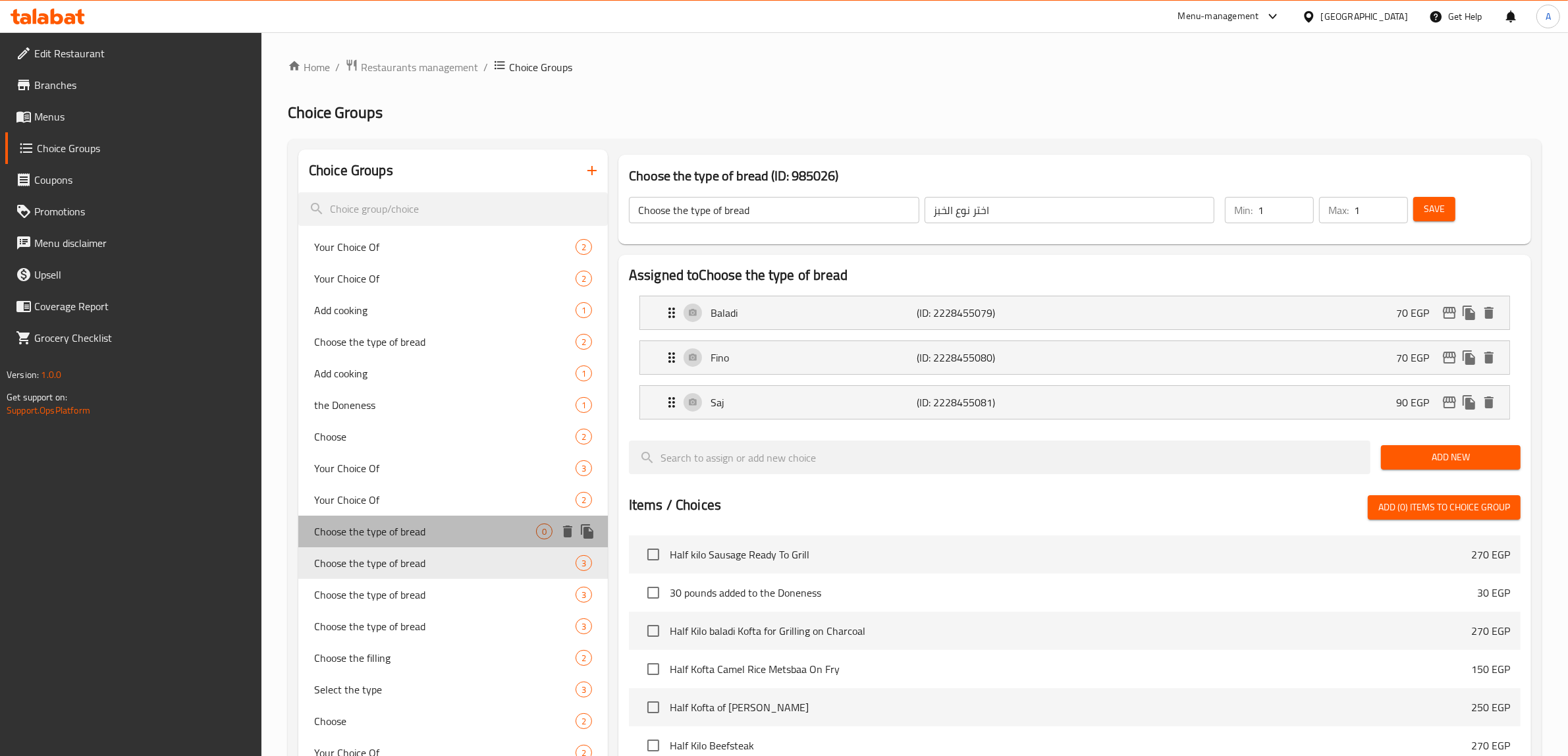
click at [409, 528] on span "Choose the type of bread" at bounding box center [425, 531] width 222 height 16
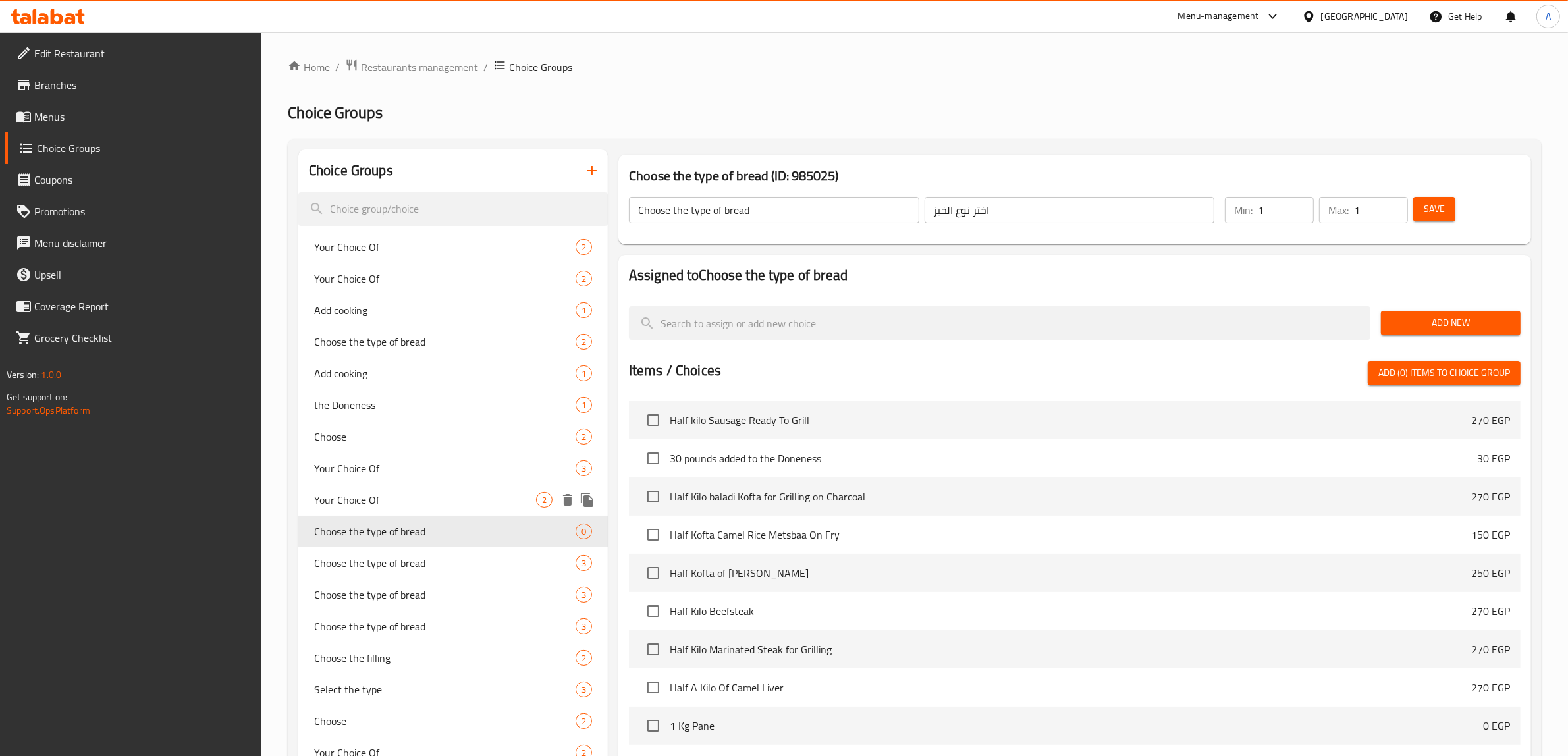
click at [392, 494] on span "Your Choice Of" at bounding box center [425, 499] width 222 height 16
type input "Your Choice Of"
type input "إختيارك من"
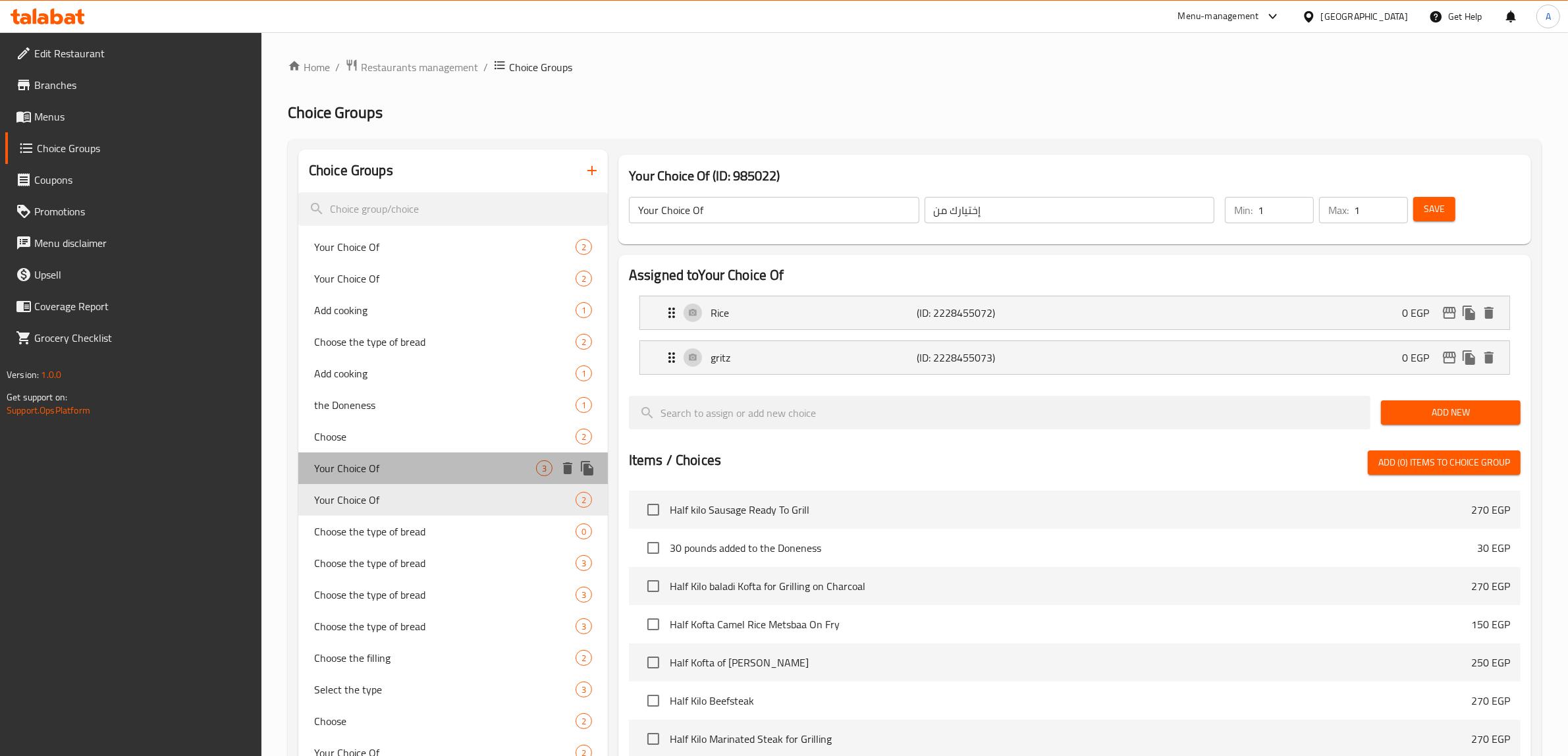
click at [389, 468] on span "Your Choice Of" at bounding box center [425, 468] width 222 height 16
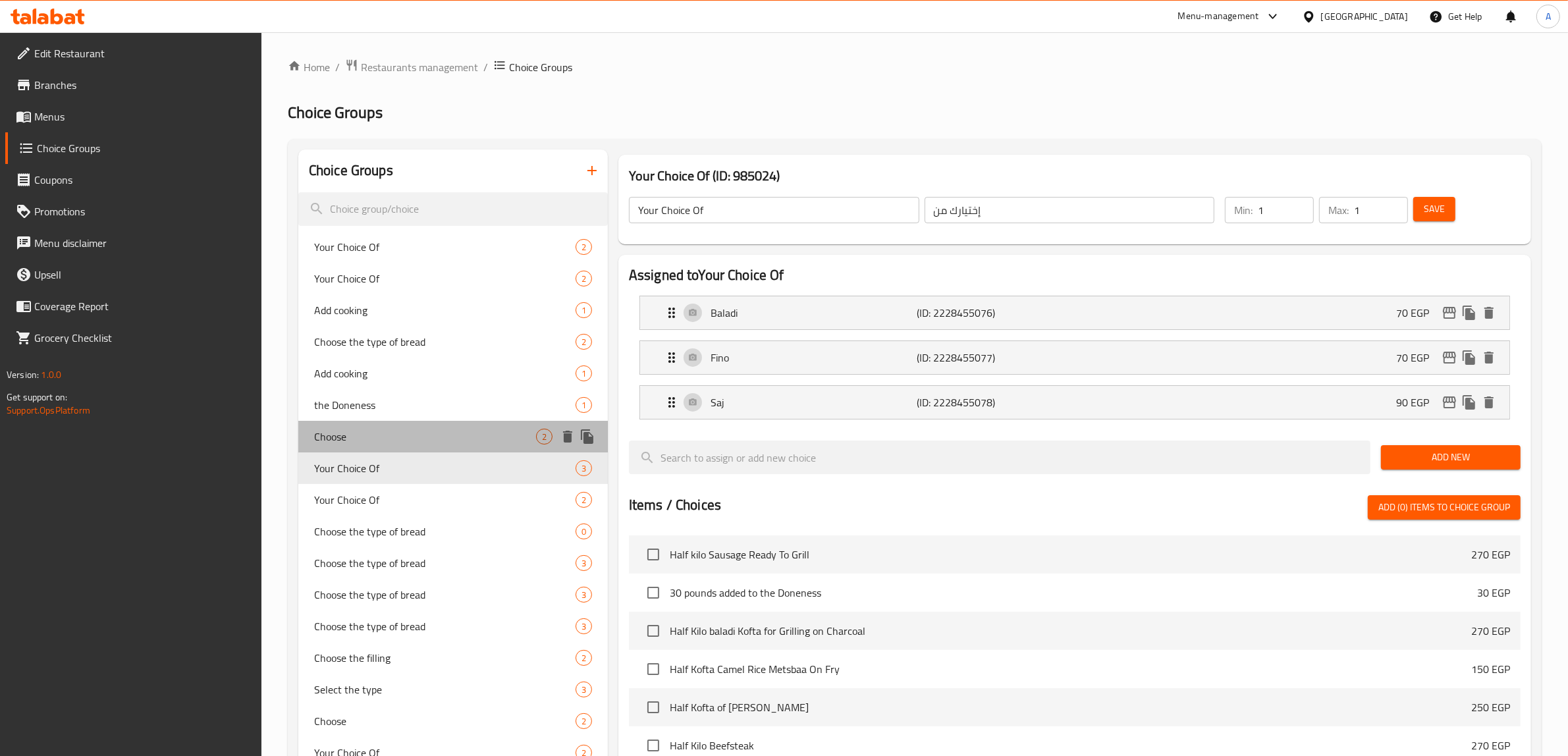
click at [374, 432] on span "Choose" at bounding box center [425, 436] width 222 height 16
type input "Choose"
type input "اختر"
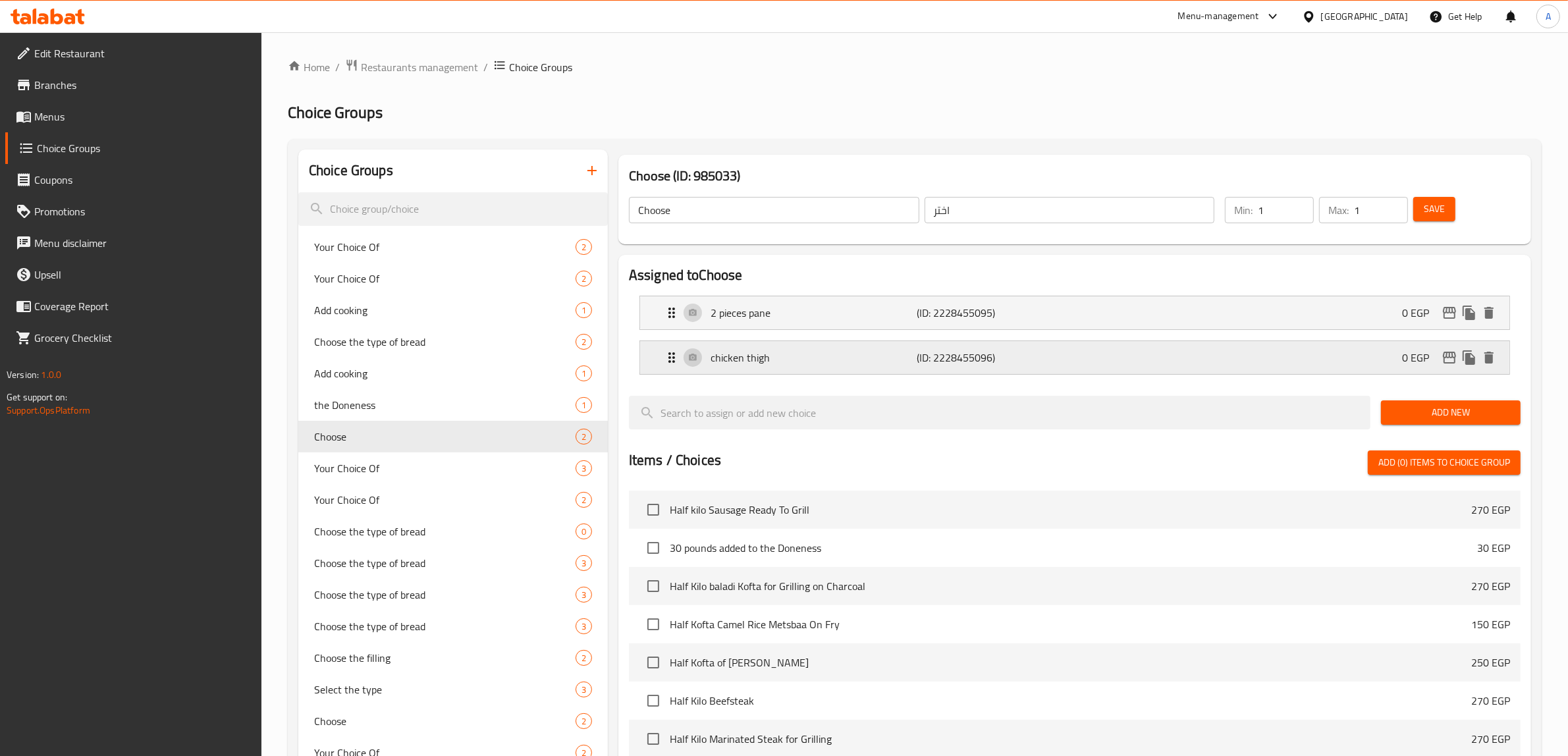
click at [707, 357] on div "chicken thigh (ID: 2228455096) 0 EGP" at bounding box center [1079, 357] width 829 height 33
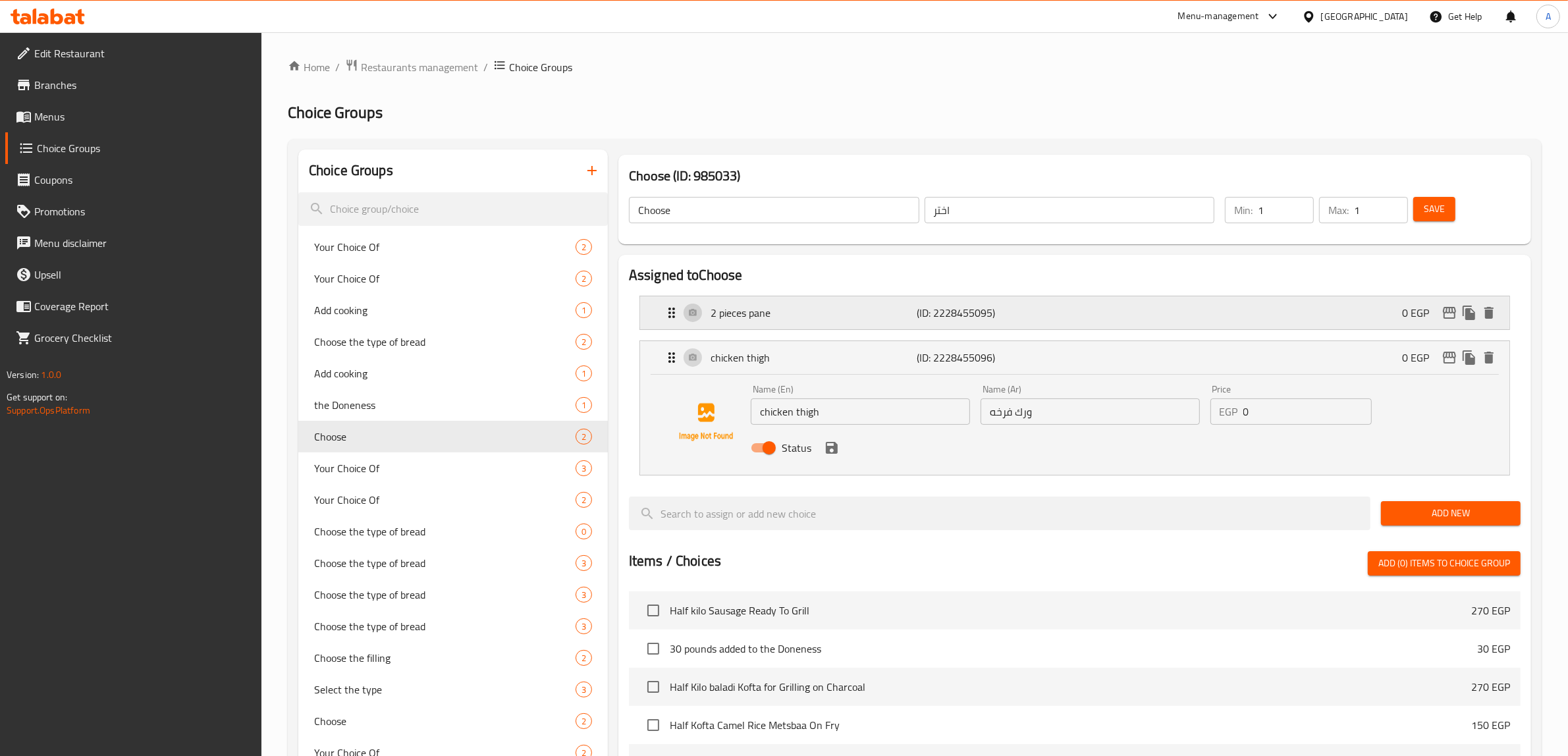
click at [748, 326] on div "2 pieces pane (ID: 2228455095) 0 EGP" at bounding box center [1079, 312] width 829 height 33
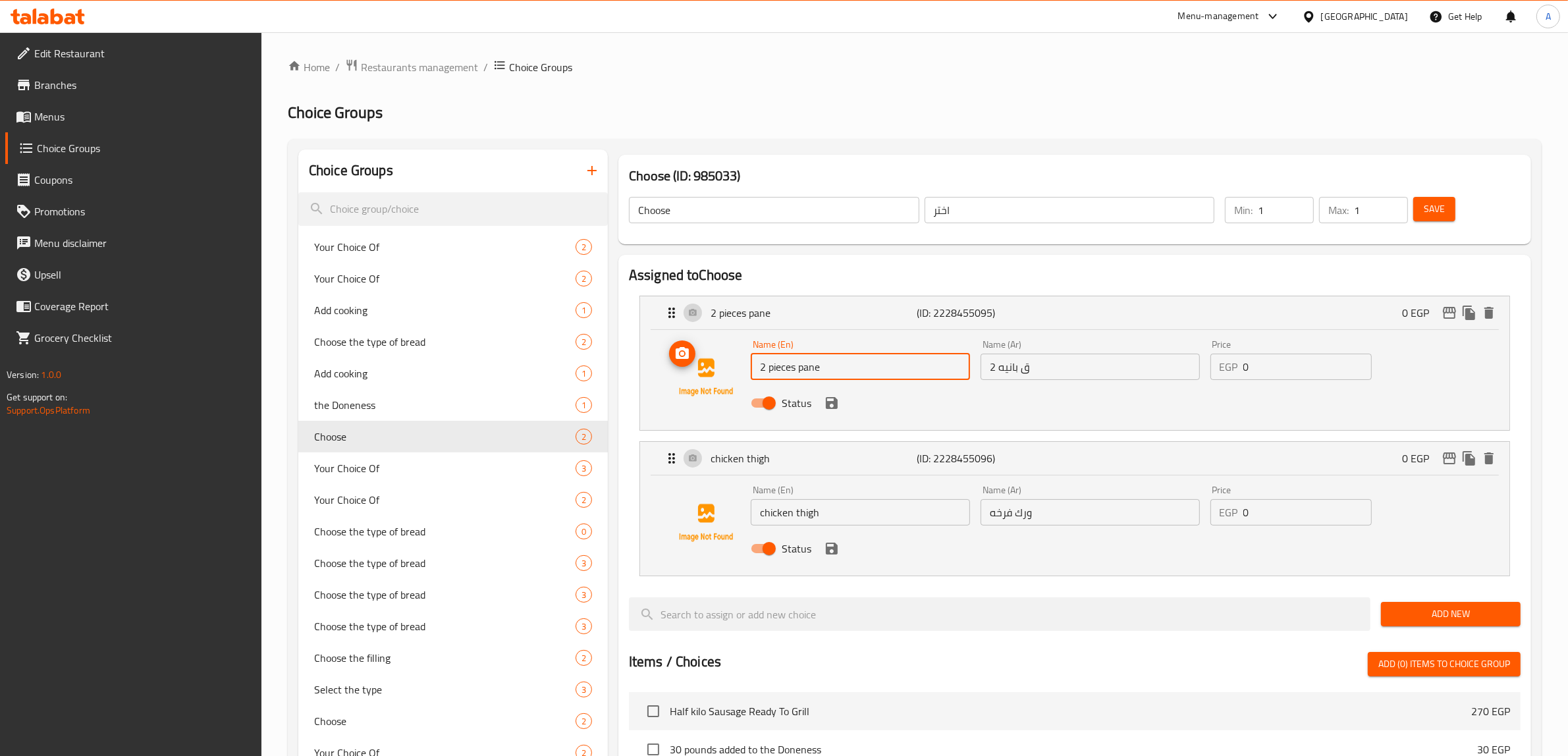
drag, startPoint x: 795, startPoint y: 366, endPoint x: 664, endPoint y: 366, distance: 131.0
click at [664, 366] on div "Name (En) 2 pieces pane Name (En) Name (Ar) 2 ق بانيه Name (Ar) Price EGP 0 Pri…" at bounding box center [1074, 377] width 827 height 89
type input "Pane"
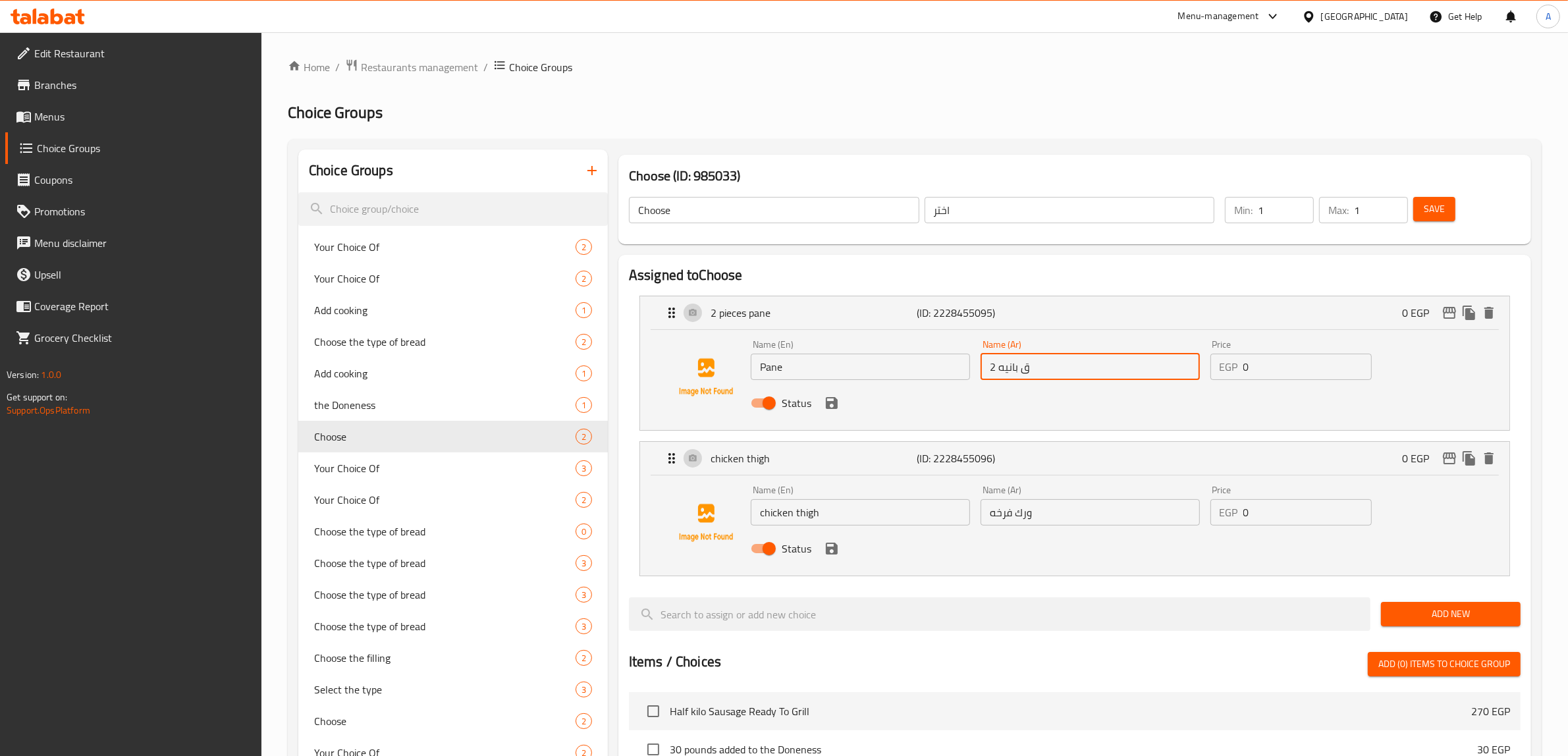
click at [1058, 367] on input "2 ق بانيه" at bounding box center [1090, 366] width 219 height 27
click at [1035, 367] on input "2 ق بانيه" at bounding box center [1090, 366] width 219 height 27
click at [1024, 369] on input "2 ق بانيه" at bounding box center [1090, 366] width 219 height 27
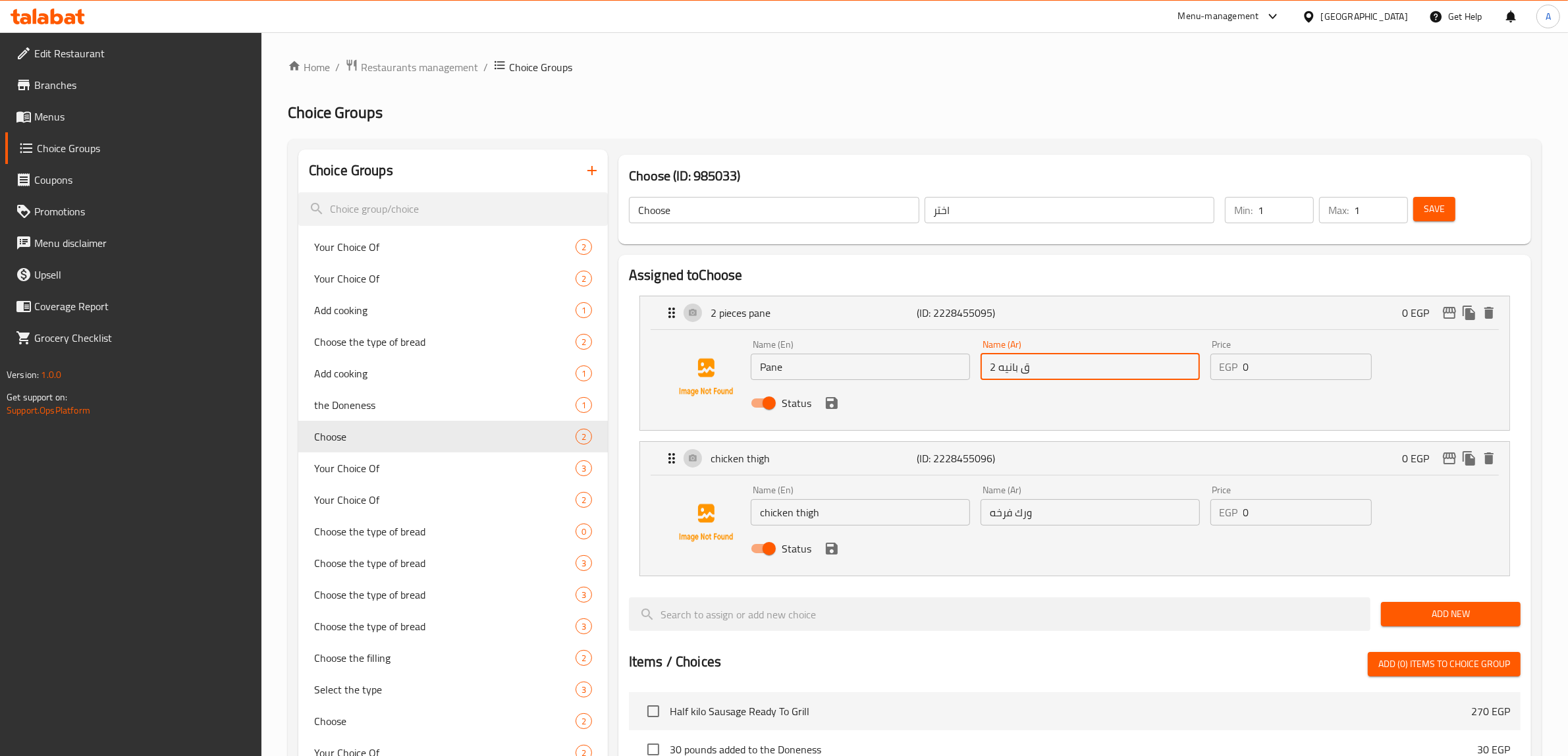
click at [1025, 370] on input "2 ق بانيه" at bounding box center [1090, 366] width 219 height 27
drag, startPoint x: 1023, startPoint y: 366, endPoint x: 1049, endPoint y: 364, distance: 26.1
click at [1049, 364] on input "2 ق بانيه" at bounding box center [1090, 366] width 219 height 27
drag, startPoint x: 1001, startPoint y: 371, endPoint x: 966, endPoint y: 361, distance: 36.4
click at [966, 361] on div "Name (En) Pane Name (En) Name (Ar) 2 بانيه Name (Ar) Price EGP 0 Price Status" at bounding box center [1090, 378] width 689 height 87
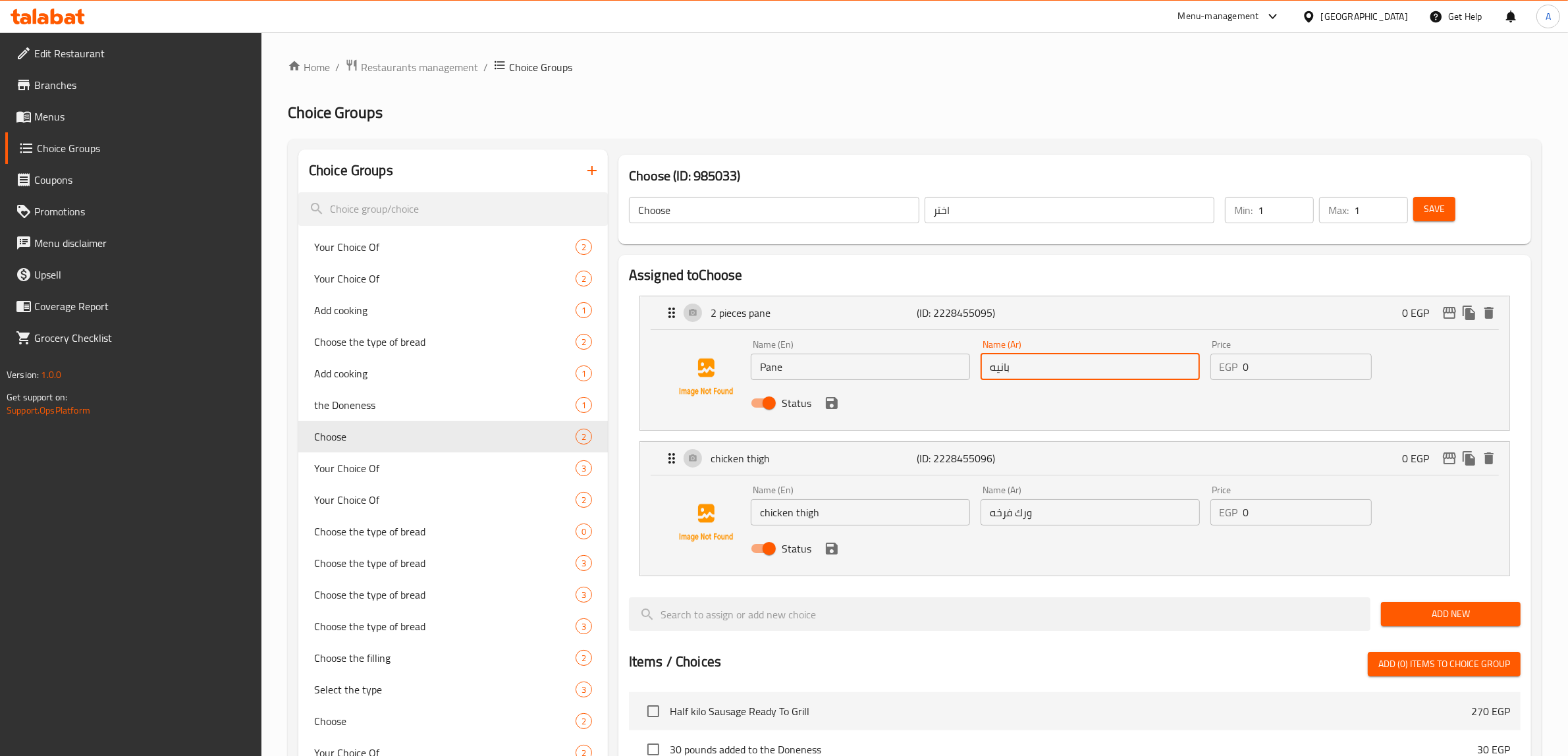
type input "بانيه"
click at [808, 515] on input "chicken thigh" at bounding box center [860, 512] width 219 height 27
type input "Chicken Thigh"
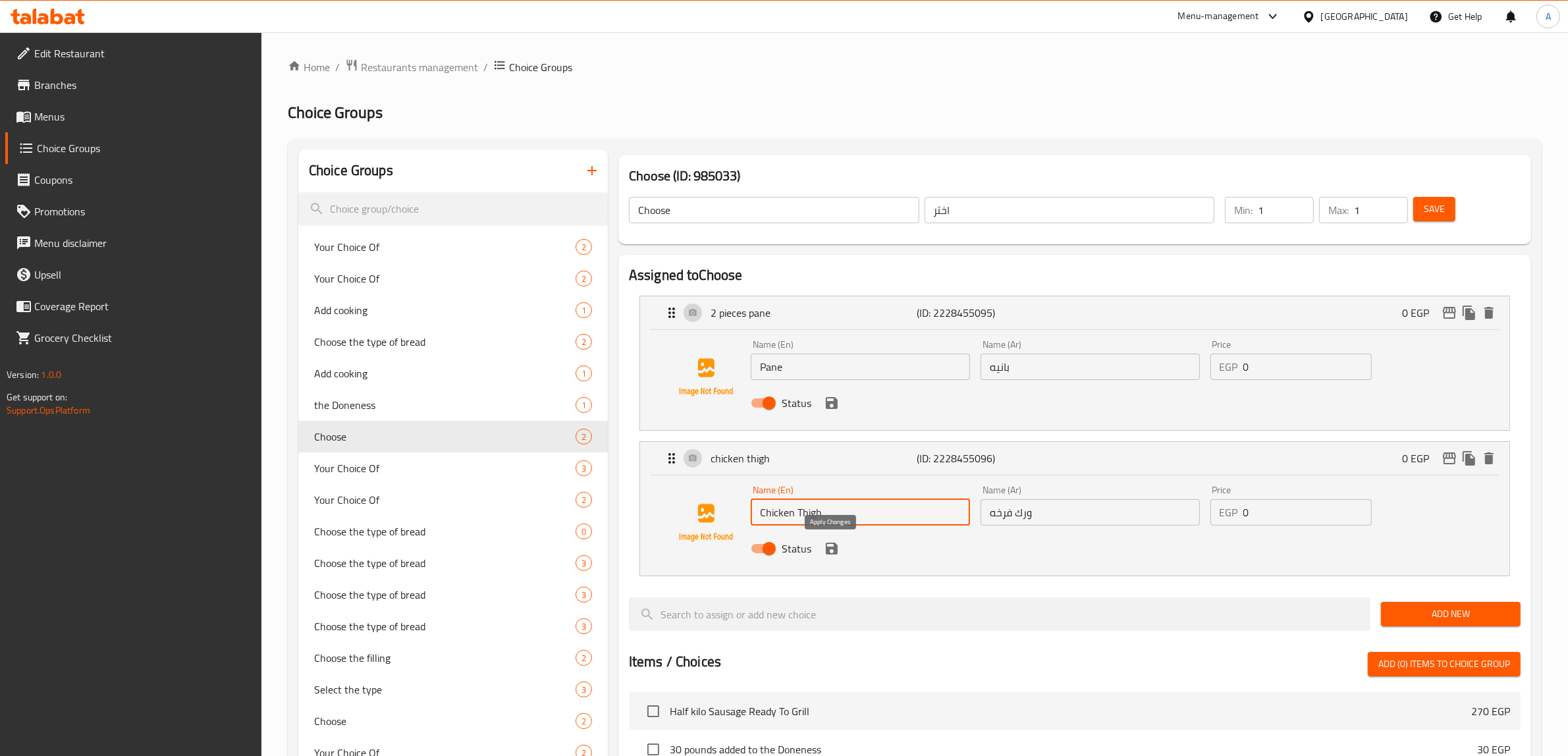
click at [836, 550] on icon "save" at bounding box center [831, 548] width 12 height 12
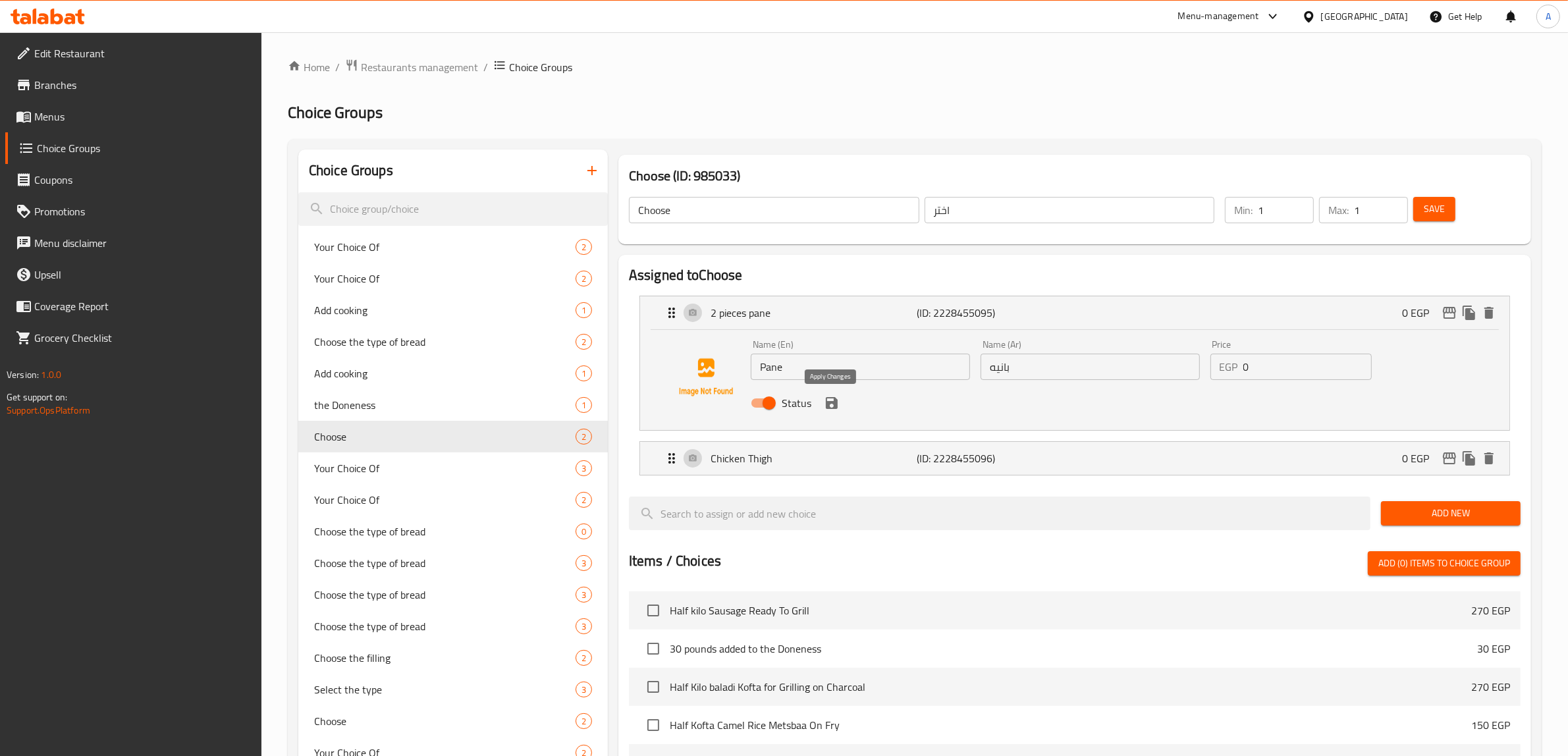
click at [830, 405] on icon "save" at bounding box center [831, 403] width 16 height 16
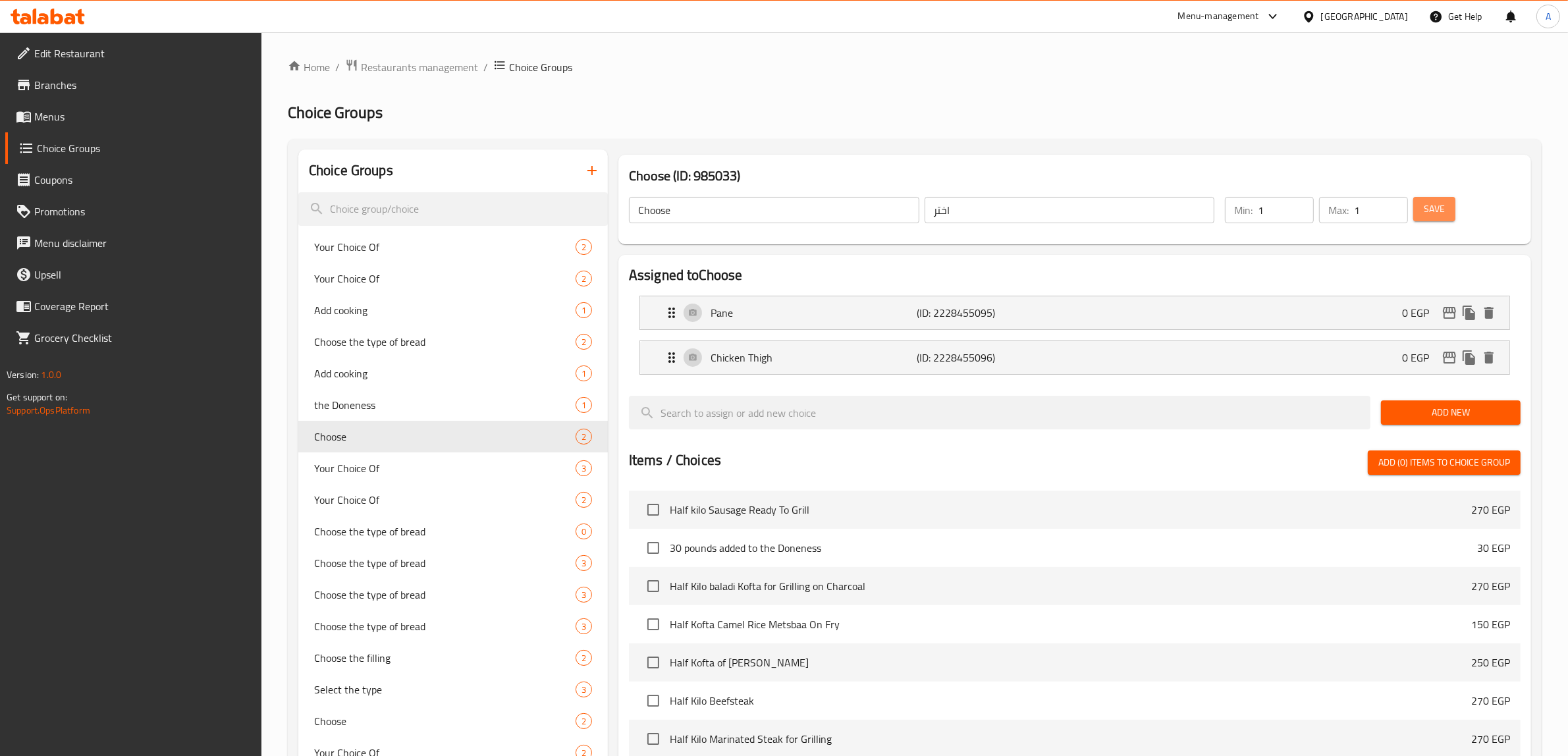
click at [1430, 212] on span "Save" at bounding box center [1434, 209] width 21 height 17
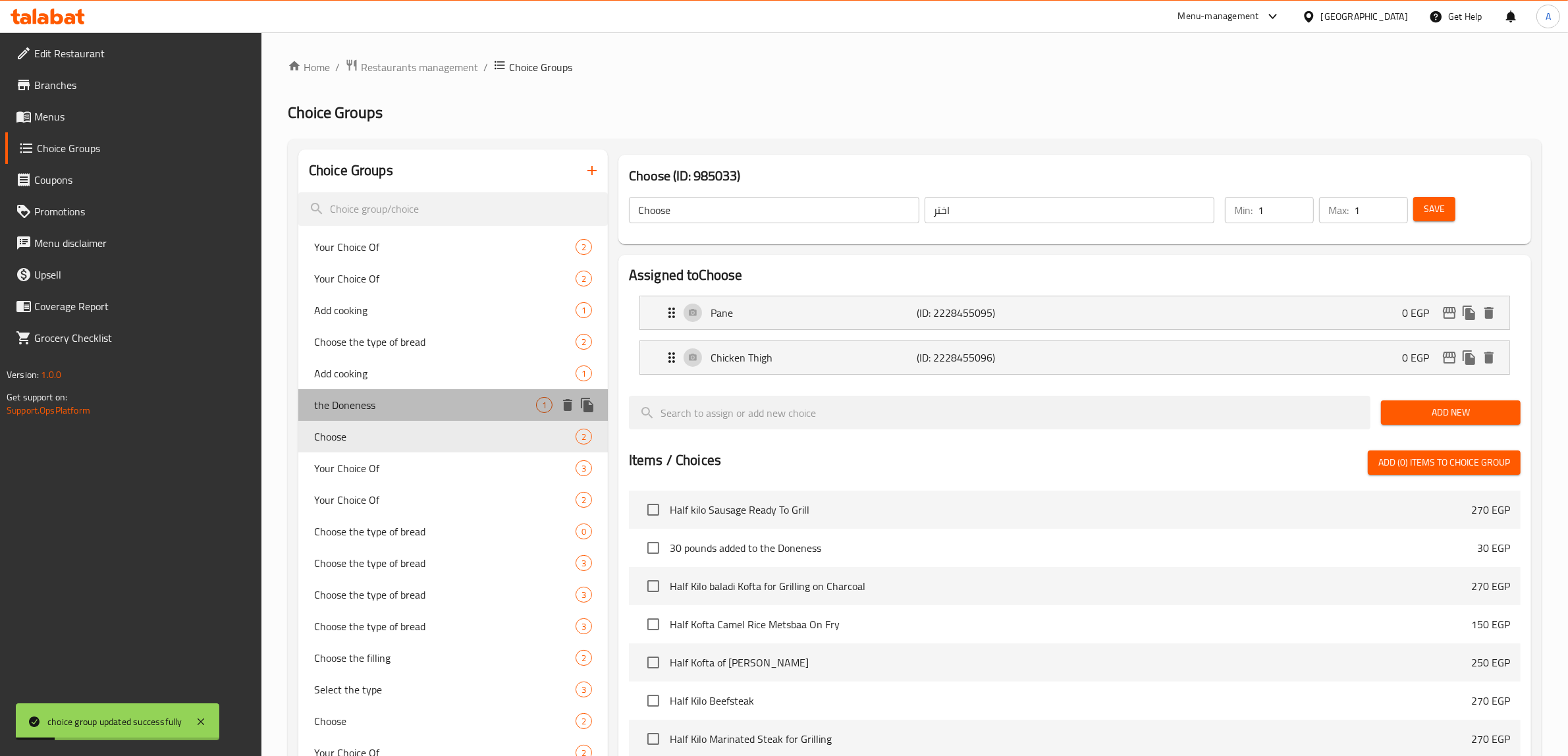
click at [364, 408] on span "the Doneness" at bounding box center [425, 405] width 222 height 16
type input "the Doneness"
type input "التسوية"
type input "0"
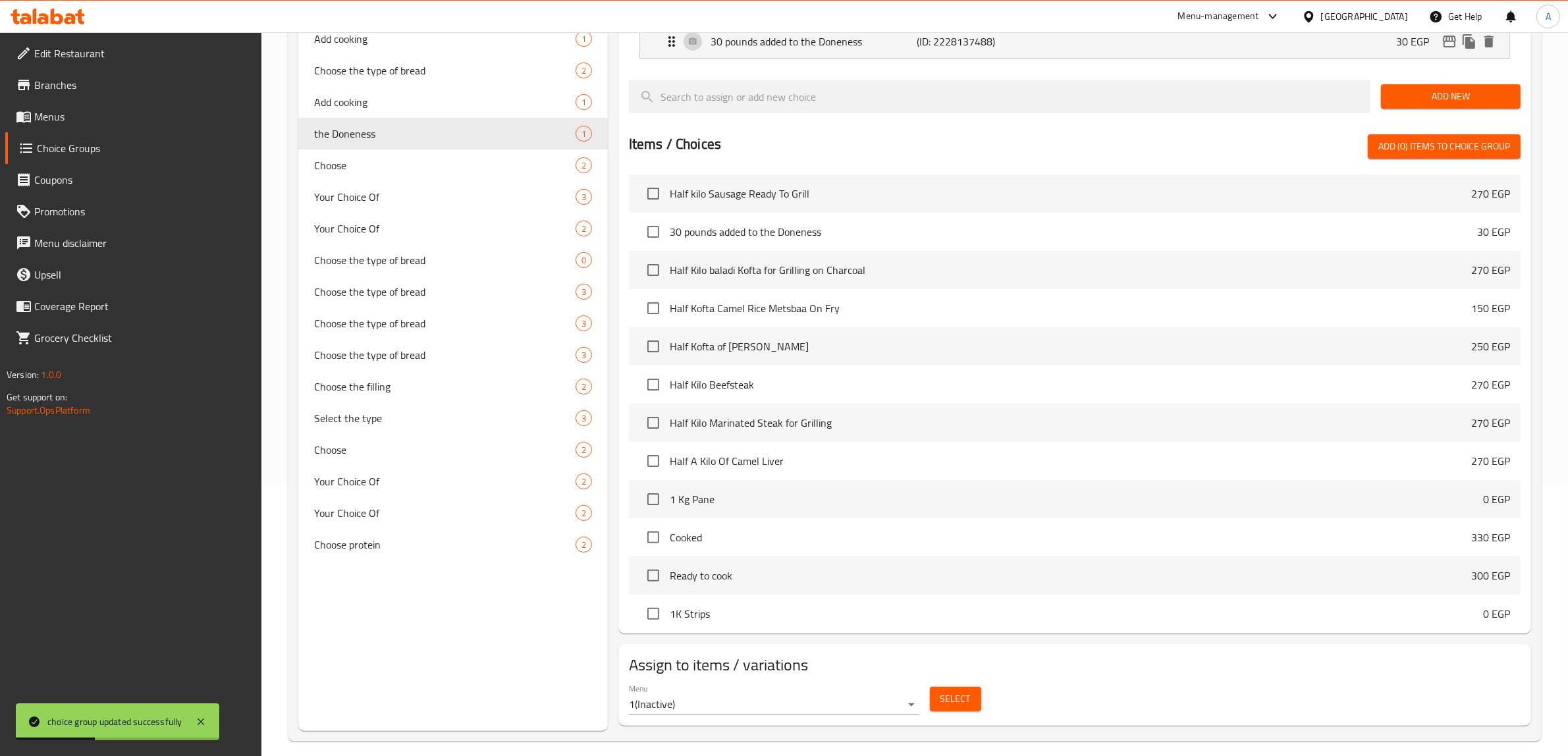
scroll to position [283, 0]
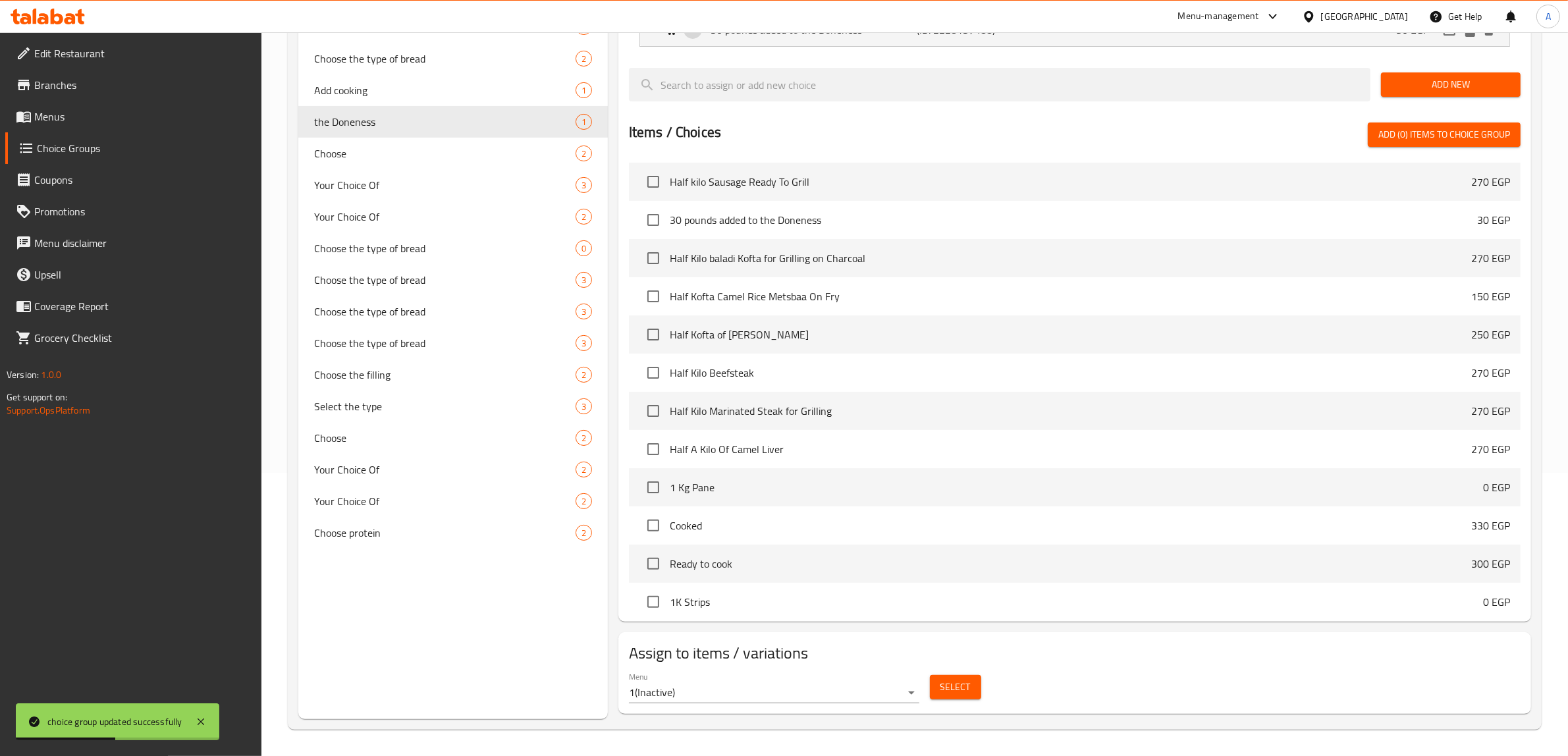
click at [896, 473] on body "choice group updated successfully ​ Menu-management Egypt Get Help A Edit Resta…" at bounding box center [784, 111] width 1568 height 723
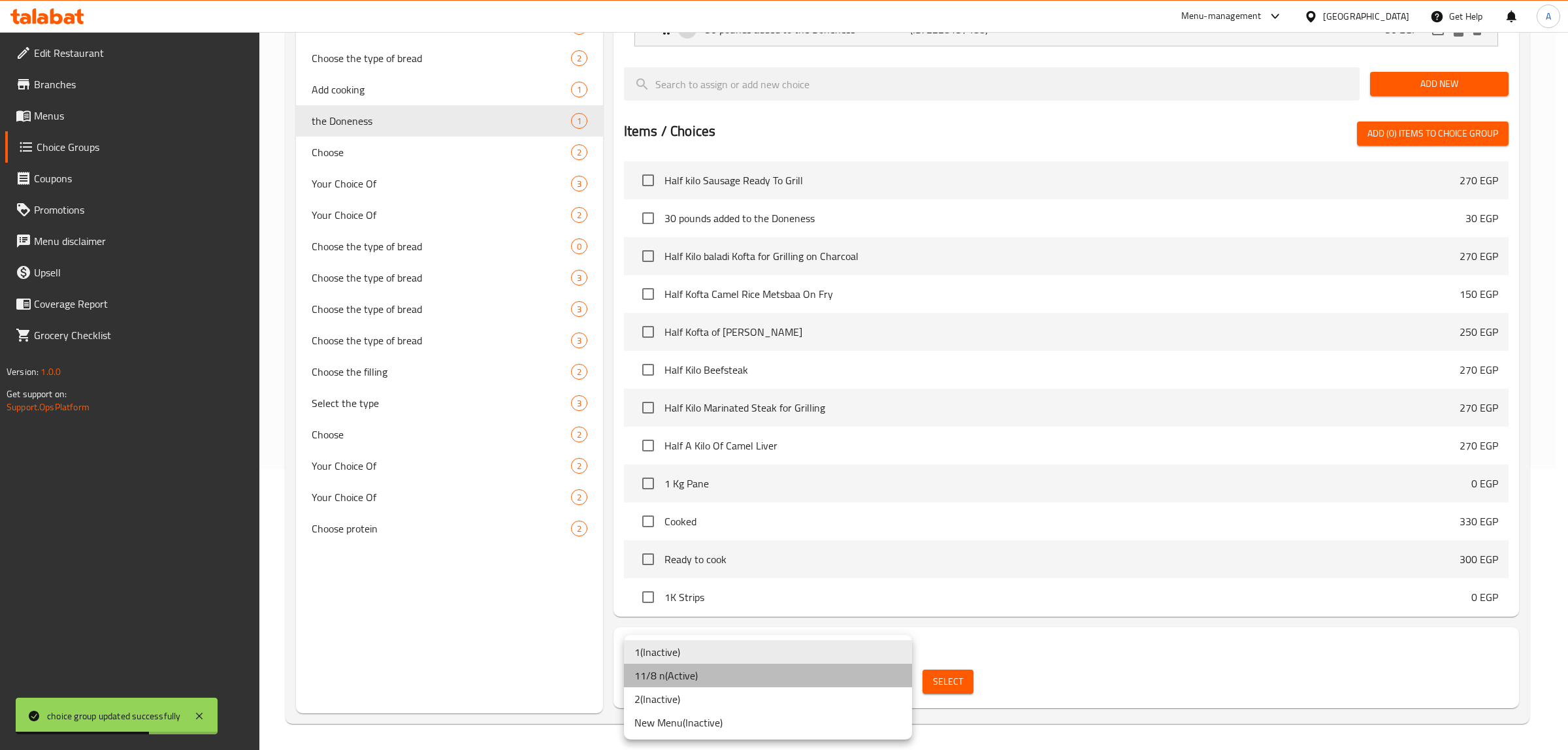
click at [694, 683] on li "11/8 n ( Active )" at bounding box center [768, 675] width 288 height 24
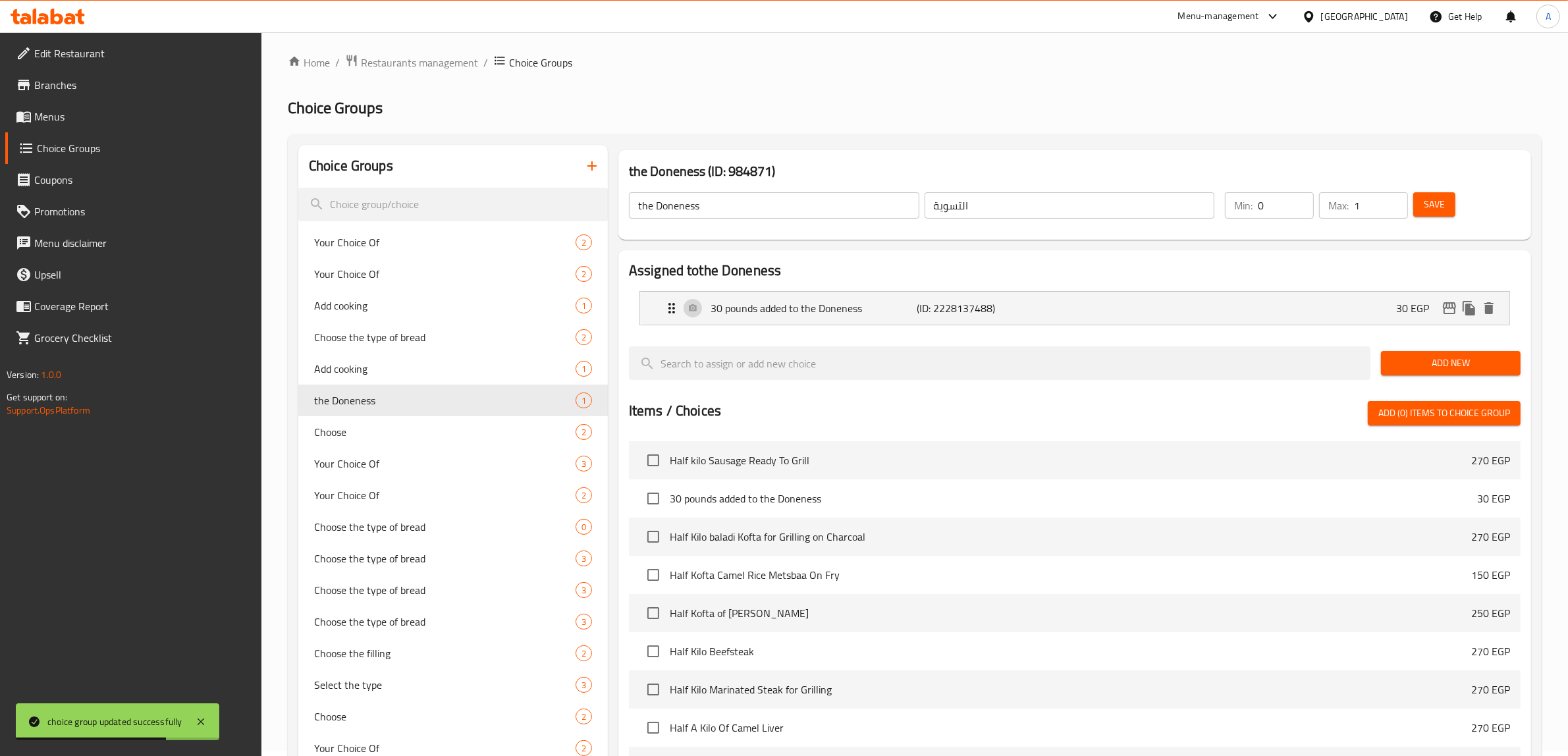
scroll to position [0, 0]
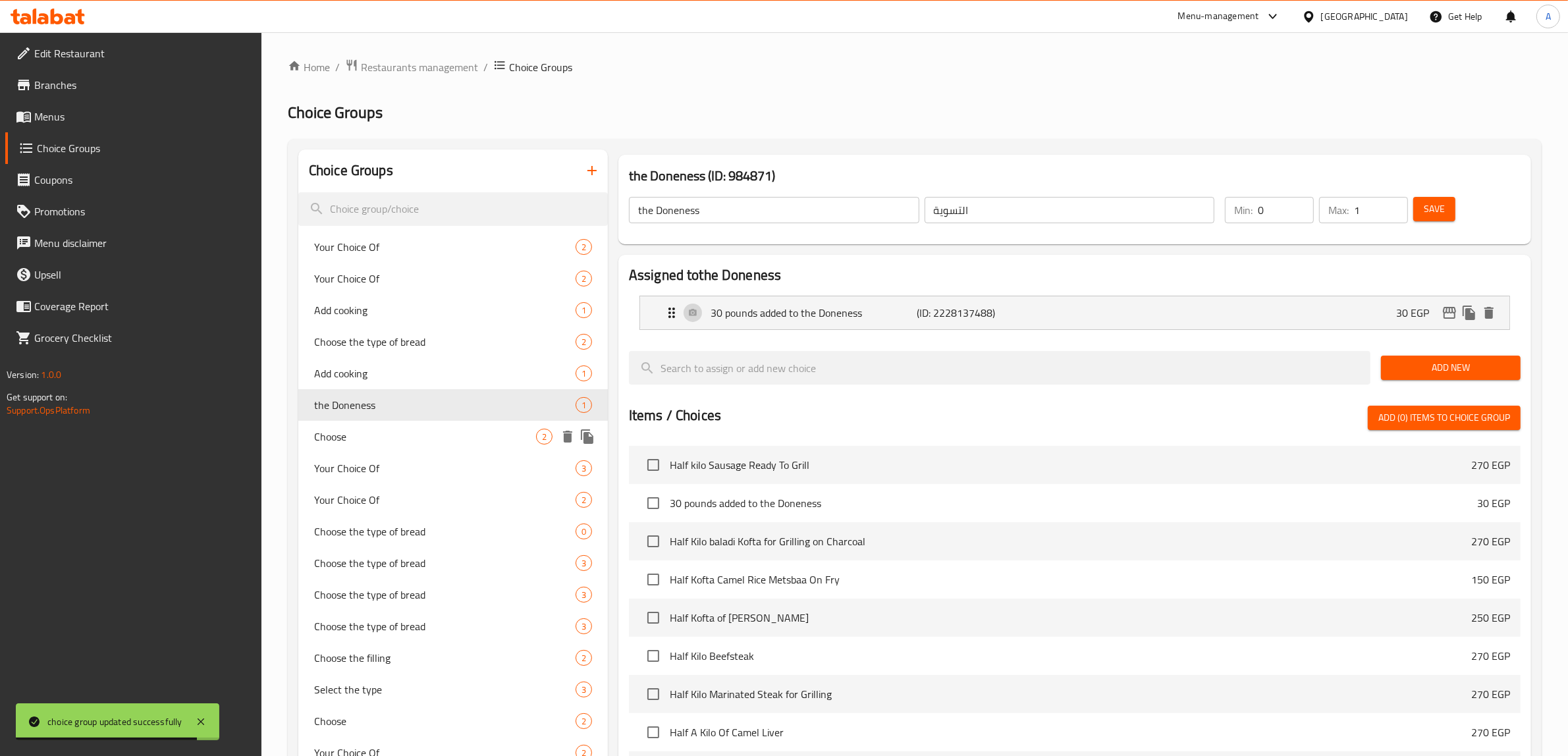
click at [343, 438] on span "Choose" at bounding box center [425, 436] width 222 height 16
type input "Choose"
type input "اختر"
type input "1"
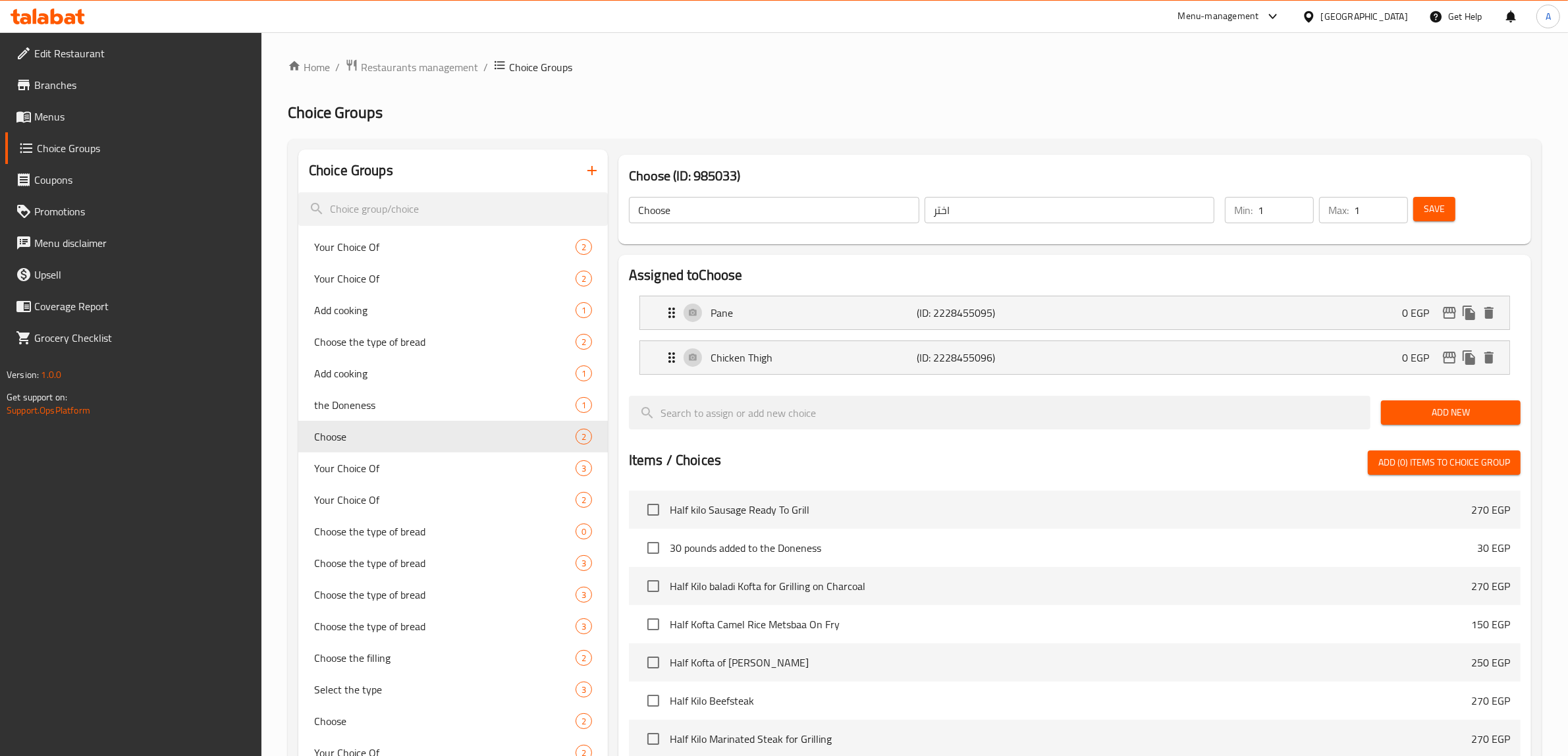
click at [1430, 211] on span "Save" at bounding box center [1434, 209] width 21 height 17
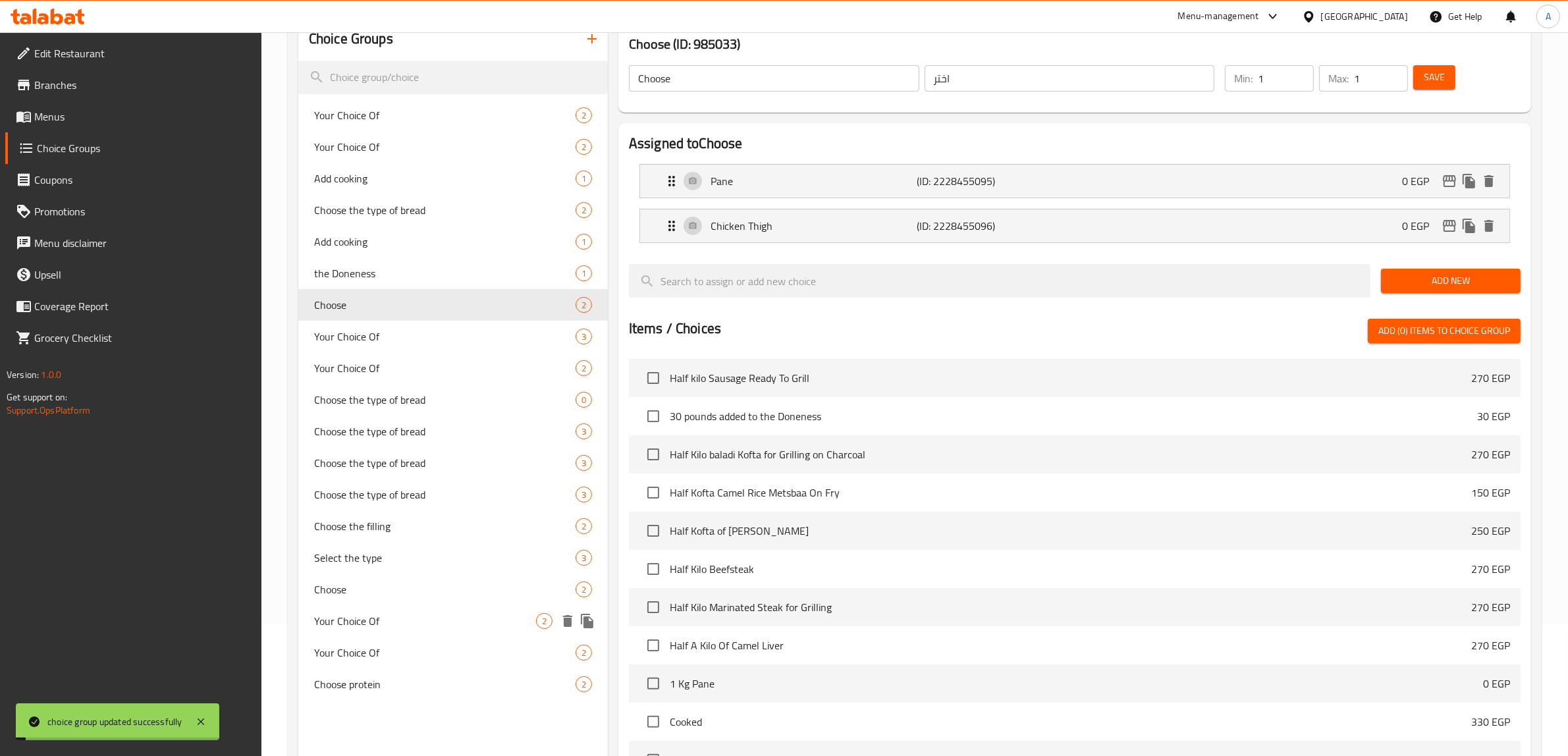
scroll to position [165, 0]
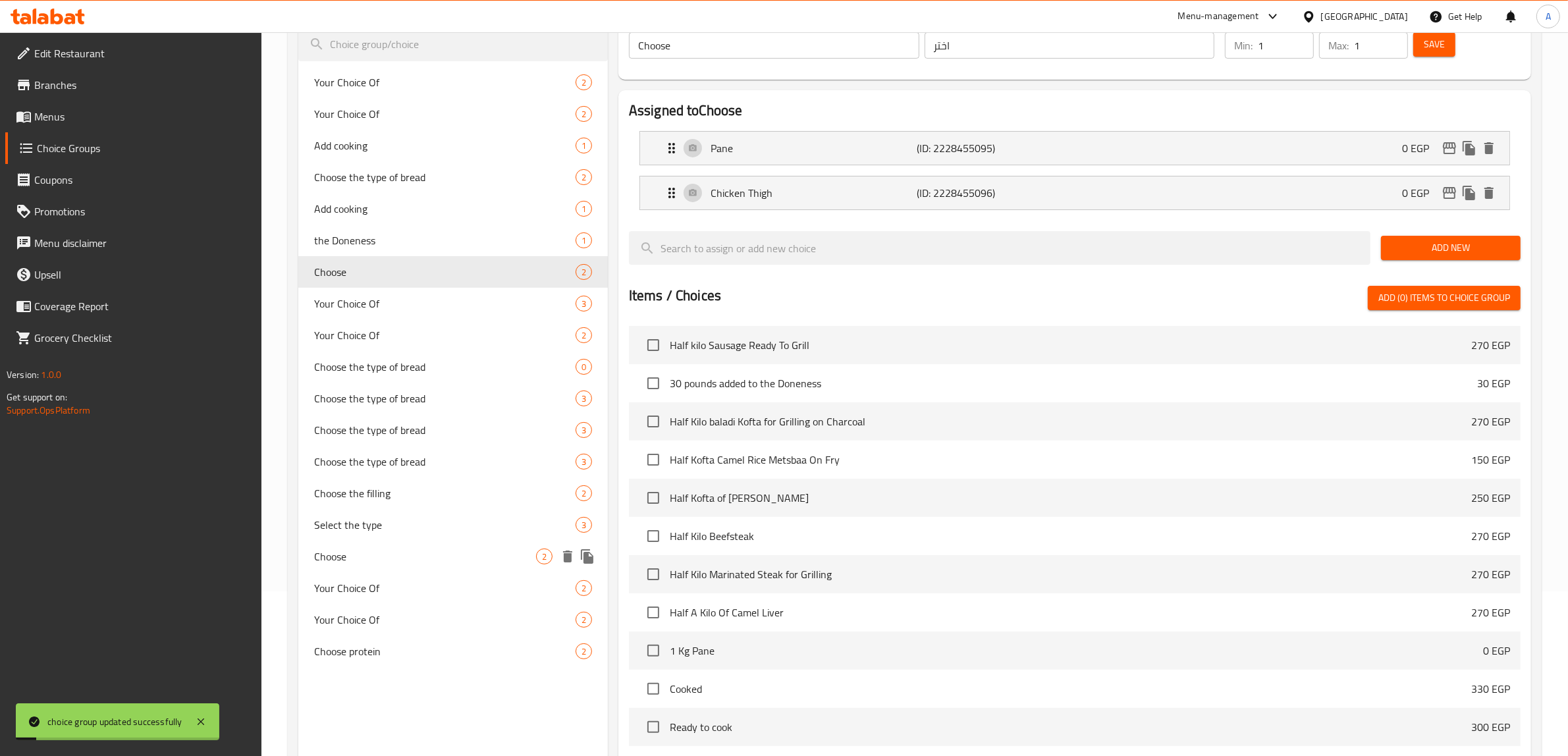
click at [357, 550] on span "Choose" at bounding box center [425, 556] width 222 height 16
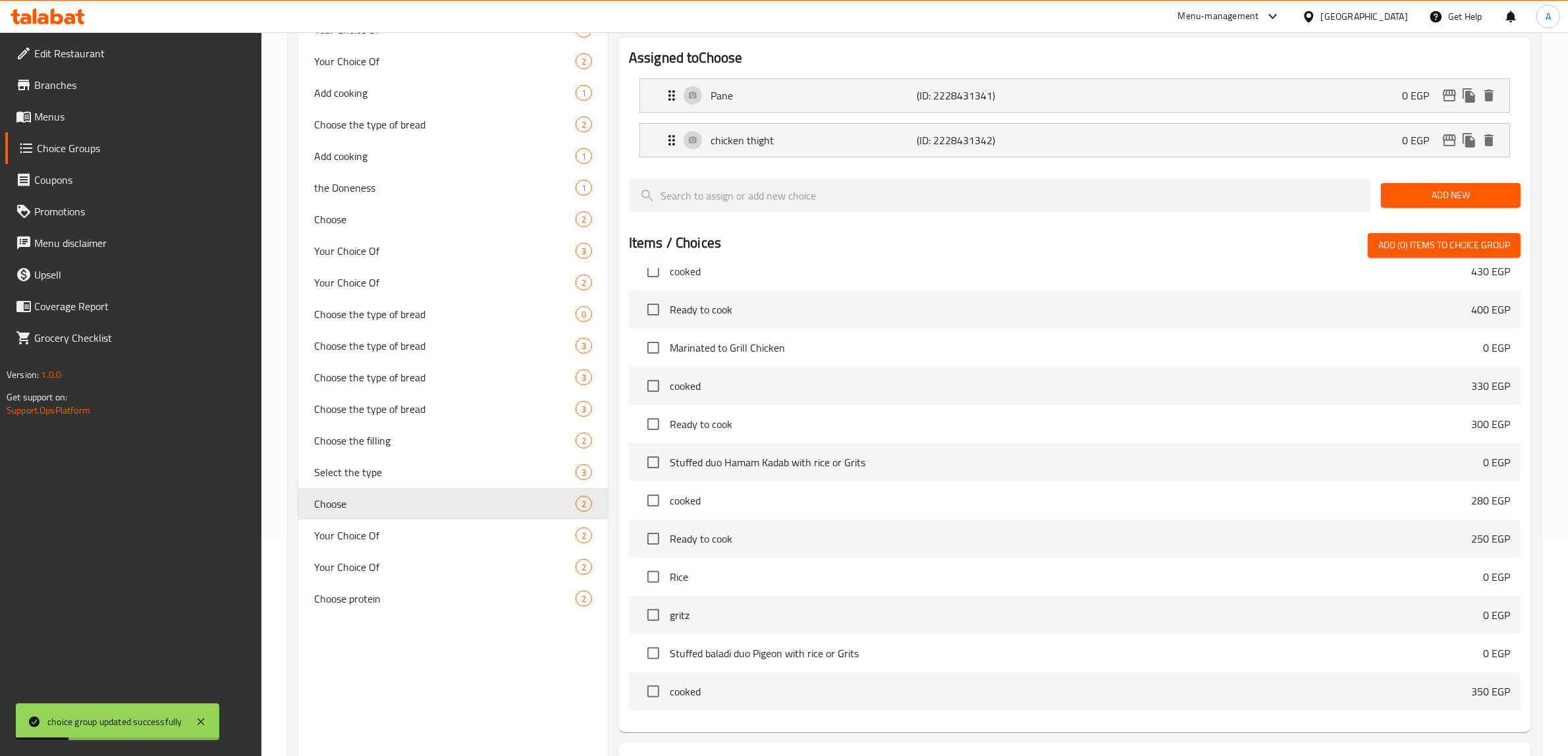
scroll to position [328, 0]
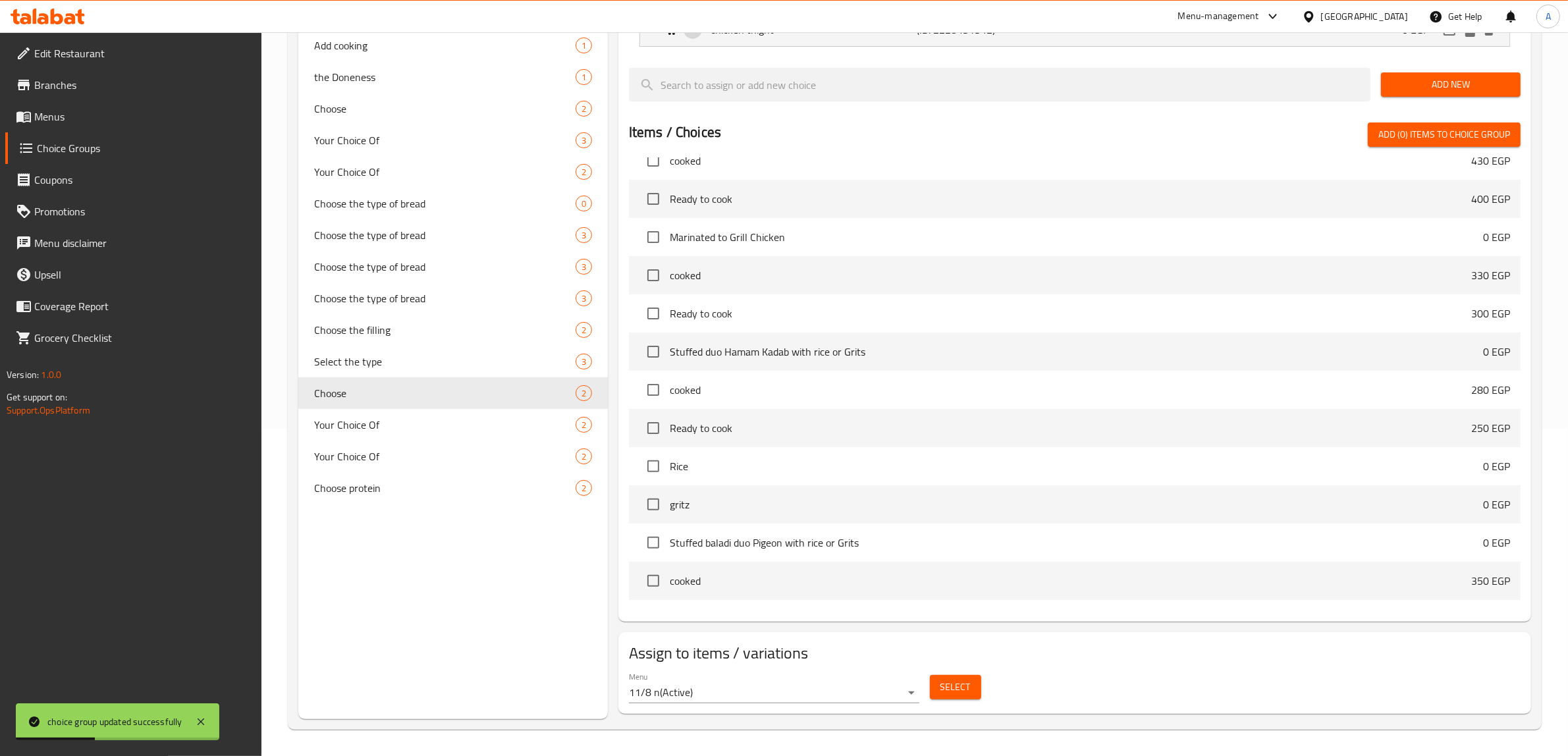
click at [949, 690] on span "Select" at bounding box center [955, 687] width 30 height 17
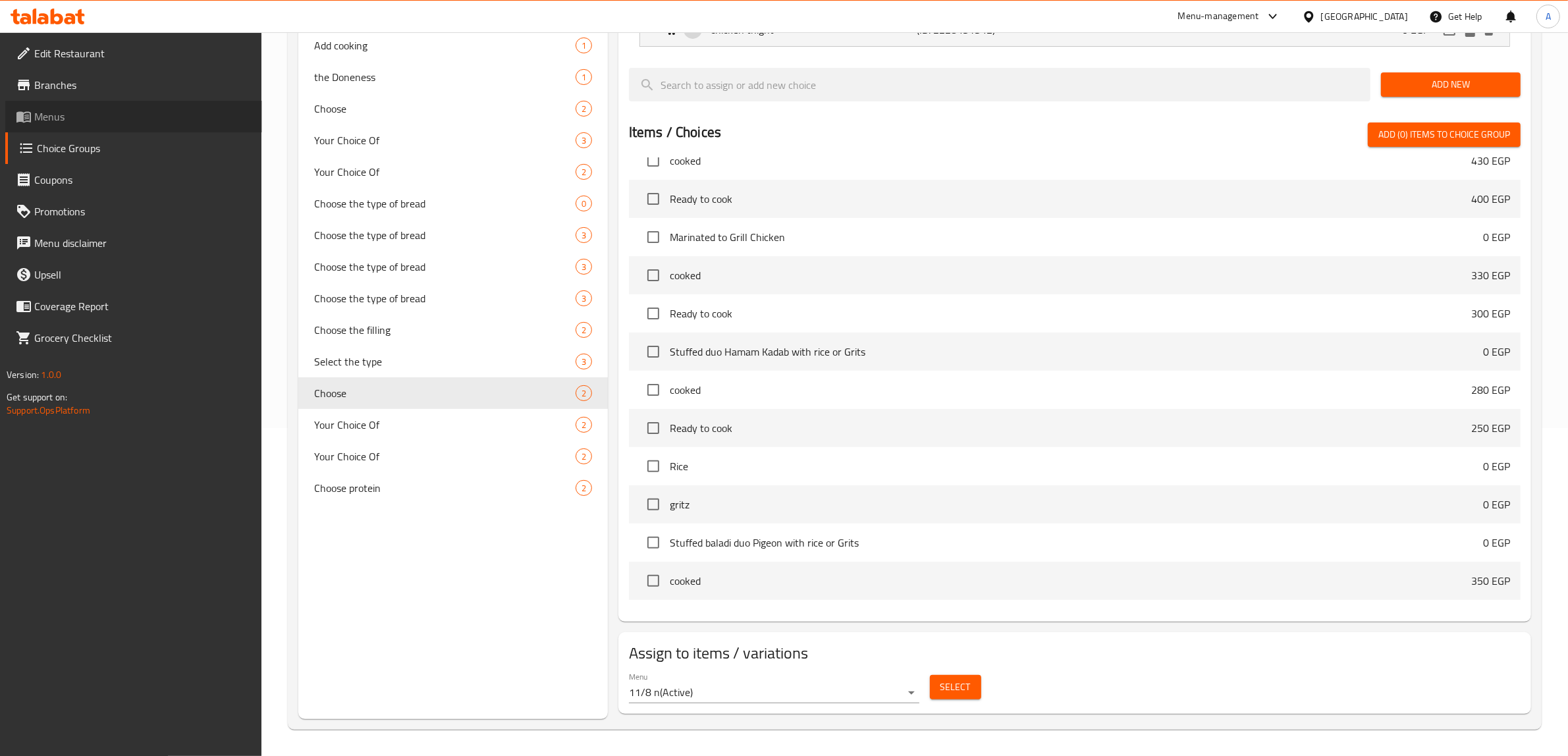
click at [71, 123] on span "Menus" at bounding box center [142, 117] width 217 height 16
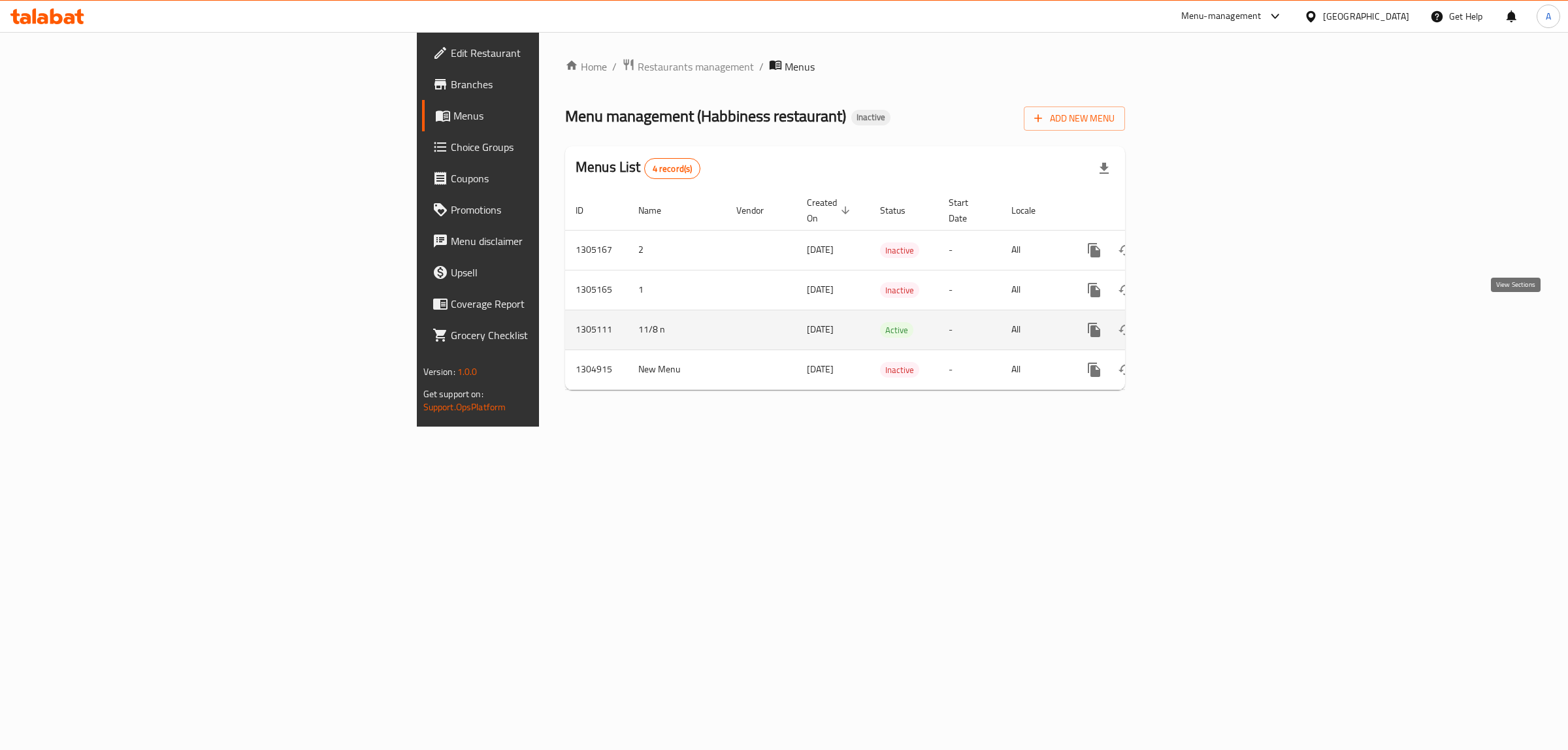
click at [1197, 322] on icon "enhanced table" at bounding box center [1188, 330] width 16 height 16
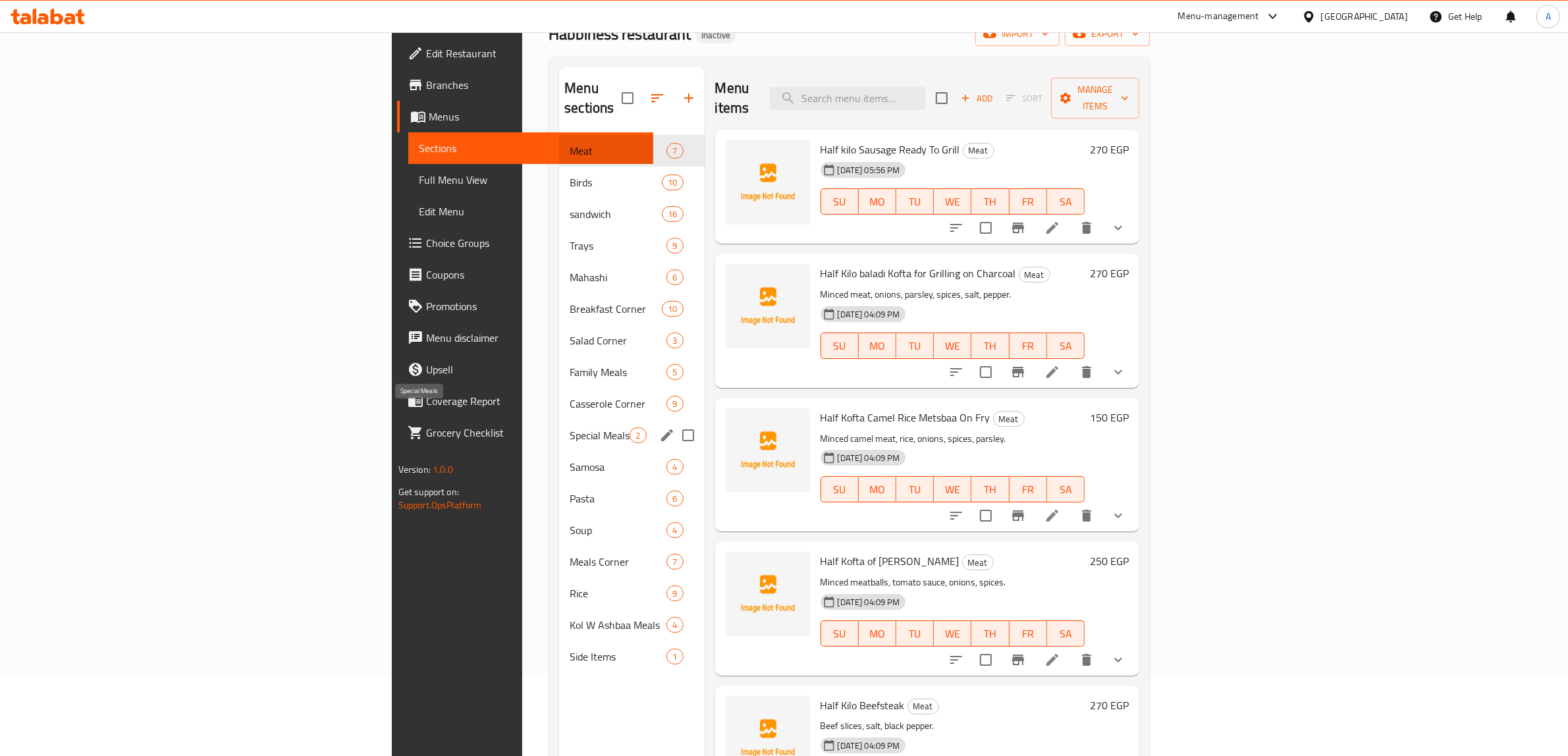
scroll to position [185, 0]
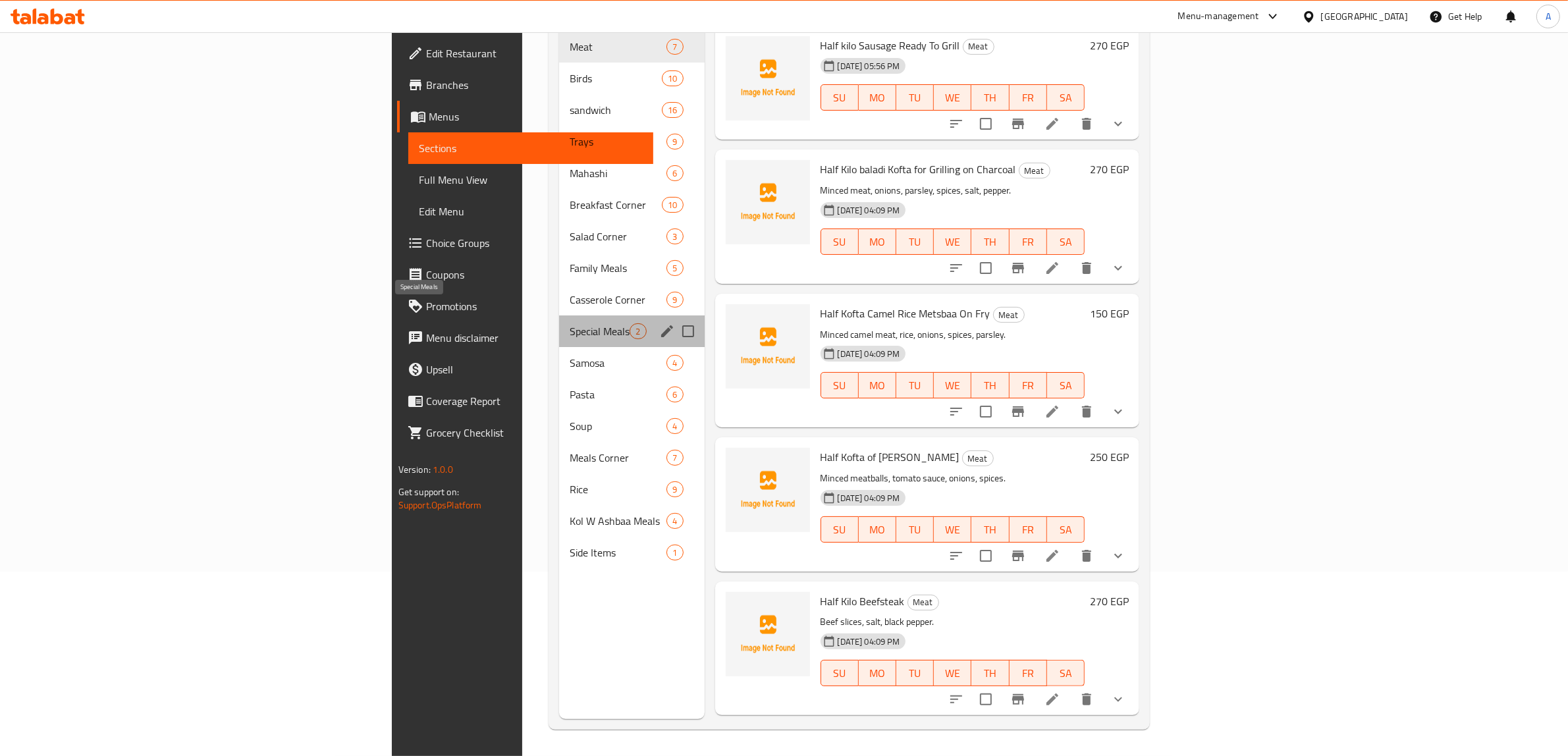
click at [570, 323] on span "Special Meals" at bounding box center [600, 331] width 60 height 16
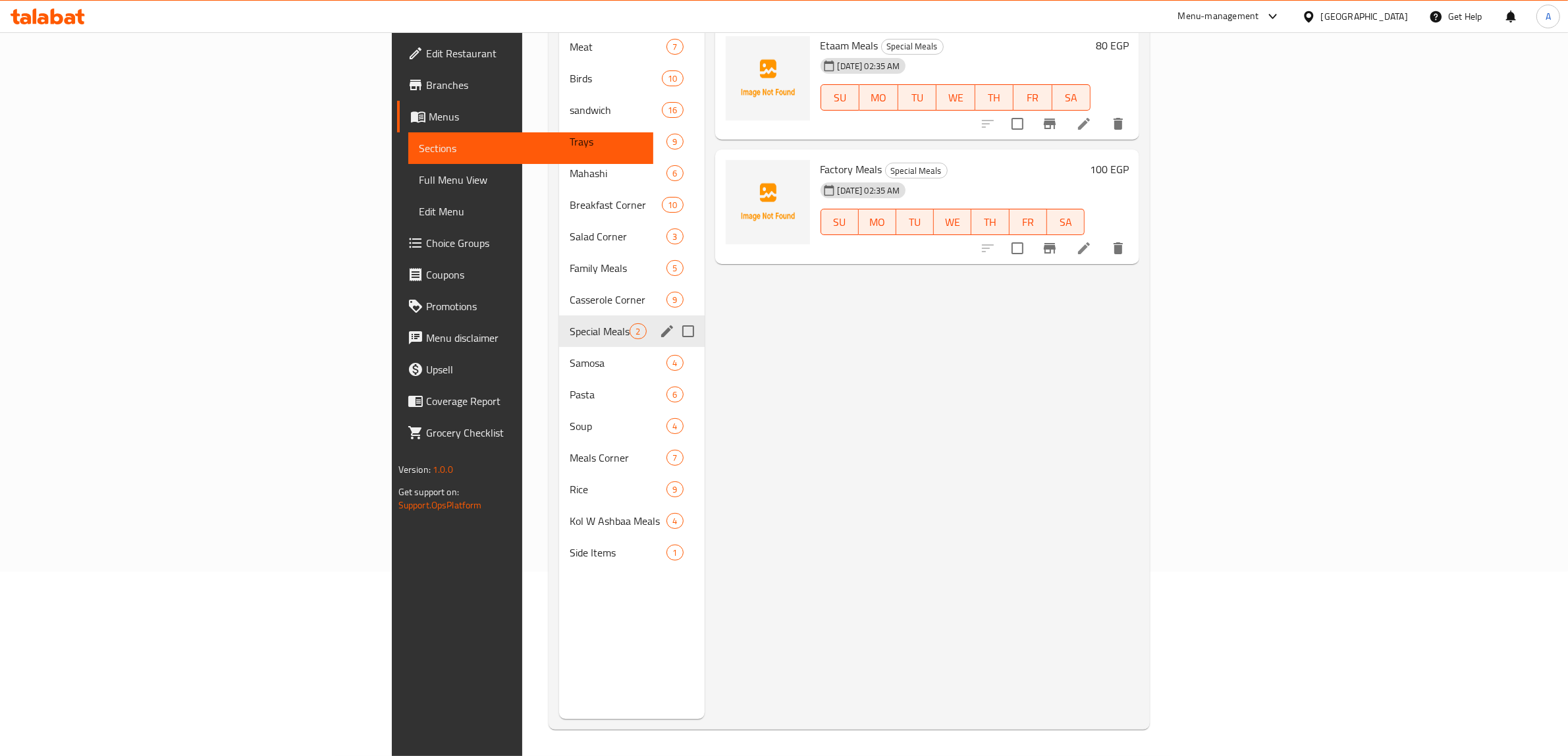
click at [674, 318] on input "Menu sections" at bounding box center [688, 332] width 28 height 28
checkbox input "true"
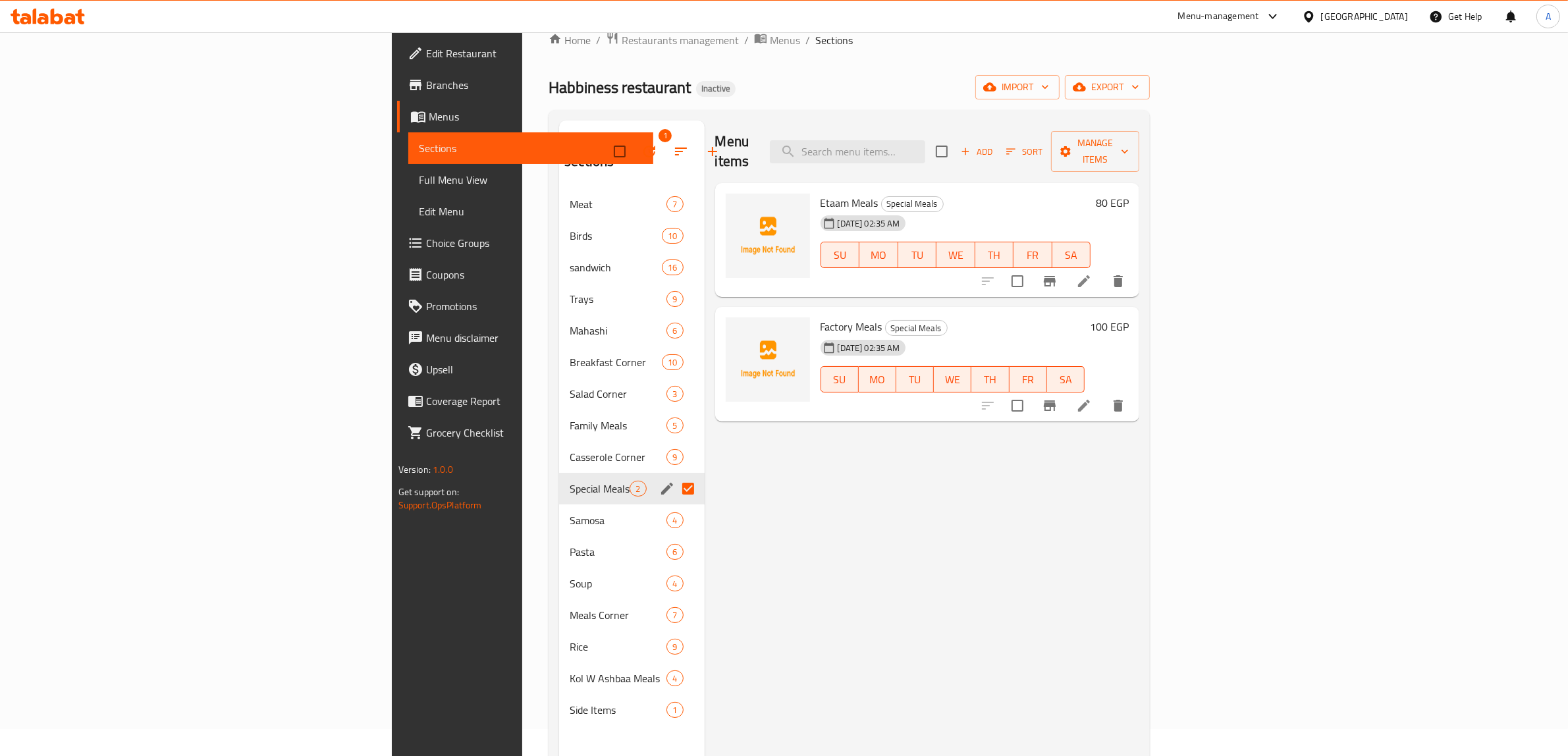
scroll to position [20, 0]
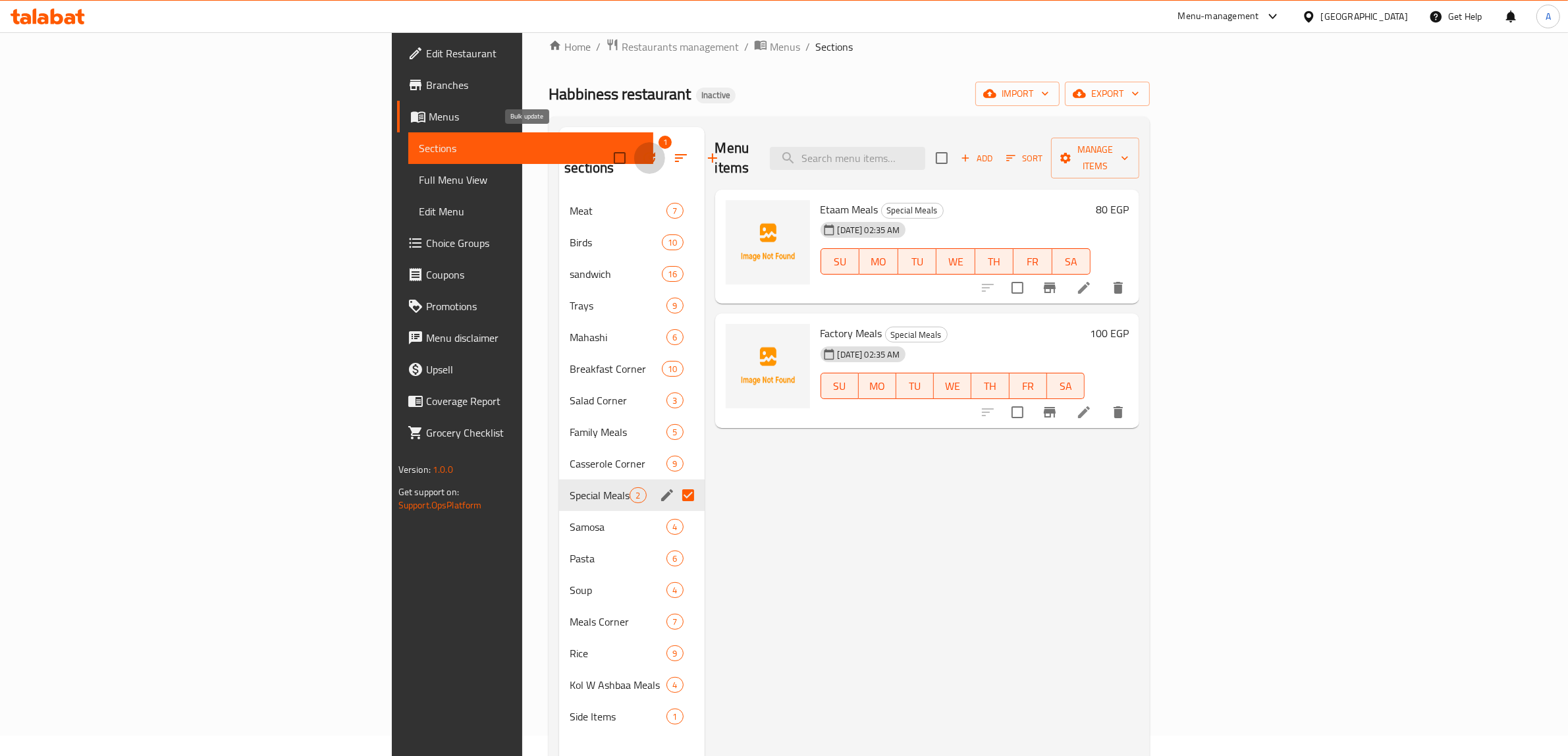
click at [642, 151] on icon "button" at bounding box center [649, 158] width 16 height 16
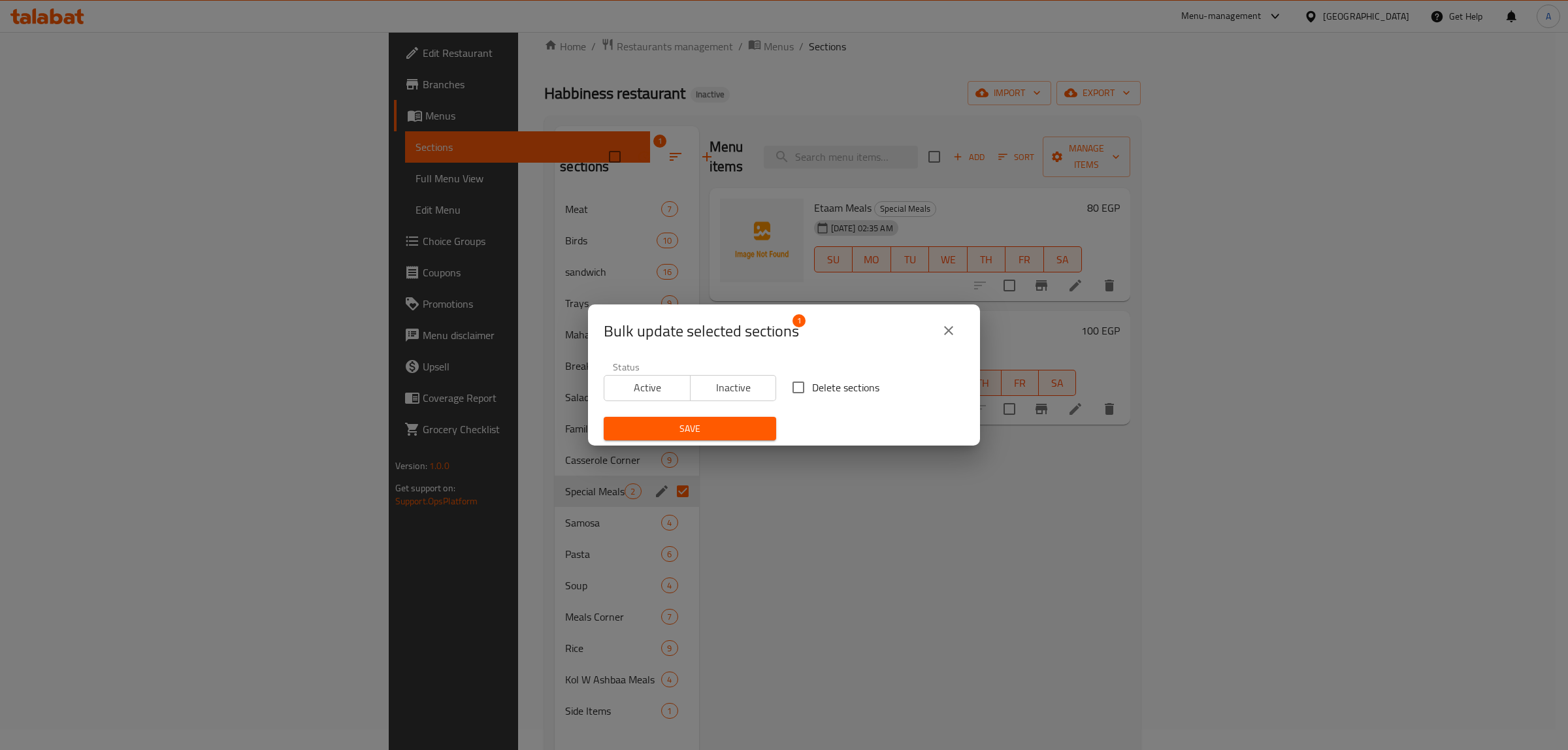
click at [798, 392] on input "Delete sections" at bounding box center [799, 387] width 28 height 28
checkbox input "true"
click at [719, 431] on span "Save" at bounding box center [690, 429] width 152 height 17
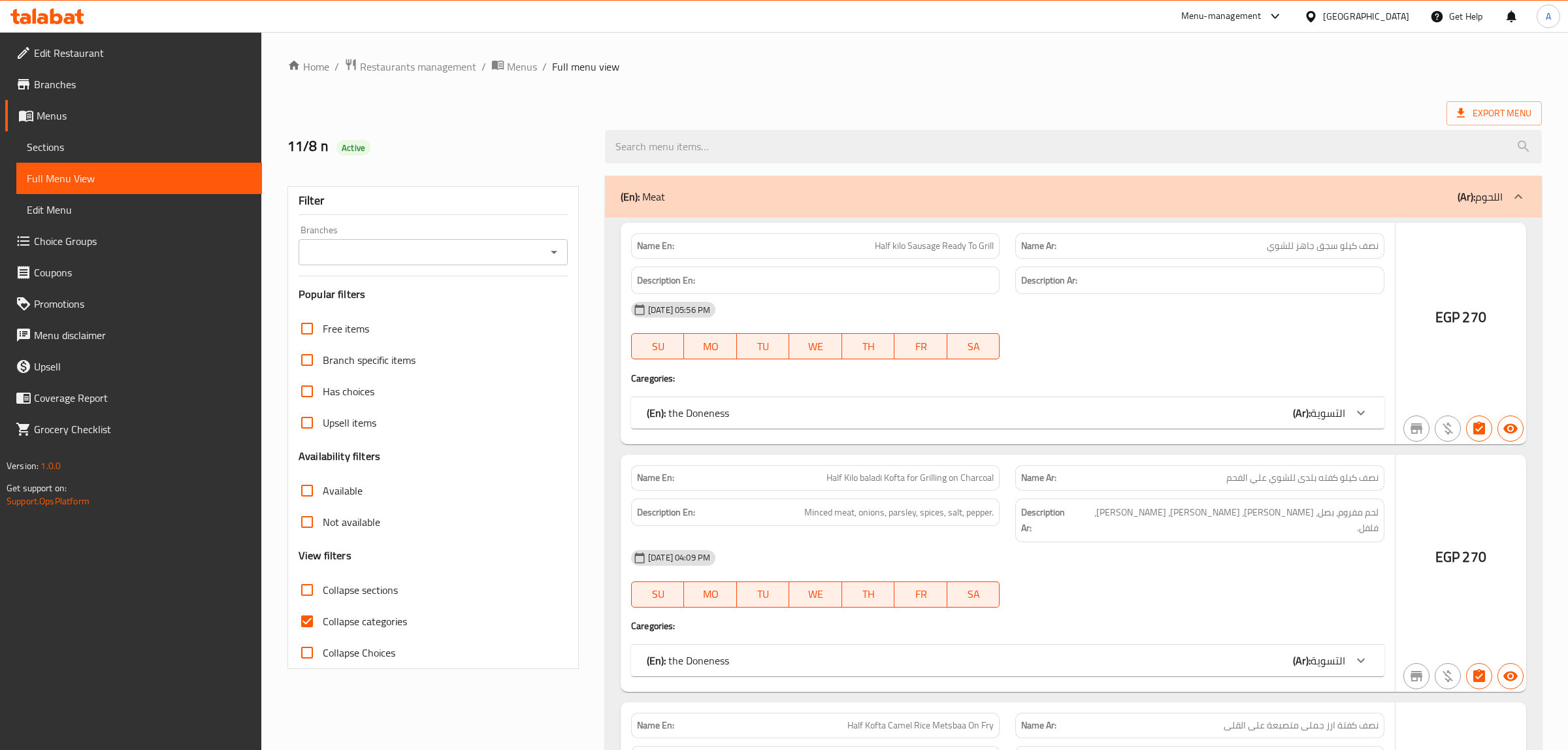
click at [308, 617] on div at bounding box center [784, 375] width 1568 height 750
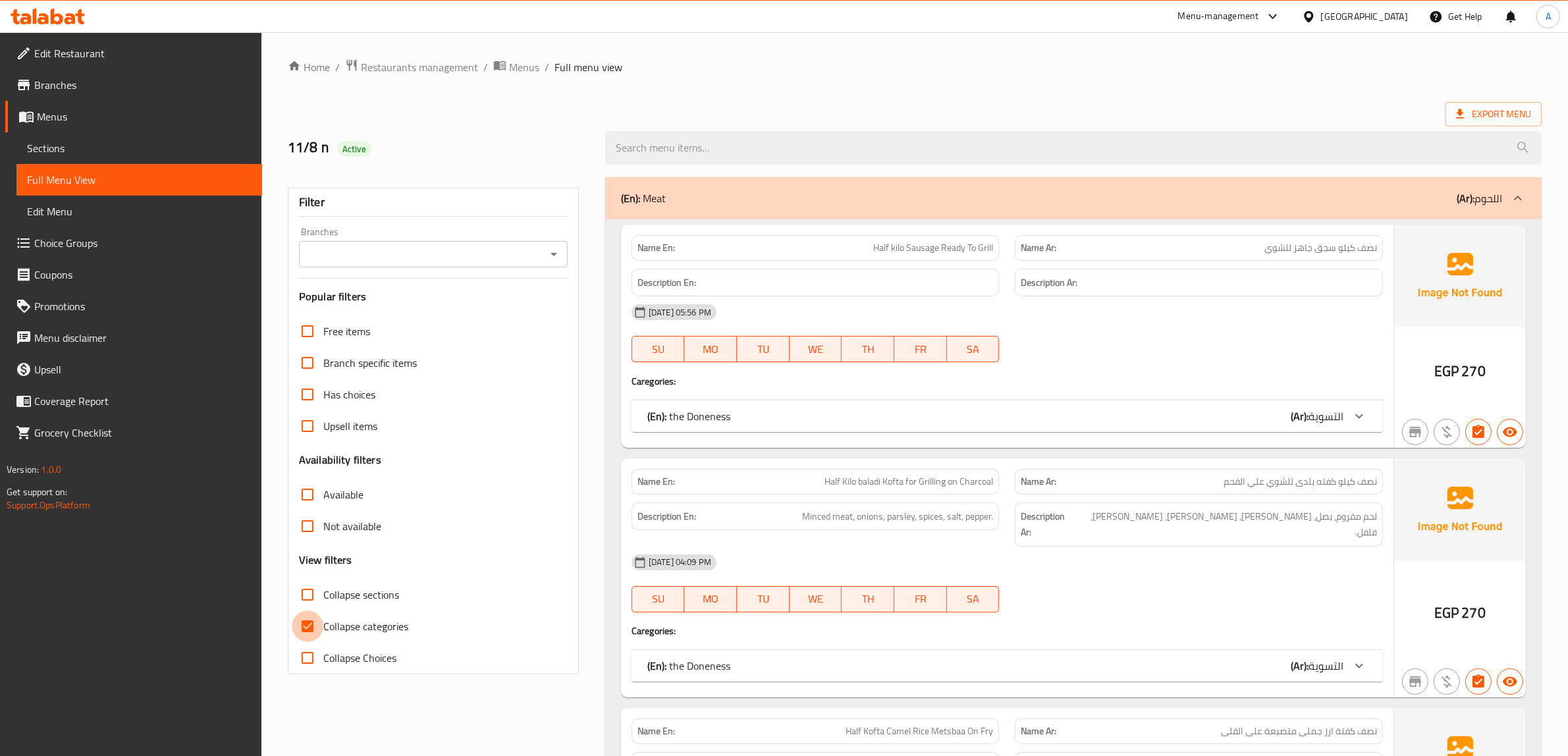
click at [310, 627] on input "Collapse categories" at bounding box center [307, 625] width 31 height 31
checkbox input "false"
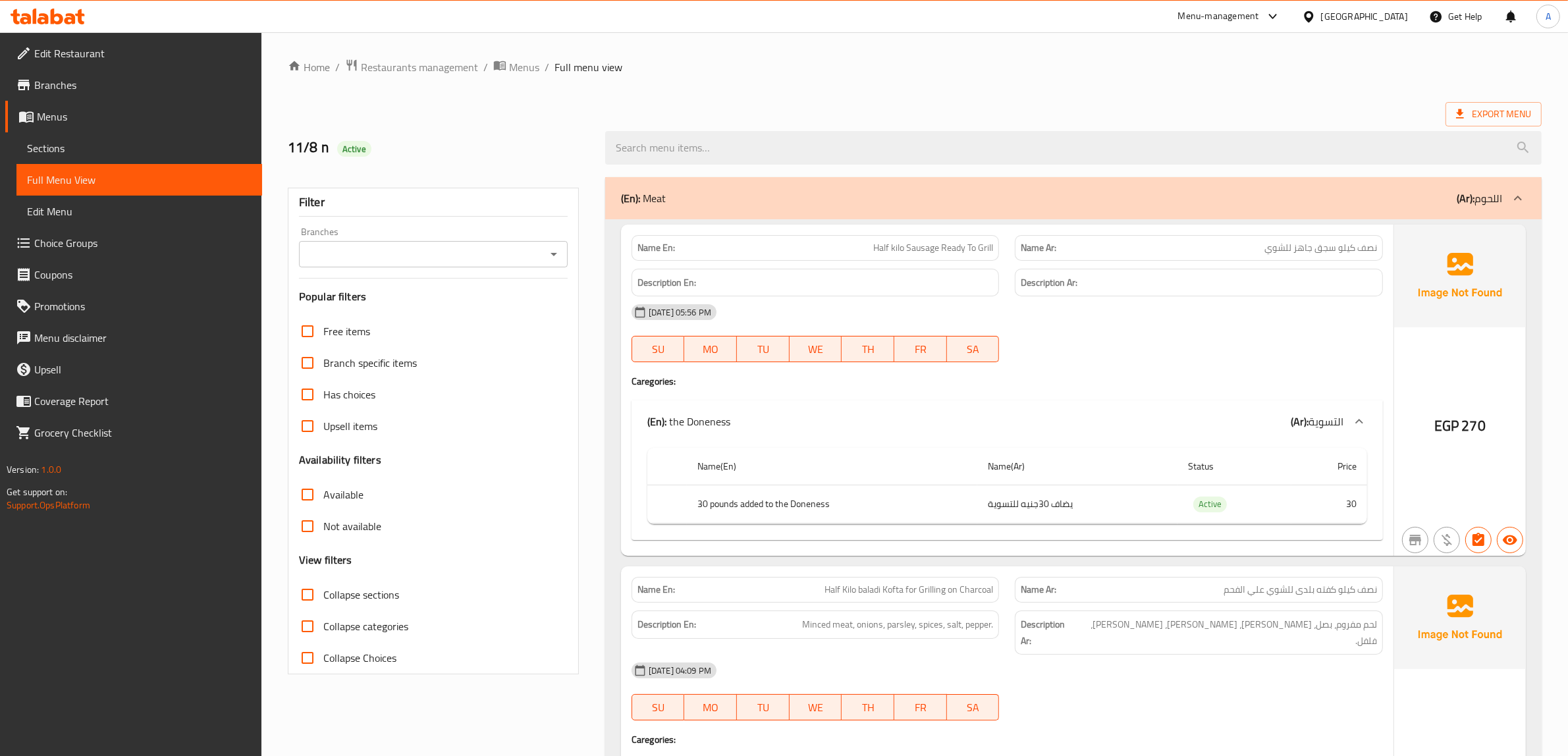
click at [709, 195] on div "(En): Meat (Ar): اللحوم" at bounding box center [1061, 198] width 881 height 16
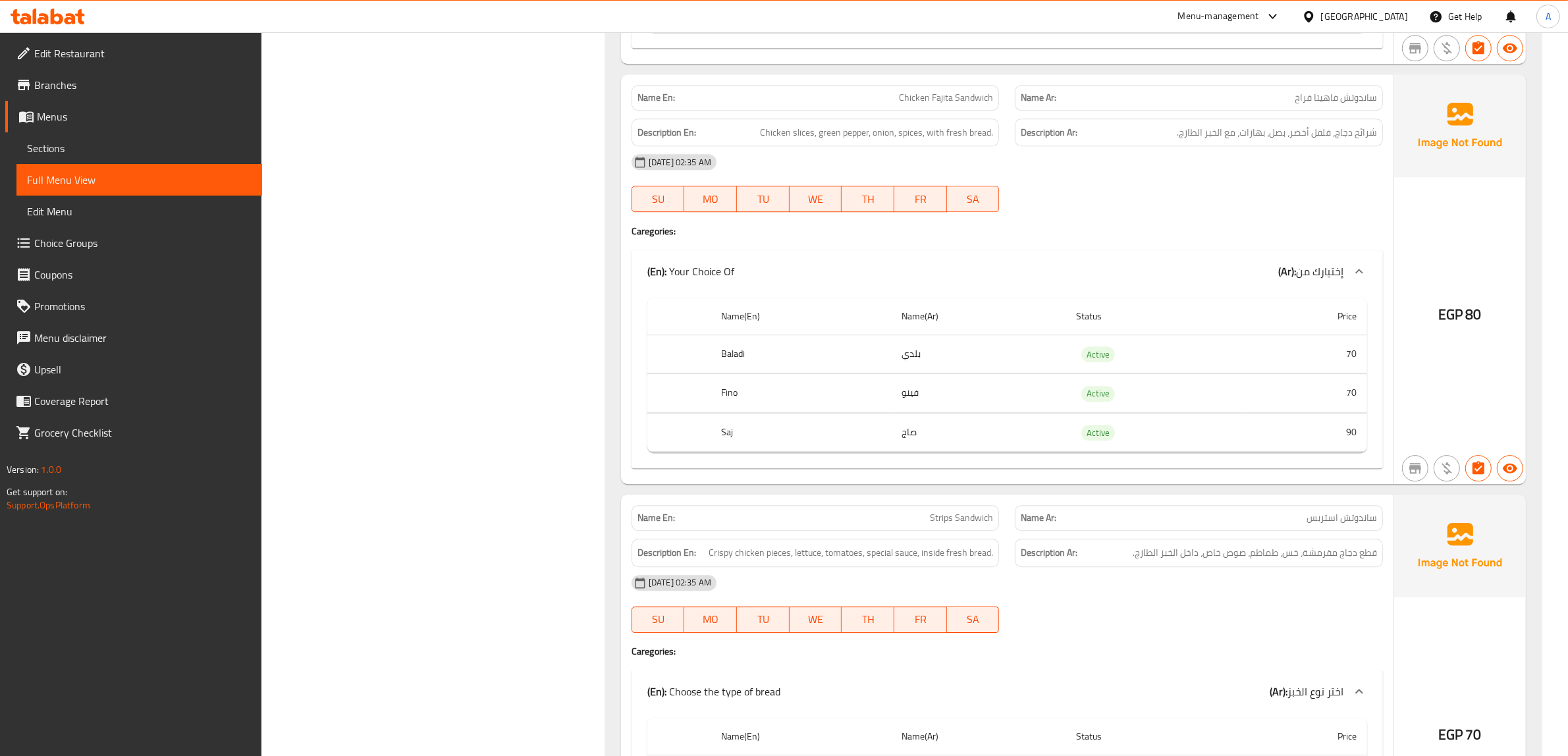
scroll to position [4949, 0]
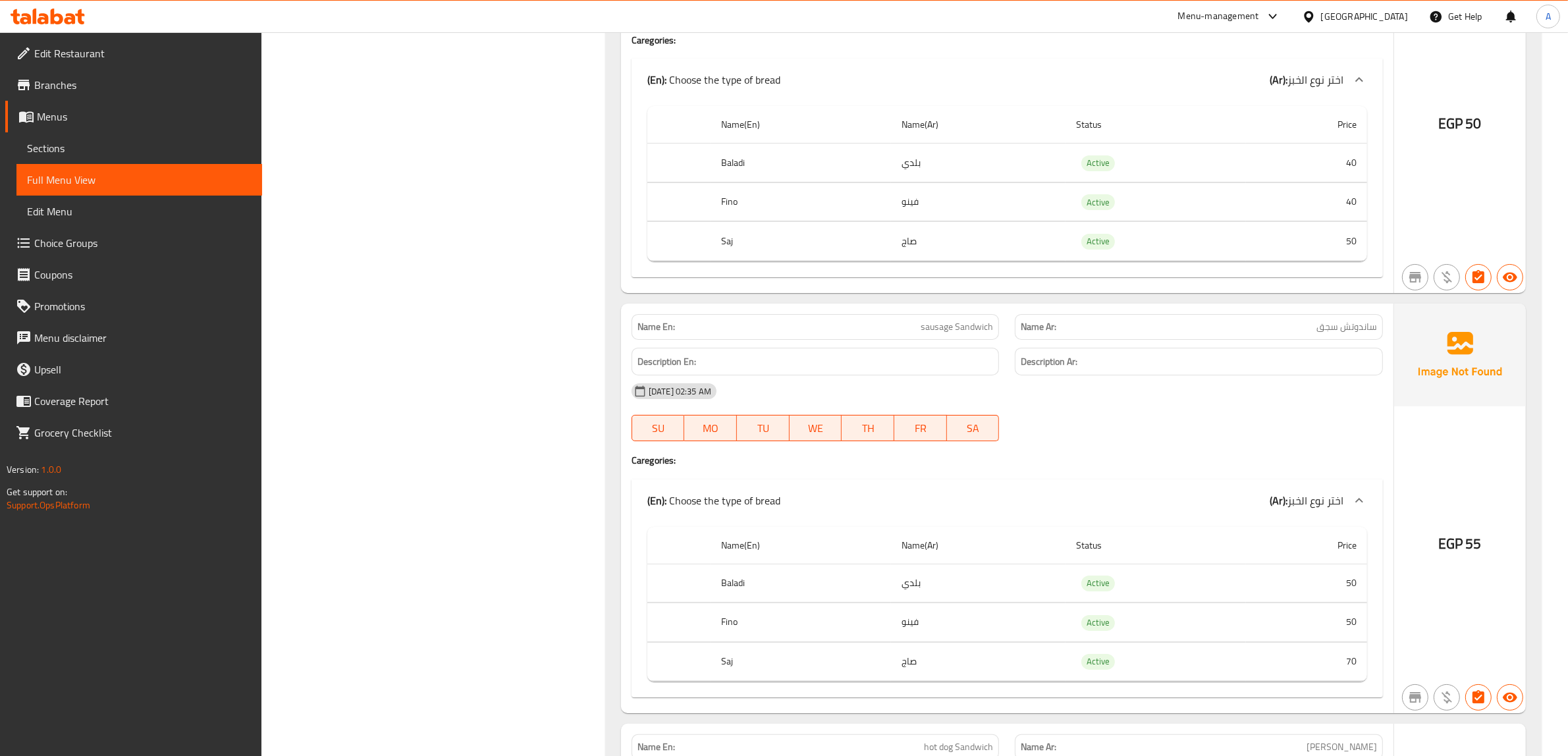
scroll to position [6431, 0]
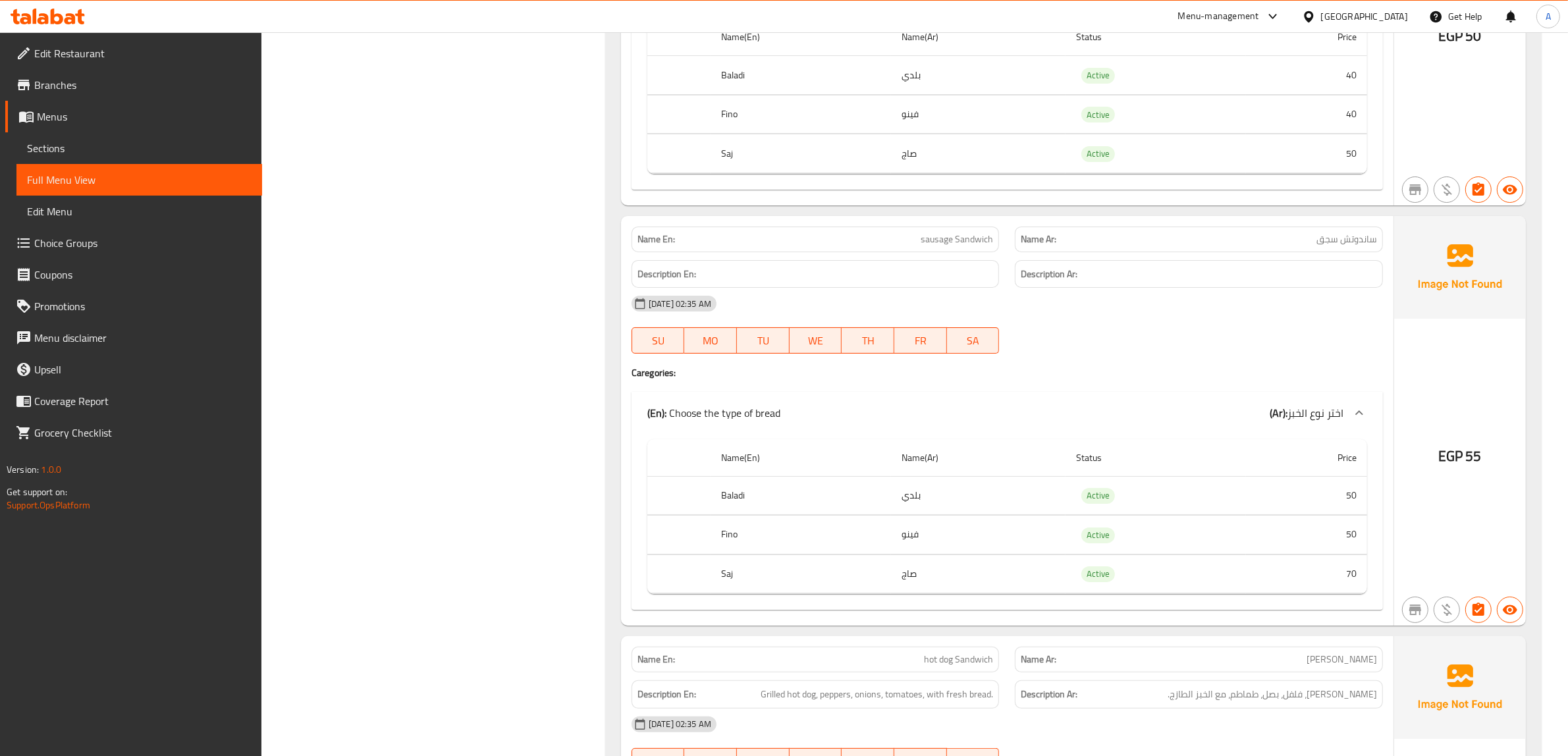
drag, startPoint x: 538, startPoint y: 549, endPoint x: 511, endPoint y: 436, distance: 116.2
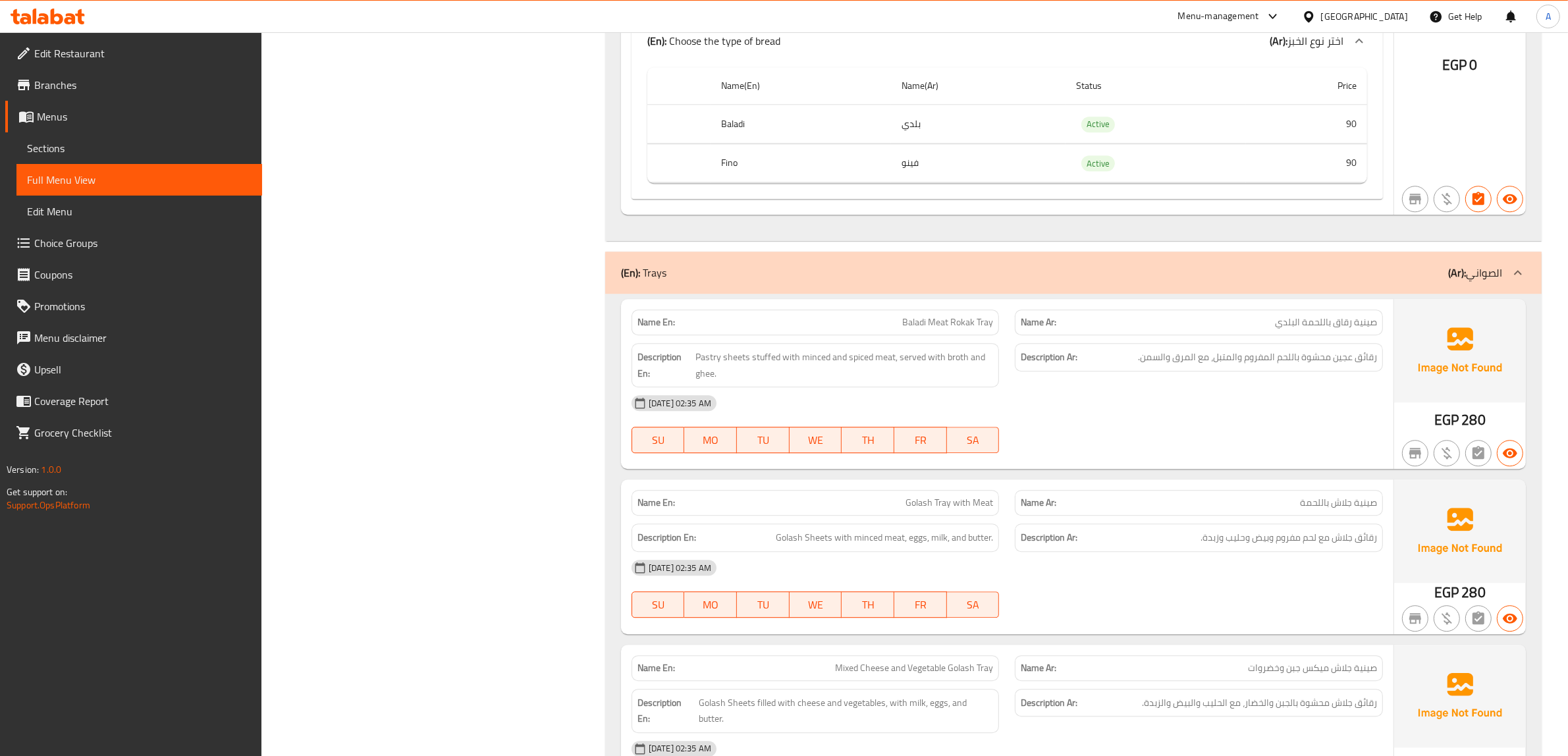
scroll to position [10710, 0]
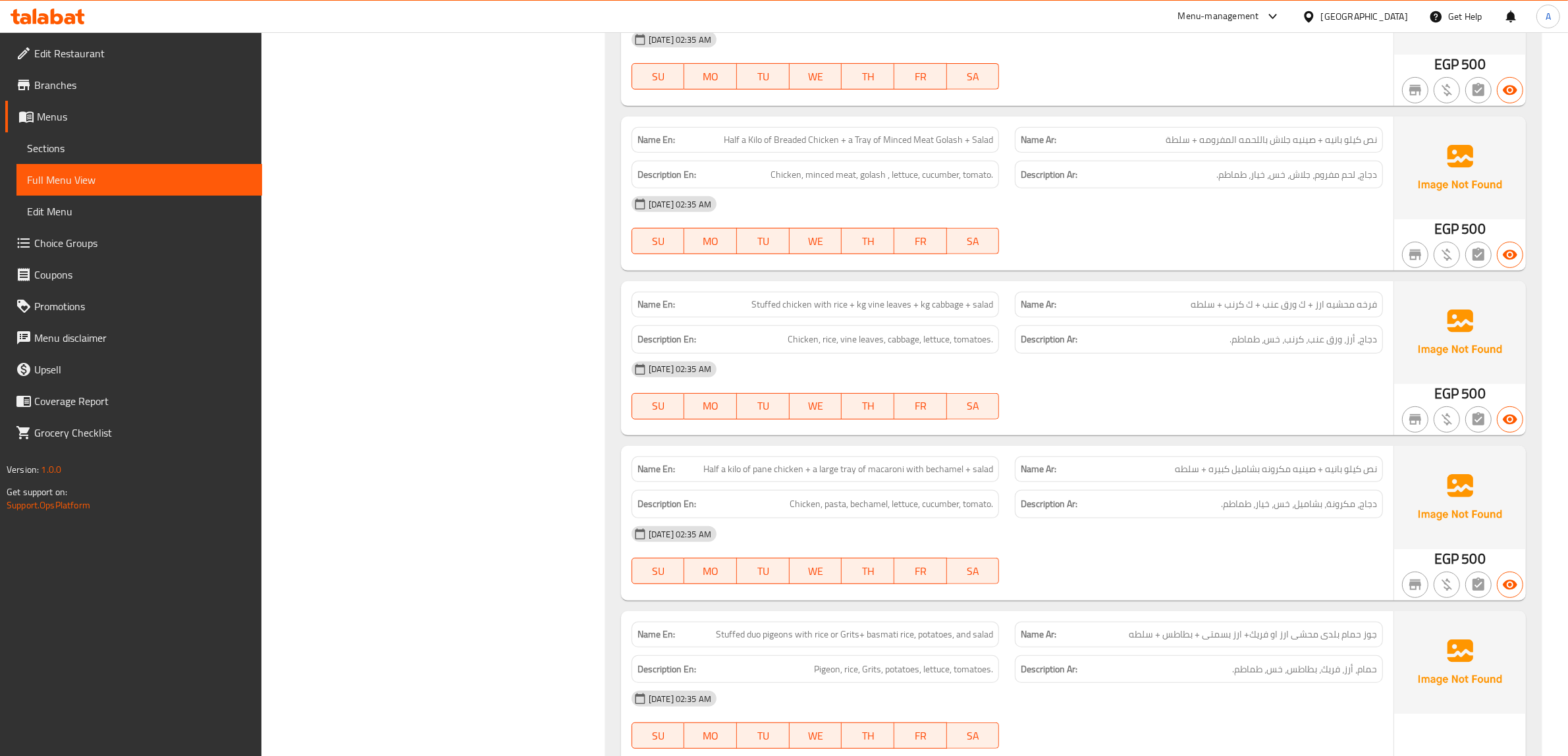
scroll to position [19515, 0]
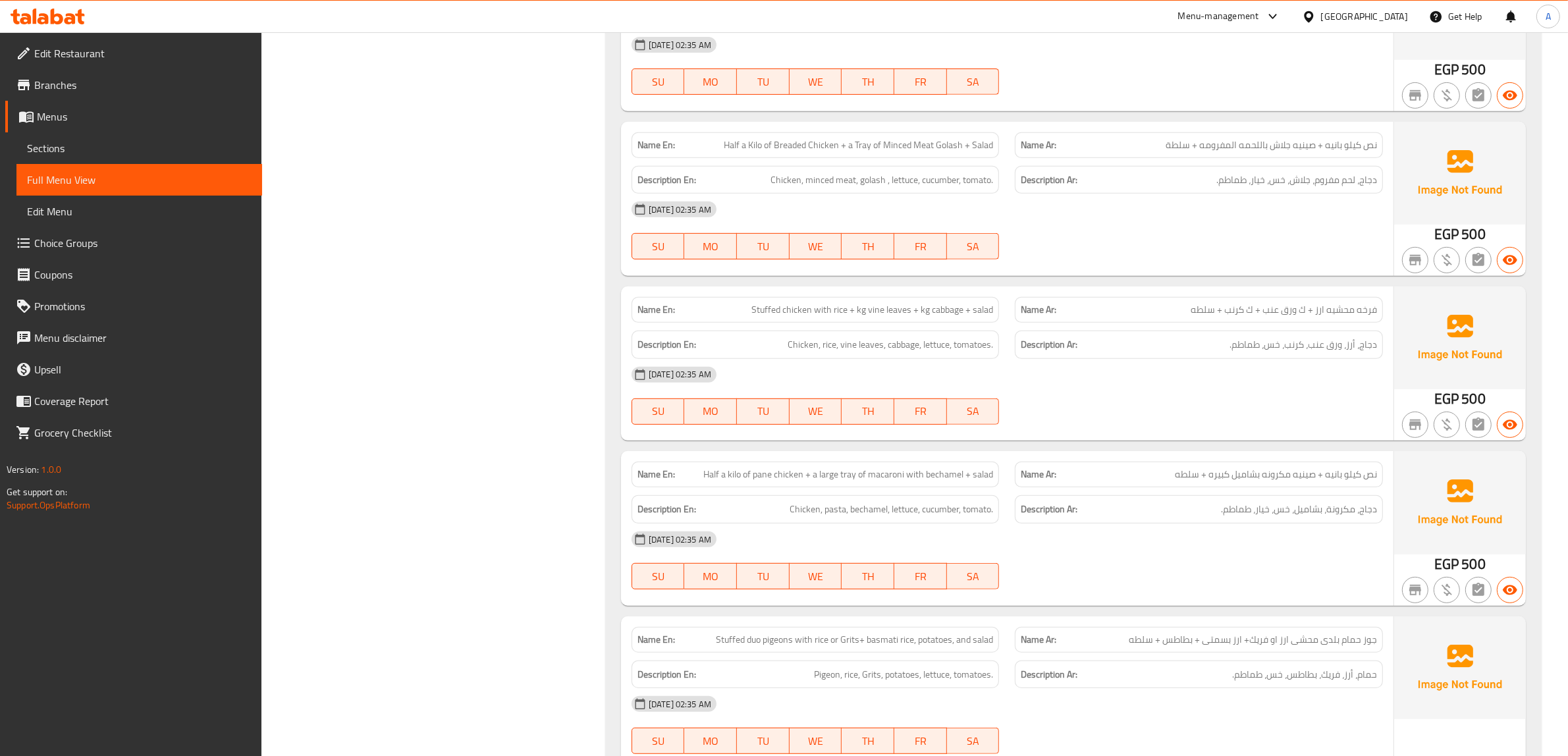
copy span "Half a kilo of pane chicken + a large tray of macaroni with bechamel + salad"
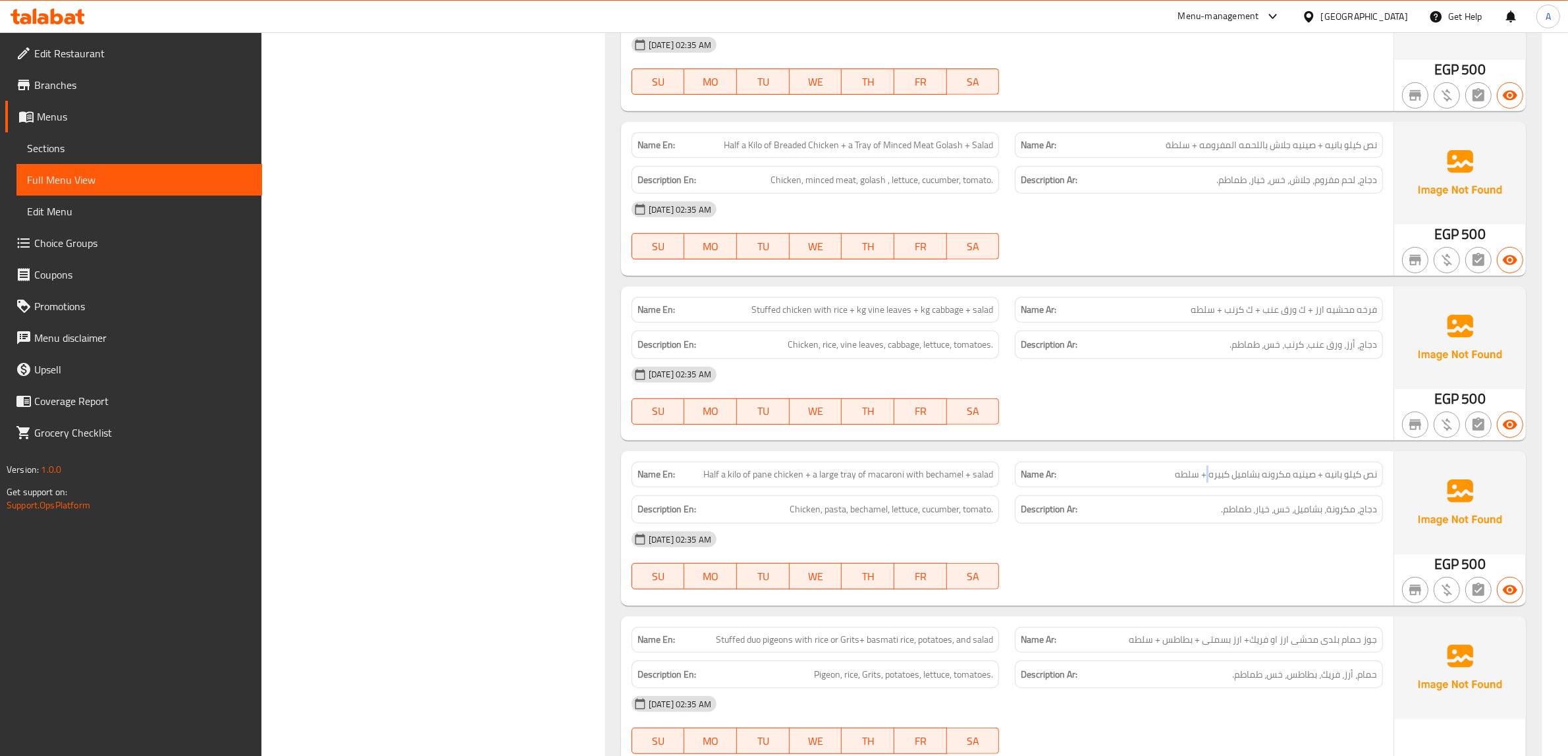
copy span "نص كيلو بانيه + صينيه مكرونه بشاميل كبيره + سلطه"
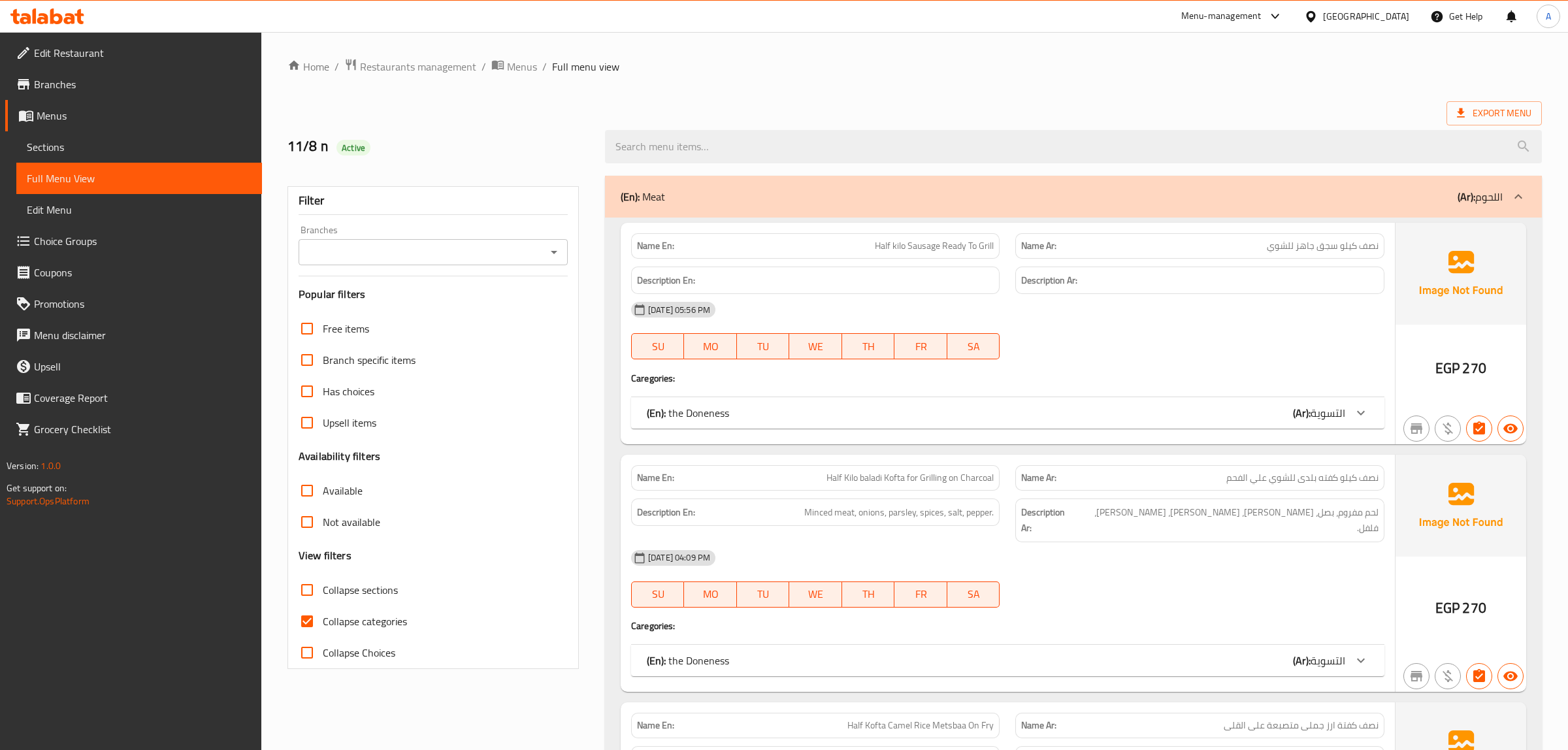
click at [302, 622] on input "Collapse categories" at bounding box center [307, 620] width 31 height 31
checkbox input "false"
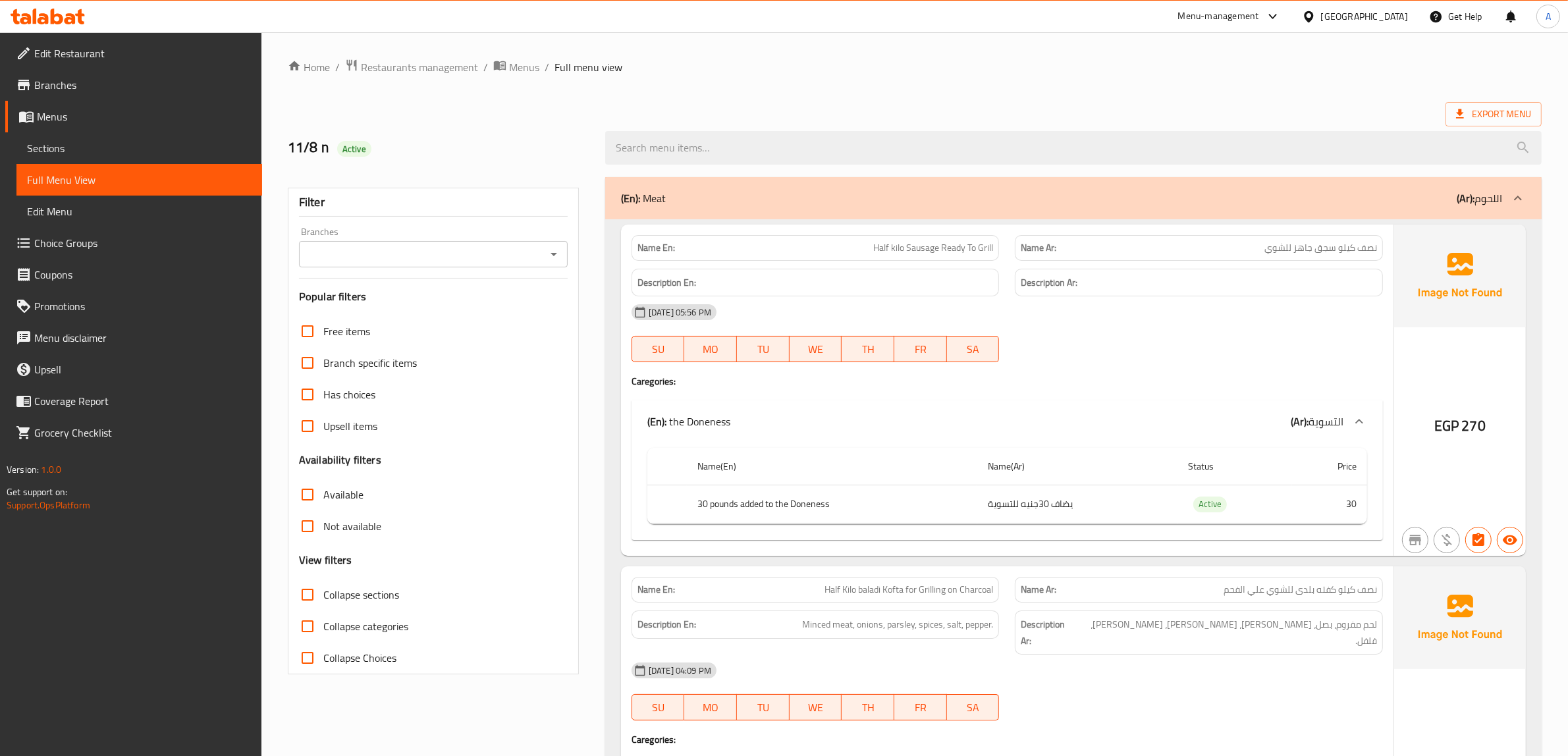
click at [308, 593] on input "Collapse sections" at bounding box center [307, 594] width 31 height 31
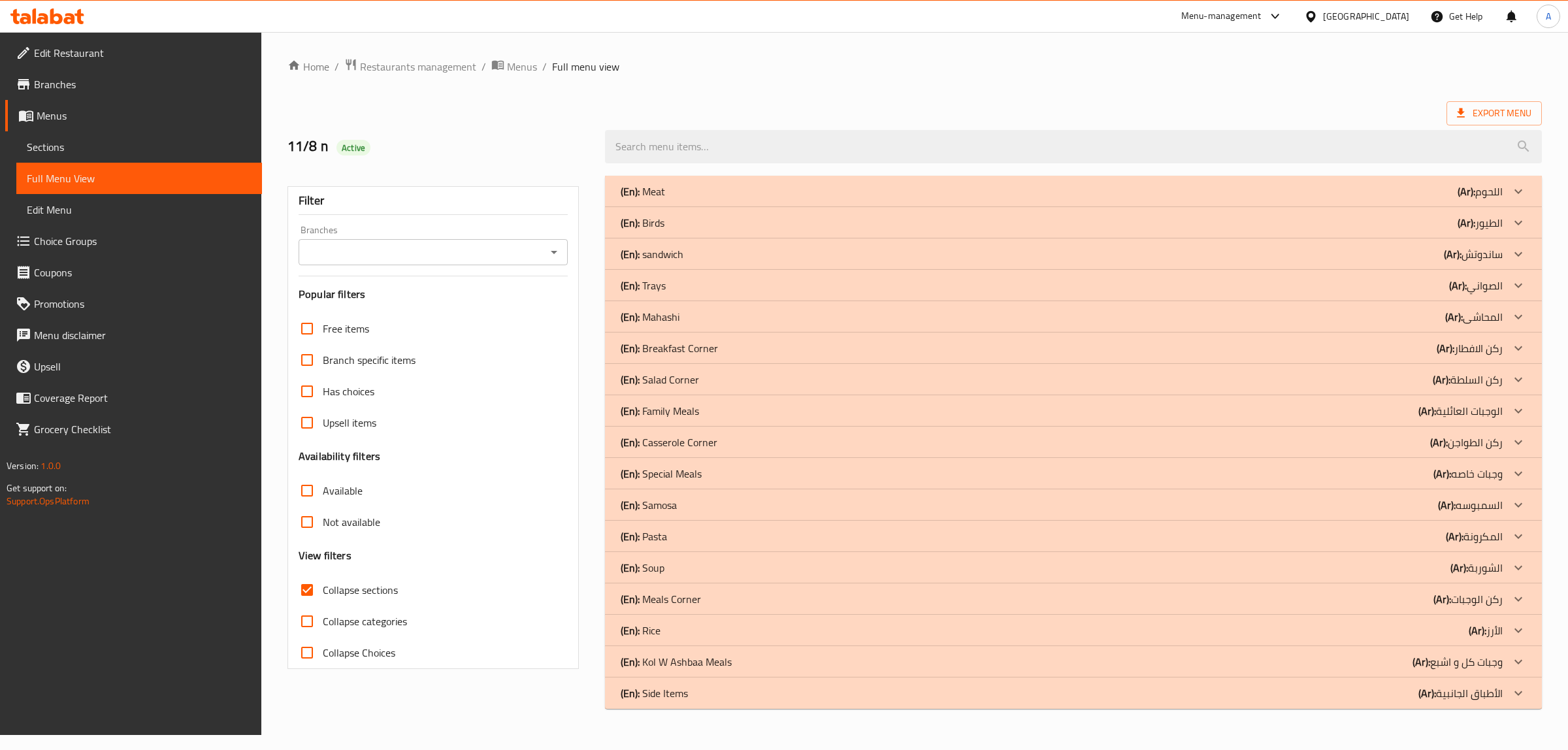
click at [706, 187] on div "(En): Meat (Ar): اللحوم" at bounding box center [1062, 191] width 882 height 16
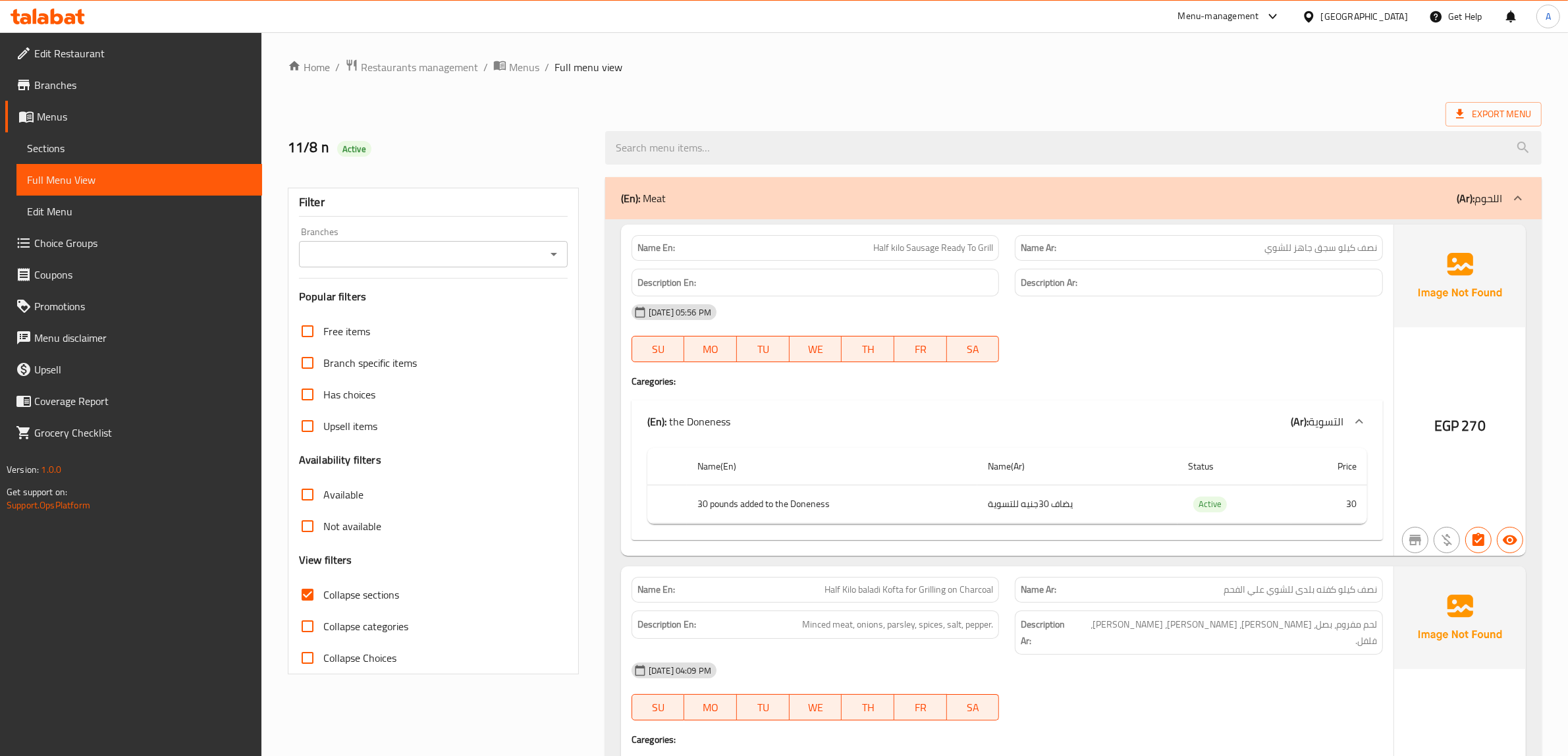
click at [709, 194] on div "(En): Meat (Ar): اللحوم" at bounding box center [1061, 198] width 881 height 16
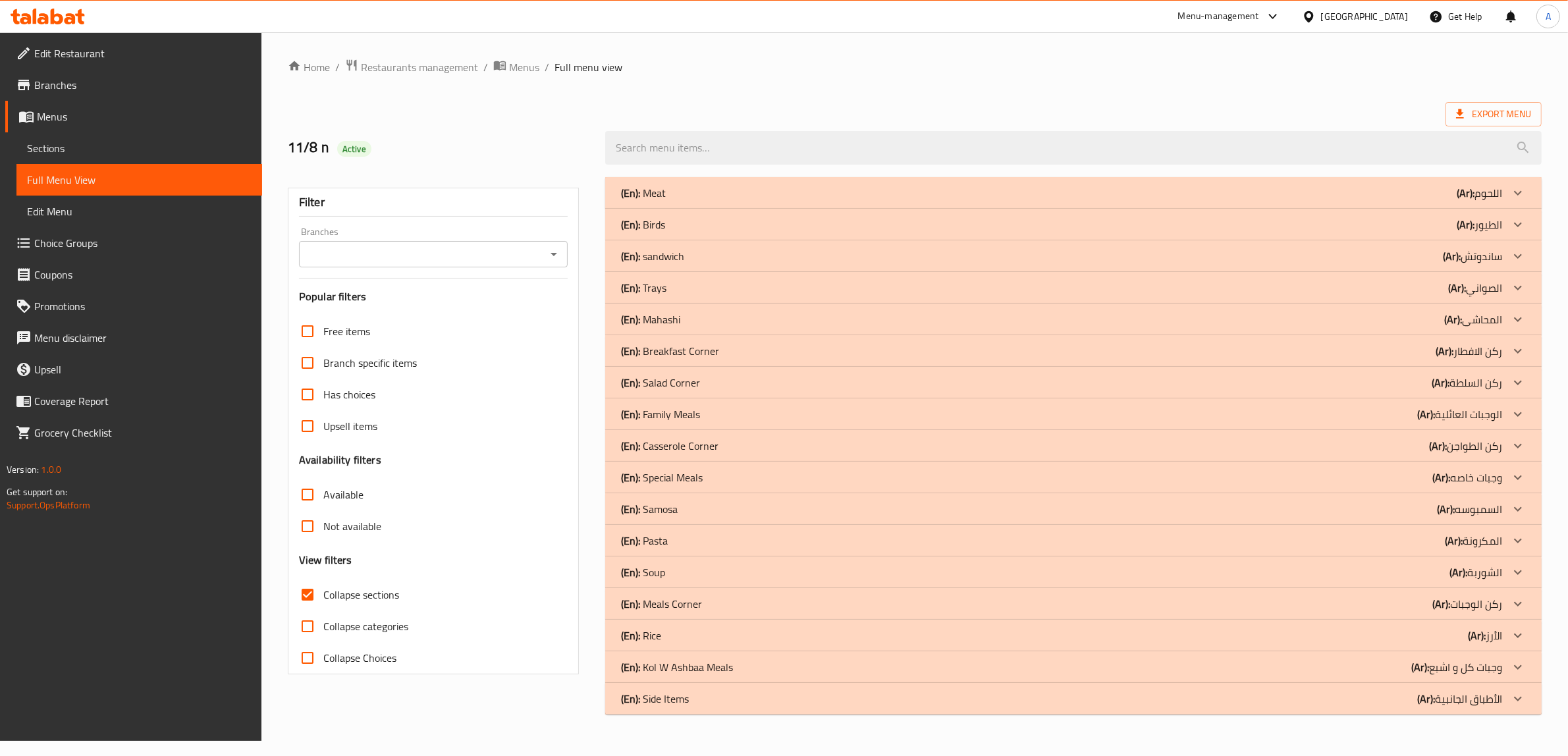
click at [309, 595] on input "Collapse sections" at bounding box center [307, 594] width 31 height 31
checkbox input "false"
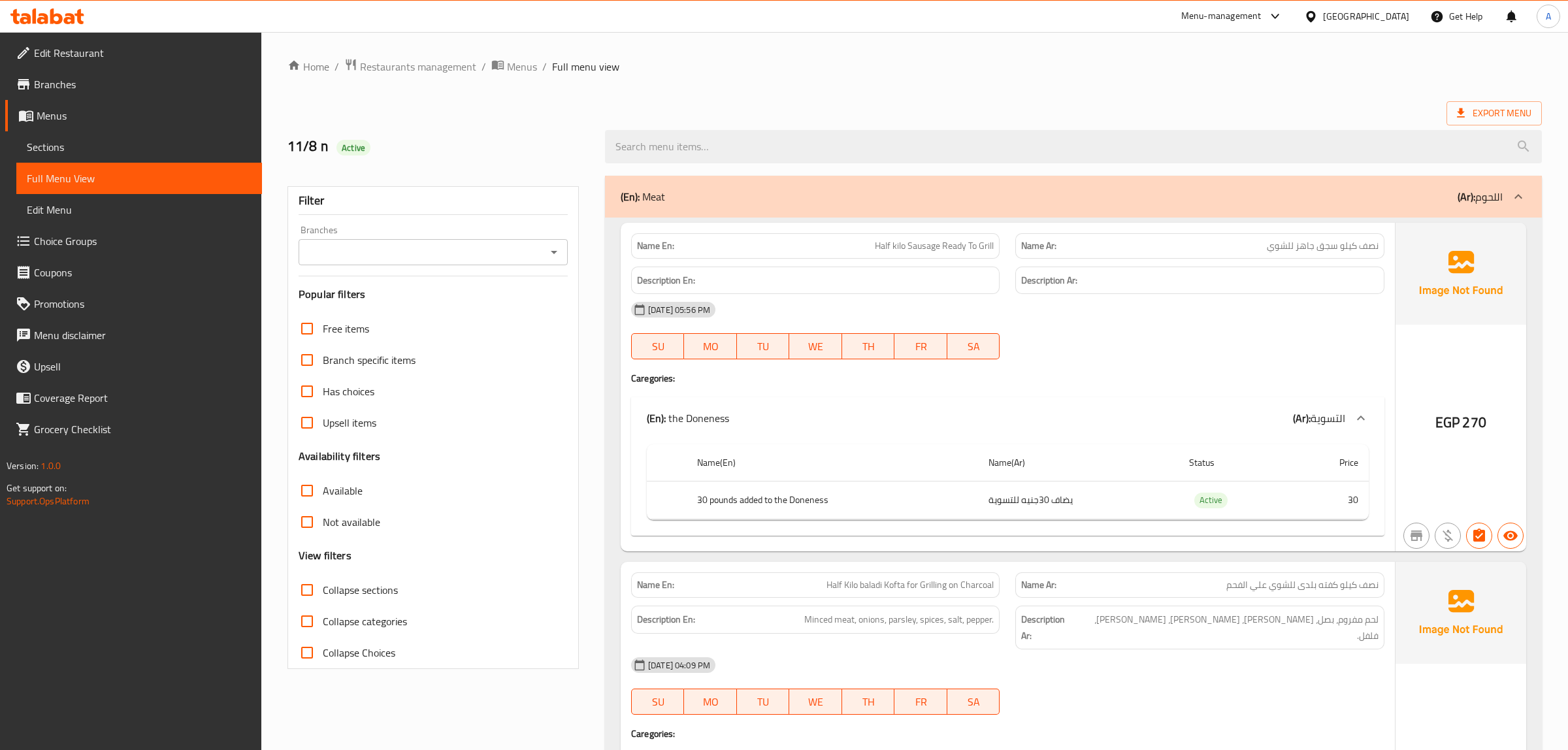
click at [314, 624] on input "Collapse categories" at bounding box center [307, 620] width 31 height 31
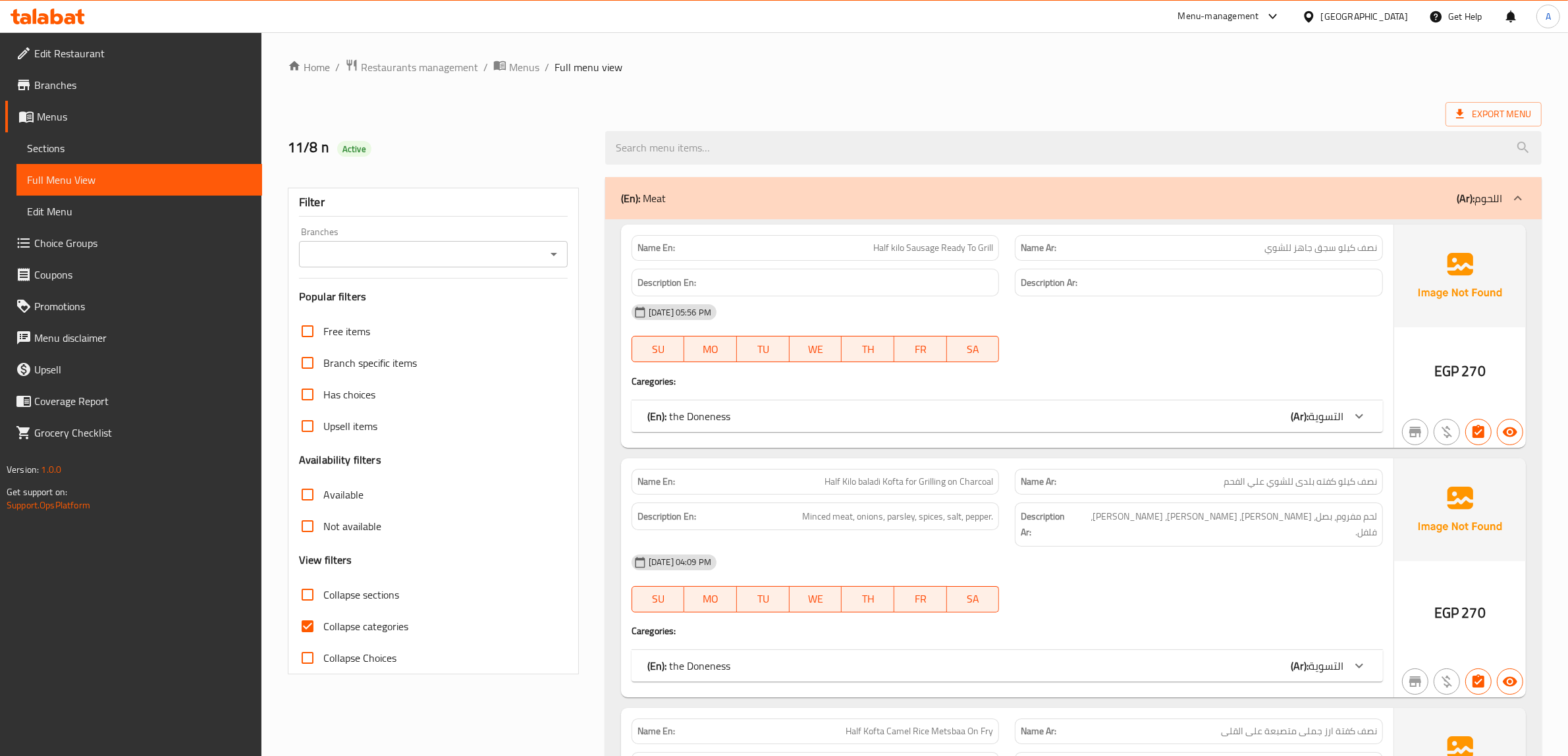
click at [718, 201] on div "(En): Meat (Ar): اللحوم" at bounding box center [1061, 198] width 881 height 16
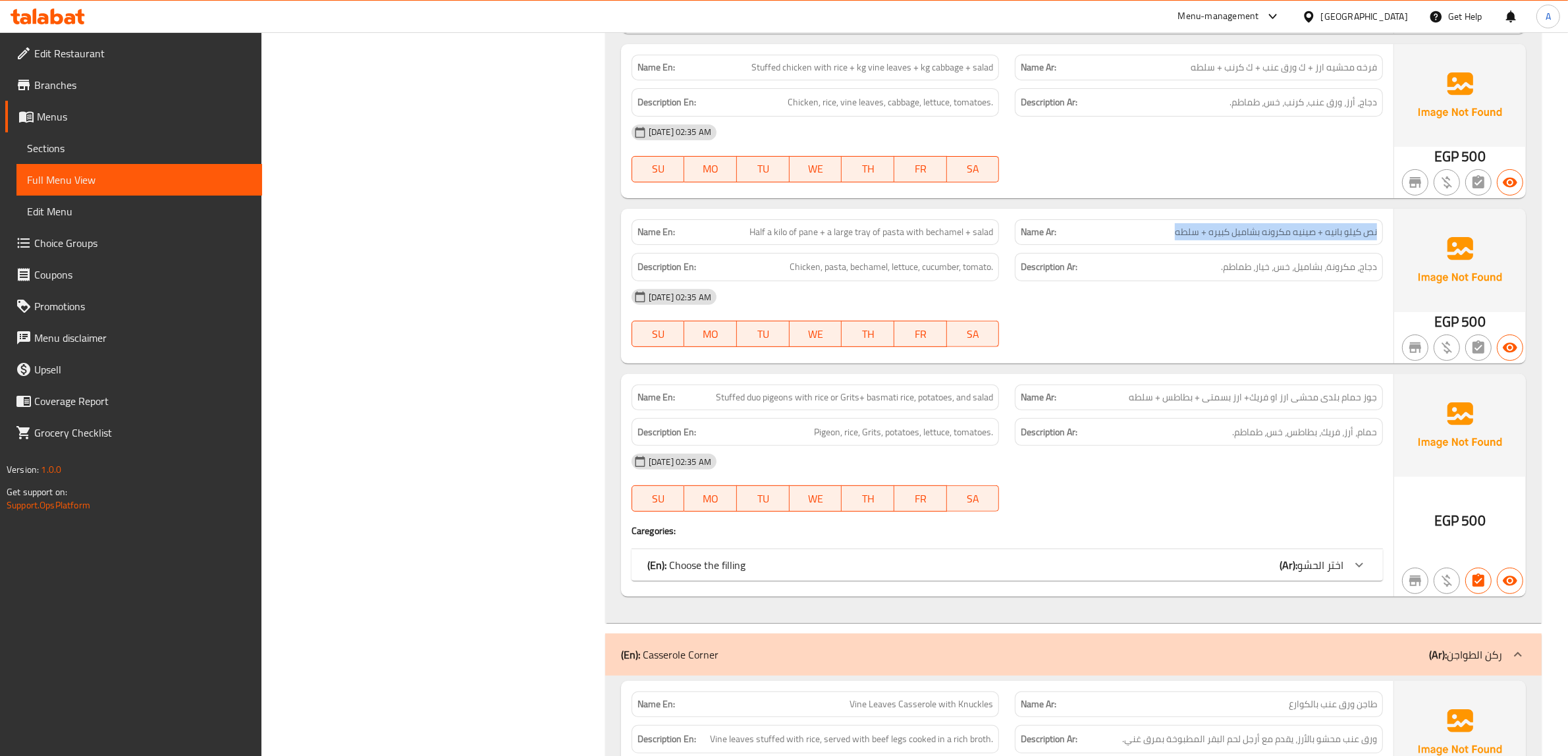
scroll to position [13047, 0]
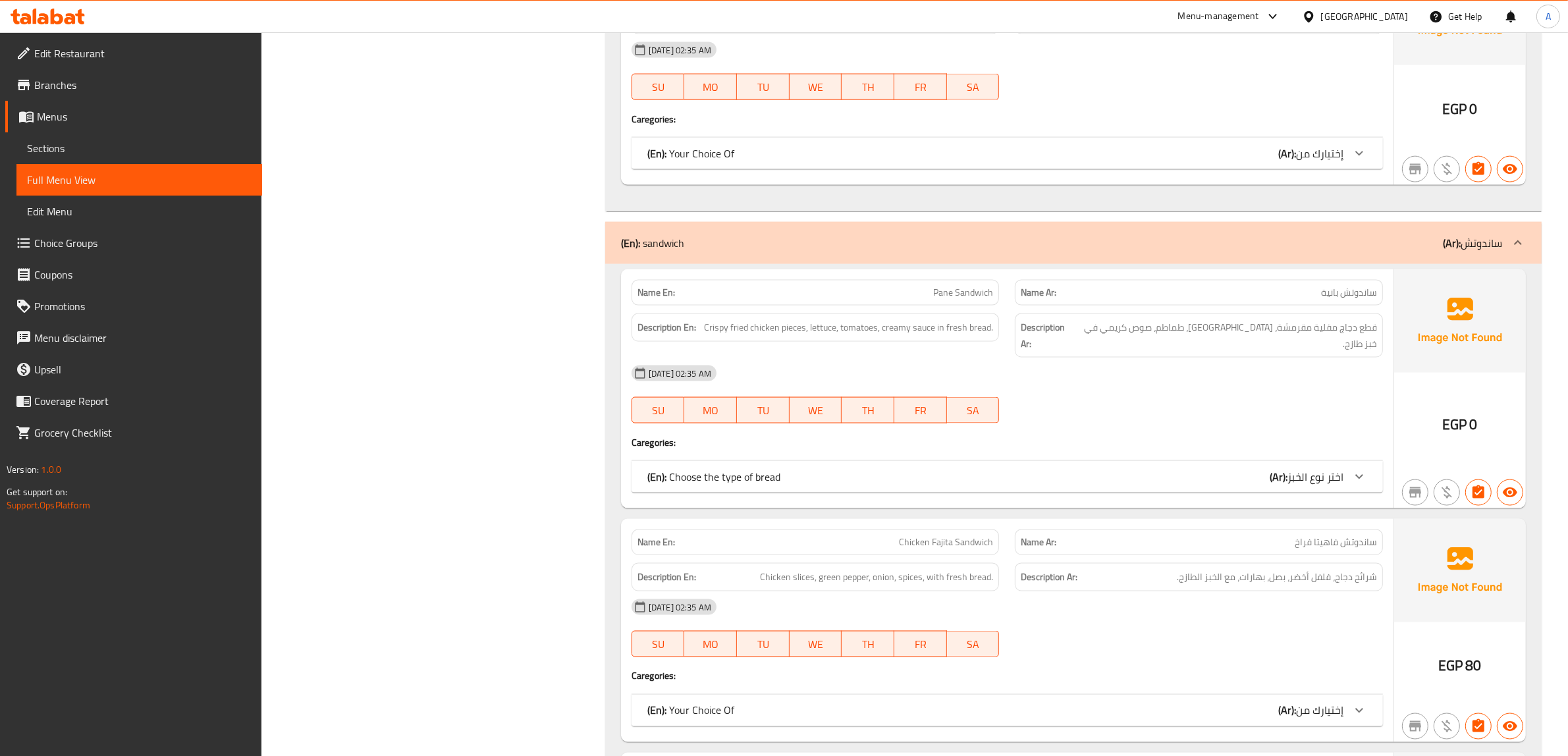
scroll to position [0, 0]
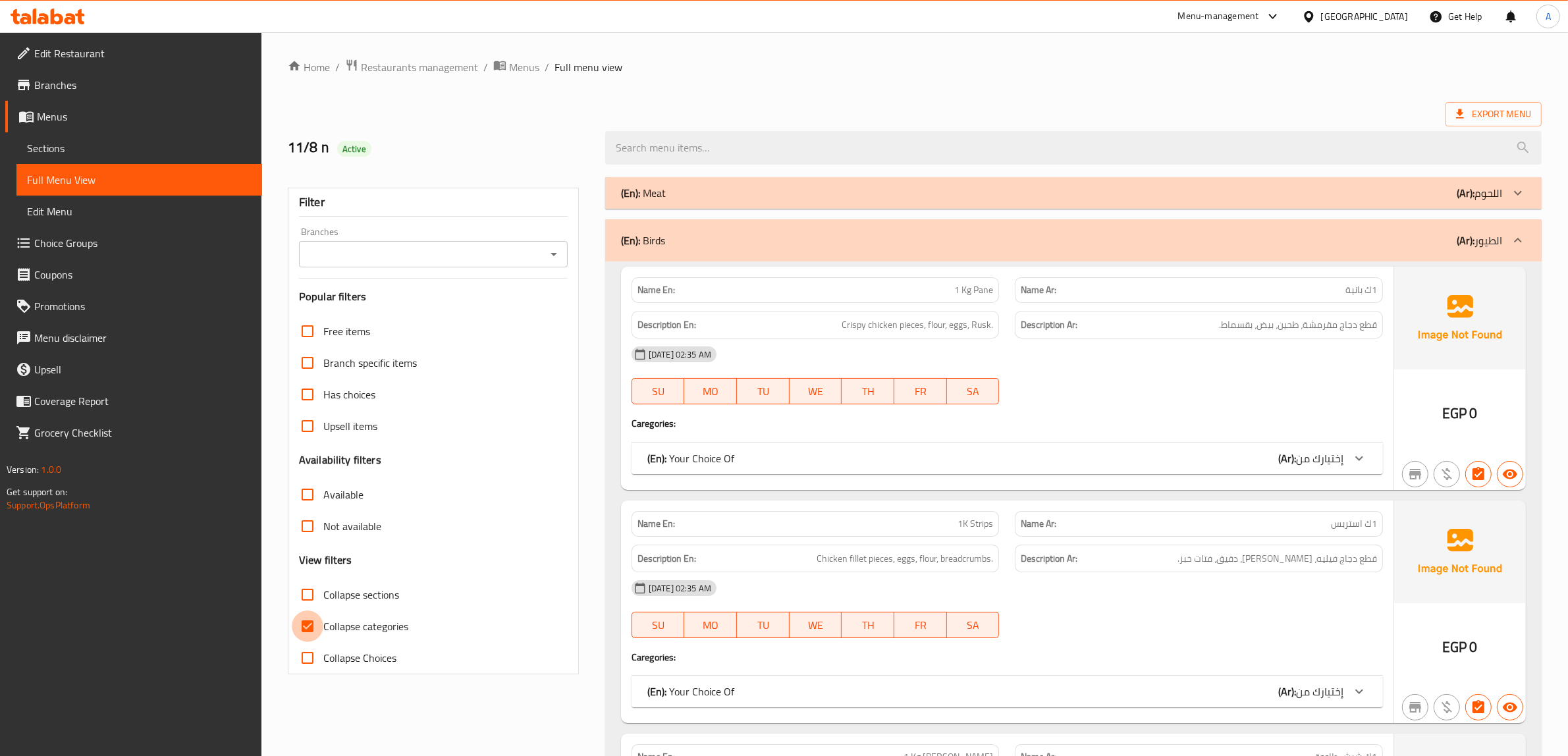
click at [306, 620] on input "Collapse categories" at bounding box center [307, 625] width 31 height 31
checkbox input "false"
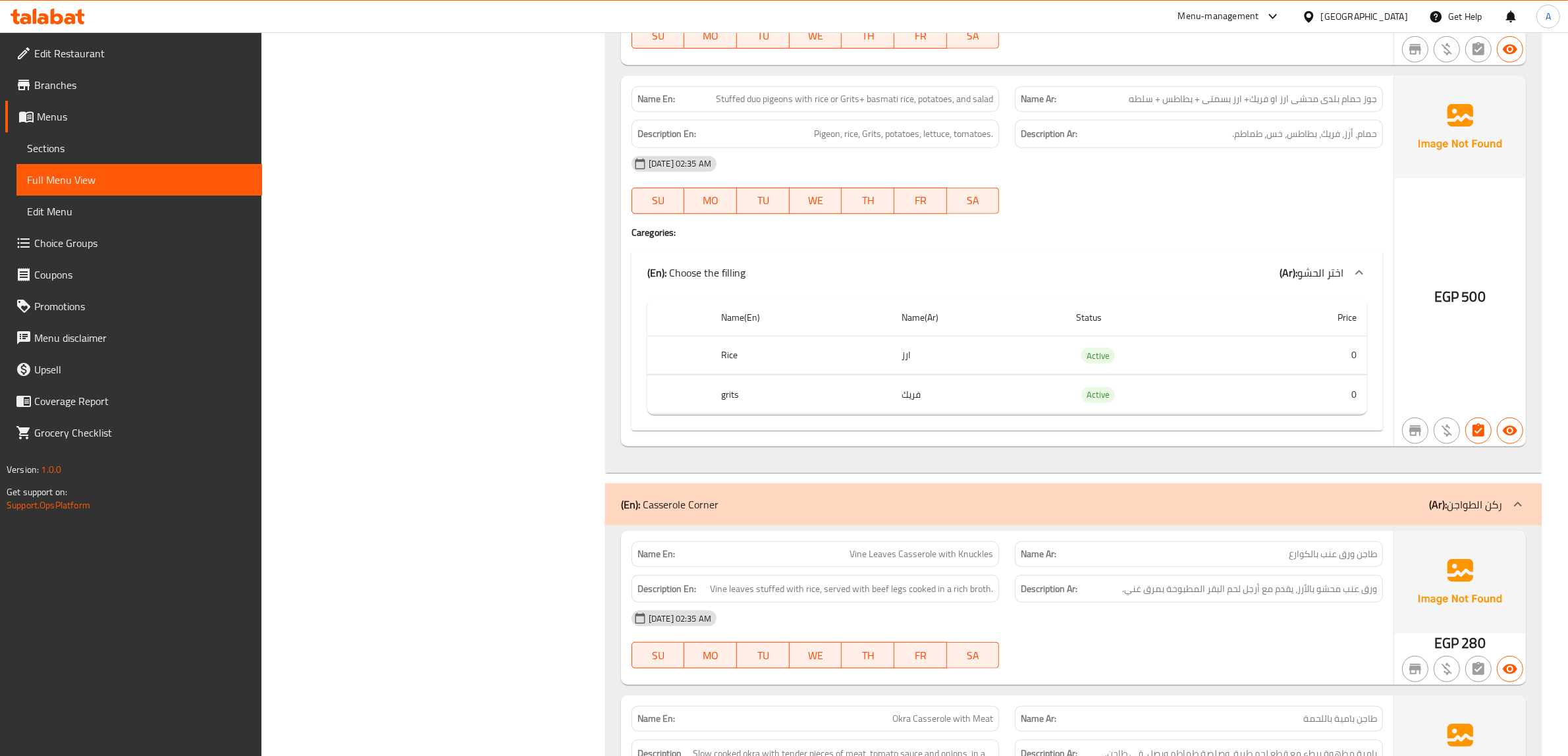
scroll to position [20067, 0]
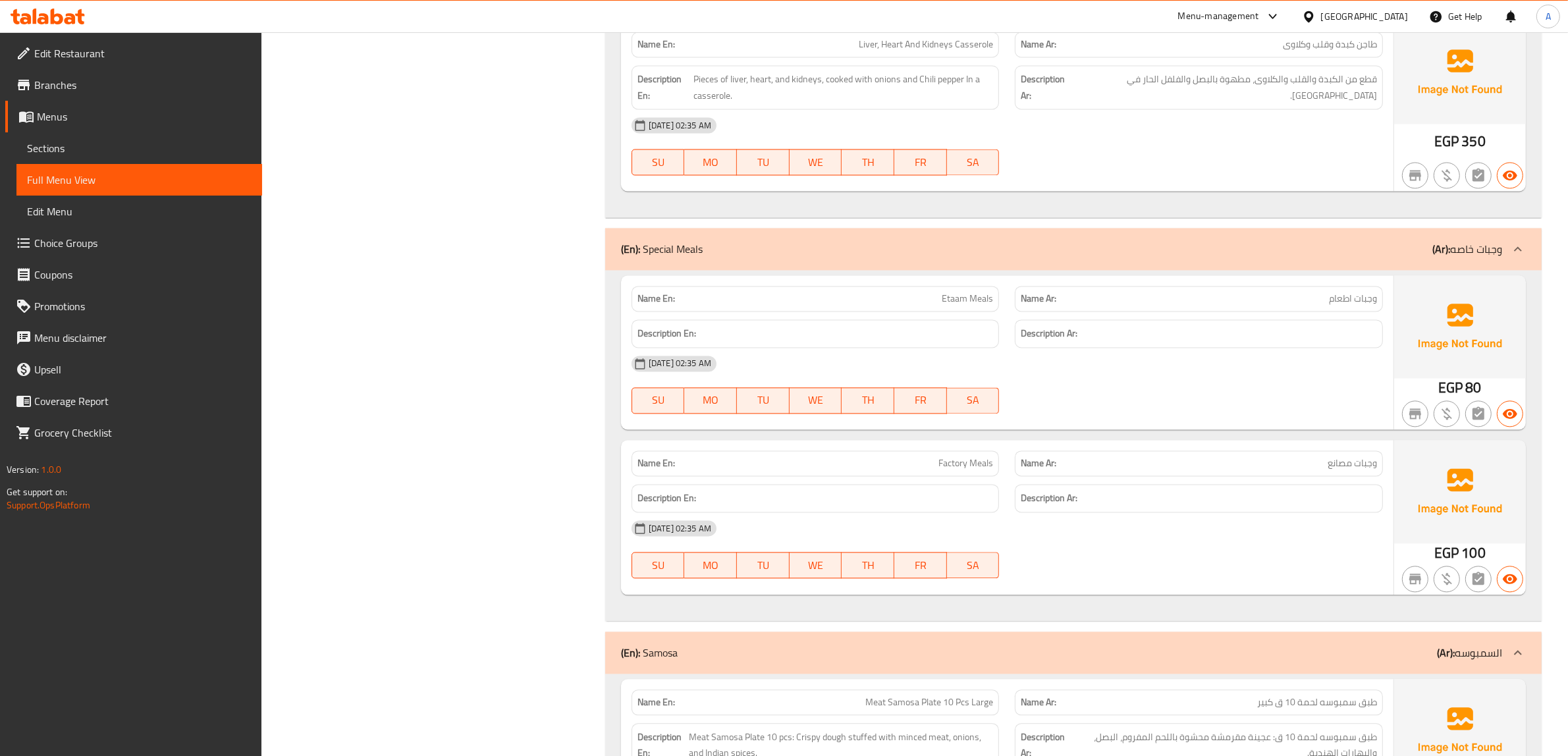
scroll to position [22207, 0]
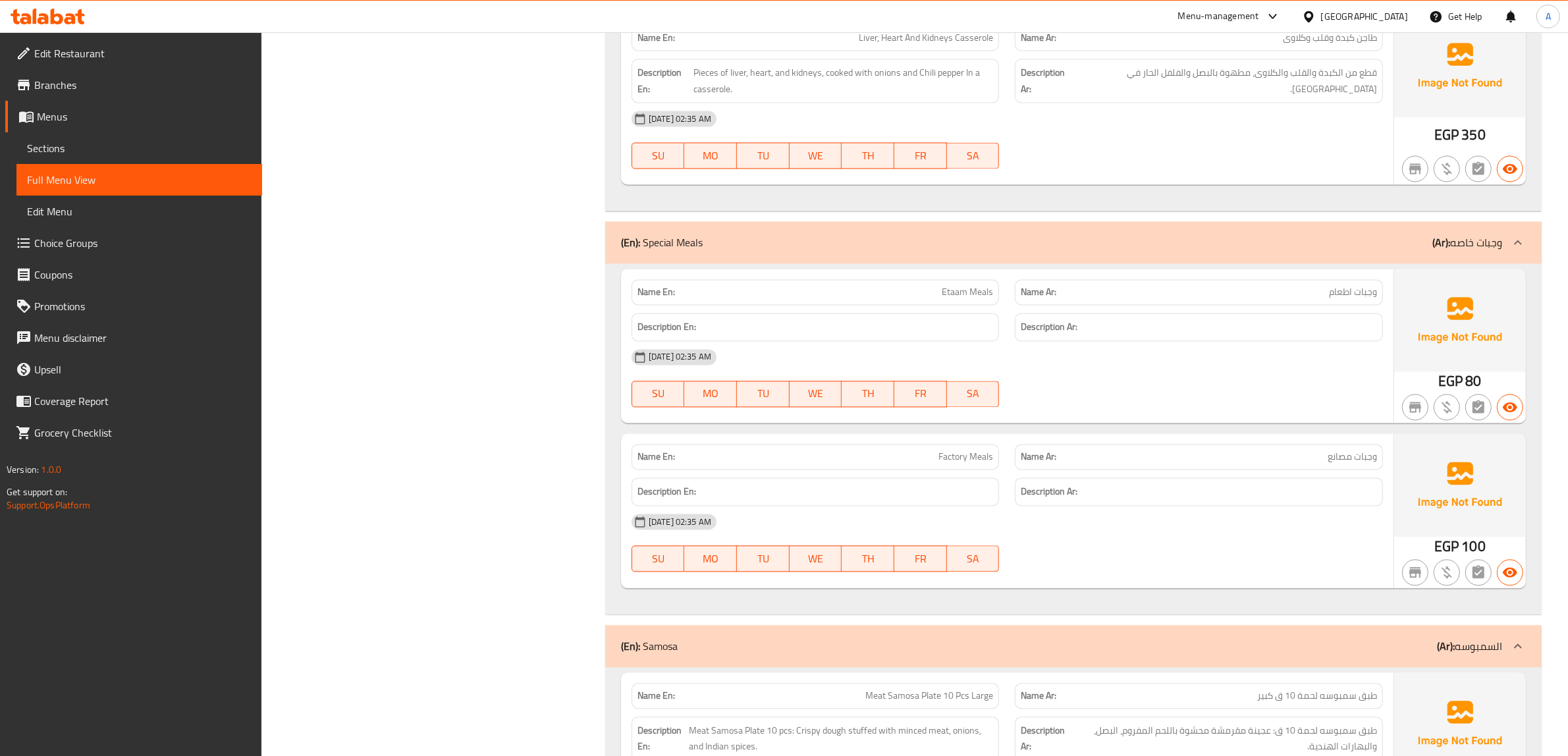
copy span "وجبات اطعام"
drag, startPoint x: 479, startPoint y: 607, endPoint x: 496, endPoint y: 604, distance: 17.3
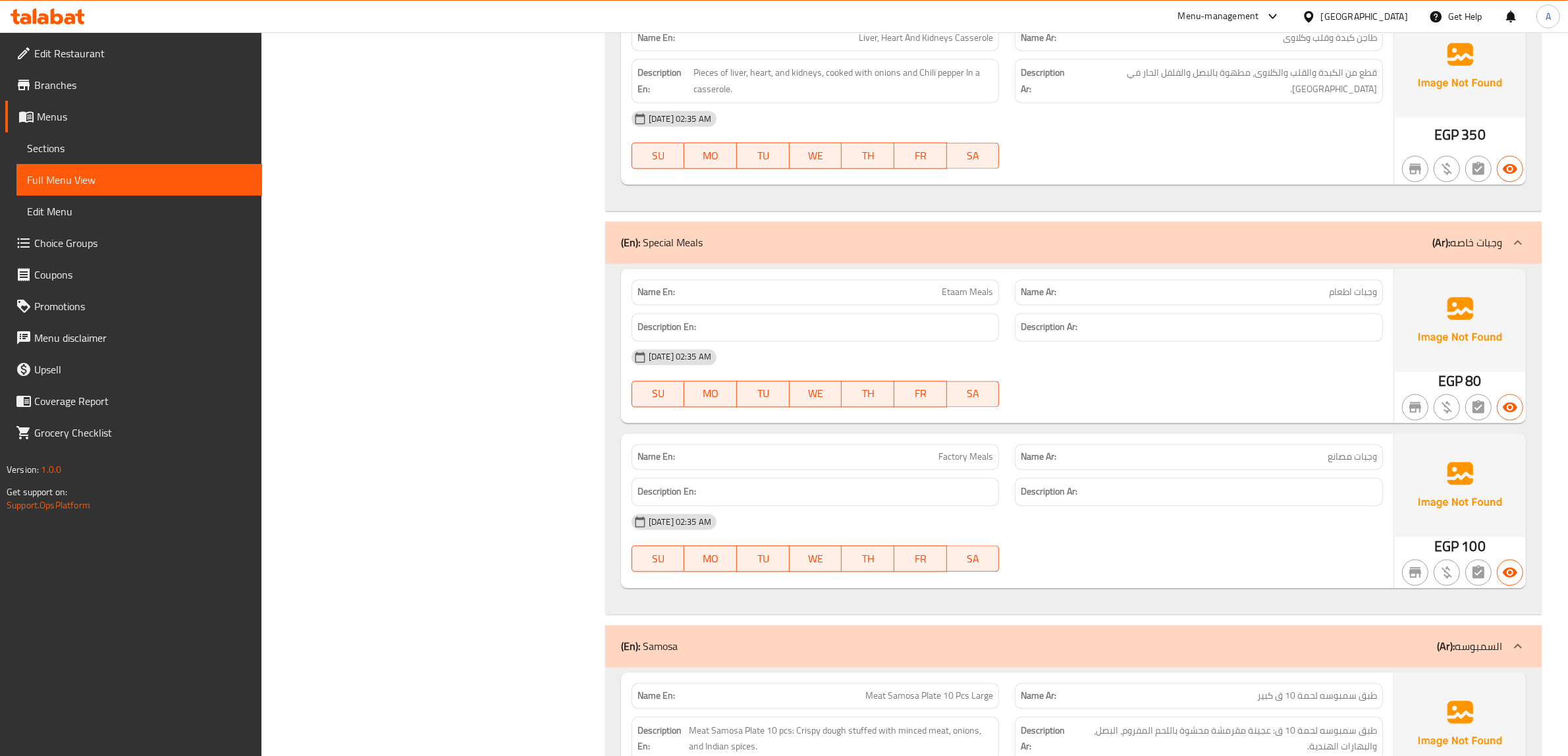
copy span "وجبات مصانع"
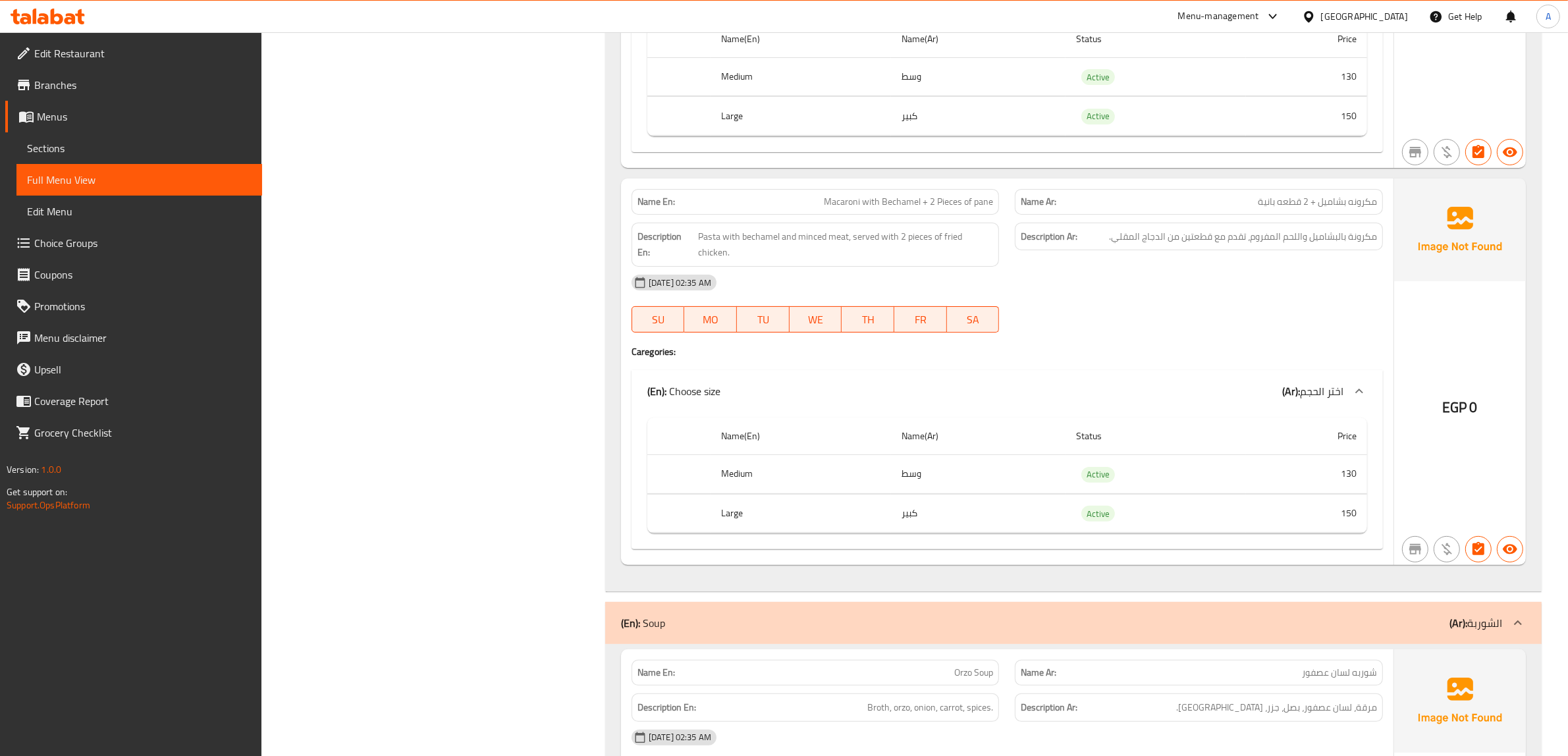
scroll to position [25498, 0]
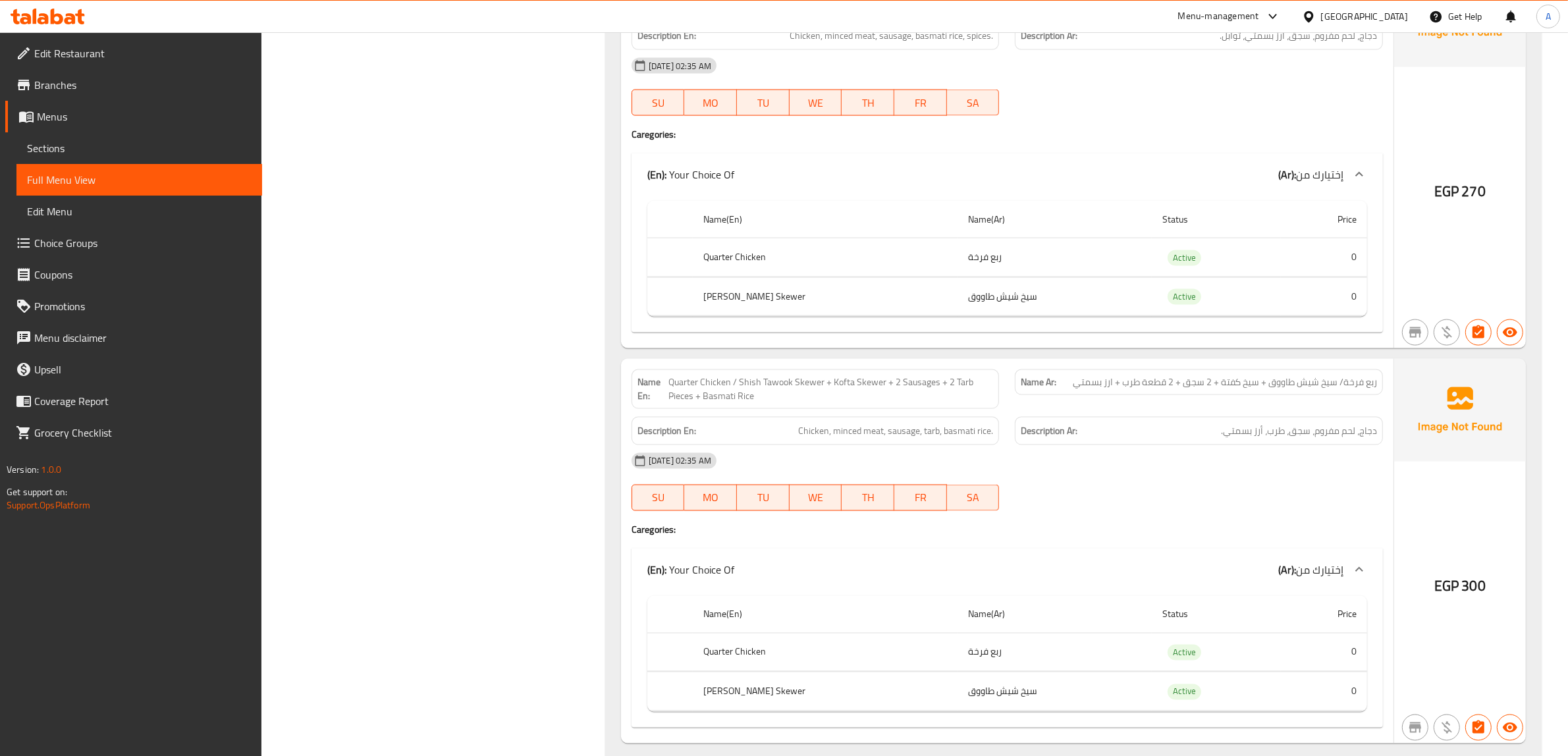
scroll to position [27802, 0]
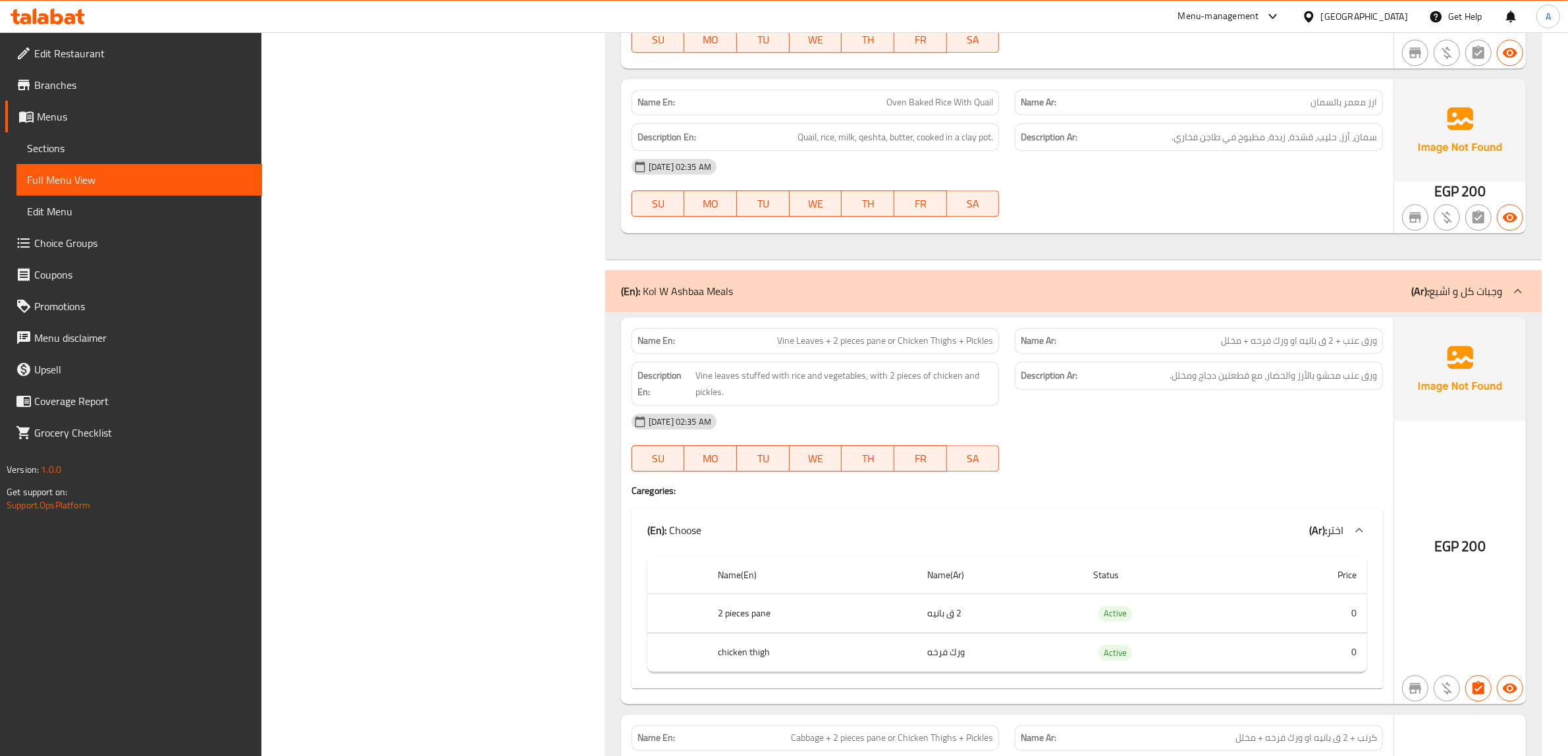
scroll to position [29860, 0]
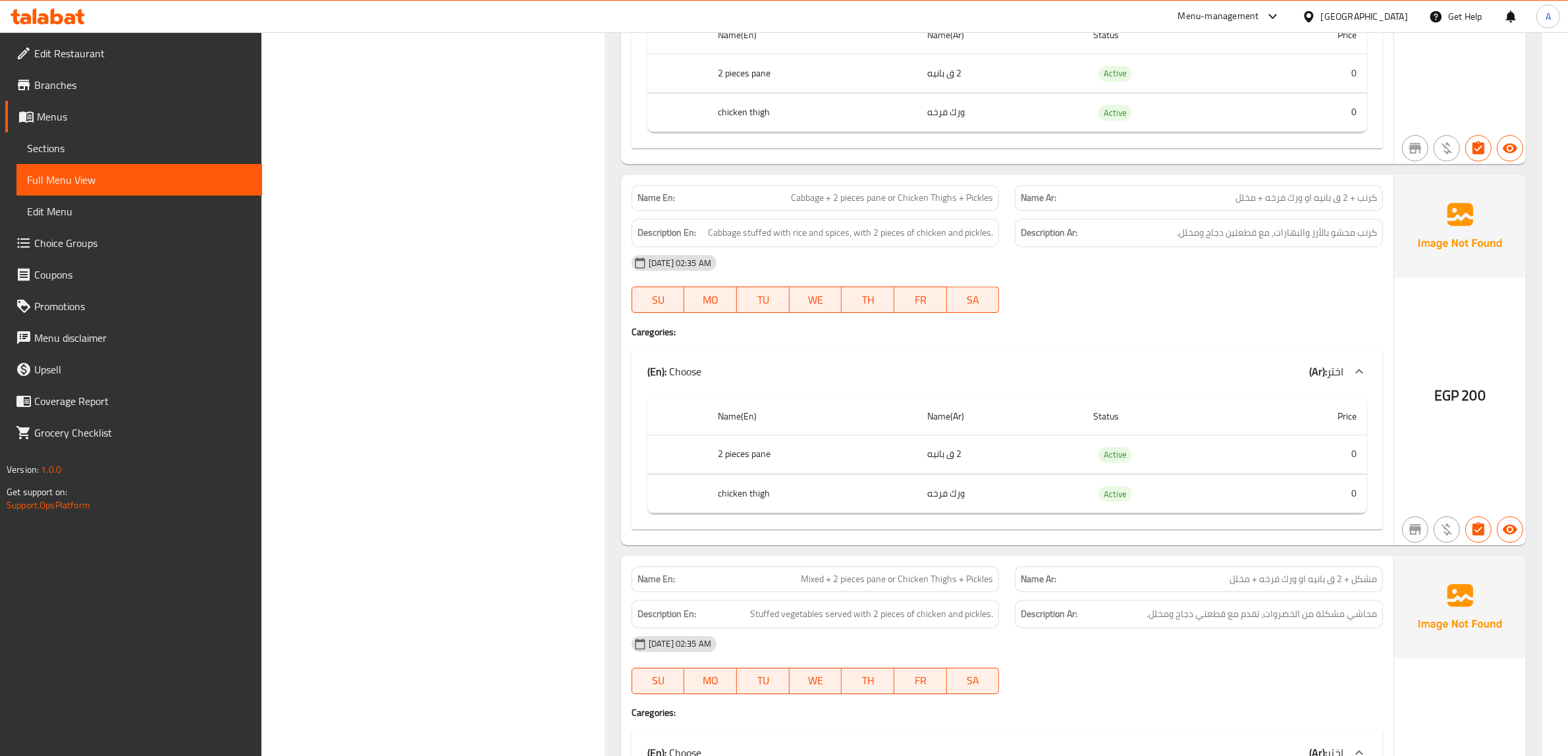
scroll to position [30354, 0]
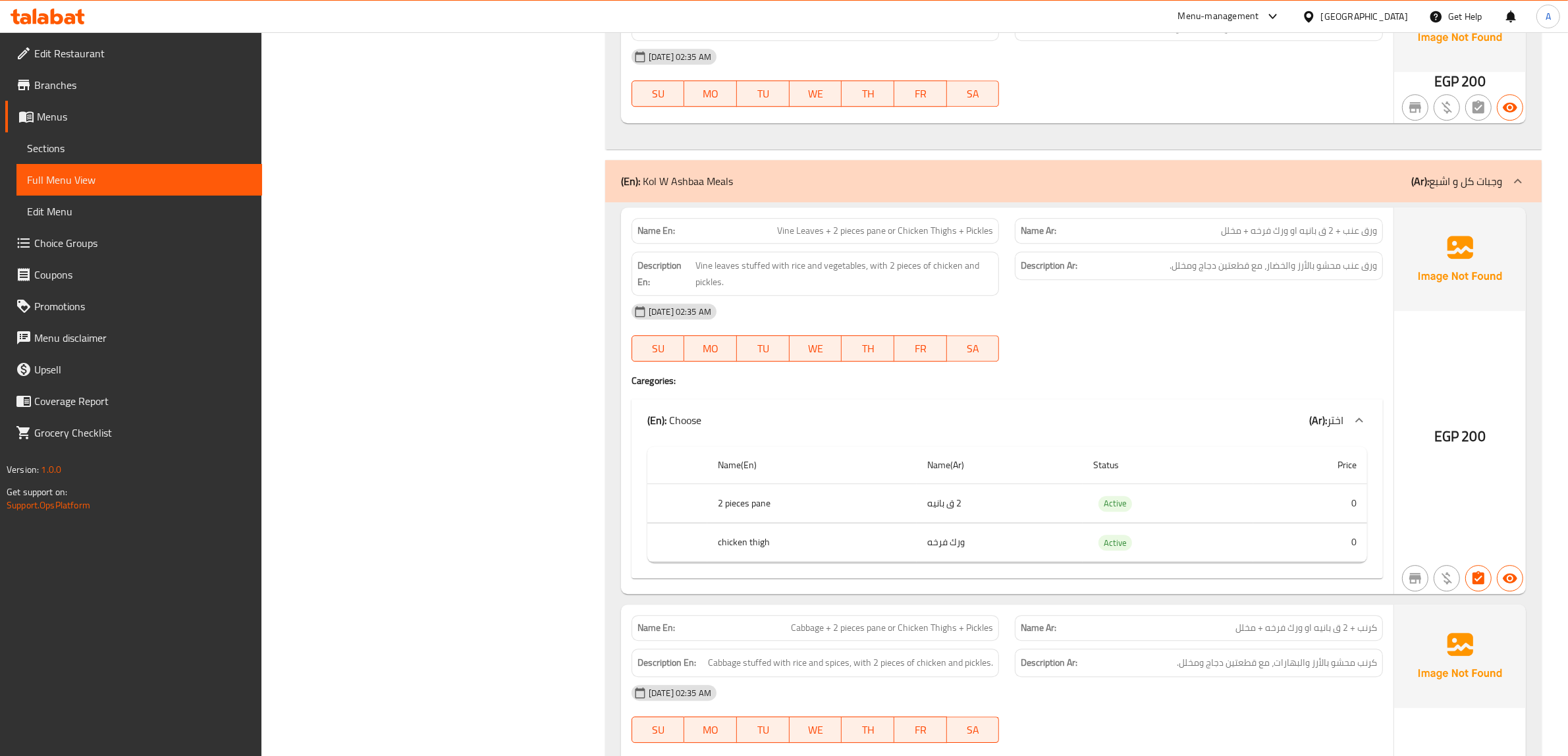
scroll to position [29860, 0]
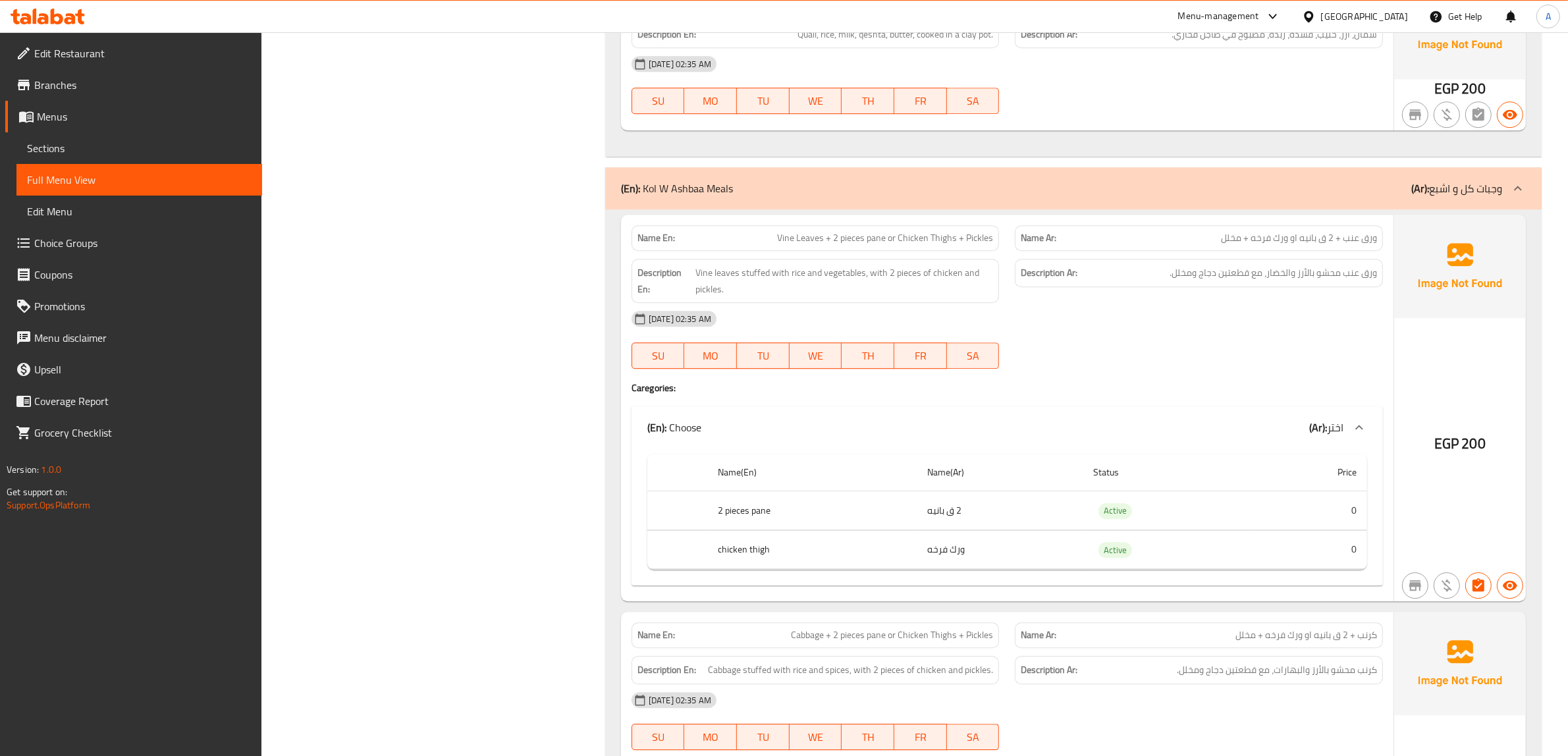
copy span "Vine Leaves + 2 pieces pane or Chicken Thighs + Pickles"
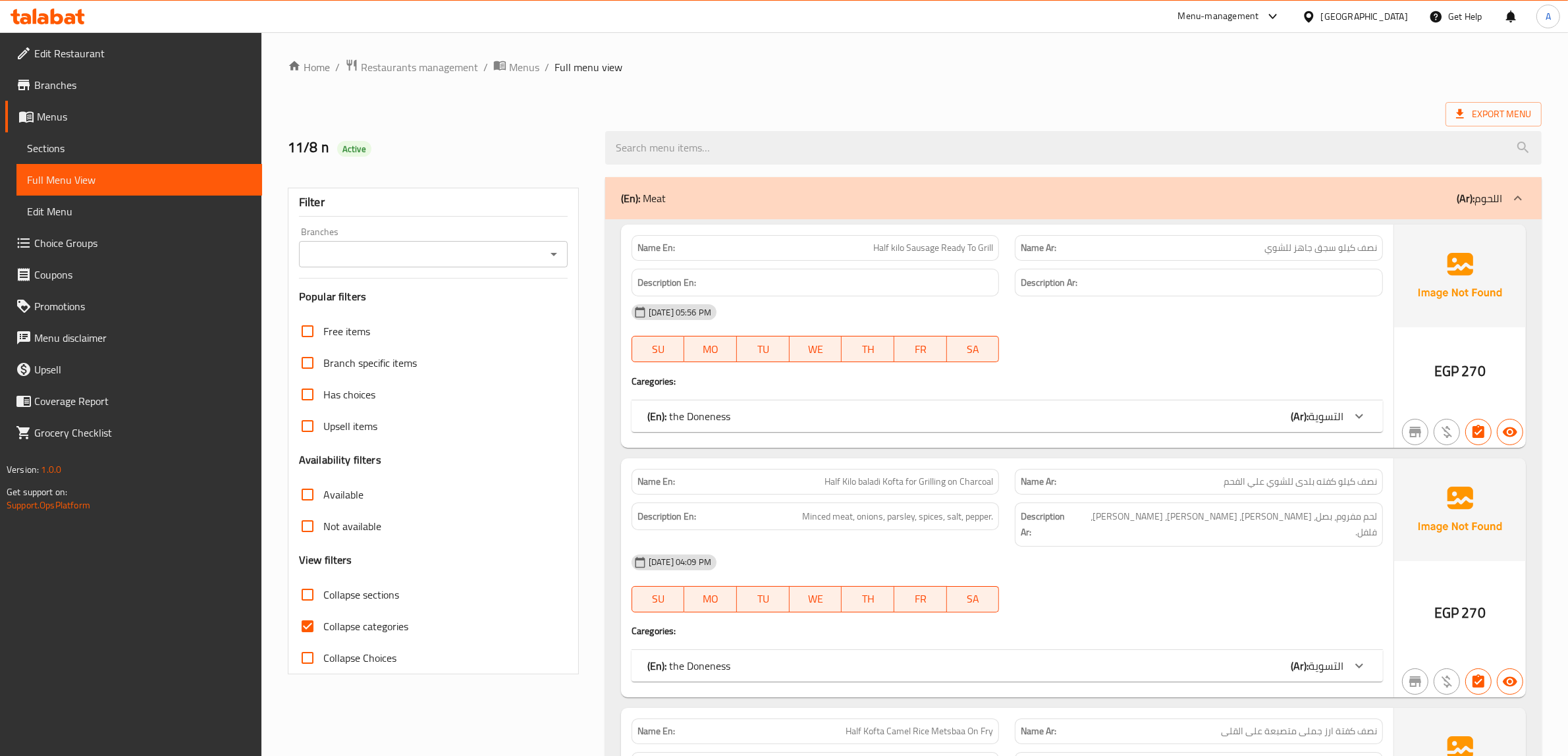
click at [364, 621] on span "Collapse categories" at bounding box center [366, 626] width 85 height 16
click at [323, 621] on input "Collapse categories" at bounding box center [307, 625] width 31 height 31
checkbox input "false"
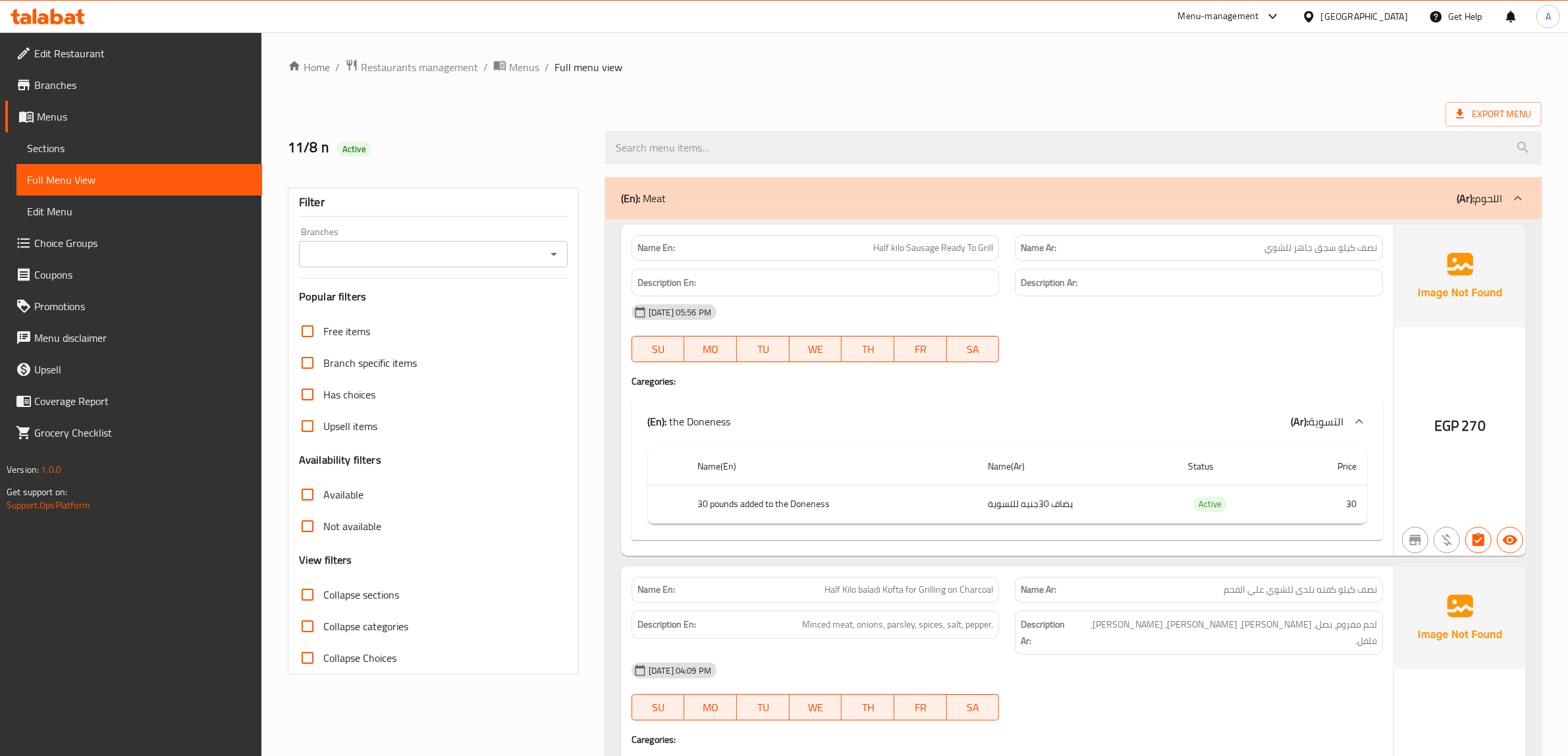
click at [314, 600] on input "Collapse sections" at bounding box center [307, 594] width 31 height 31
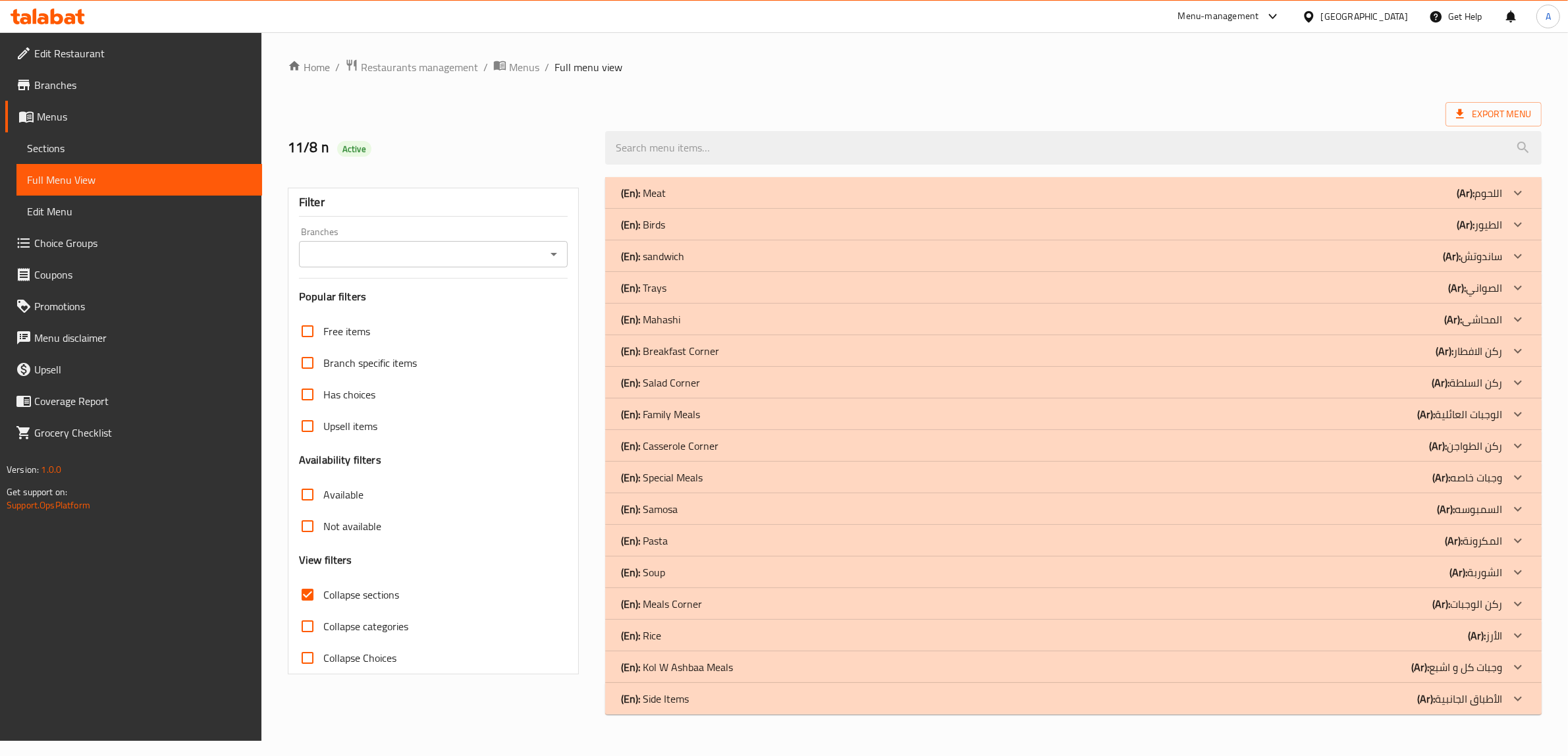
click at [311, 593] on input "Collapse sections" at bounding box center [307, 594] width 31 height 31
checkbox input "false"
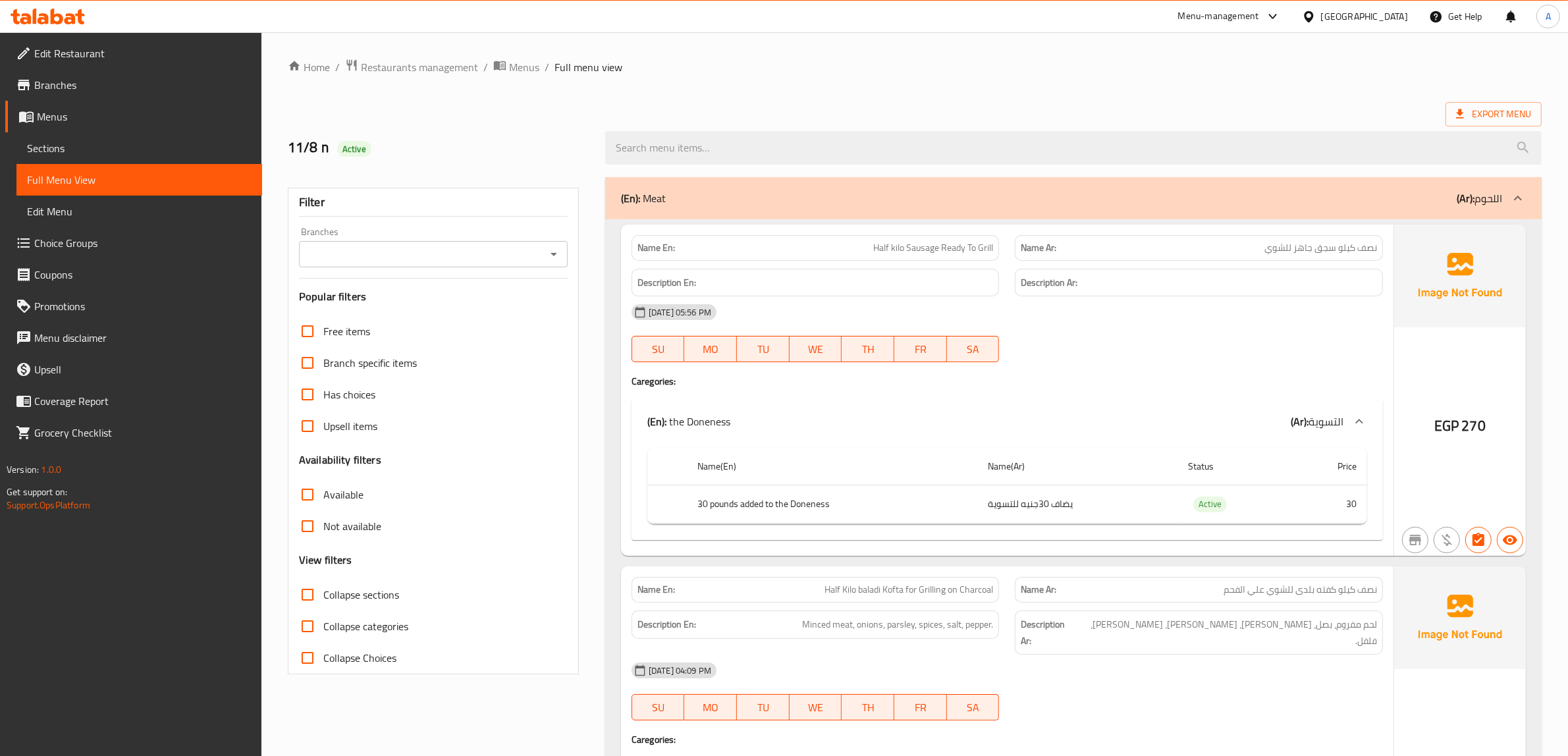
click at [686, 218] on div "(En): Meat (Ar): اللحوم" at bounding box center [1073, 198] width 936 height 42
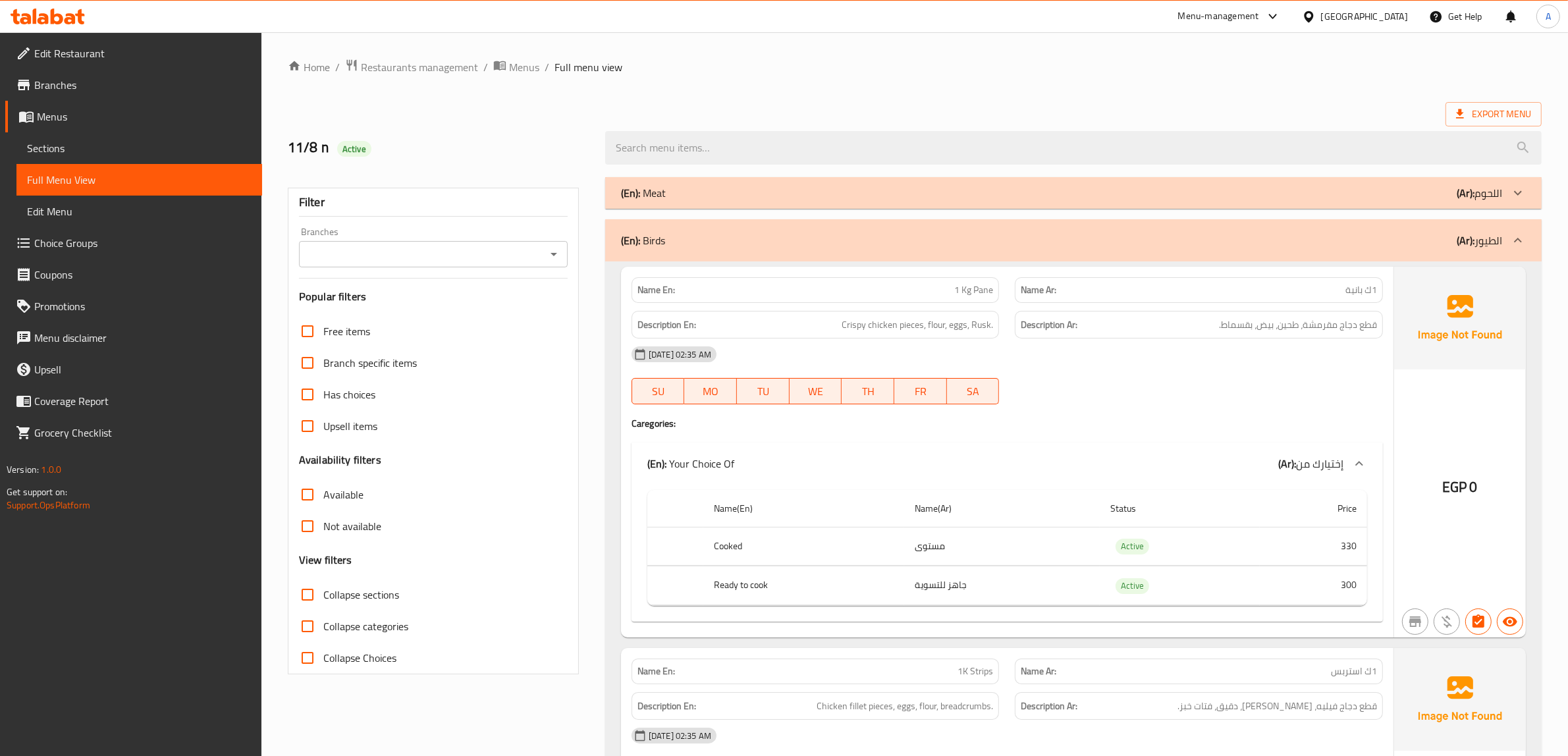
scroll to position [2246, 0]
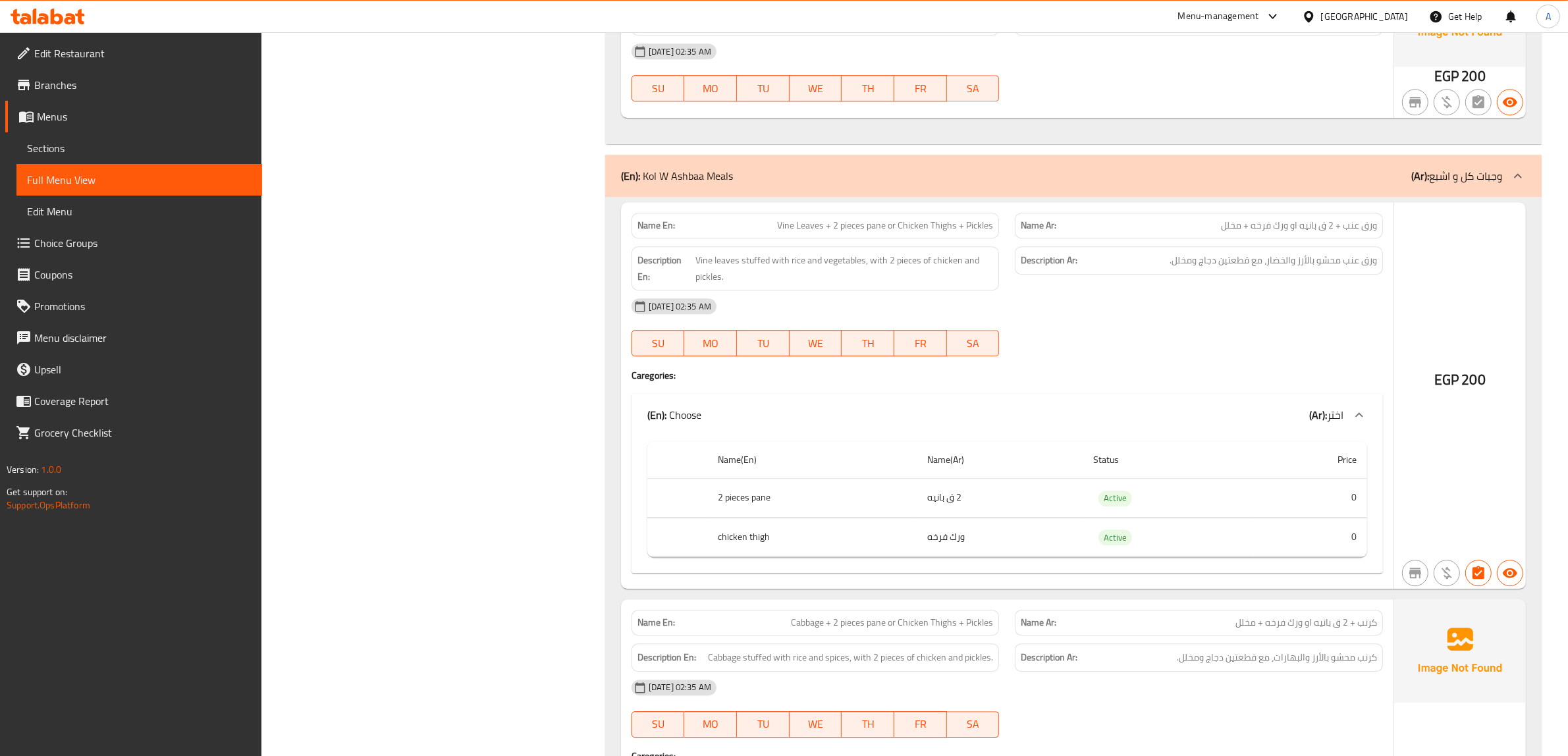
scroll to position [29899, 0]
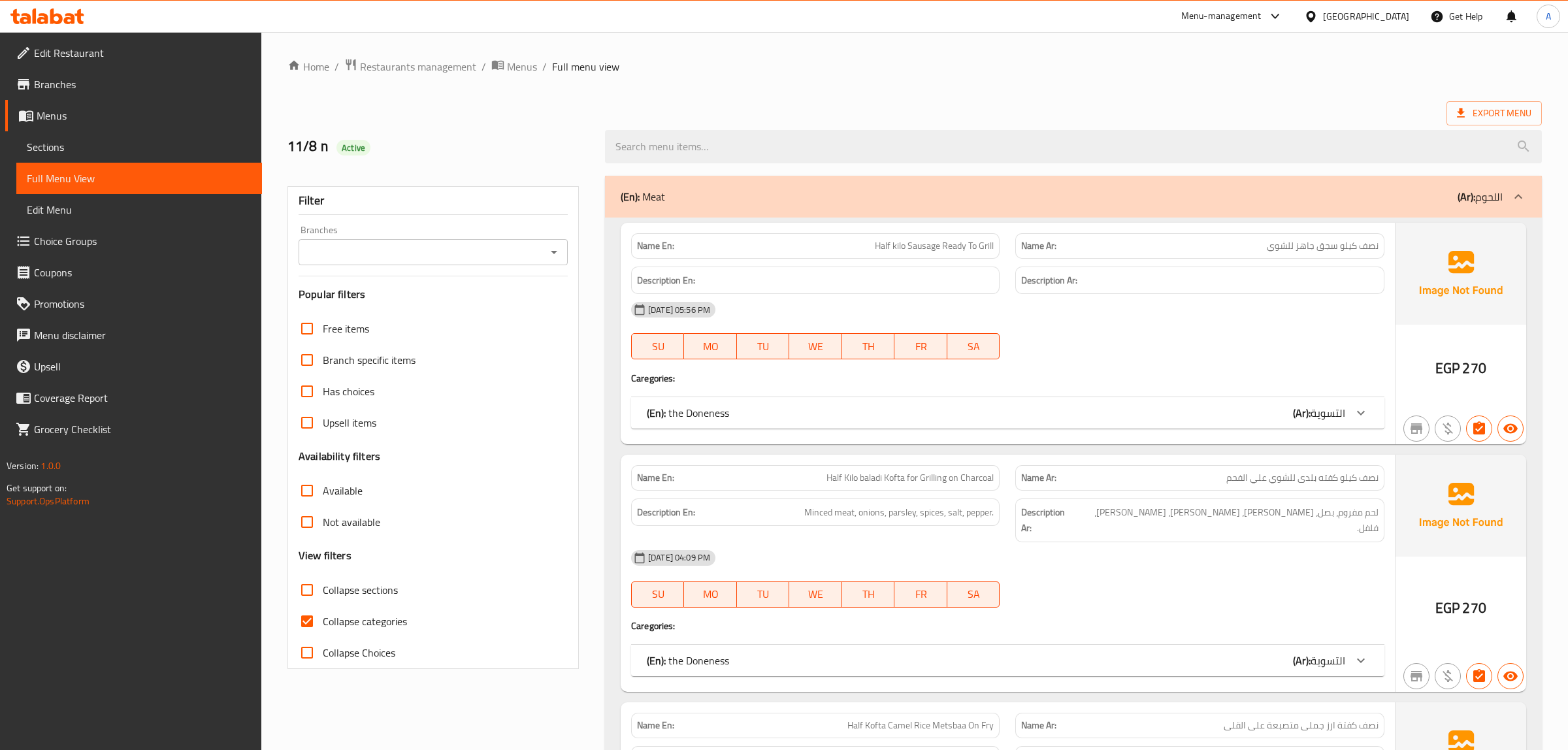
click at [306, 624] on input "Collapse categories" at bounding box center [305, 620] width 31 height 31
checkbox input "false"
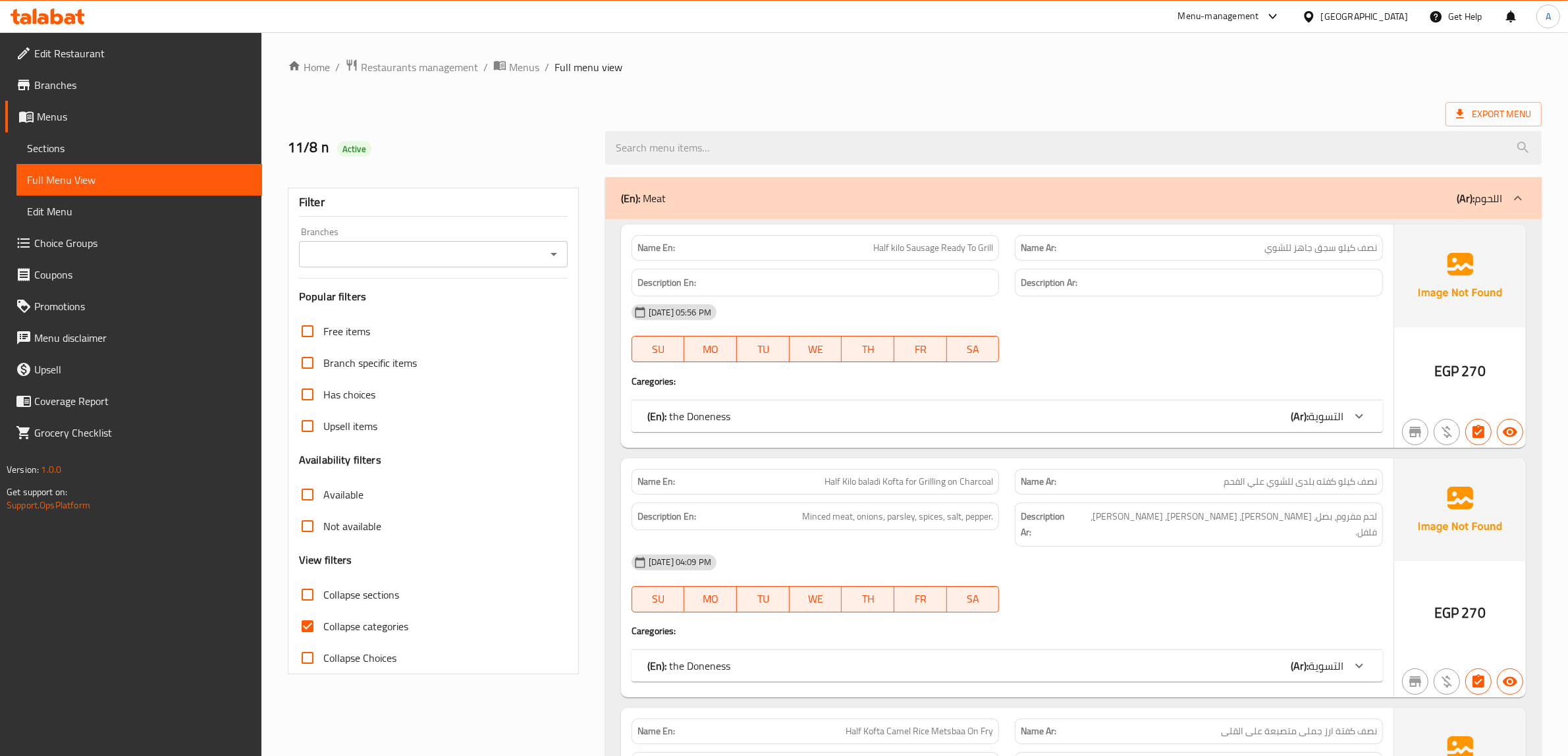
click at [311, 627] on input "Collapse categories" at bounding box center [307, 625] width 31 height 31
checkbox input "false"
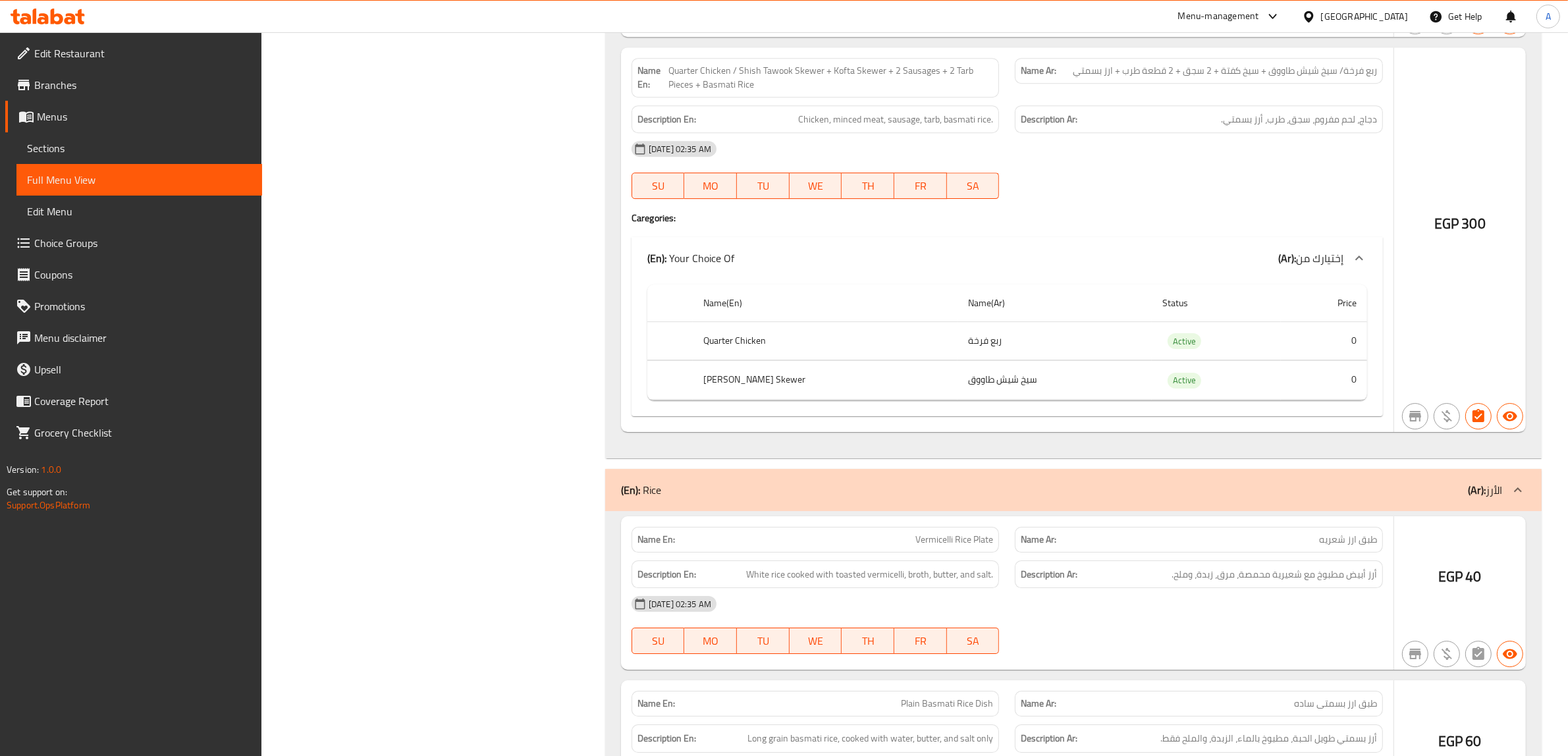
scroll to position [33403, 0]
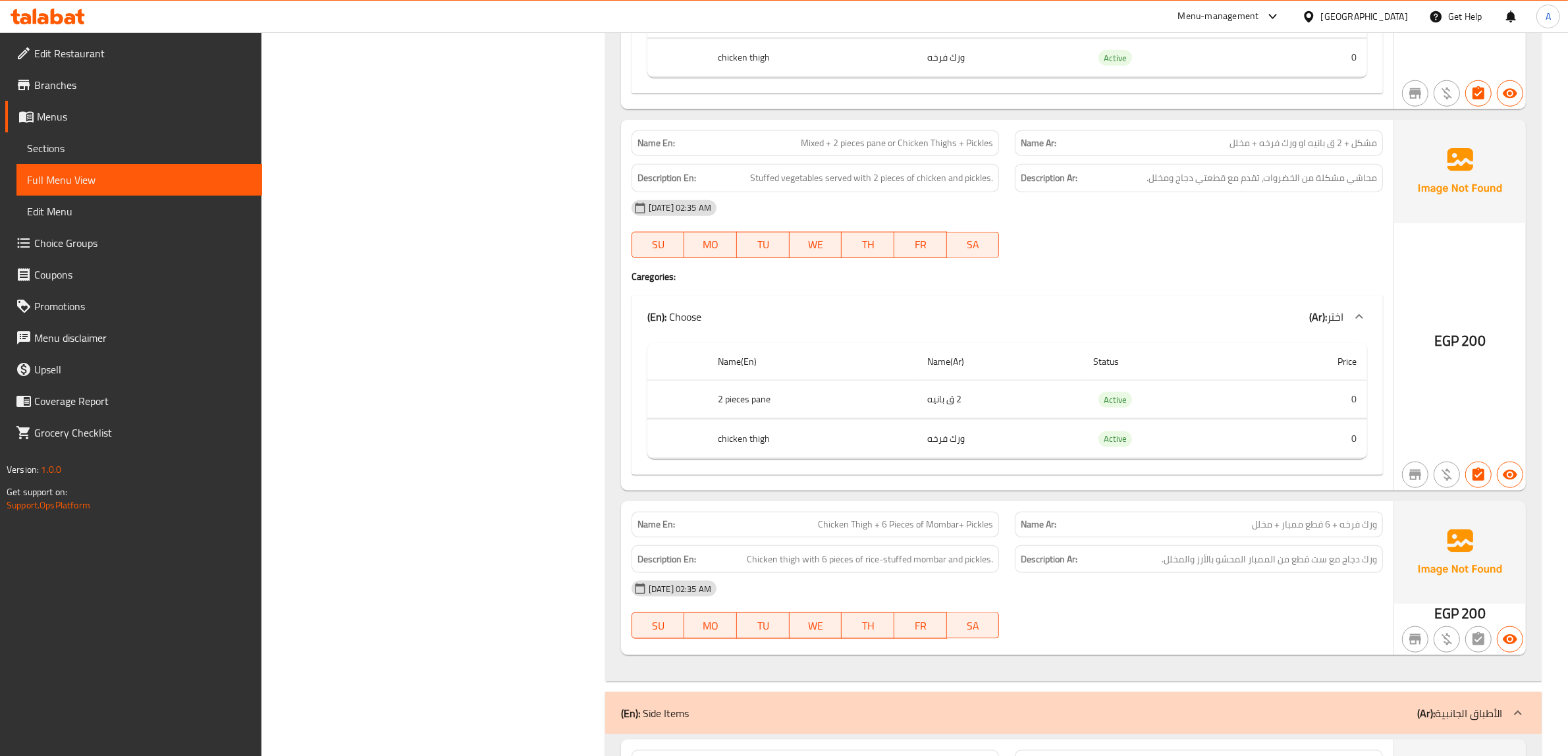
scroll to position [33073, 0]
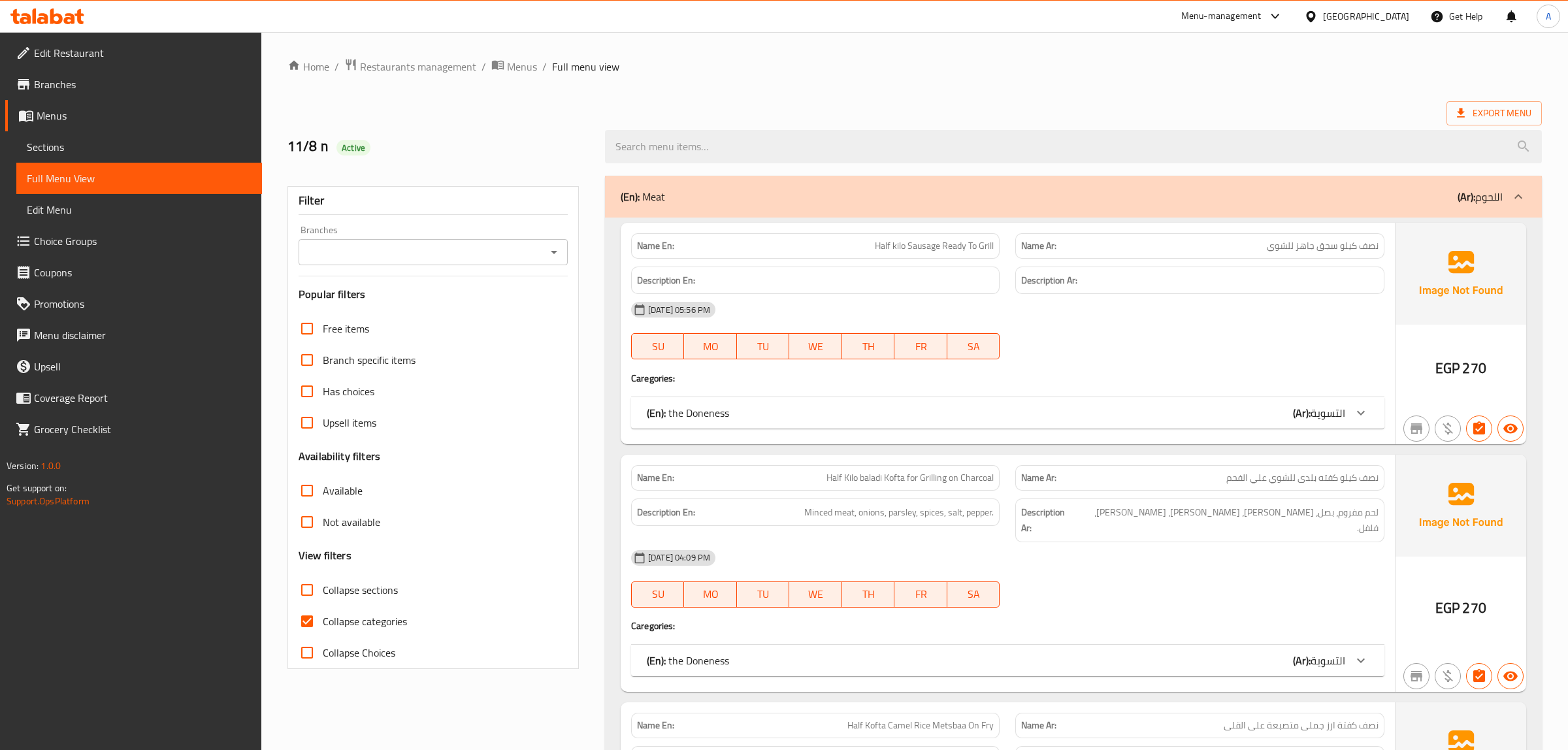
click at [335, 622] on span "Collapse categories" at bounding box center [363, 621] width 85 height 16
click at [321, 622] on input "Collapse categories" at bounding box center [305, 620] width 31 height 31
checkbox input "false"
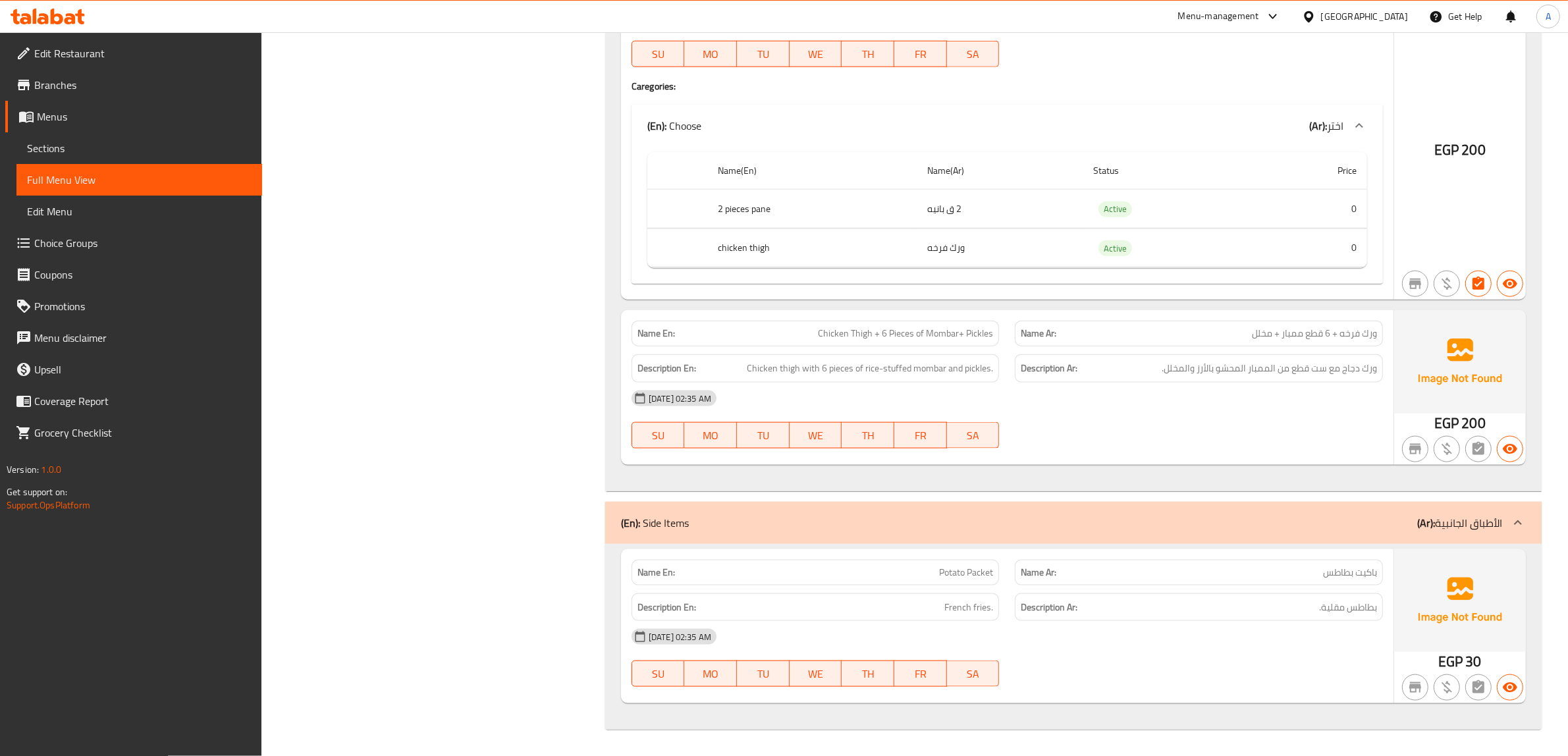
scroll to position [32909, 0]
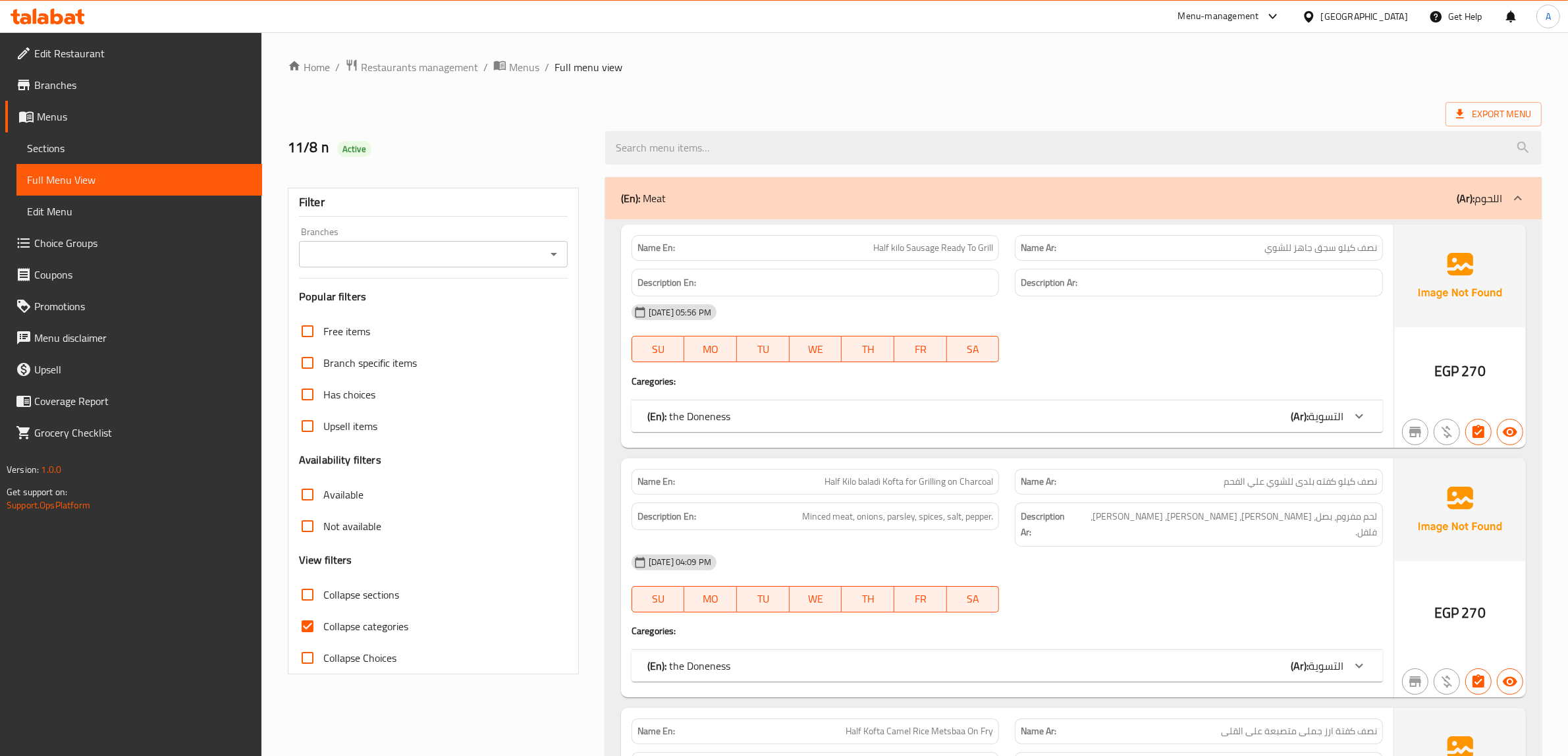
click at [363, 634] on span "Collapse categories" at bounding box center [366, 626] width 85 height 16
click at [323, 634] on input "Collapse categories" at bounding box center [307, 625] width 31 height 31
checkbox input "false"
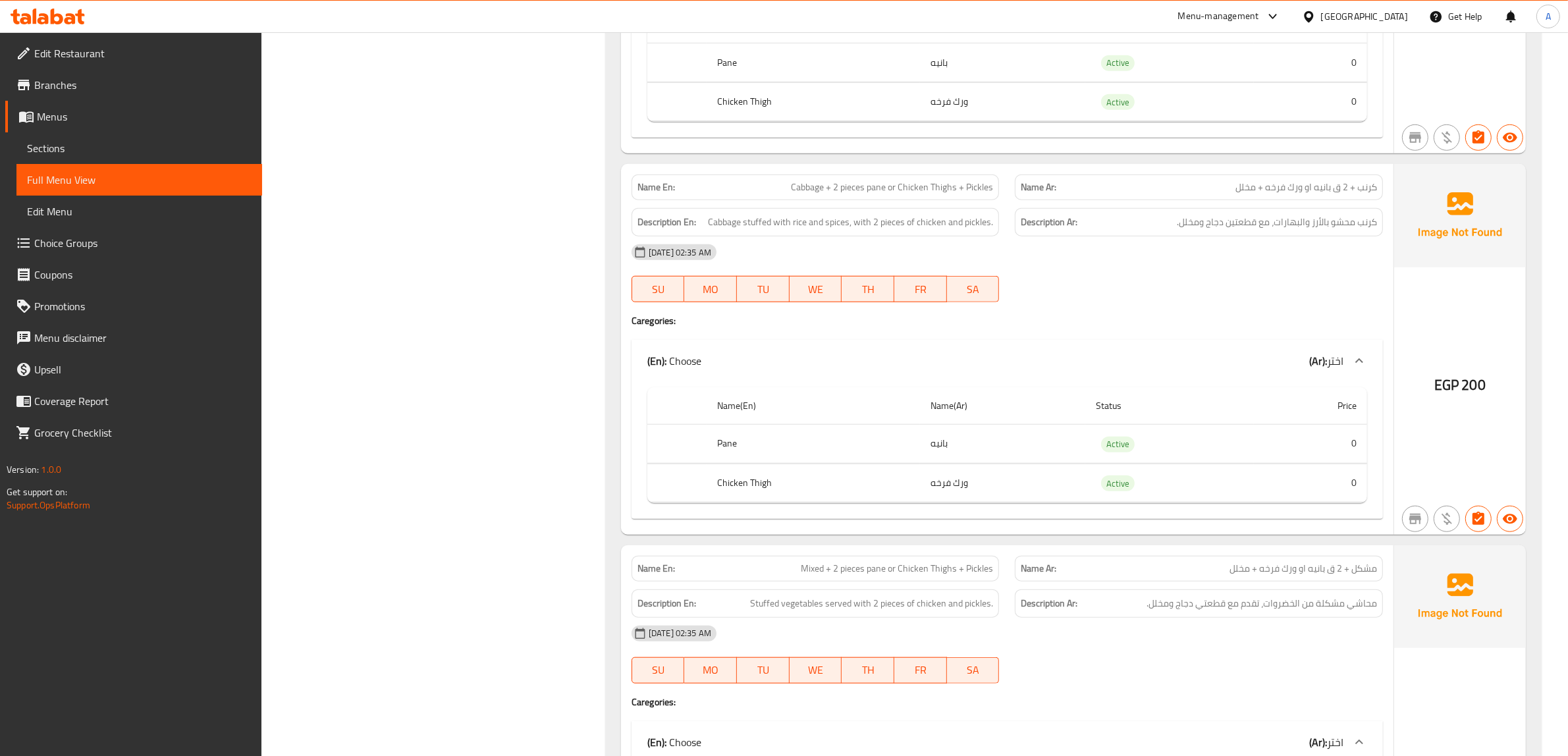
scroll to position [32745, 0]
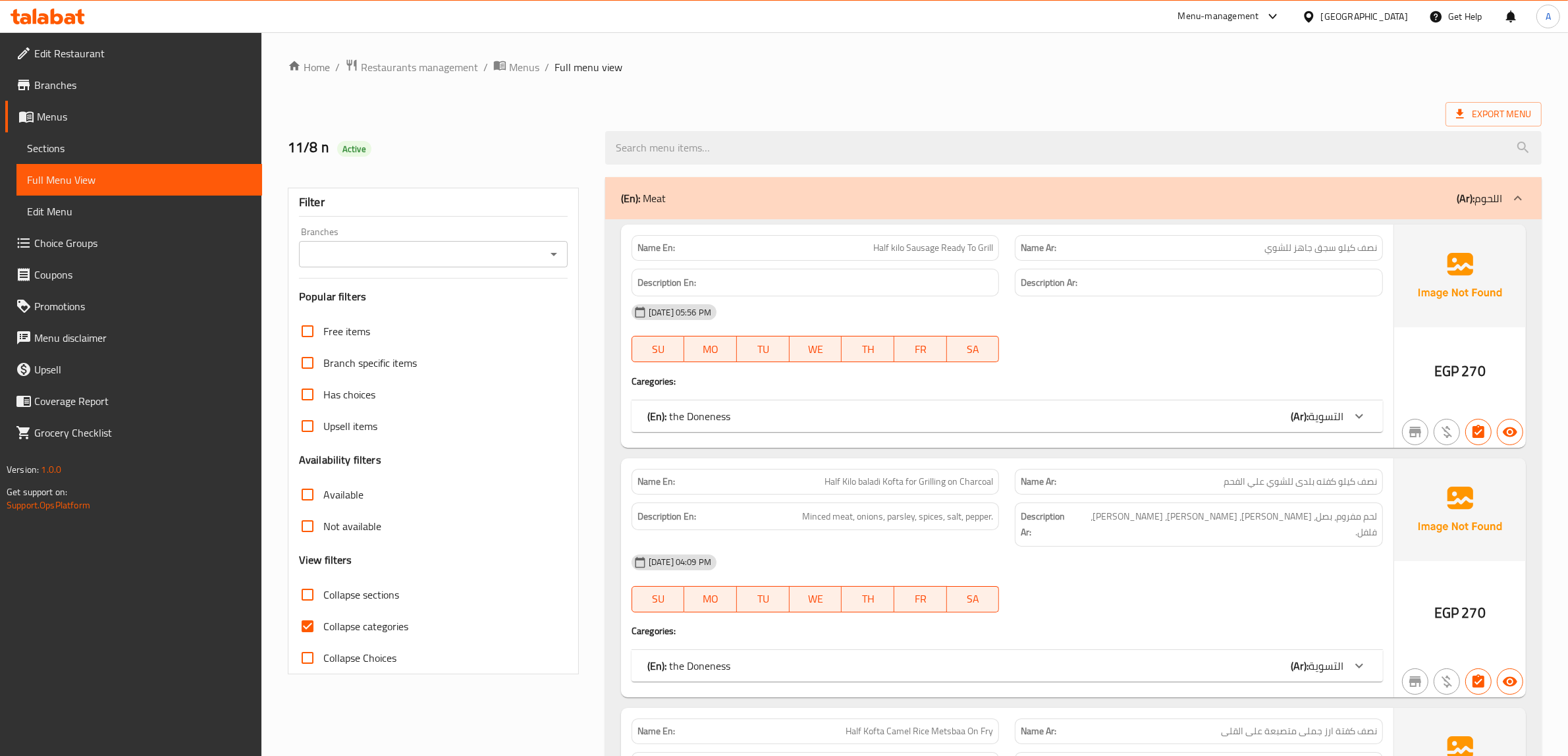
click at [305, 595] on input "Collapse sections" at bounding box center [307, 594] width 31 height 31
checkbox input "true"
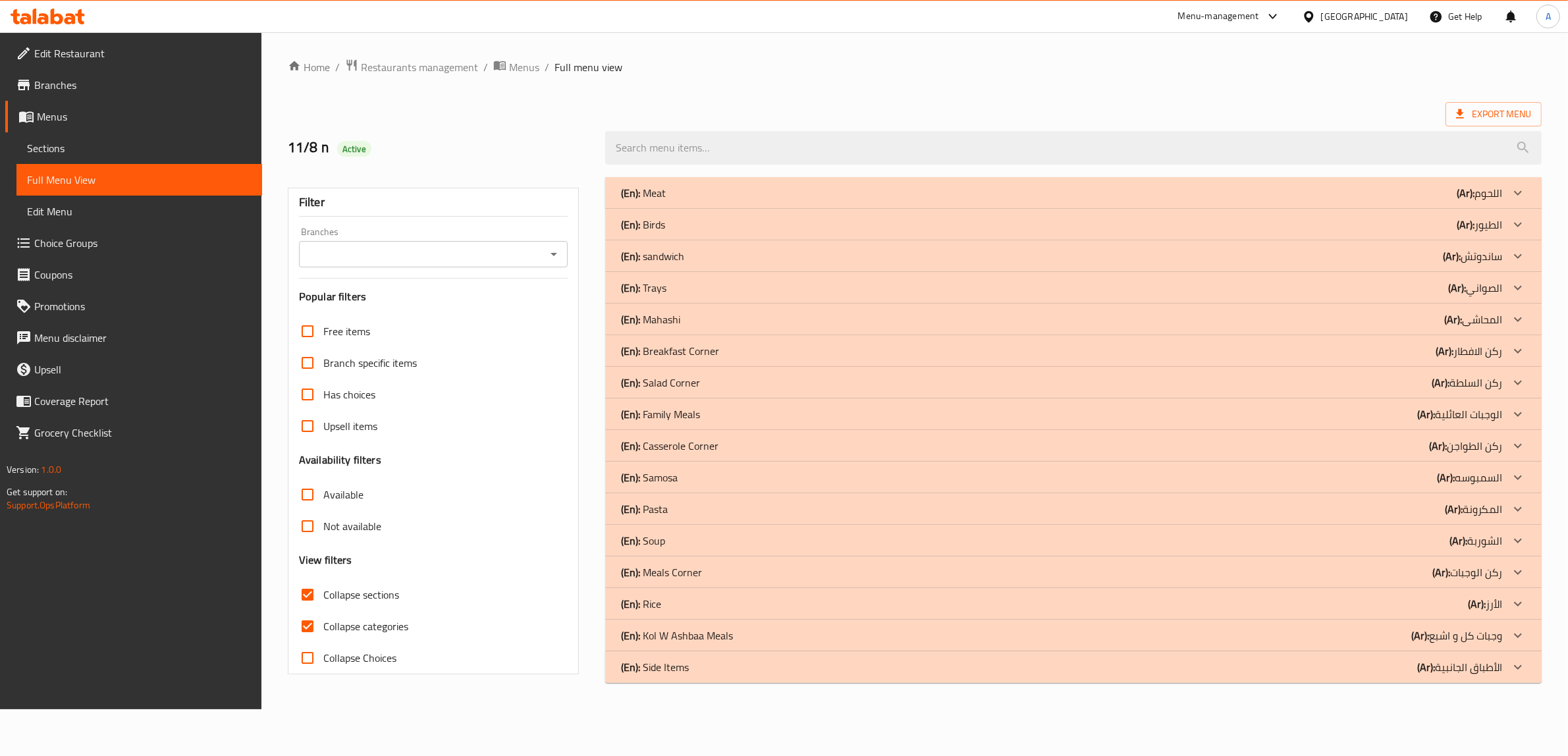
click at [306, 625] on input "Collapse categories" at bounding box center [307, 625] width 31 height 31
checkbox input "false"
click at [341, 596] on span "Collapse sections" at bounding box center [363, 594] width 75 height 16
click at [325, 596] on input "Collapse sections" at bounding box center [309, 594] width 31 height 31
checkbox input "false"
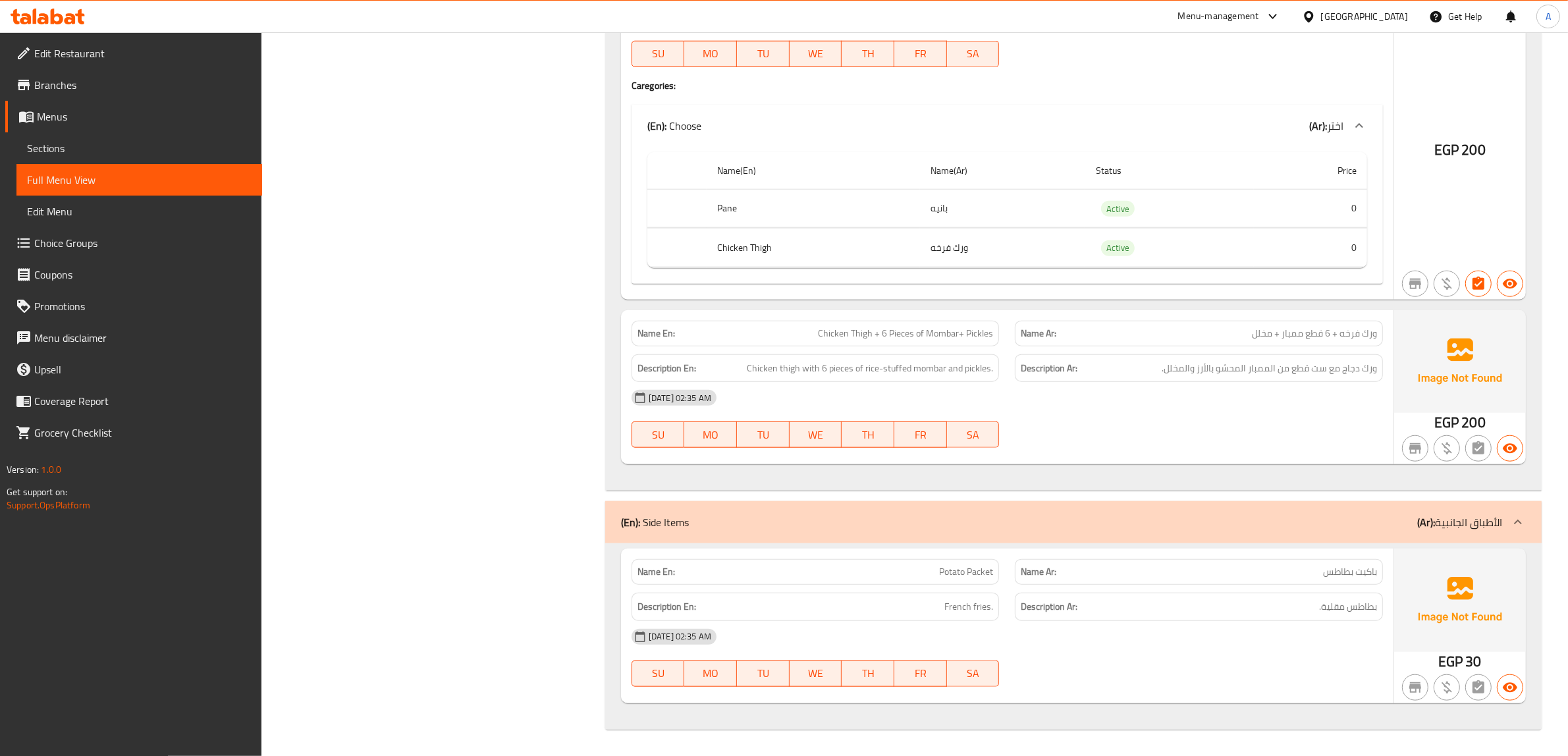
scroll to position [32999, 0]
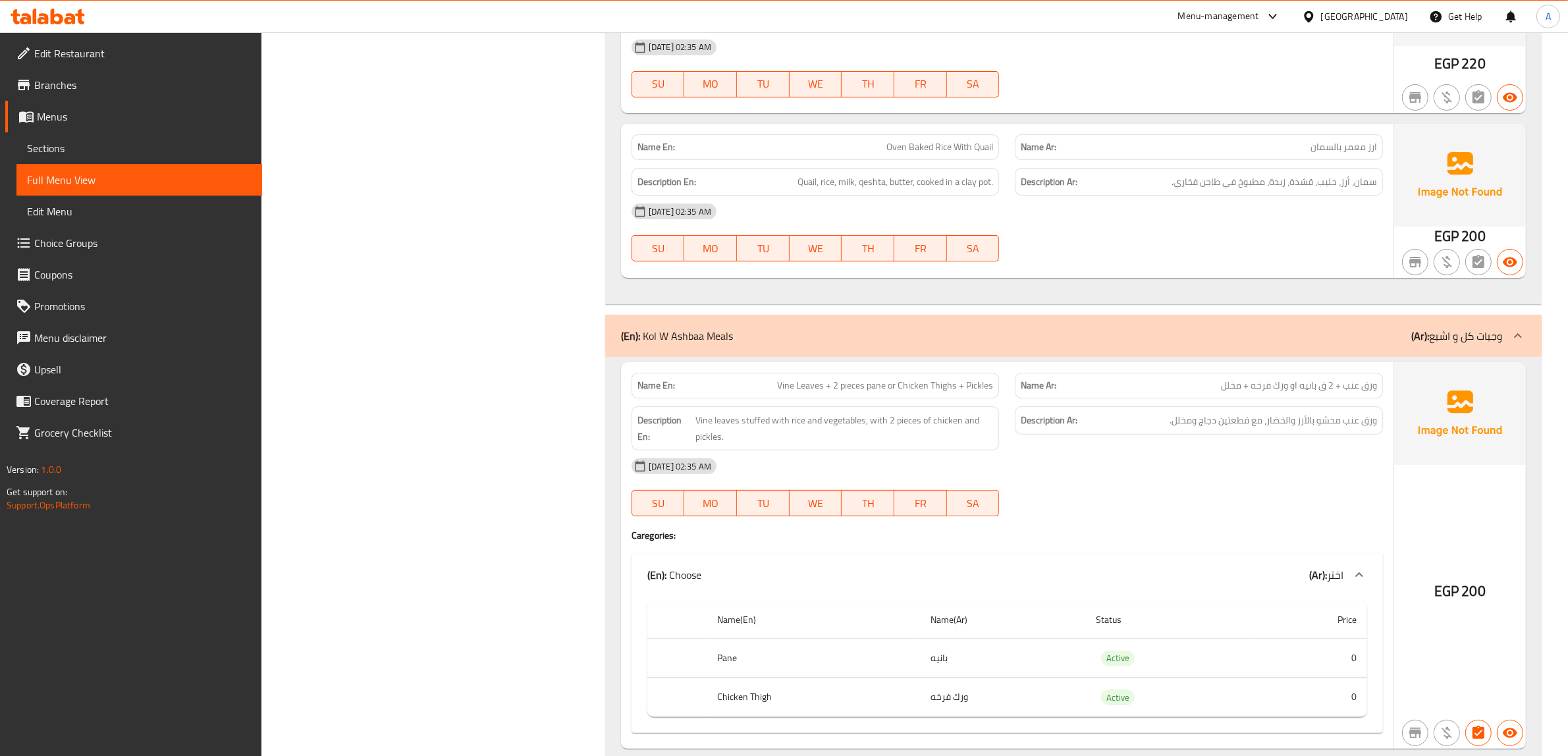
scroll to position [31683, 0]
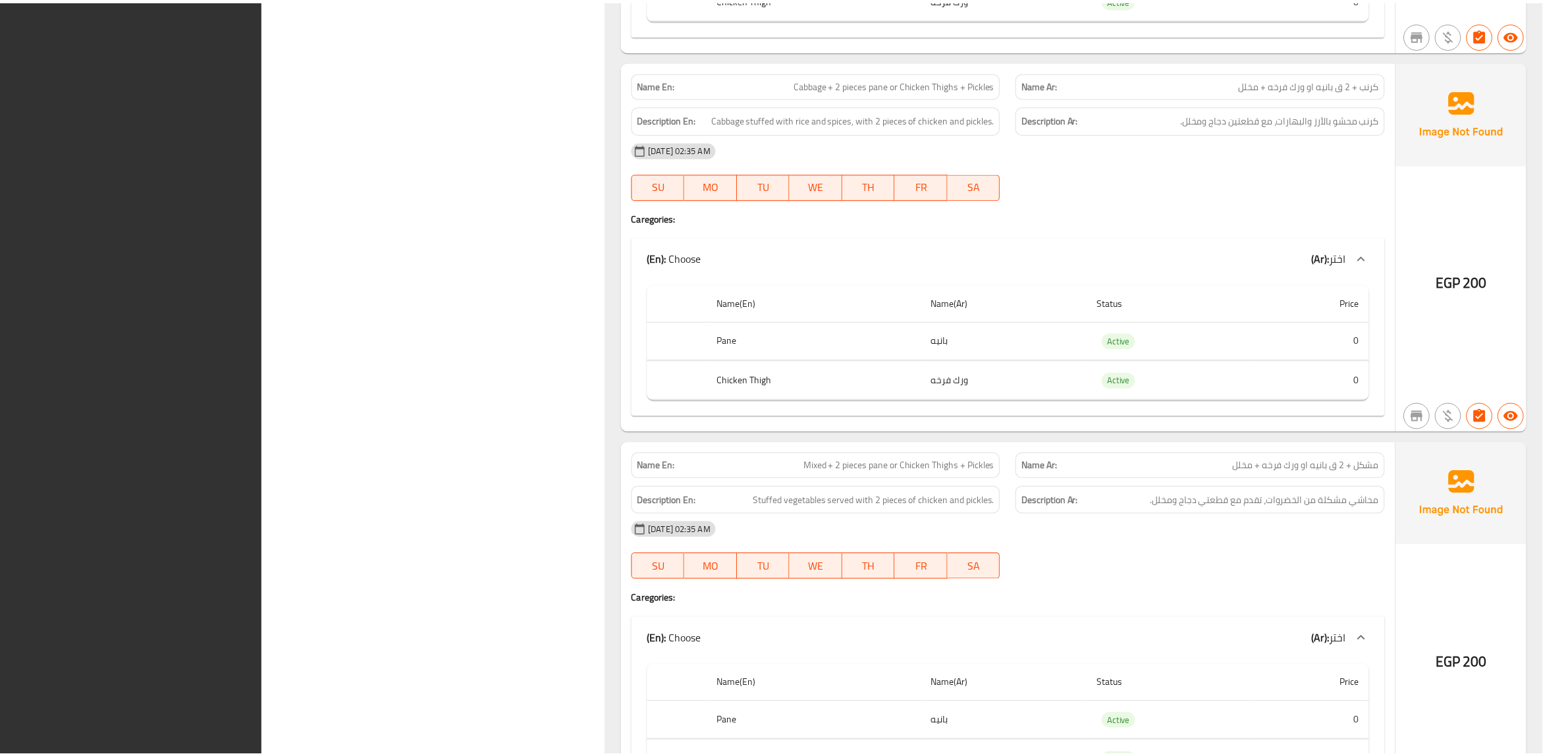
scroll to position [32967, 0]
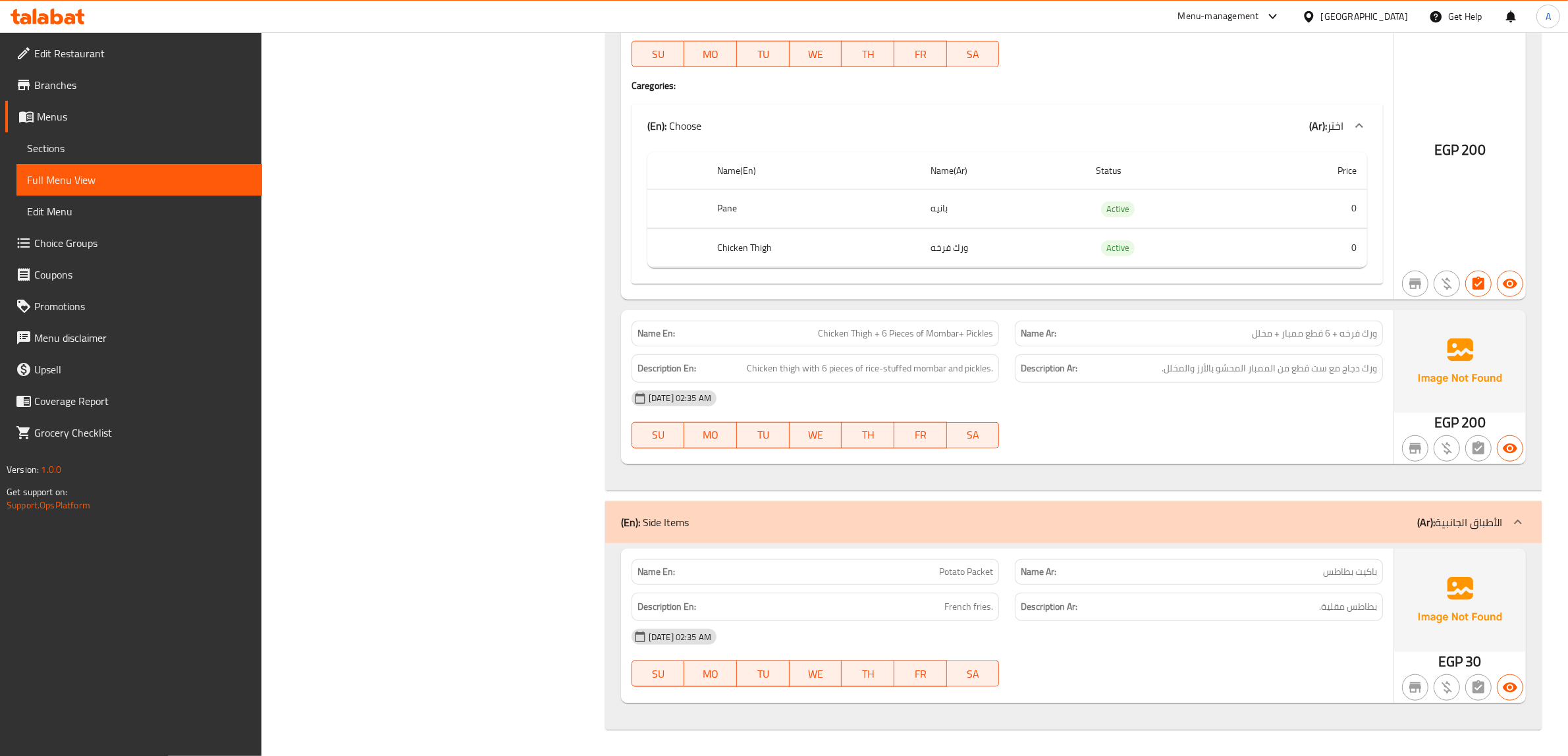
click at [96, 59] on span "Edit Restaurant" at bounding box center [142, 53] width 217 height 16
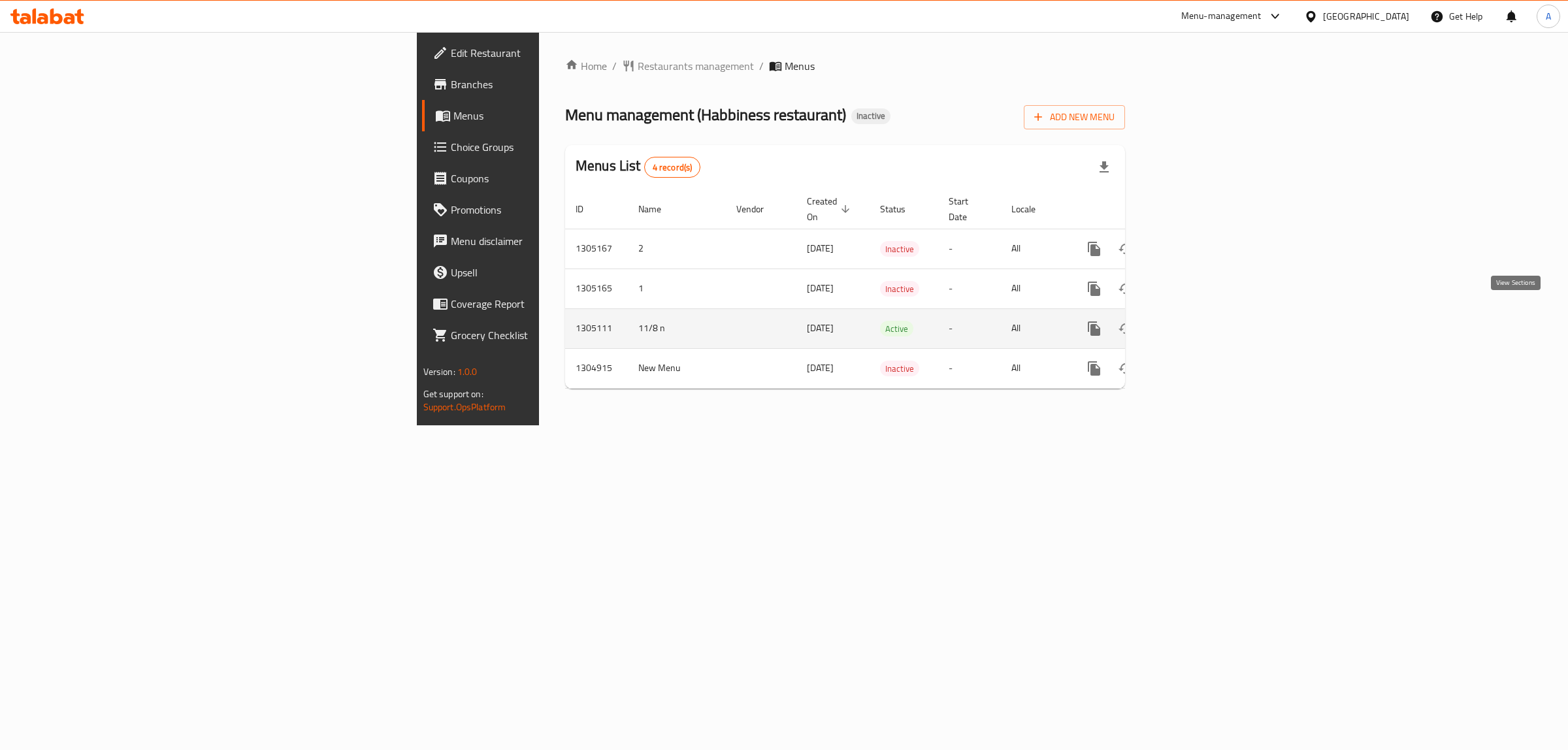
click at [1197, 321] on icon "enhanced table" at bounding box center [1188, 328] width 16 height 16
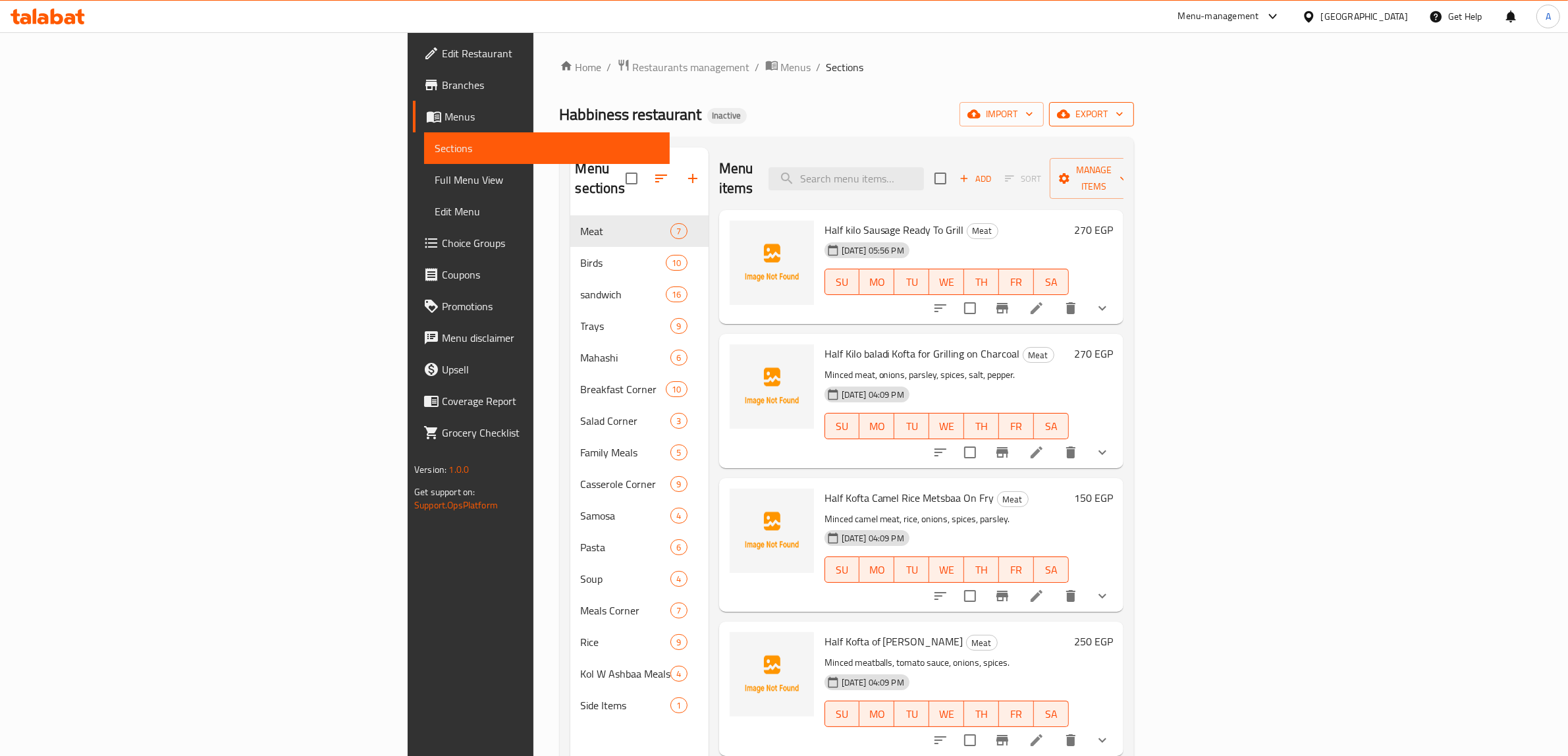
click at [1123, 112] on span "export" at bounding box center [1090, 114] width 64 height 17
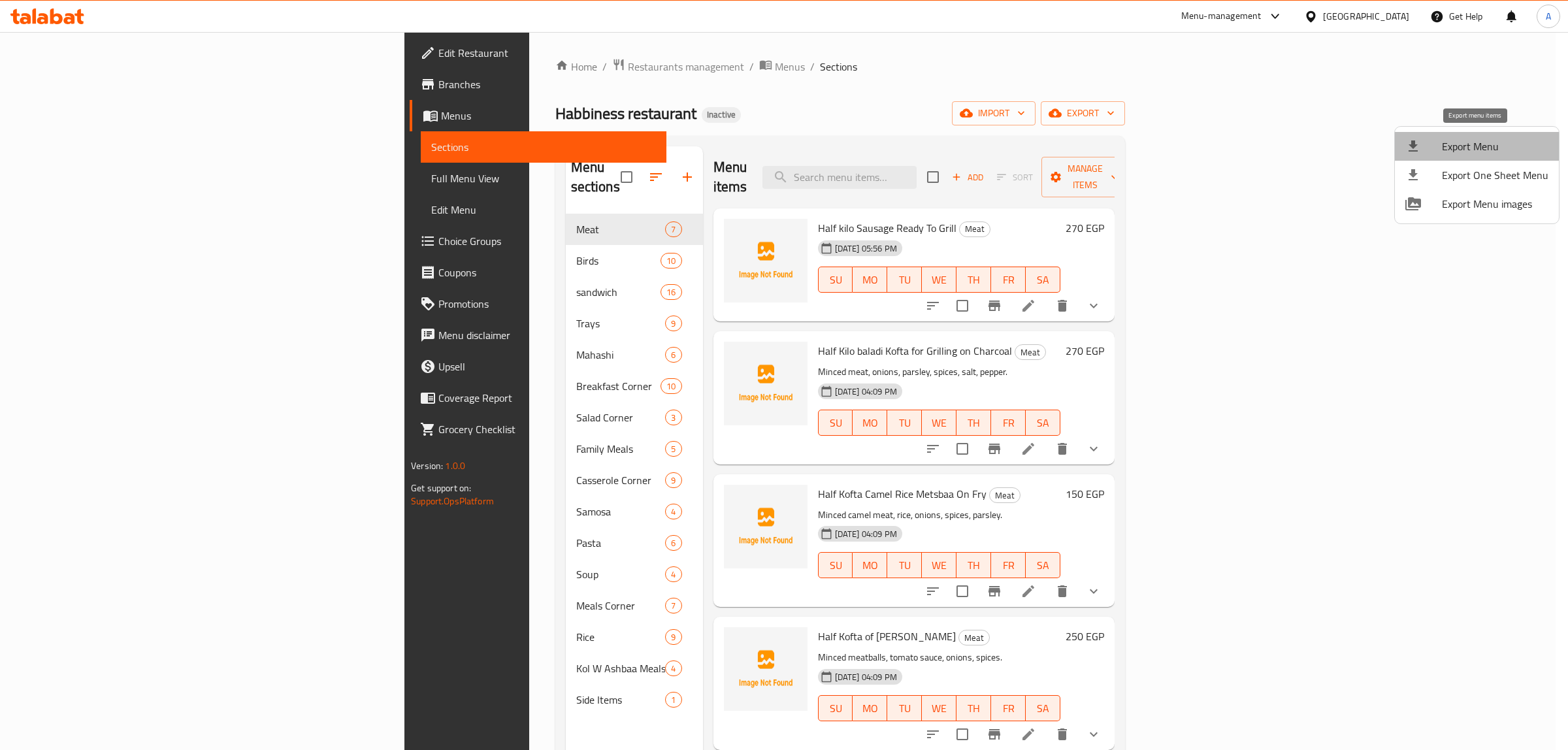
click at [1504, 143] on span "Export Menu" at bounding box center [1495, 146] width 107 height 16
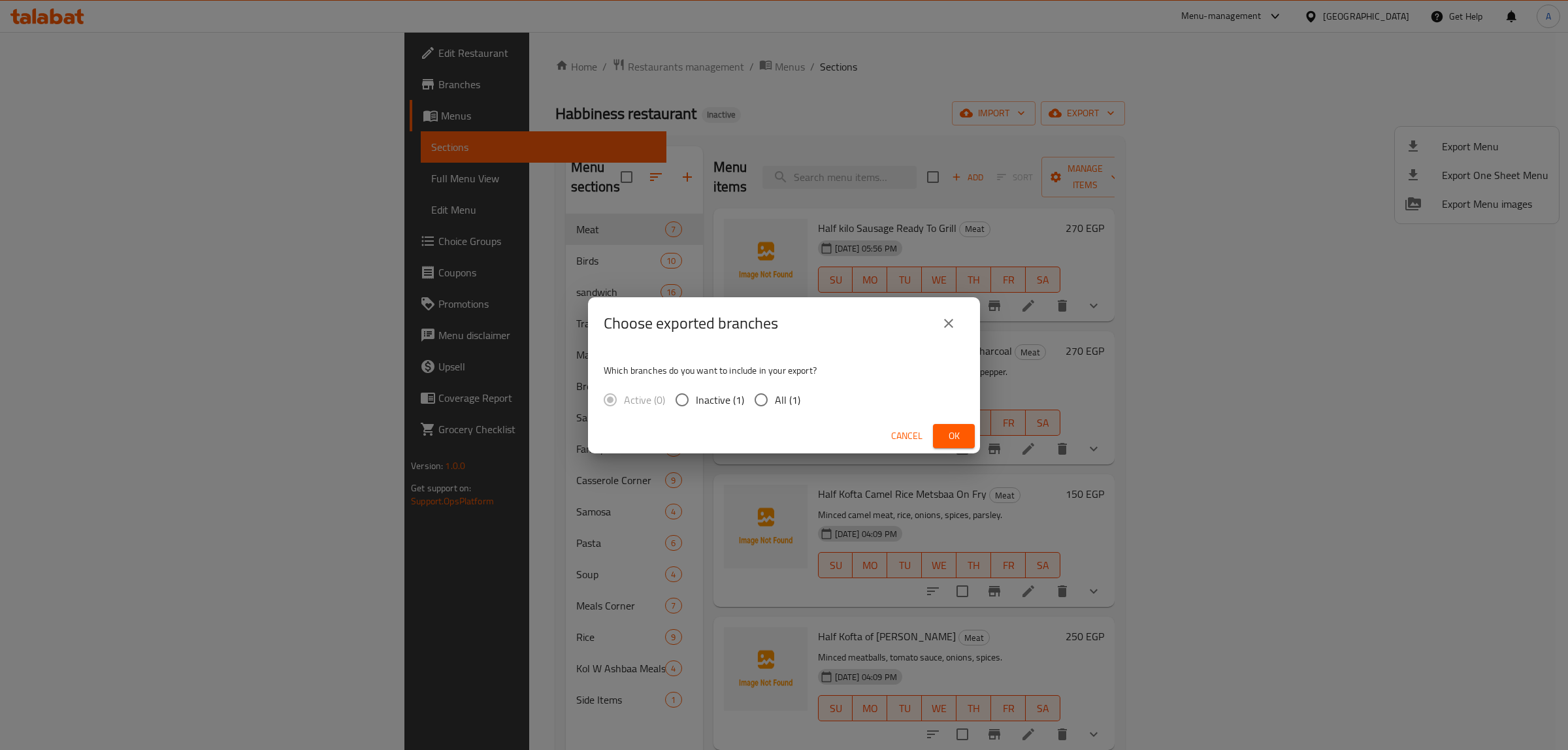
click at [782, 400] on span "All (1)" at bounding box center [788, 400] width 26 height 16
click at [775, 400] on input "All (1)" at bounding box center [761, 400] width 28 height 28
radio input "true"
click at [953, 439] on span "Ok" at bounding box center [954, 436] width 21 height 17
